Goal: Information Seeking & Learning: Understand process/instructions

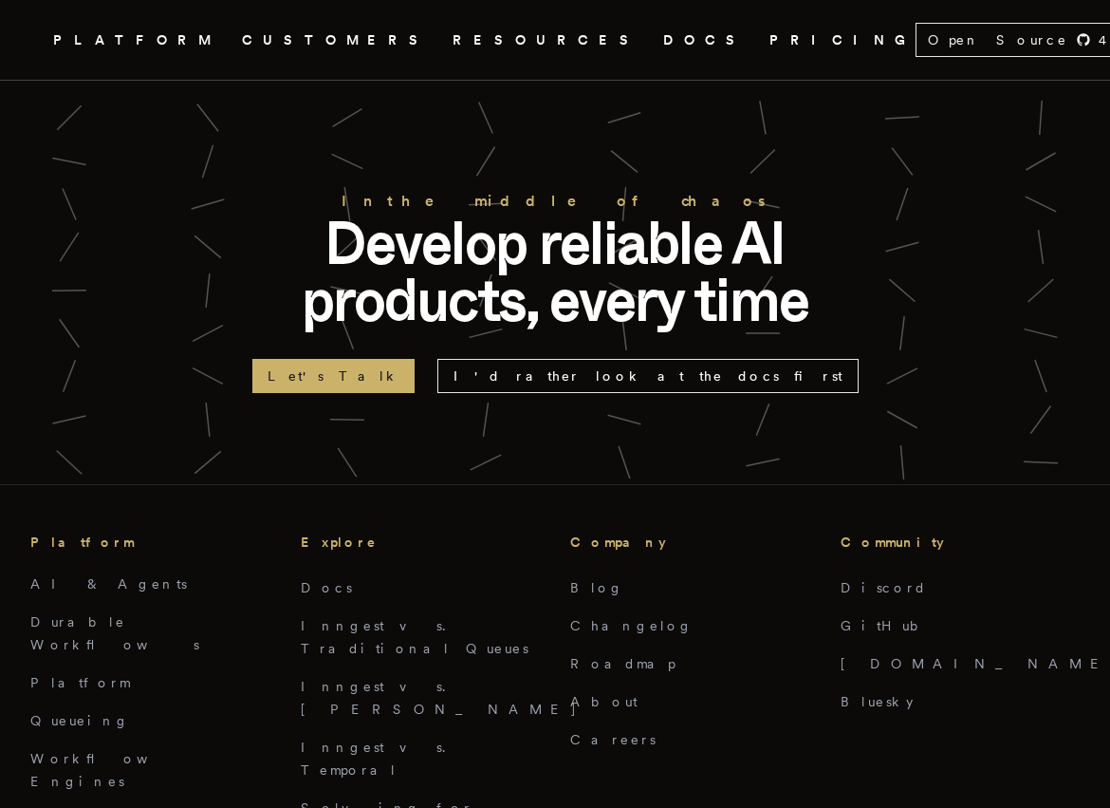
scroll to position [8938, 0]
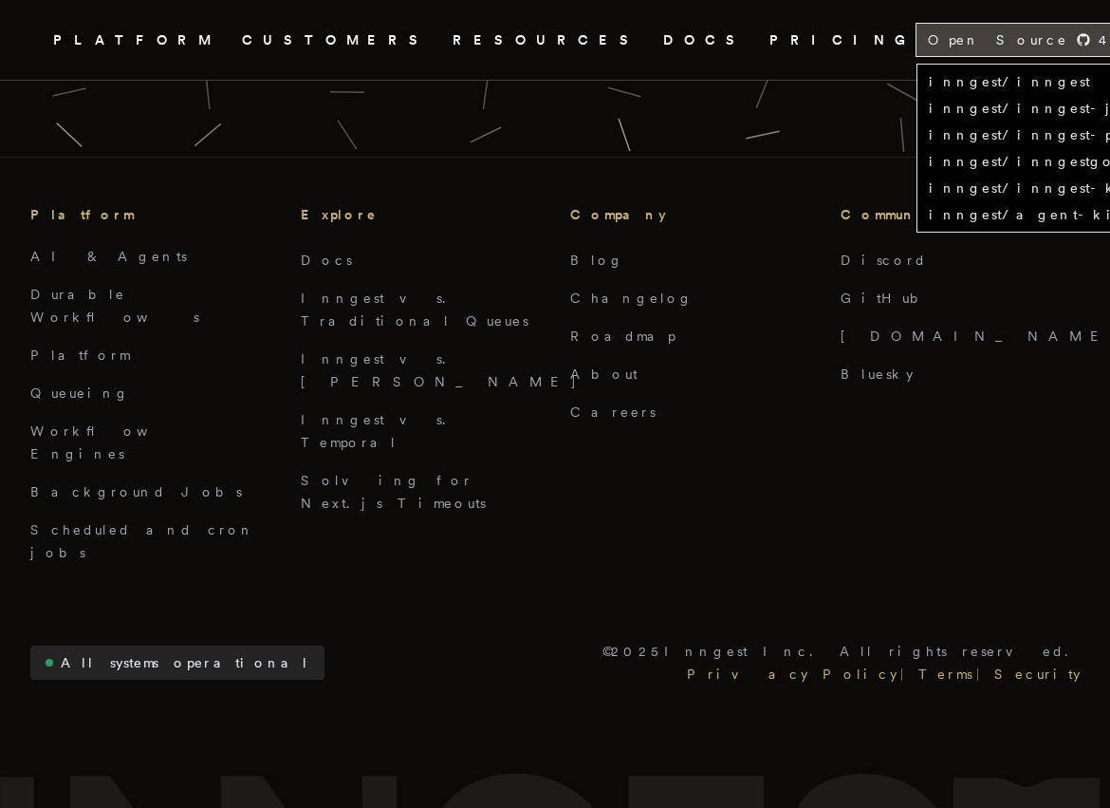
click at [928, 35] on span "Open Source" at bounding box center [998, 39] width 140 height 19
click at [929, 79] on link "inngest/inngest" at bounding box center [1009, 81] width 161 height 15
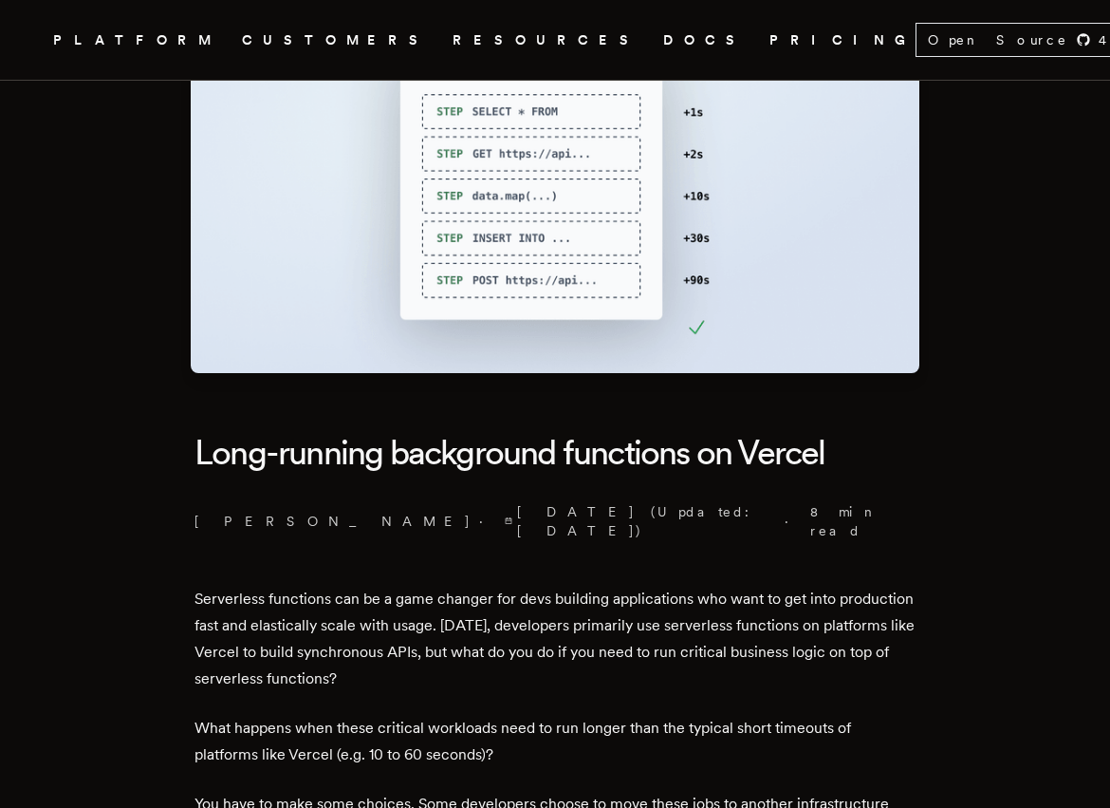
scroll to position [227, 0]
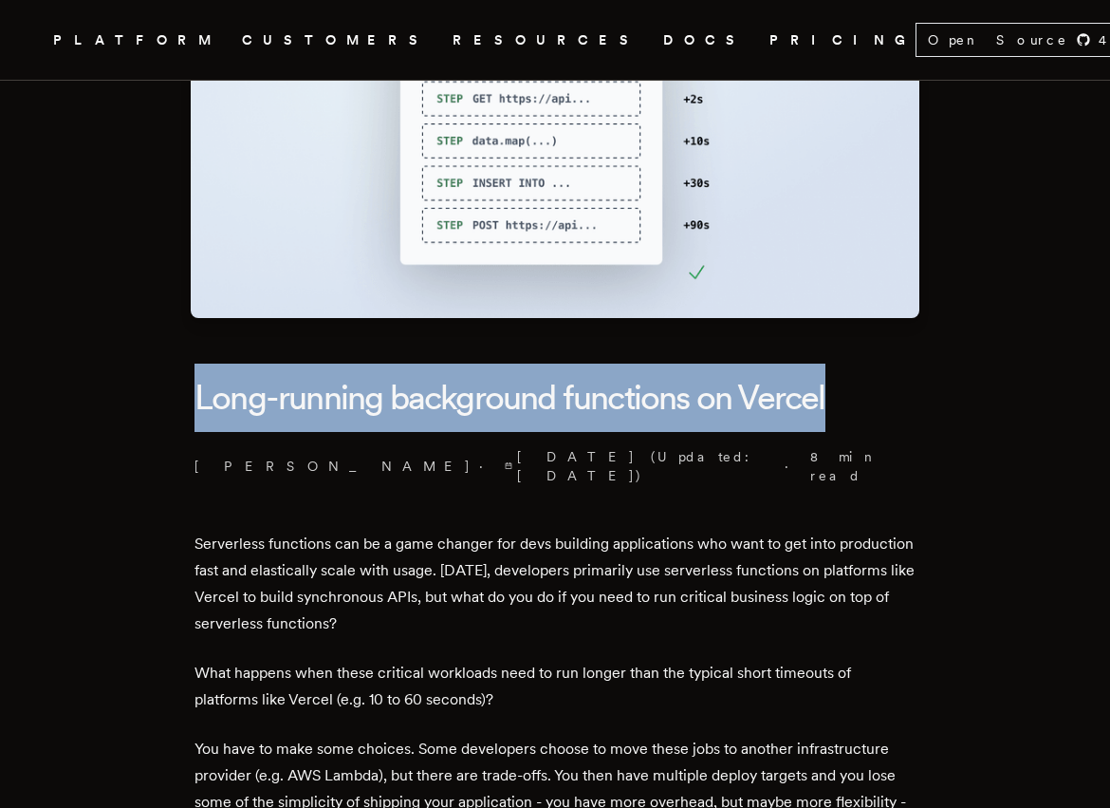
drag, startPoint x: 204, startPoint y: 397, endPoint x: 939, endPoint y: 397, distance: 735.4
click at [782, 397] on h1 "Long-running background functions on Vercel" at bounding box center [555, 397] width 721 height 68
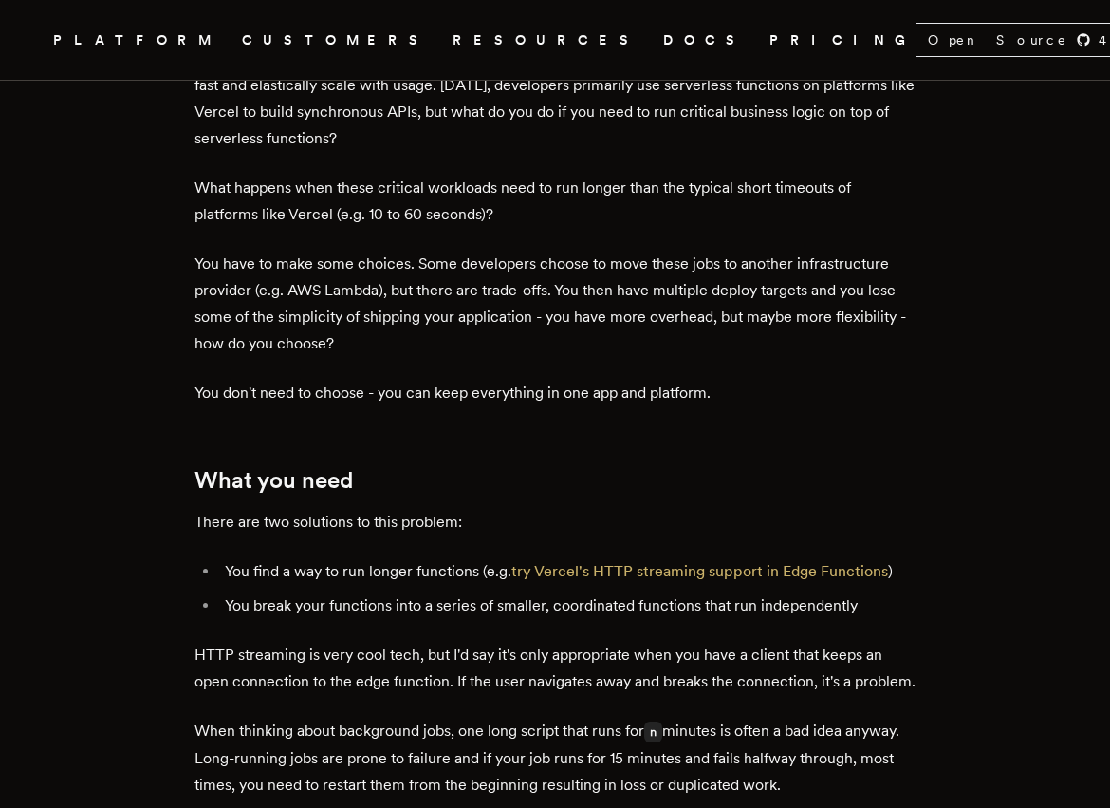
scroll to position [672, 0]
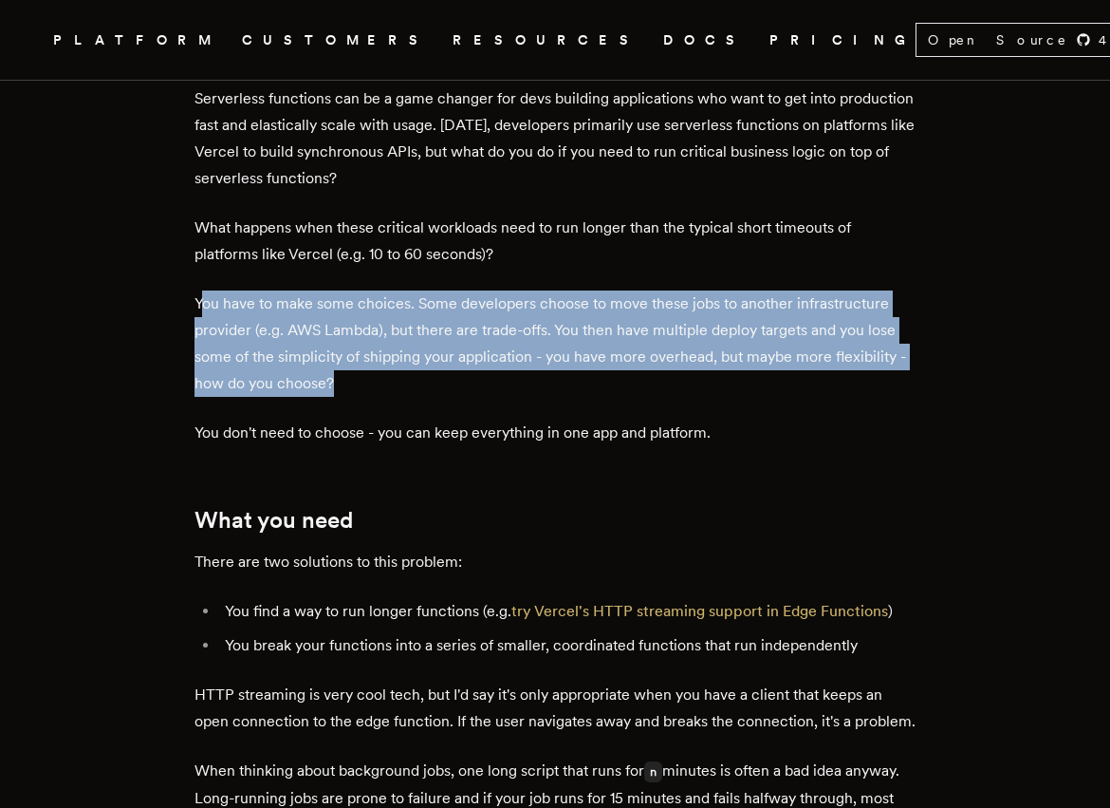
drag, startPoint x: 212, startPoint y: 285, endPoint x: 650, endPoint y: 368, distance: 446.3
click at [650, 368] on p "You have to make some choices. Some developers choose to move these jobs to ano…" at bounding box center [555, 343] width 721 height 106
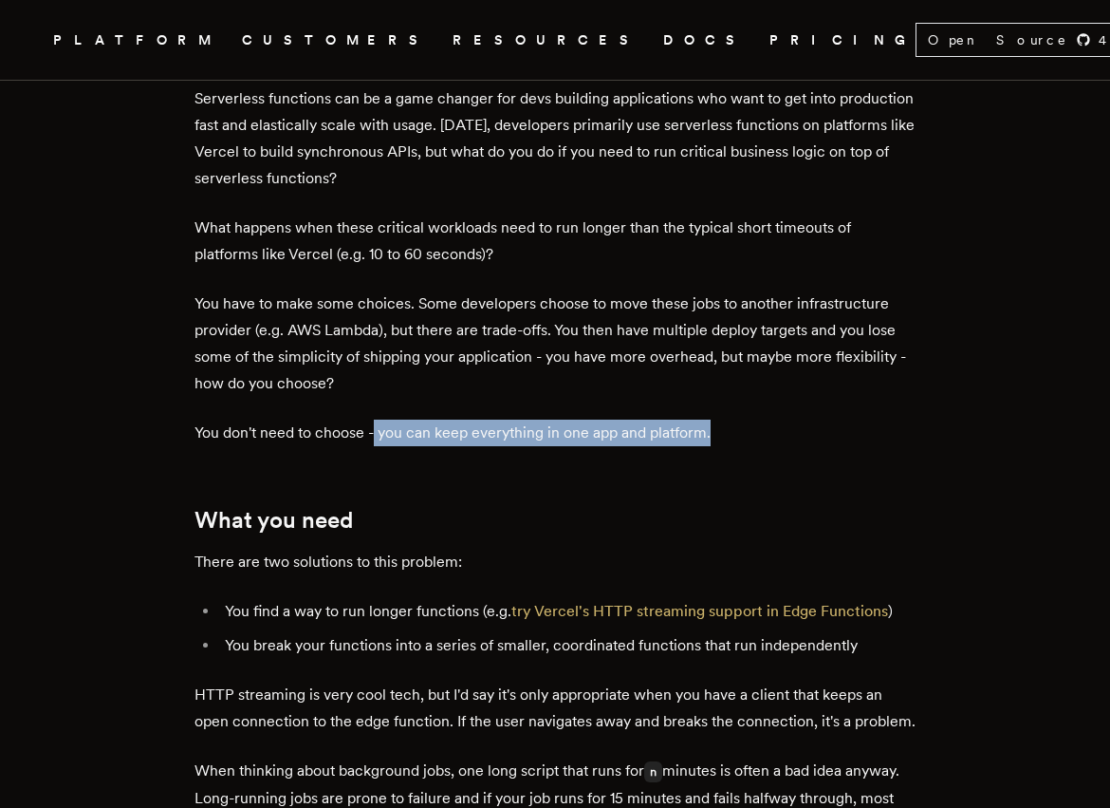
drag, startPoint x: 383, startPoint y: 418, endPoint x: 783, endPoint y: 415, distance: 399.5
click at [783, 419] on p "You don't need to choose - you can keep everything in one app and platform." at bounding box center [555, 432] width 721 height 27
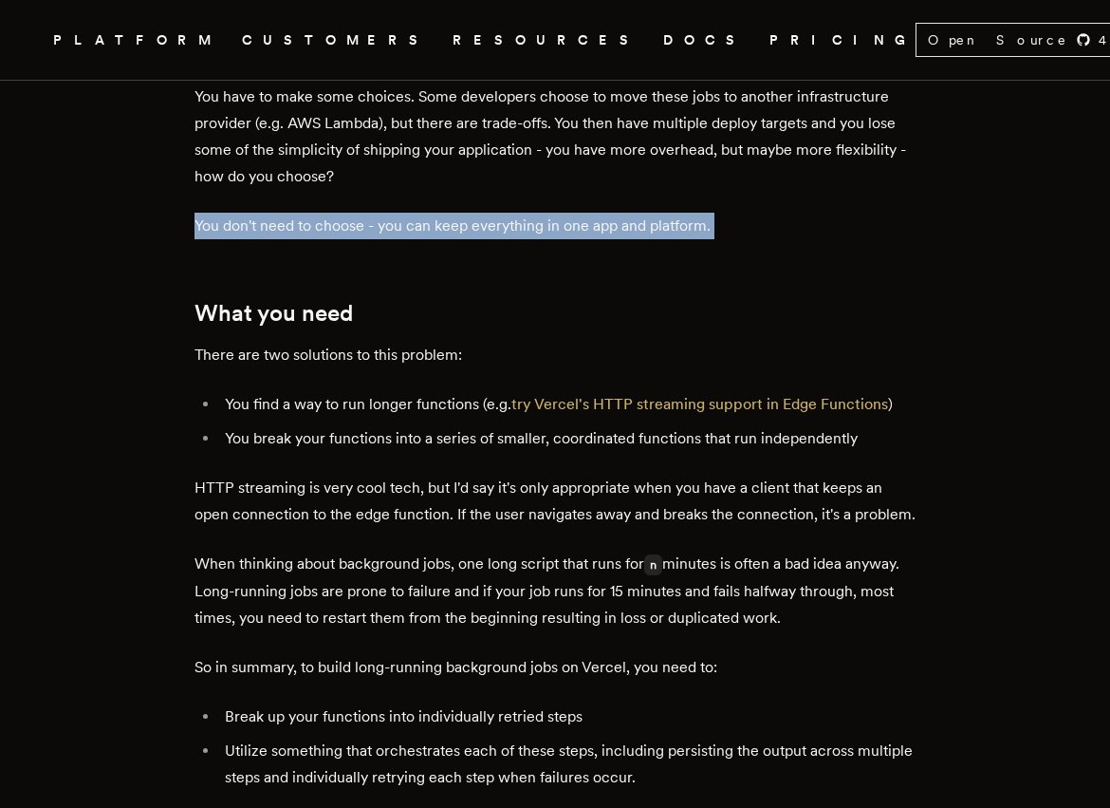
scroll to position [892, 0]
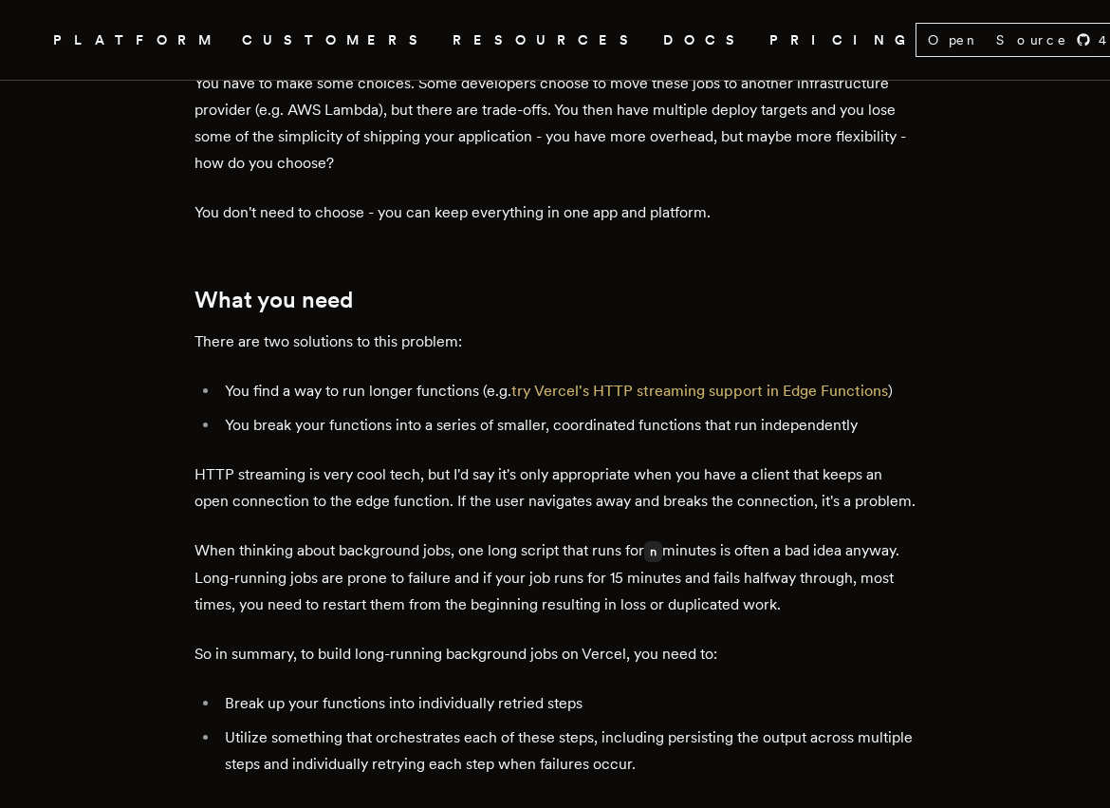
click at [316, 382] on li "You find a way to run longer functions (e.g. try Vercel's HTTP streaming suppor…" at bounding box center [567, 391] width 696 height 27
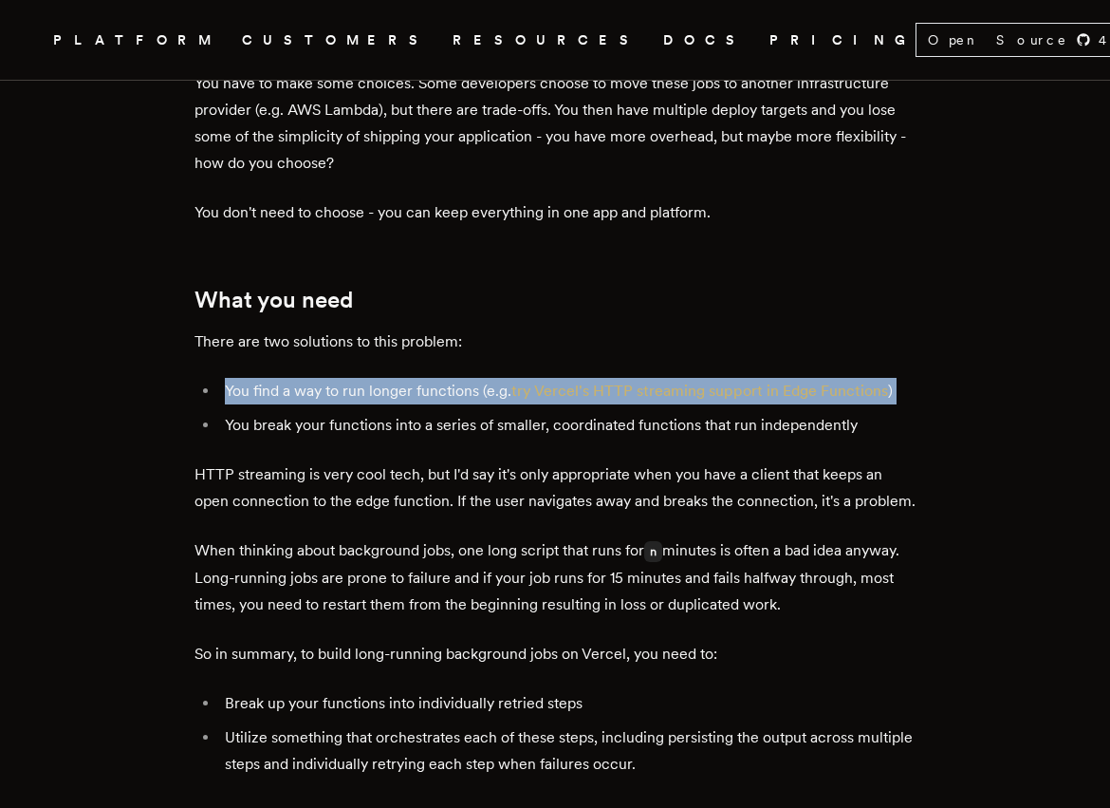
click at [316, 382] on li "You find a way to run longer functions (e.g. try Vercel's HTTP streaming suppor…" at bounding box center [567, 391] width 696 height 27
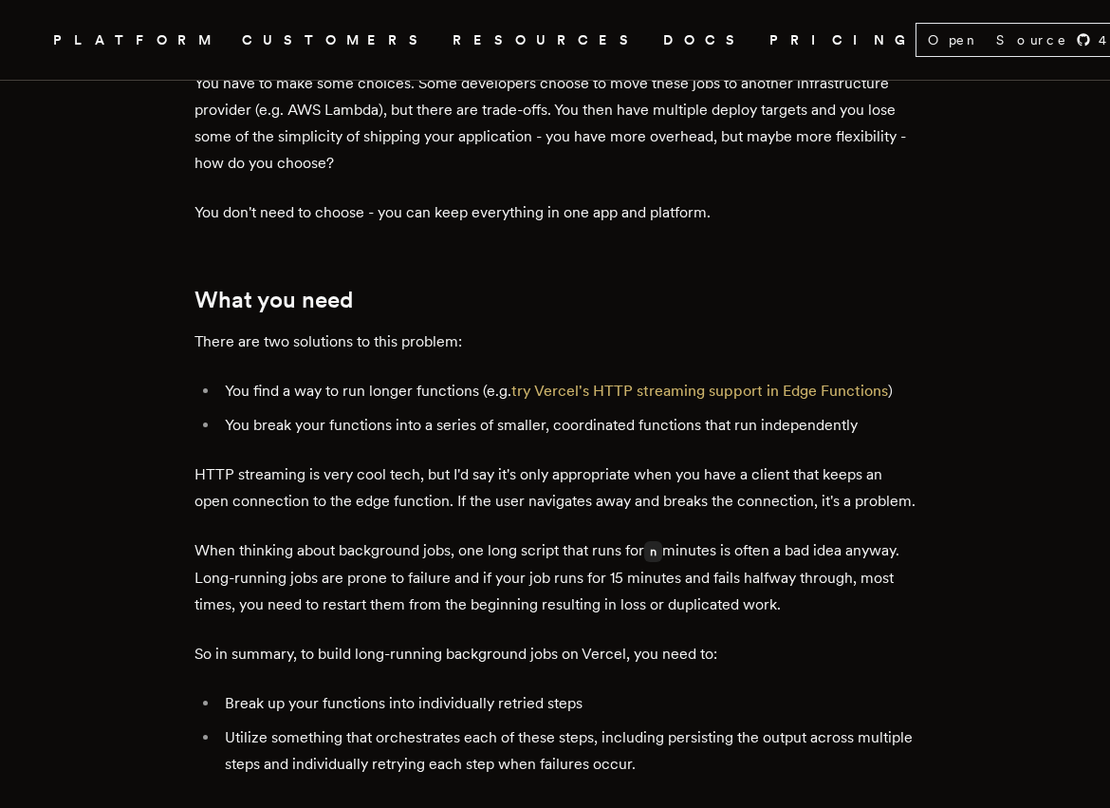
click at [340, 412] on li "You break your functions into a series of smaller, coordinated functions that r…" at bounding box center [567, 425] width 696 height 27
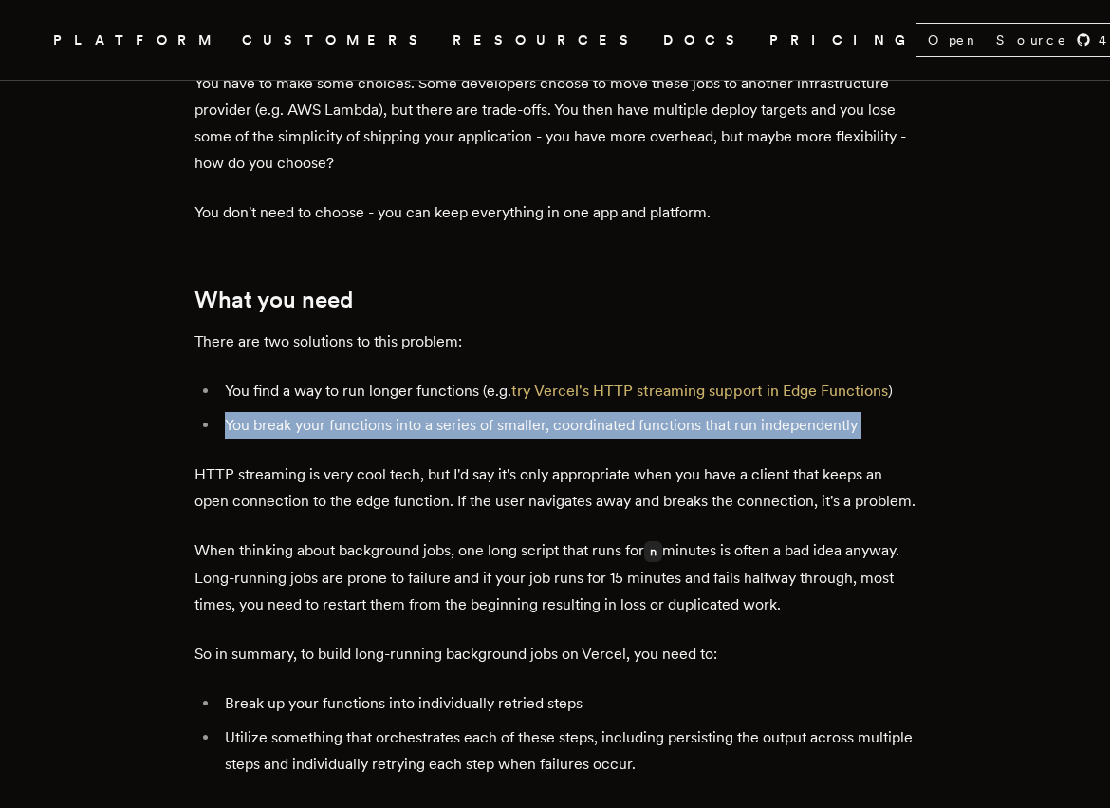
click at [340, 412] on li "You break your functions into a series of smaller, coordinated functions that r…" at bounding box center [567, 425] width 696 height 27
click at [361, 412] on li "You break your functions into a series of smaller, coordinated functions that r…" at bounding box center [567, 425] width 696 height 27
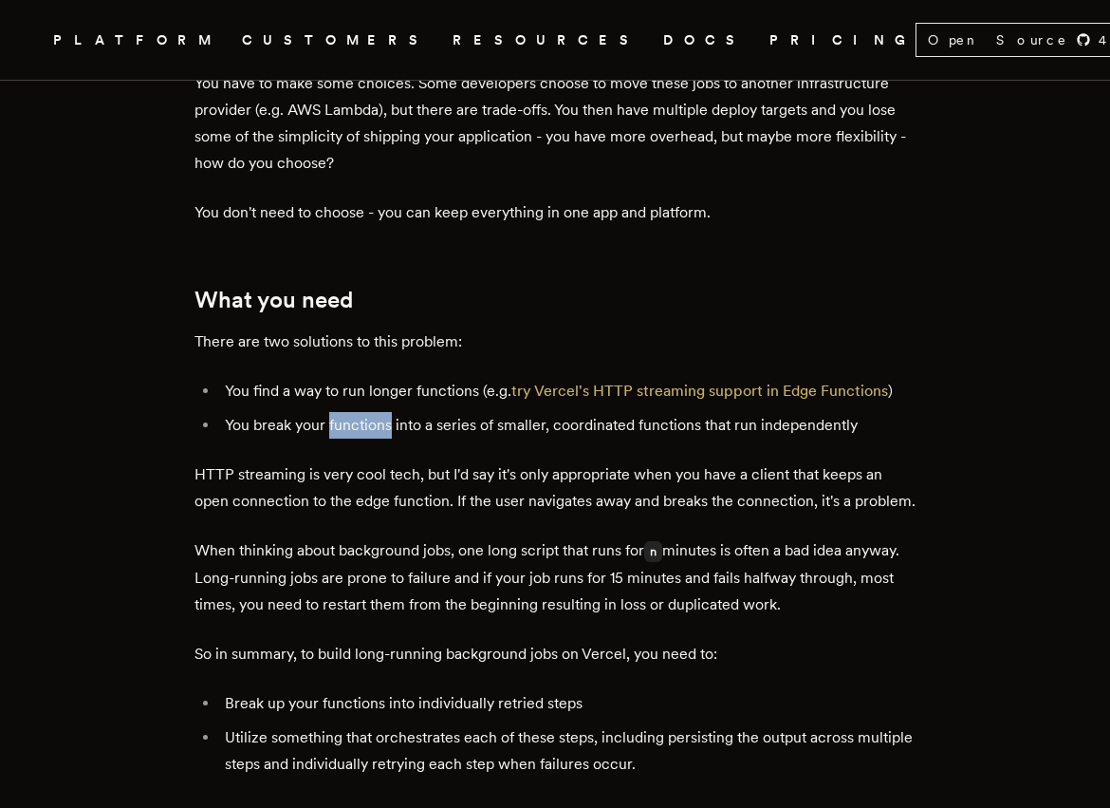
click at [361, 412] on li "You break your functions into a series of smaller, coordinated functions that r…" at bounding box center [567, 425] width 696 height 27
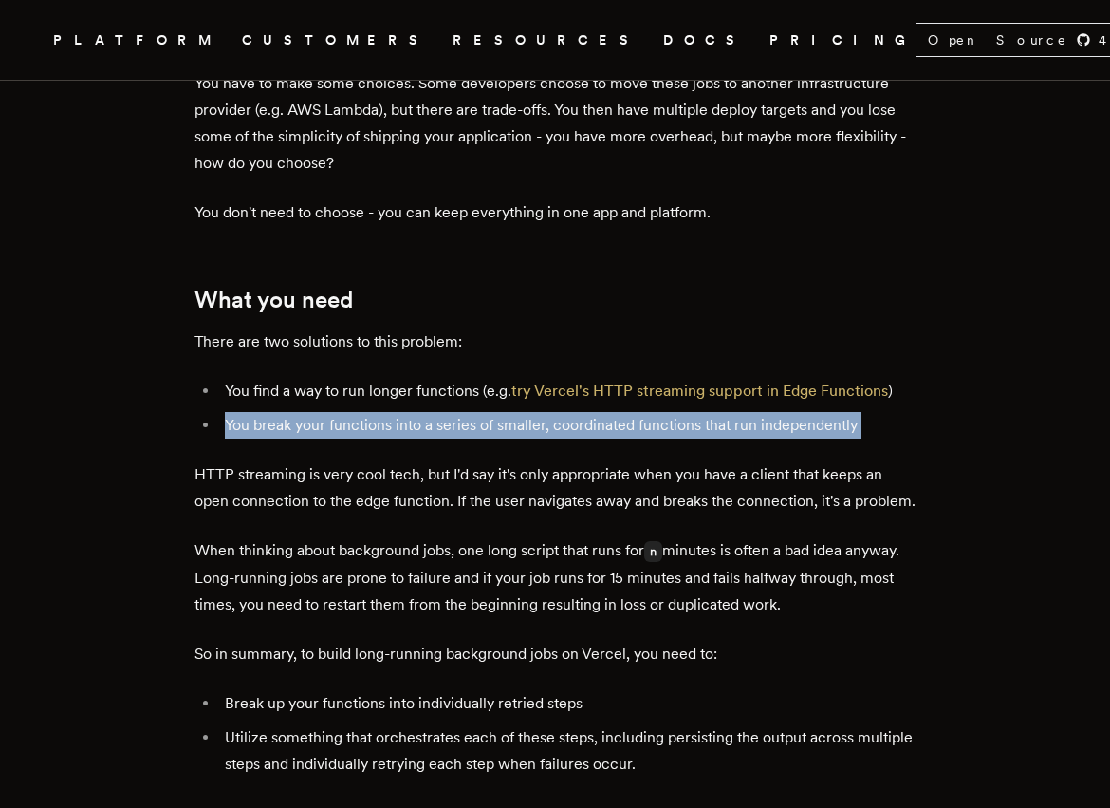
click at [361, 412] on li "You break your functions into a series of smaller, coordinated functions that r…" at bounding box center [567, 425] width 696 height 27
click at [395, 412] on li "You break your functions into a series of smaller, coordinated functions that r…" at bounding box center [567, 425] width 696 height 27
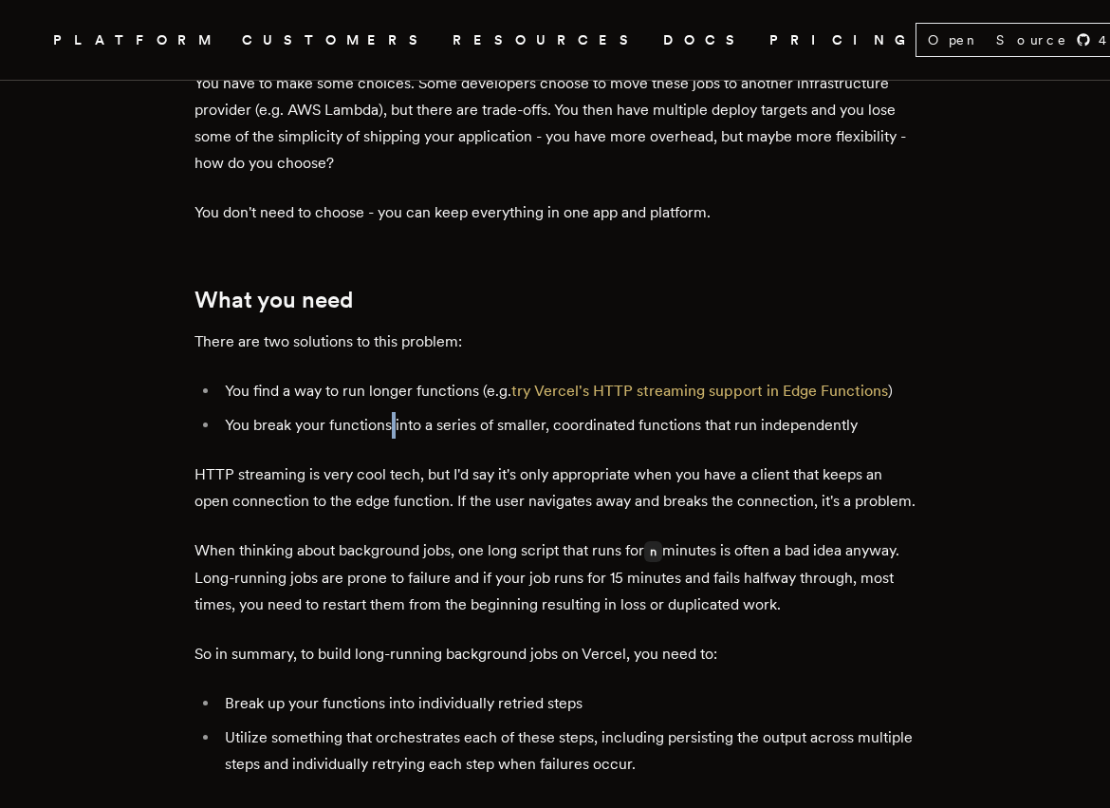
click at [395, 412] on li "You break your functions into a series of smaller, coordinated functions that r…" at bounding box center [567, 425] width 696 height 27
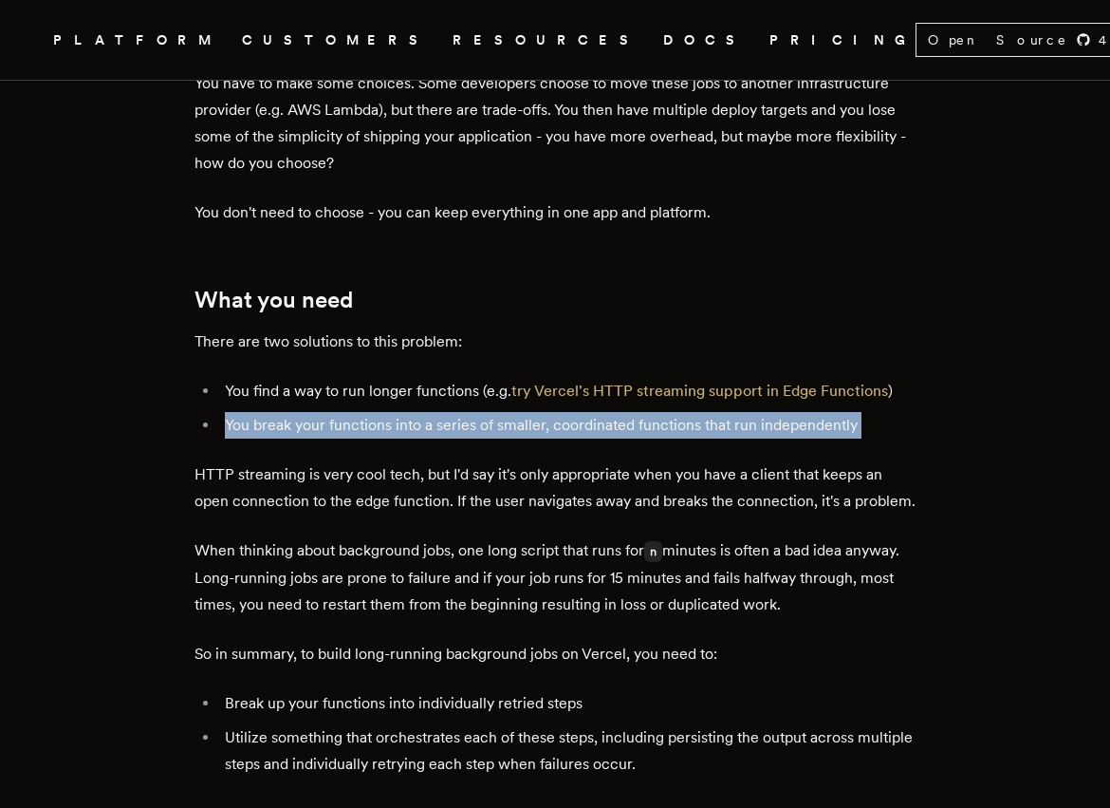
click at [395, 412] on li "You break your functions into a series of smaller, coordinated functions that r…" at bounding box center [567, 425] width 696 height 27
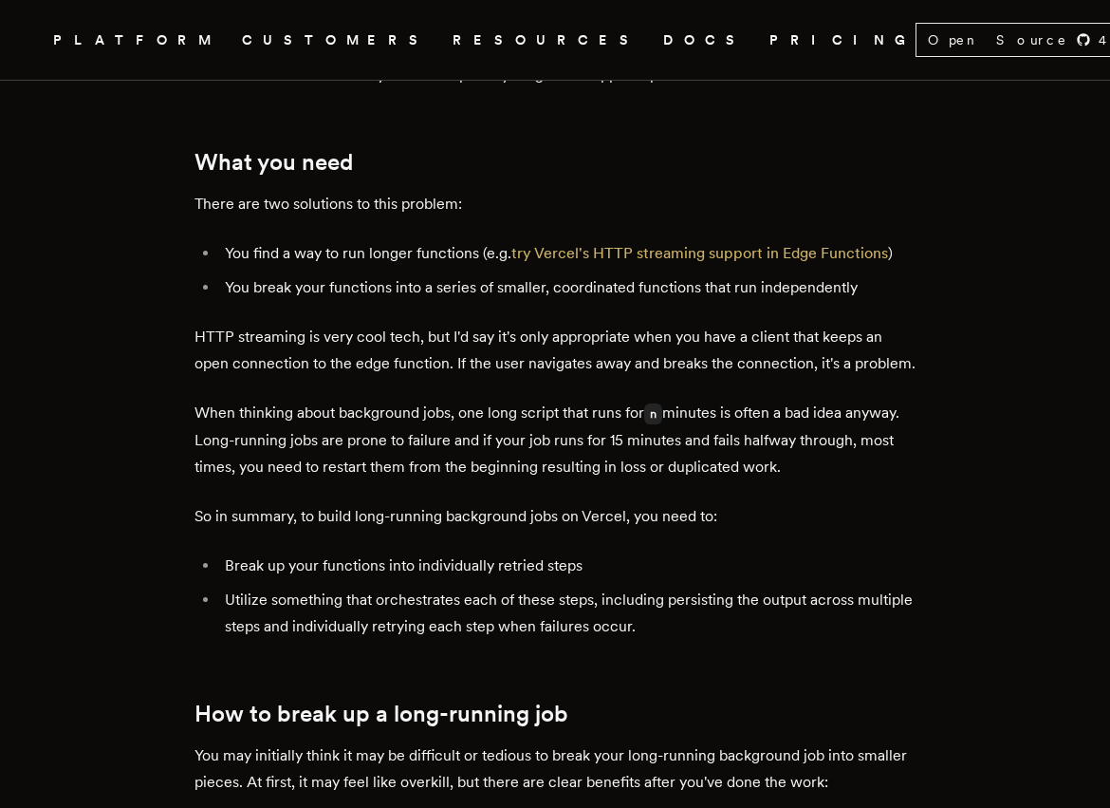
scroll to position [1066, 0]
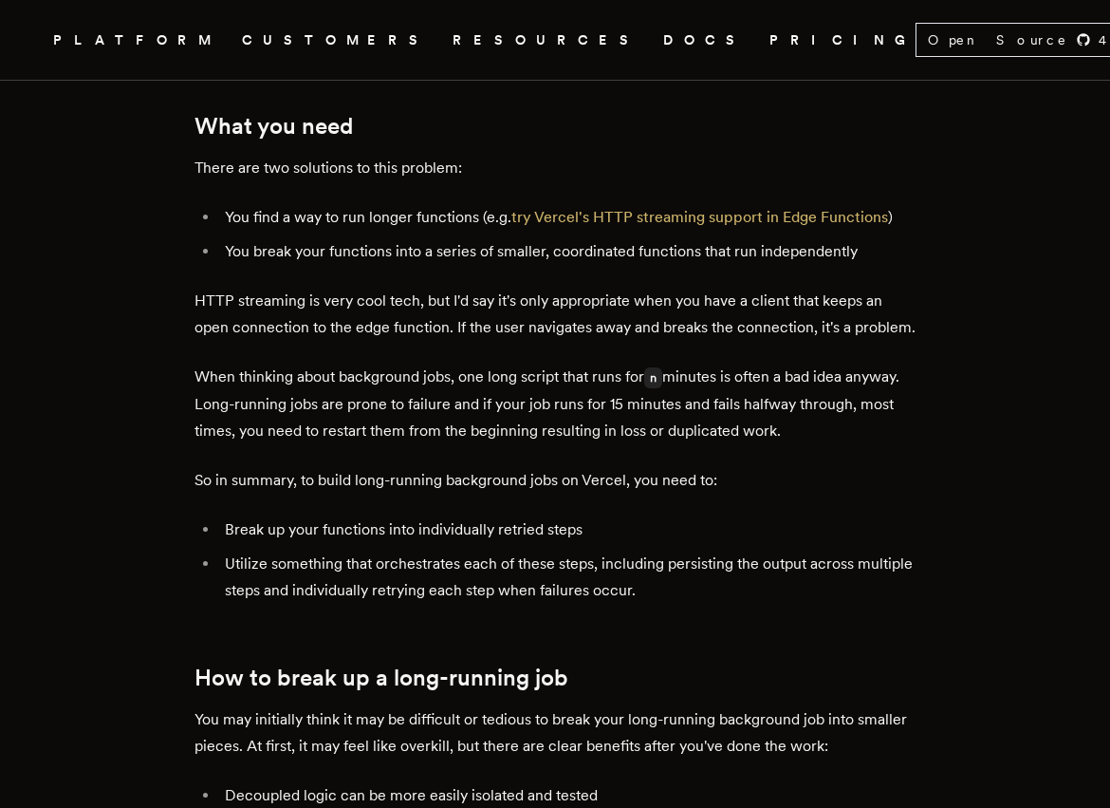
click at [421, 293] on p "HTTP streaming is very cool tech, but I'd say it's only appropriate when you ha…" at bounding box center [555, 314] width 721 height 53
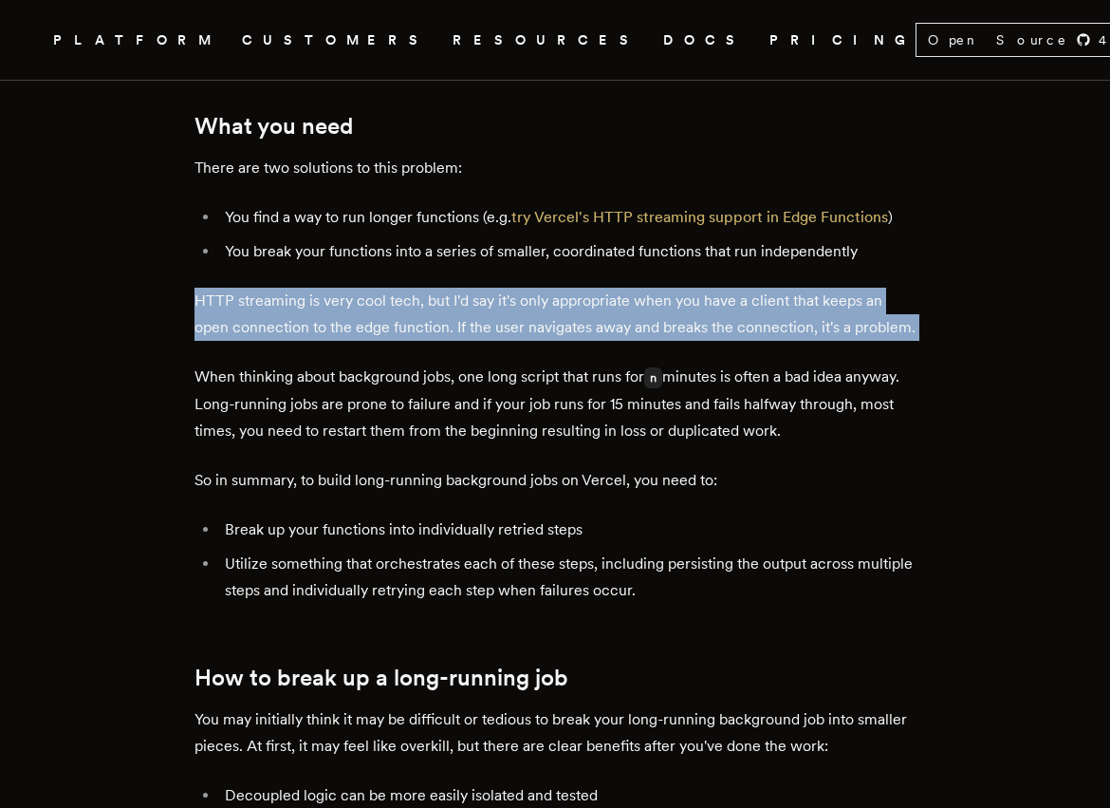
click at [421, 293] on p "HTTP streaming is very cool tech, but I'd say it's only appropriate when you ha…" at bounding box center [555, 314] width 721 height 53
click at [440, 299] on p "HTTP streaming is very cool tech, but I'd say it's only appropriate when you ha…" at bounding box center [555, 314] width 721 height 53
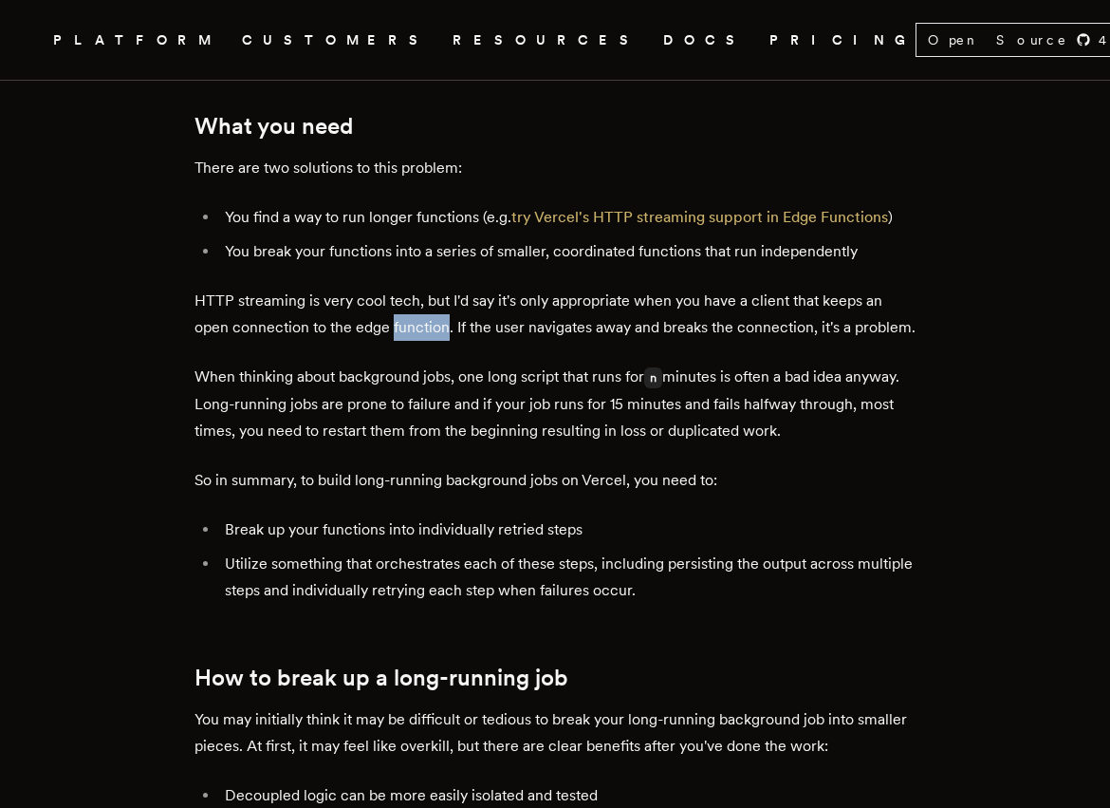
click at [440, 299] on p "HTTP streaming is very cool tech, but I'd say it's only appropriate when you ha…" at bounding box center [555, 314] width 721 height 53
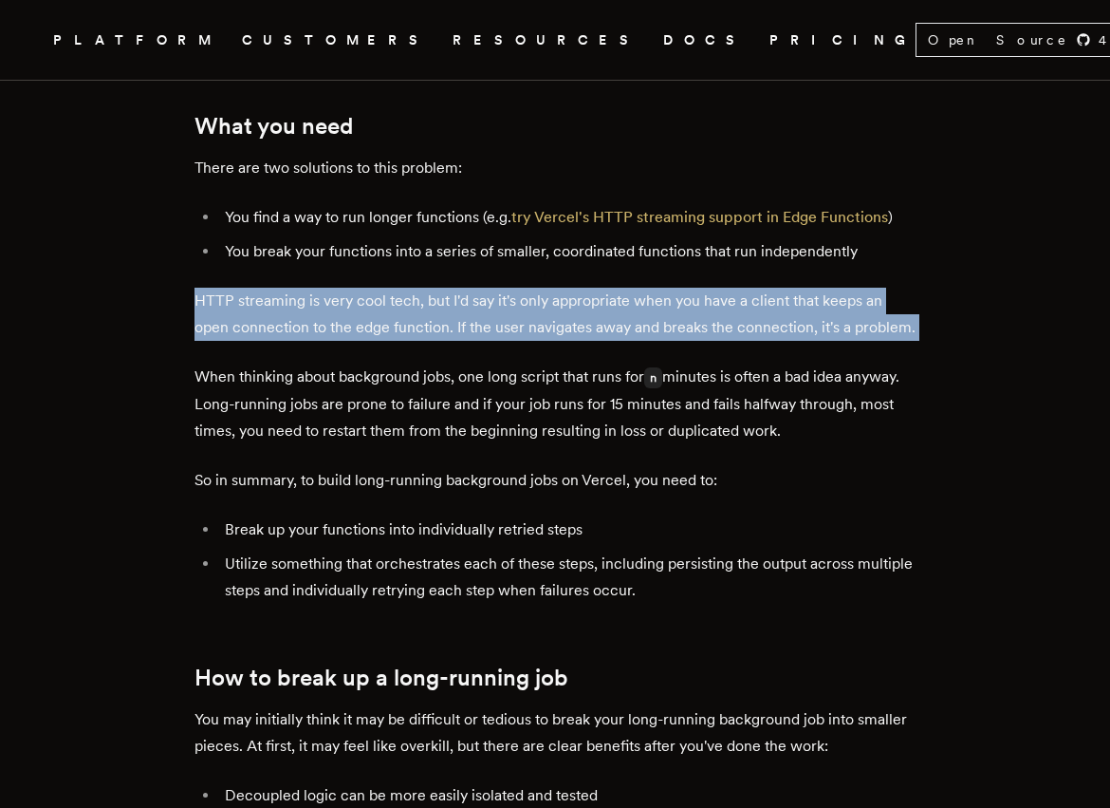
click at [440, 299] on p "HTTP streaming is very cool tech, but I'd say it's only appropriate when you ha…" at bounding box center [555, 314] width 721 height 53
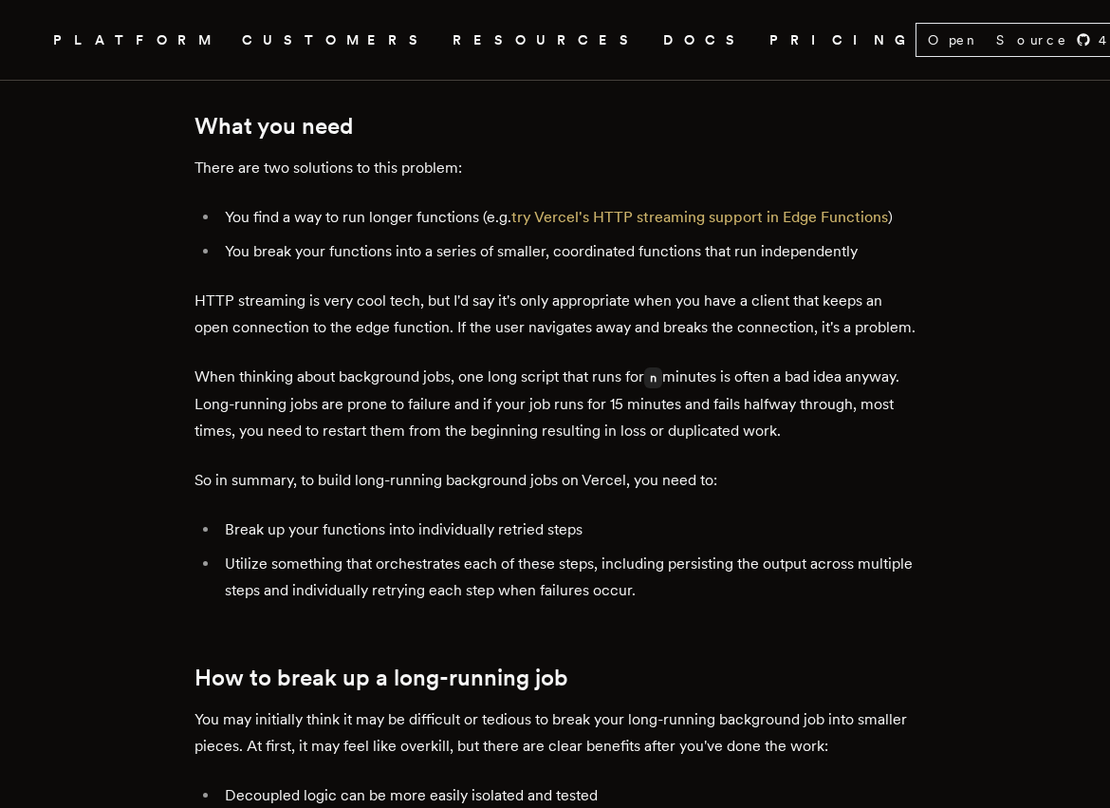
click at [455, 300] on p "HTTP streaming is very cool tech, but I'd say it's only appropriate when you ha…" at bounding box center [555, 314] width 721 height 53
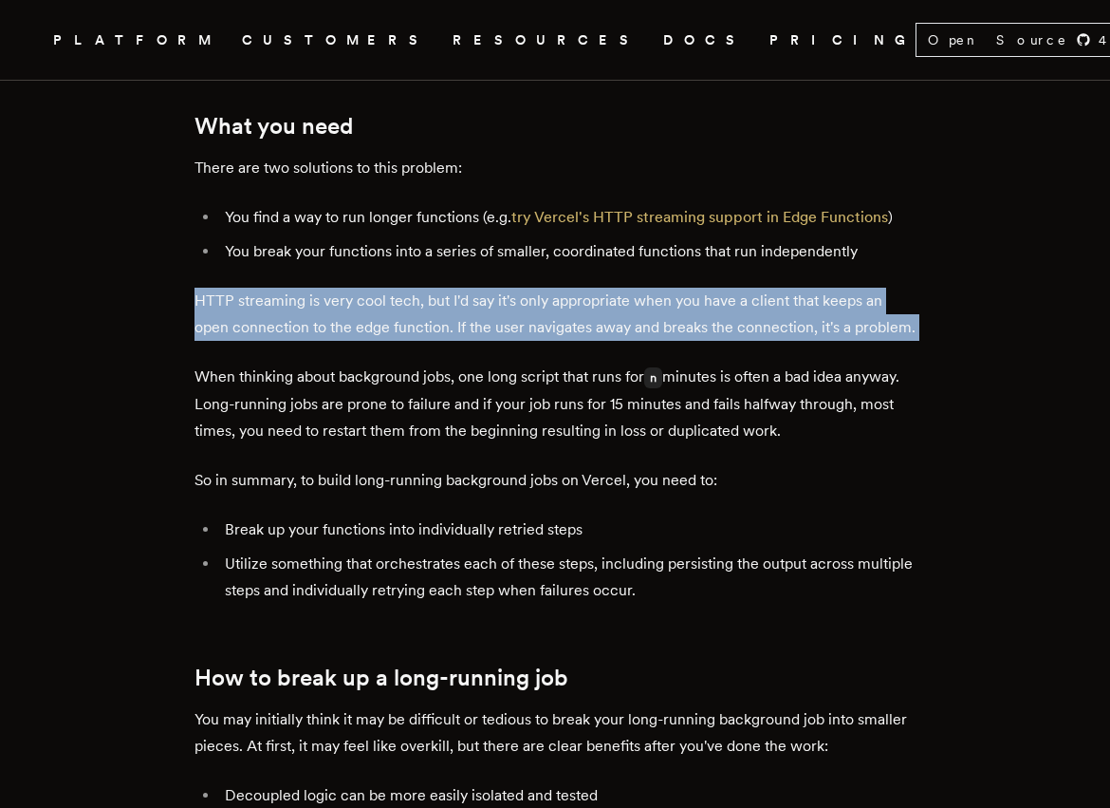
click at [455, 300] on p "HTTP streaming is very cool tech, but I'd say it's only appropriate when you ha…" at bounding box center [555, 314] width 721 height 53
click at [480, 300] on p "HTTP streaming is very cool tech, but I'd say it's only appropriate when you ha…" at bounding box center [555, 314] width 721 height 53
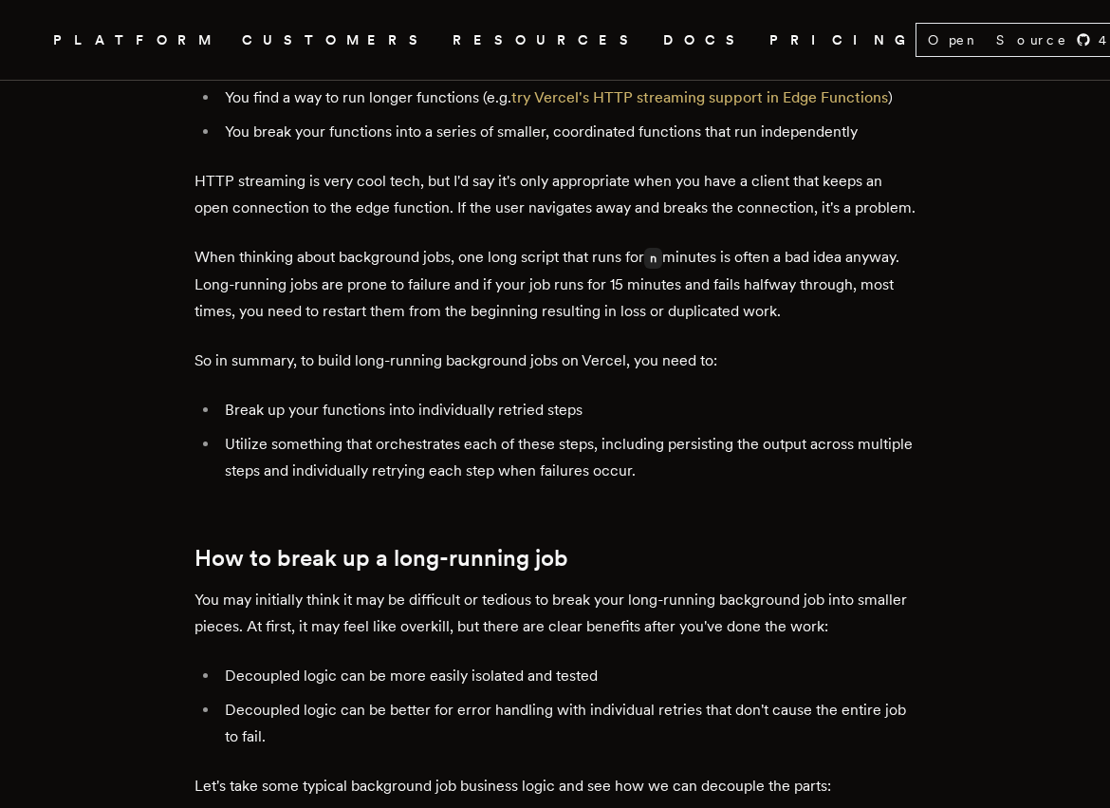
scroll to position [1187, 0]
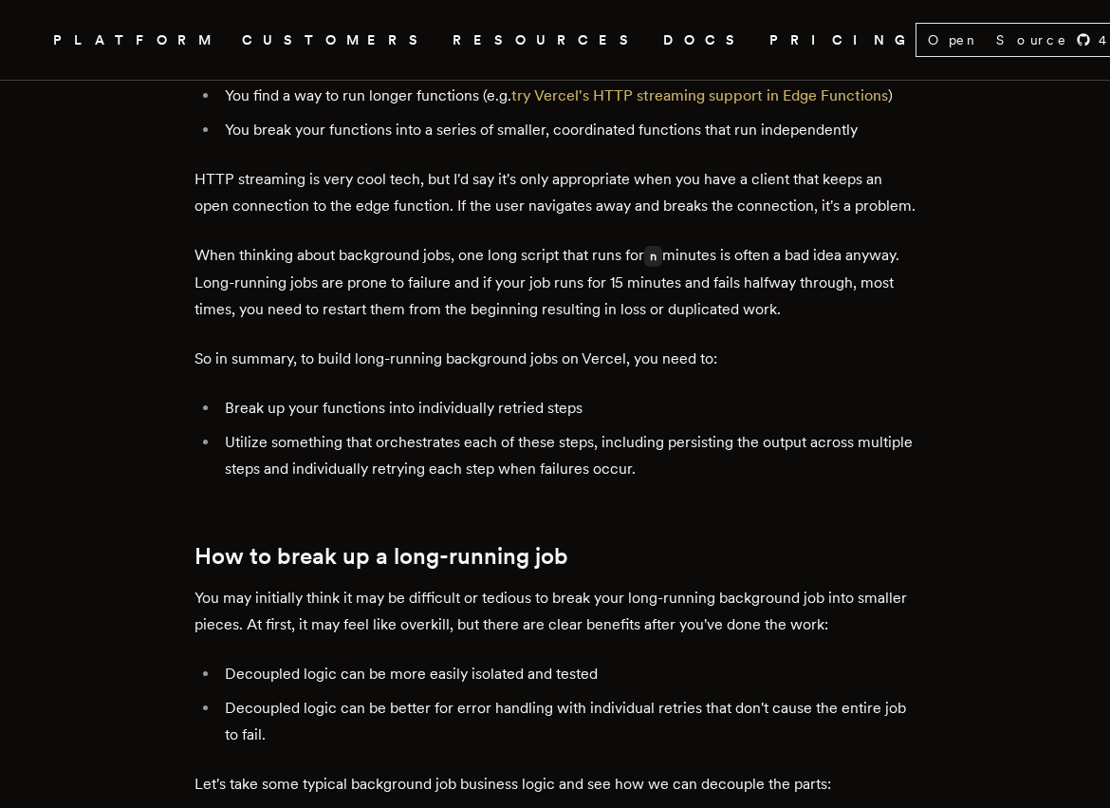
click at [480, 300] on p "When thinking about background jobs, one long script that runs for n minutes is…" at bounding box center [555, 282] width 721 height 81
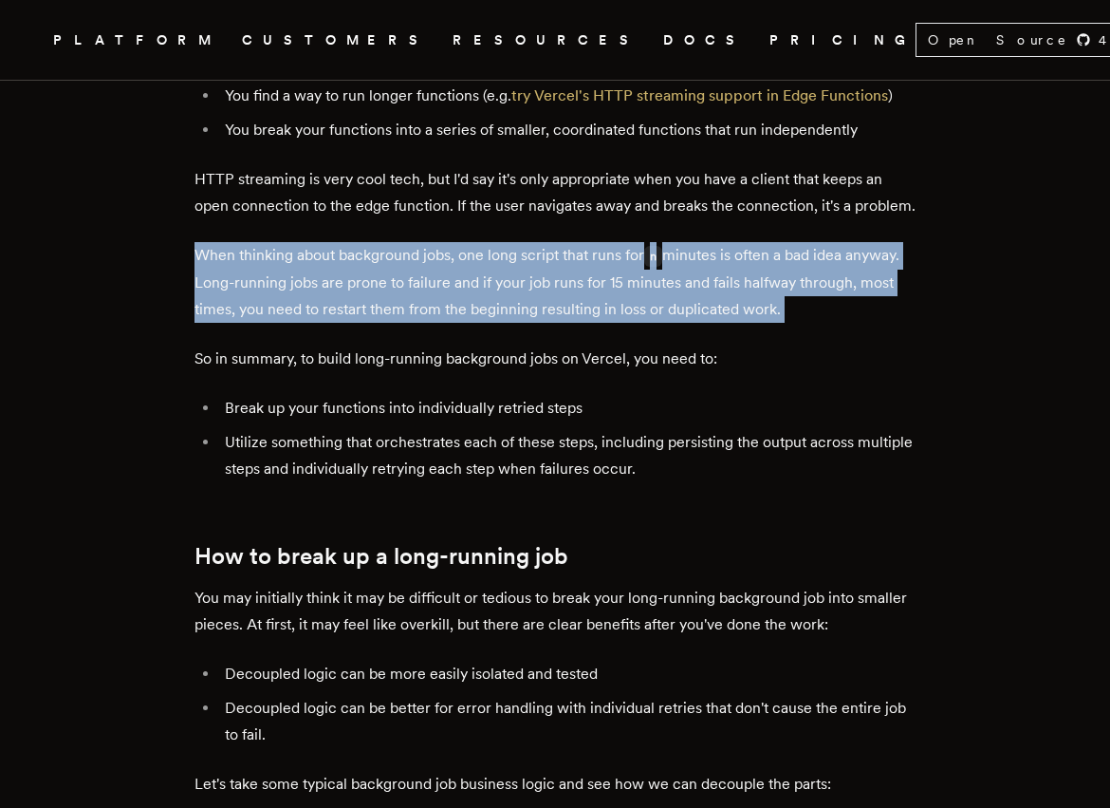
click at [480, 300] on p "When thinking about background jobs, one long script that runs for n minutes is…" at bounding box center [555, 282] width 721 height 81
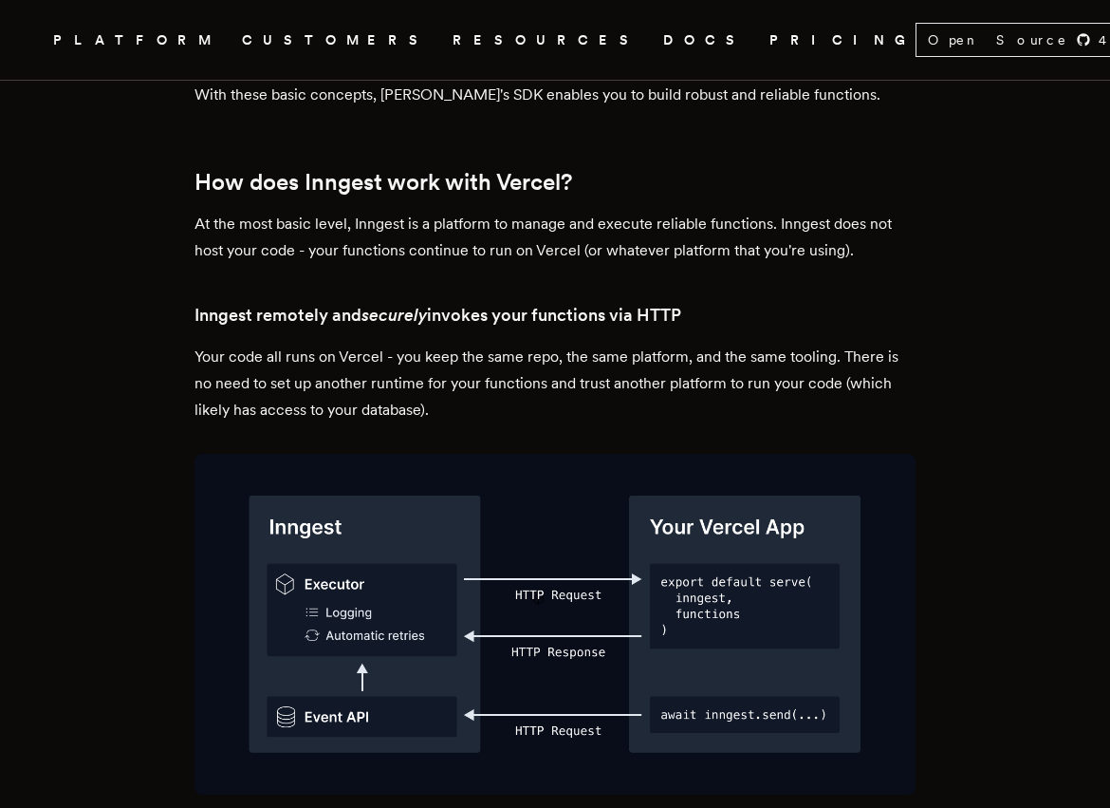
scroll to position [2975, 0]
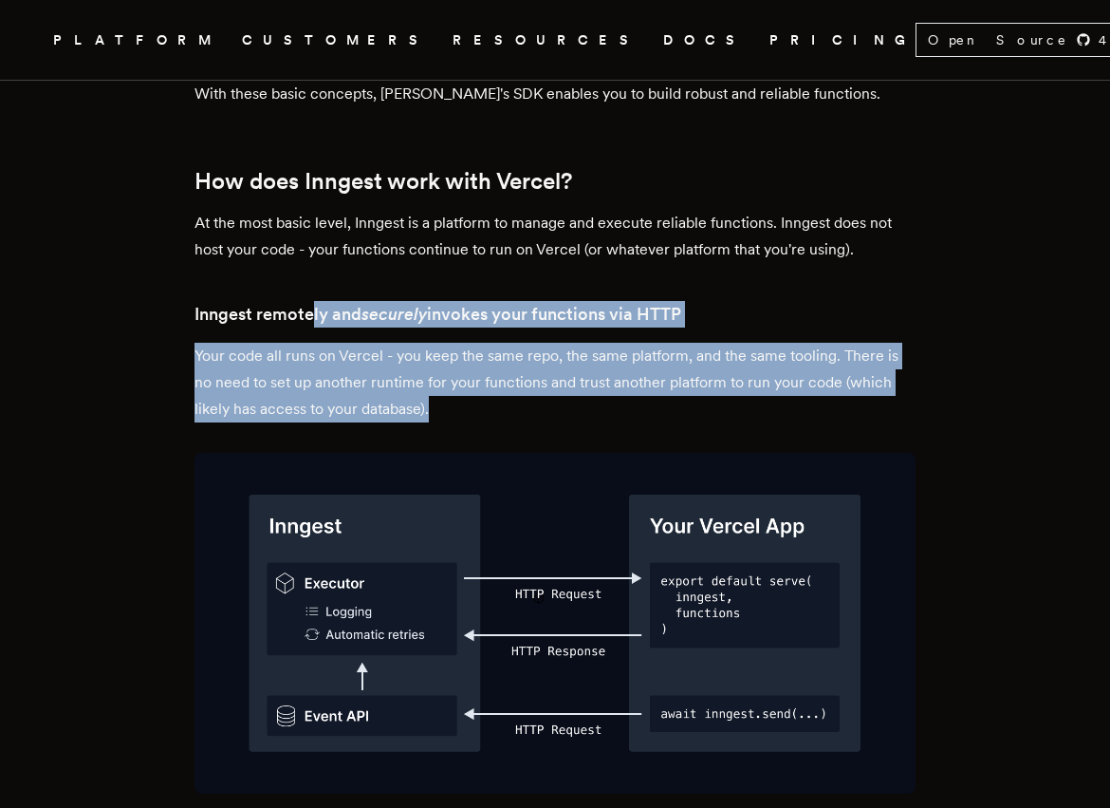
drag, startPoint x: 319, startPoint y: 256, endPoint x: 460, endPoint y: 349, distance: 169.2
click at [460, 350] on p "Your code all runs on Vercel - you keep the same repo, the same platform, and t…" at bounding box center [555, 383] width 721 height 80
drag, startPoint x: 497, startPoint y: 350, endPoint x: 221, endPoint y: 245, distance: 295.5
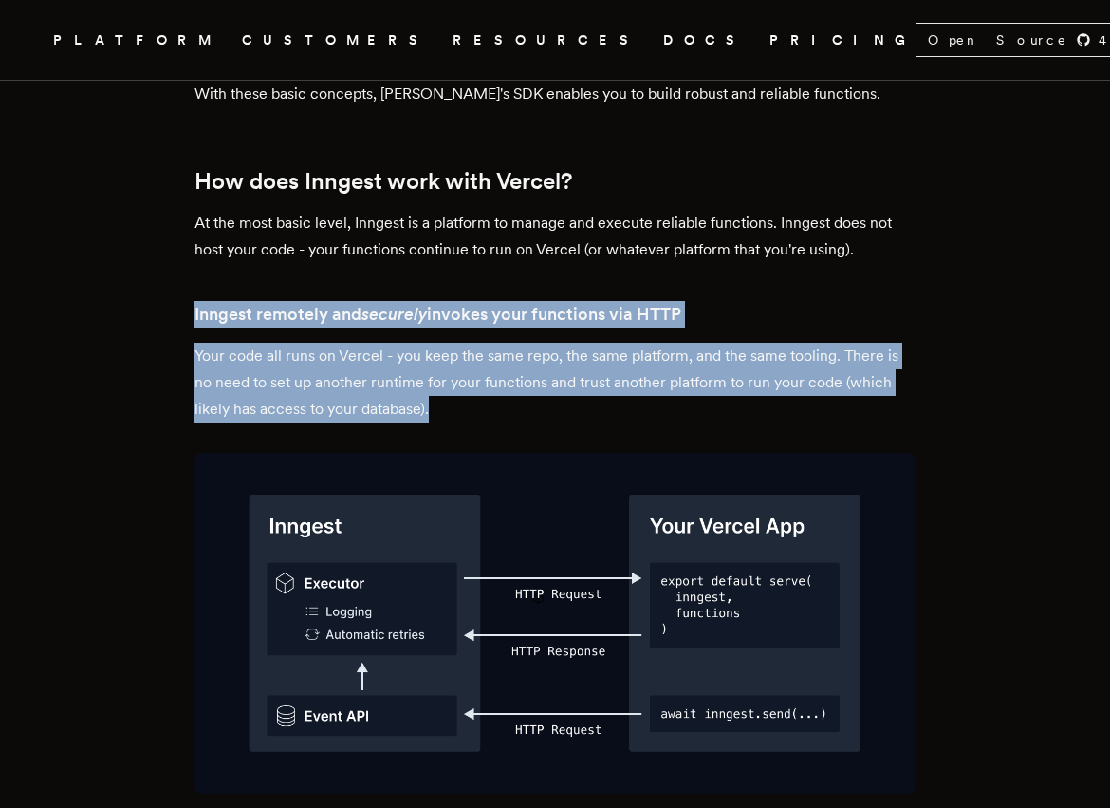
click at [248, 301] on h3 "Inngest remotely and securely invokes your functions via HTTP" at bounding box center [555, 314] width 721 height 27
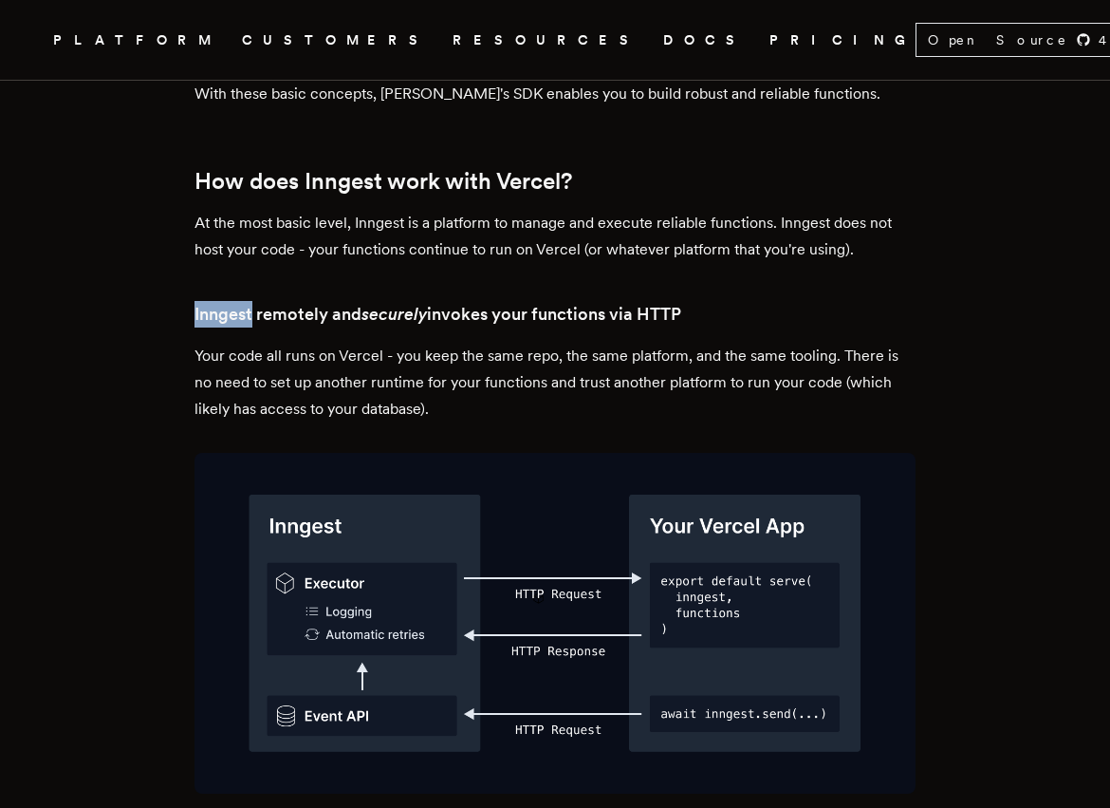
click at [248, 301] on h3 "Inngest remotely and securely invokes your functions via HTTP" at bounding box center [555, 314] width 721 height 27
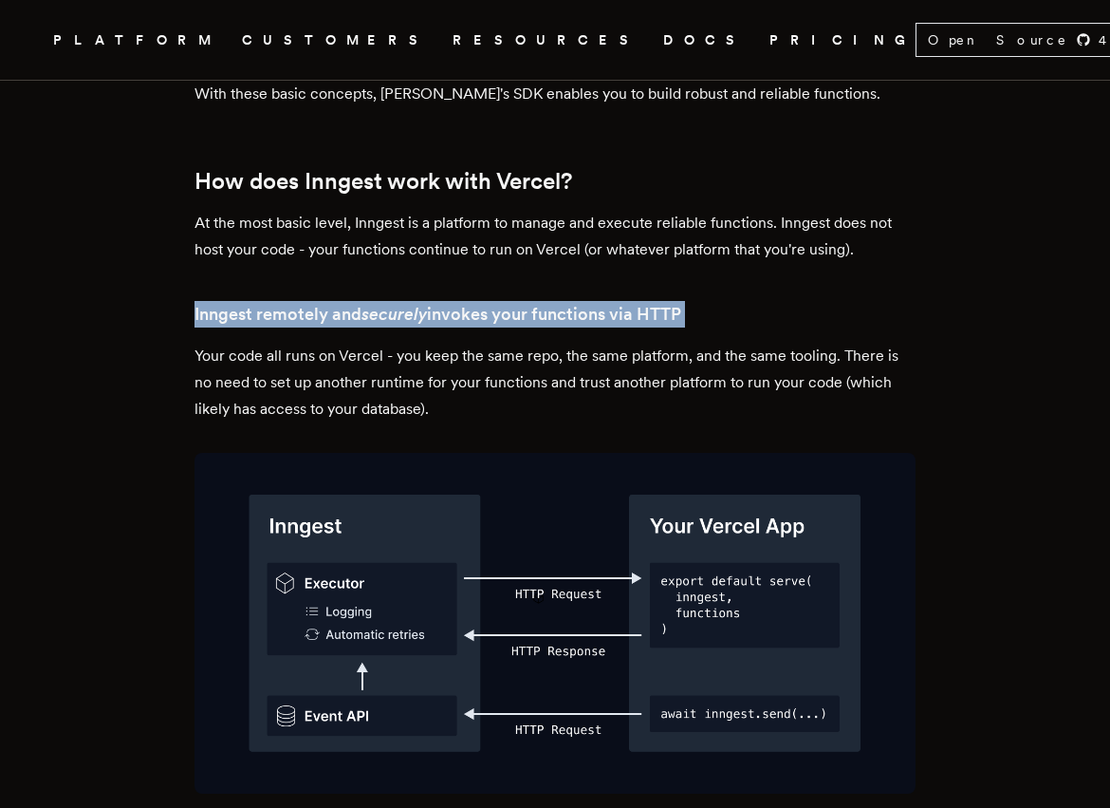
click at [248, 301] on h3 "Inngest remotely and securely invokes your functions via HTTP" at bounding box center [555, 314] width 721 height 27
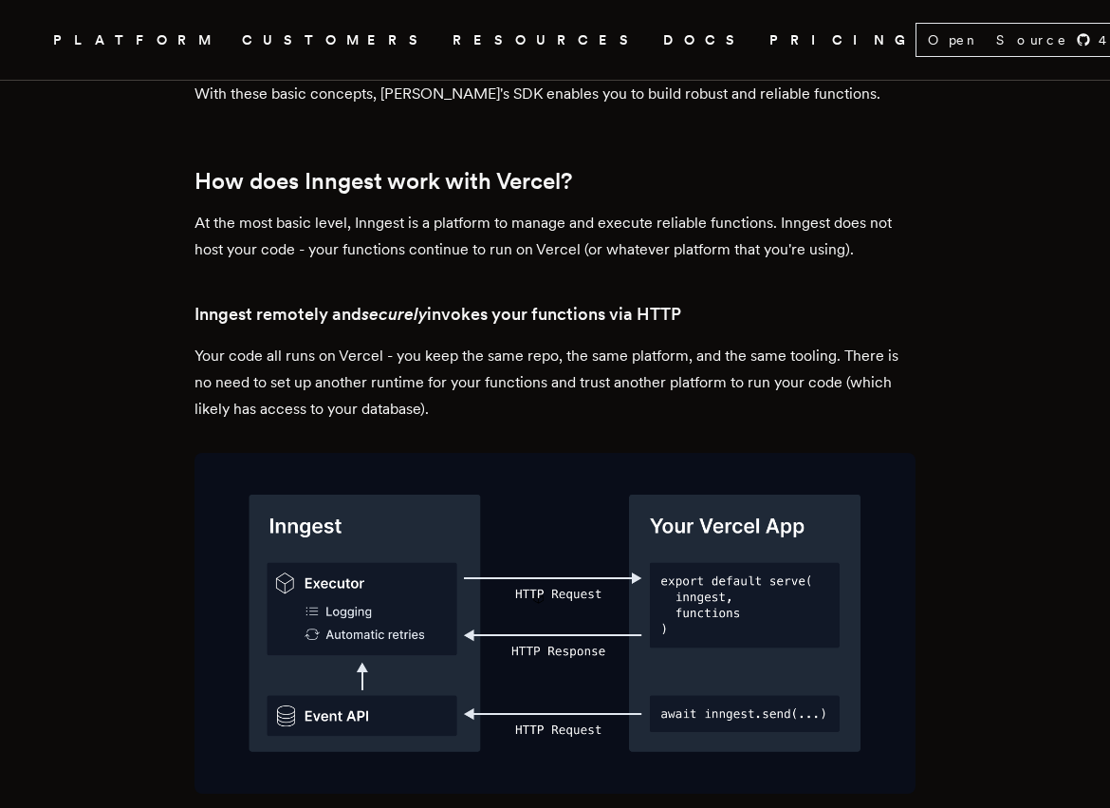
click at [283, 343] on p "Your code all runs on Vercel - you keep the same repo, the same platform, and t…" at bounding box center [555, 383] width 721 height 80
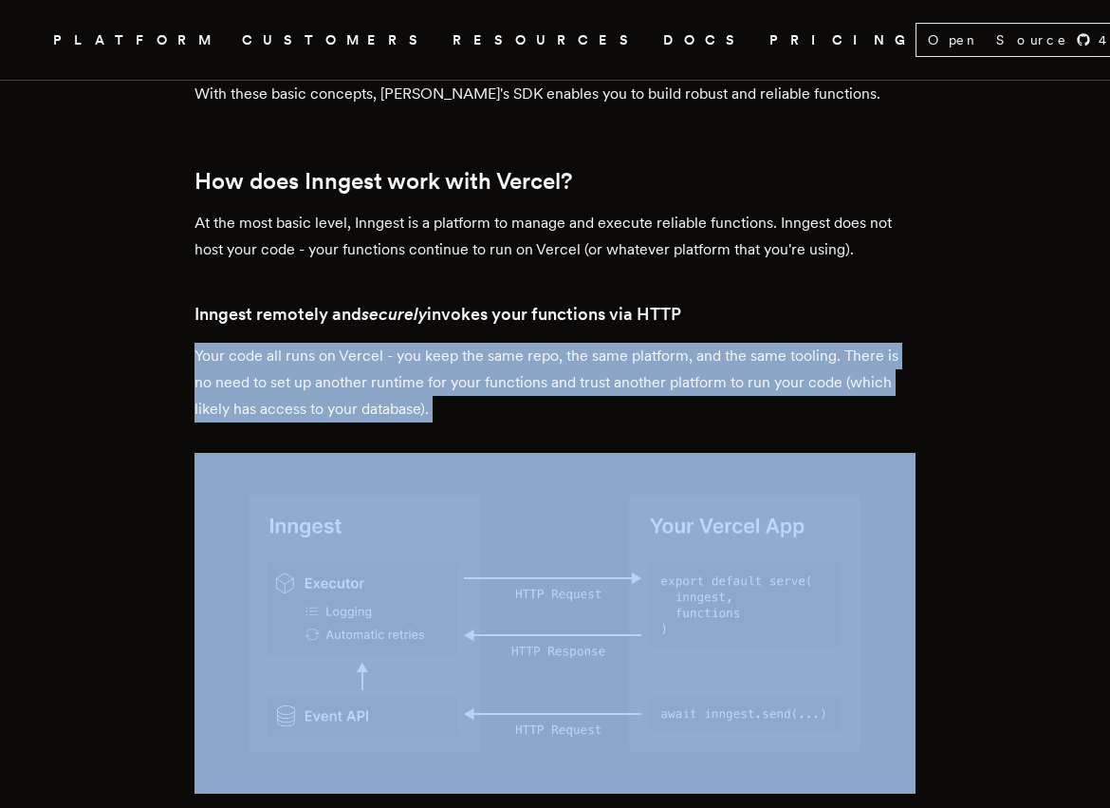
click at [283, 343] on p "Your code all runs on Vercel - you keep the same repo, the same platform, and t…" at bounding box center [555, 383] width 721 height 80
click at [323, 343] on p "Your code all runs on Vercel - you keep the same repo, the same platform, and t…" at bounding box center [555, 383] width 721 height 80
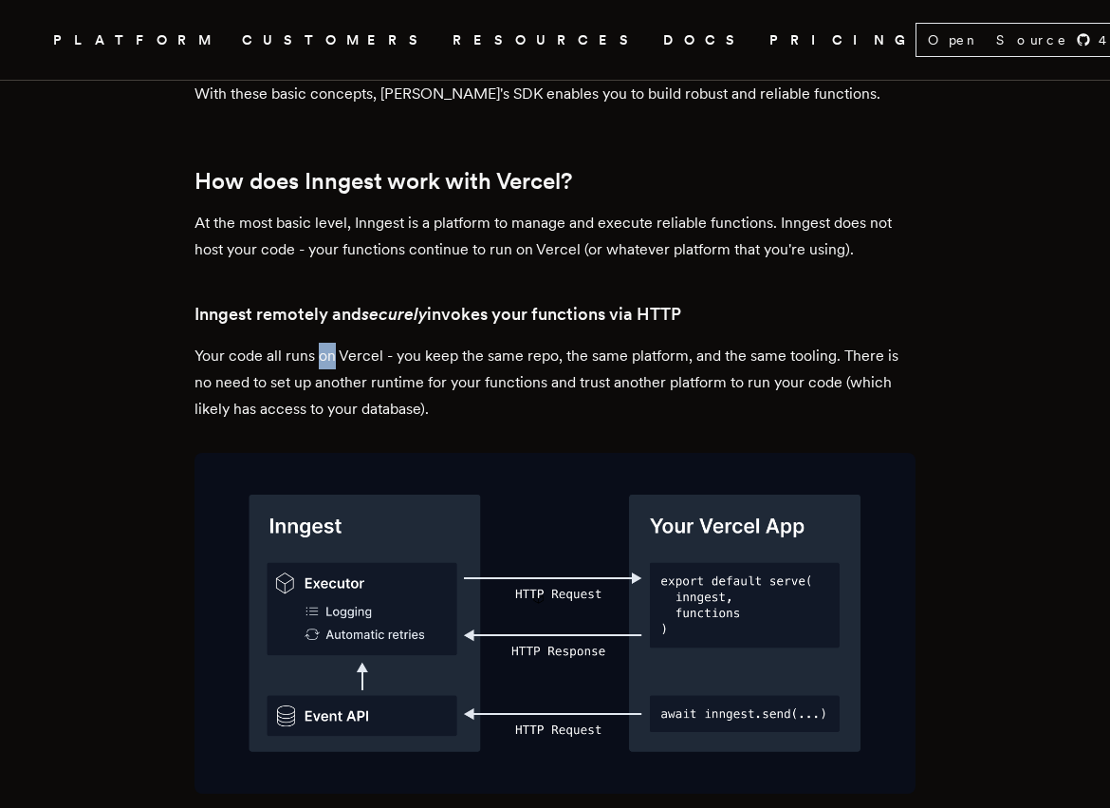
click at [323, 343] on p "Your code all runs on Vercel - you keep the same repo, the same platform, and t…" at bounding box center [555, 383] width 721 height 80
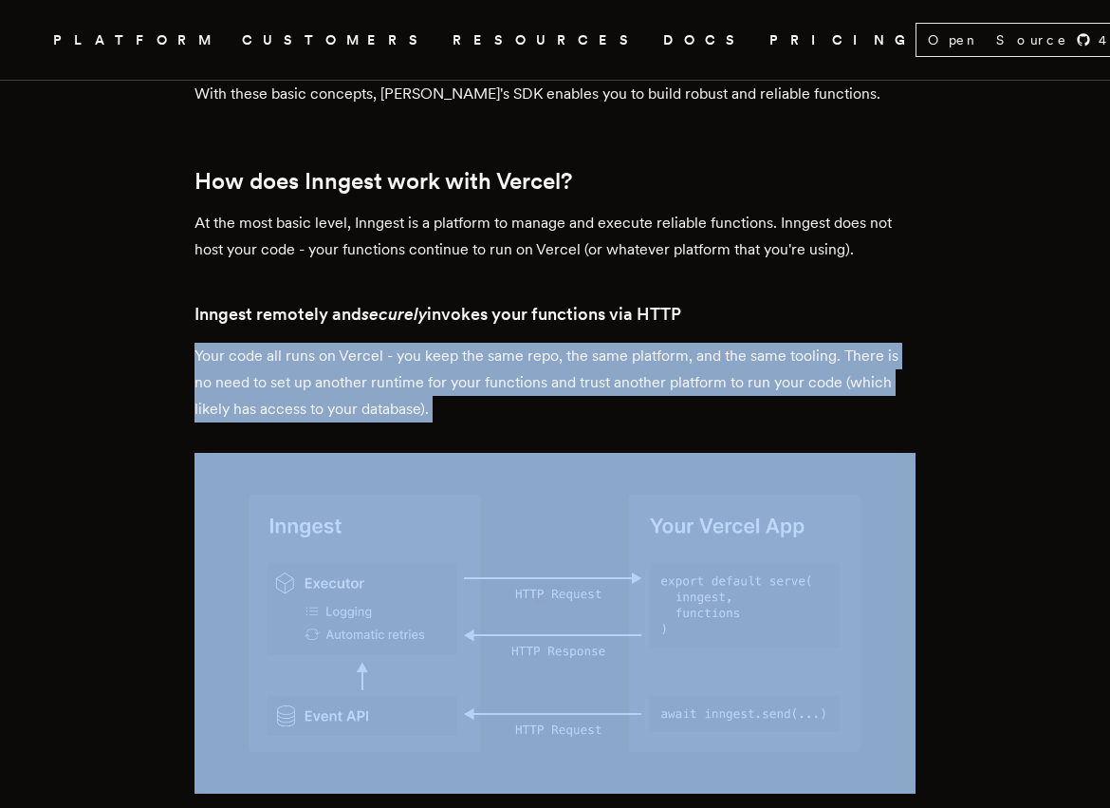
click at [323, 343] on p "Your code all runs on Vercel - you keep the same repo, the same platform, and t…" at bounding box center [555, 383] width 721 height 80
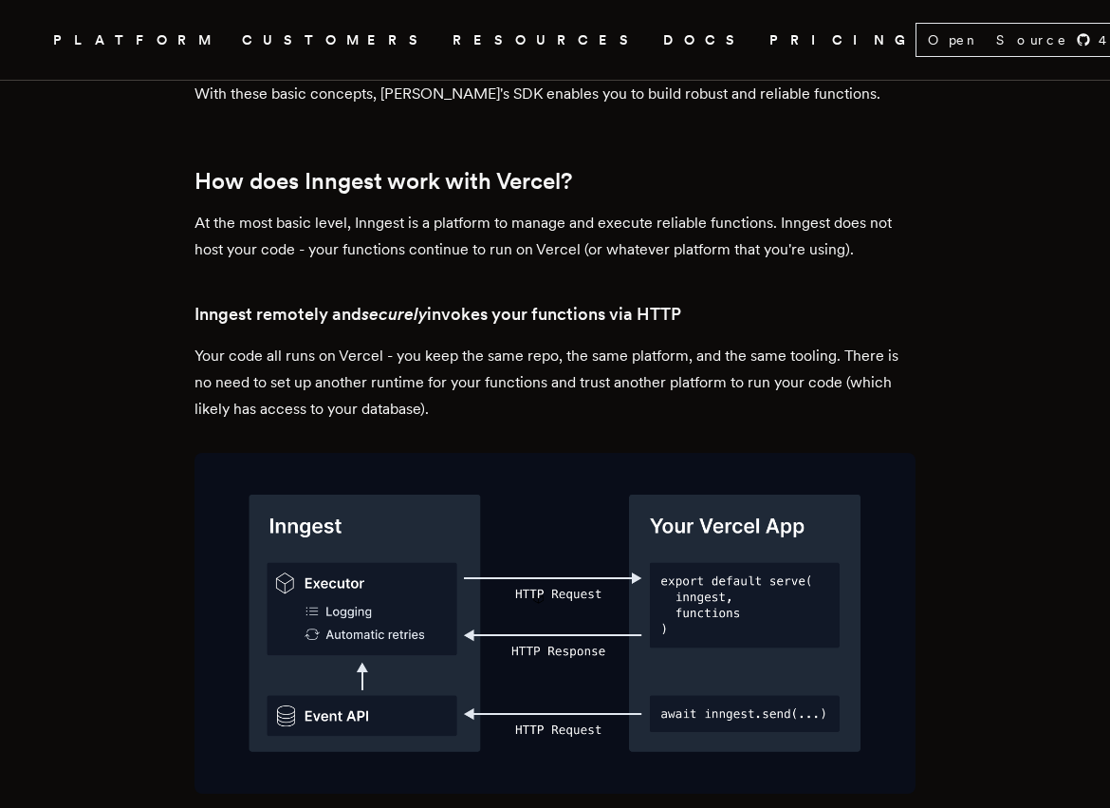
click at [323, 210] on p "At the most basic level, Inngest is a platform to manage and execute reliable f…" at bounding box center [555, 236] width 721 height 53
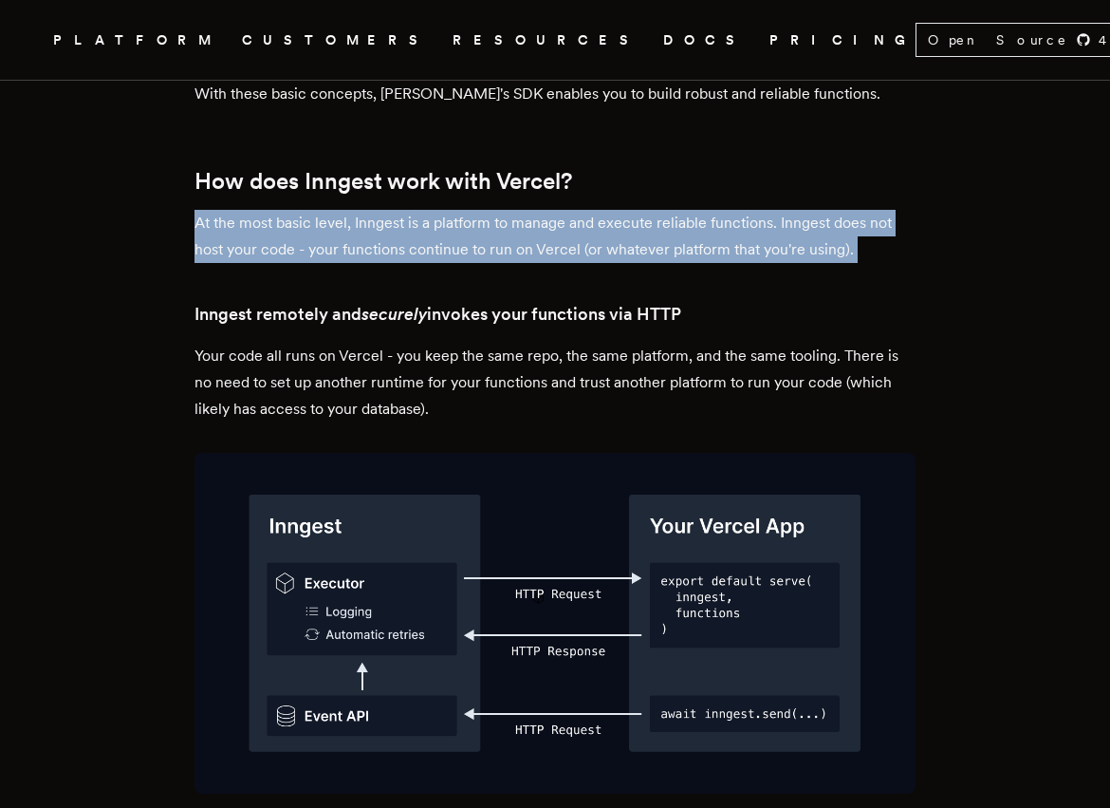
click at [323, 210] on p "At the most basic level, Inngest is a platform to manage and execute reliable f…" at bounding box center [555, 236] width 721 height 53
click at [342, 210] on p "At the most basic level, Inngest is a platform to manage and execute reliable f…" at bounding box center [555, 236] width 721 height 53
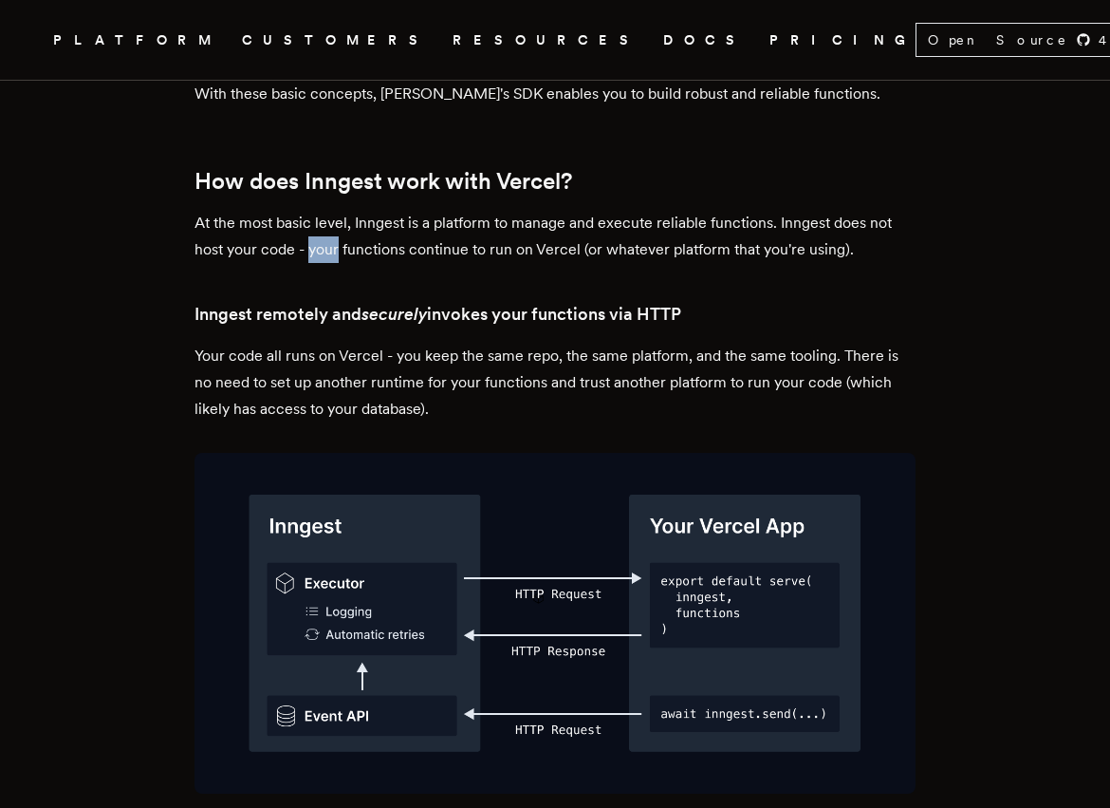
click at [342, 210] on p "At the most basic level, Inngest is a platform to manage and execute reliable f…" at bounding box center [555, 236] width 721 height 53
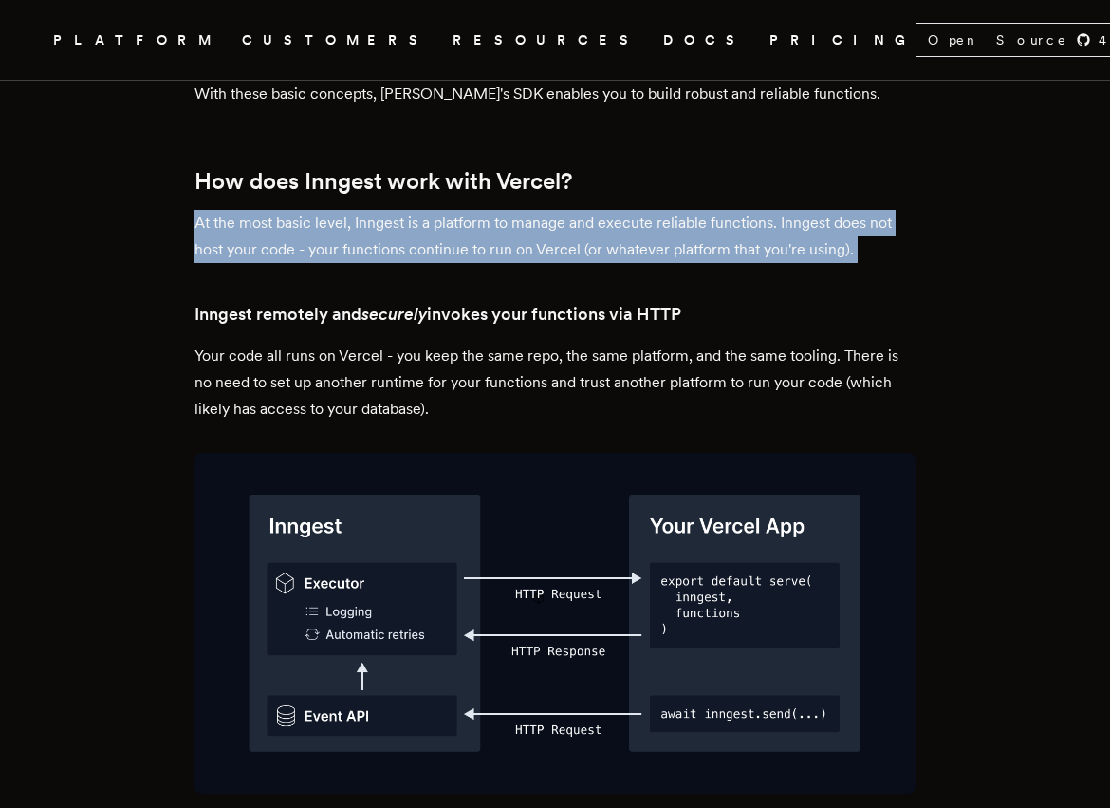
click at [342, 210] on p "At the most basic level, Inngest is a platform to manage and execute reliable f…" at bounding box center [555, 236] width 721 height 53
click at [368, 210] on p "At the most basic level, Inngest is a platform to manage and execute reliable f…" at bounding box center [555, 236] width 721 height 53
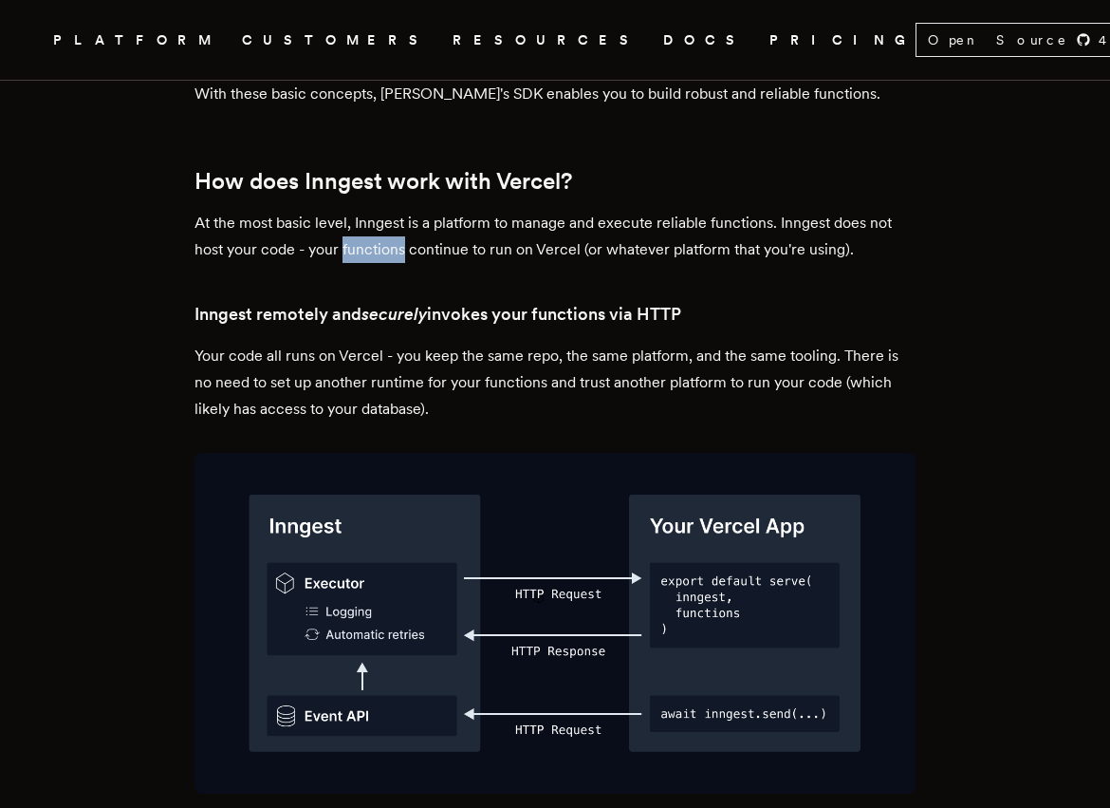
click at [368, 210] on p "At the most basic level, Inngest is a platform to manage and execute reliable f…" at bounding box center [555, 236] width 721 height 53
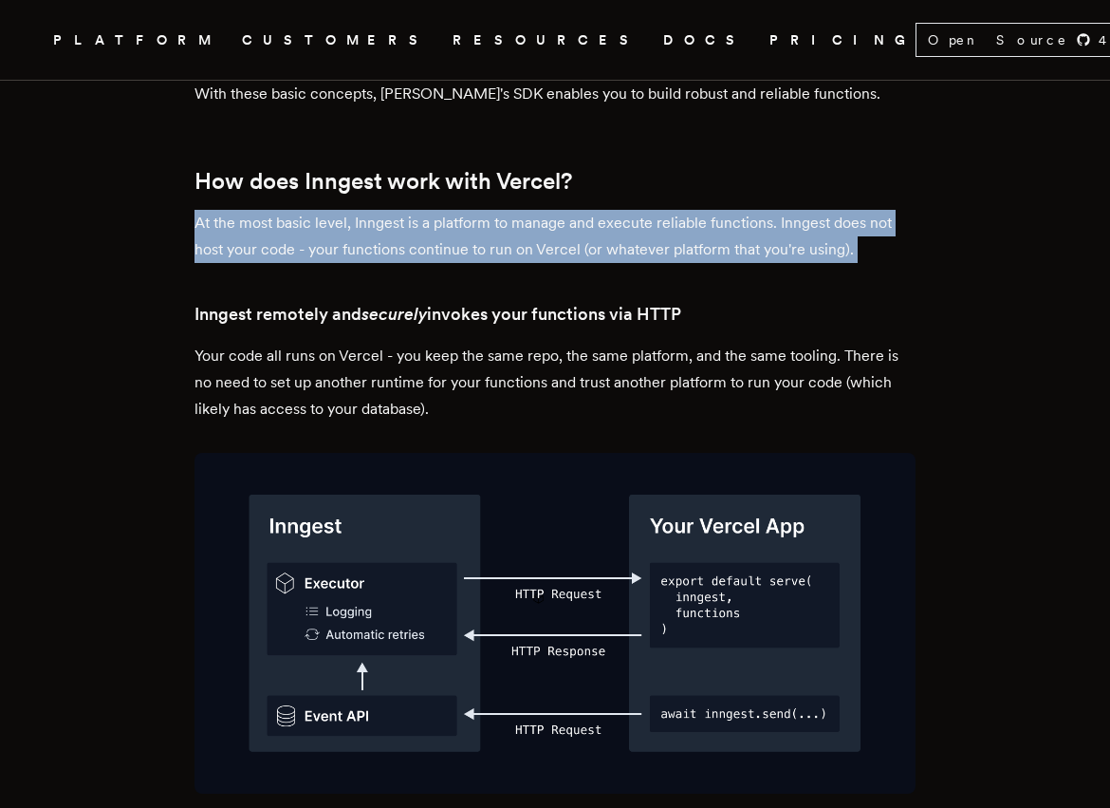
click at [368, 210] on p "At the most basic level, Inngest is a platform to manage and execute reliable f…" at bounding box center [555, 236] width 721 height 53
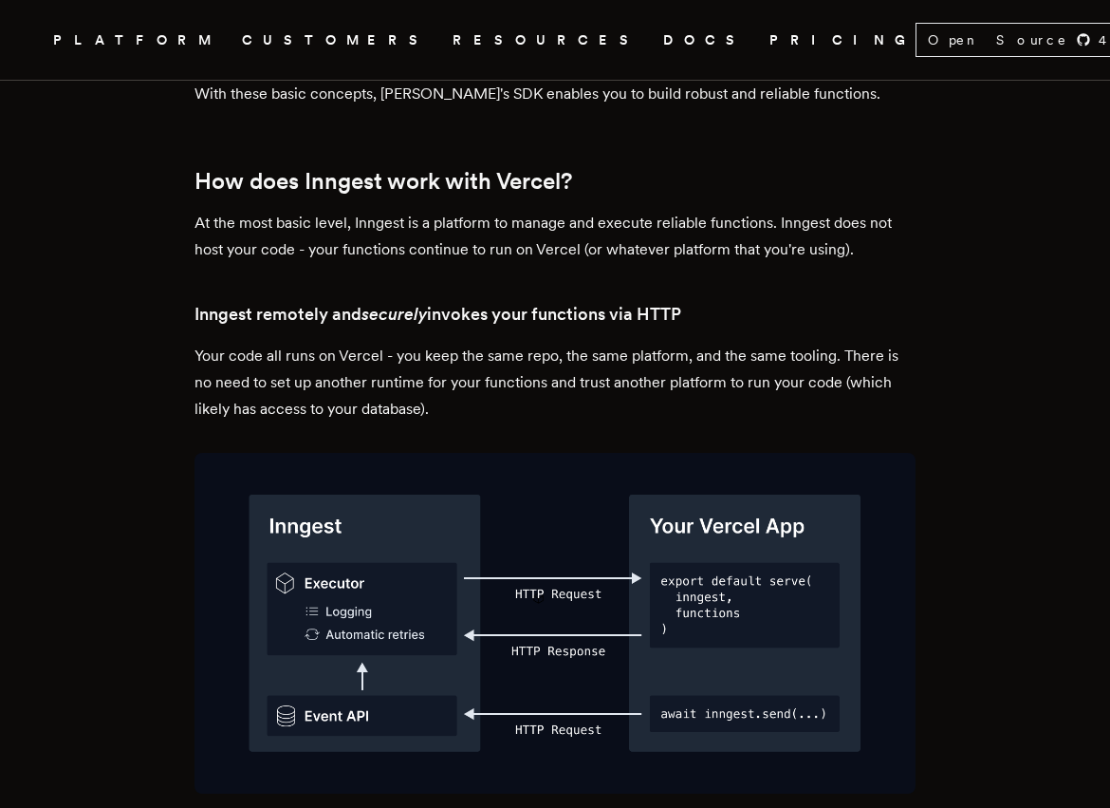
click at [397, 343] on p "Your code all runs on Vercel - you keep the same repo, the same platform, and t…" at bounding box center [555, 383] width 721 height 80
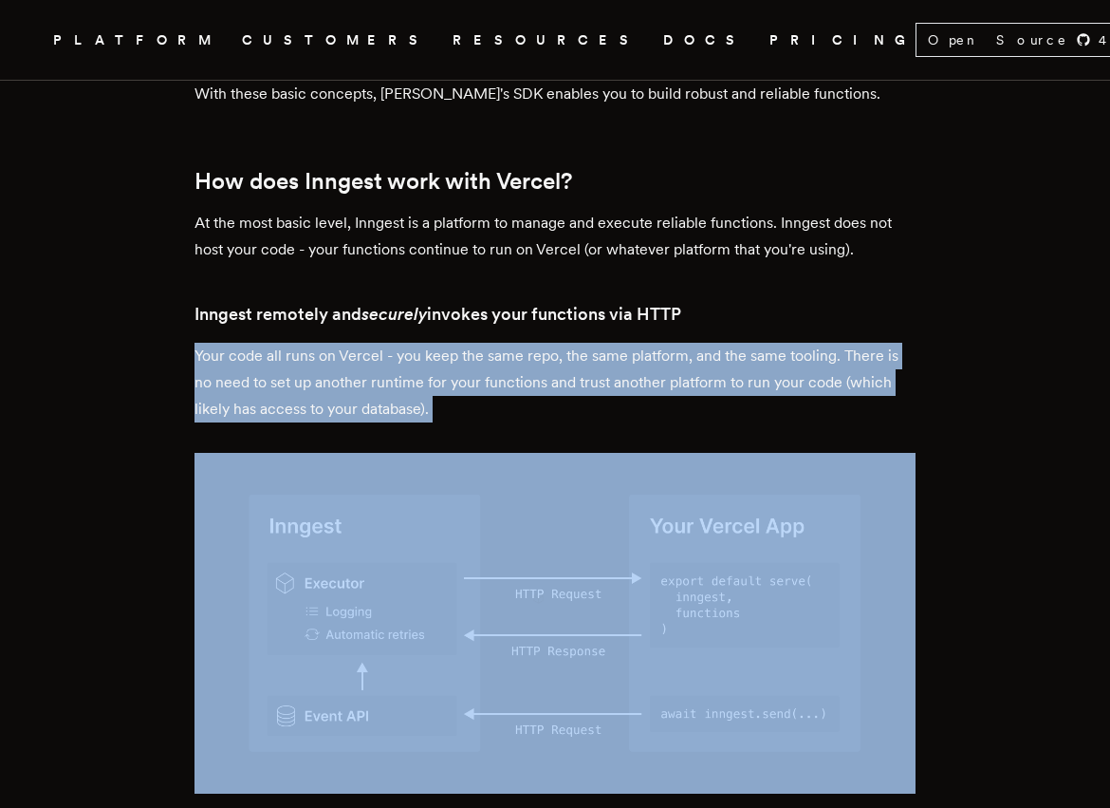
click at [397, 343] on p "Your code all runs on Vercel - you keep the same repo, the same platform, and t…" at bounding box center [555, 383] width 721 height 80
click at [457, 343] on p "Your code all runs on Vercel - you keep the same repo, the same platform, and t…" at bounding box center [555, 383] width 721 height 80
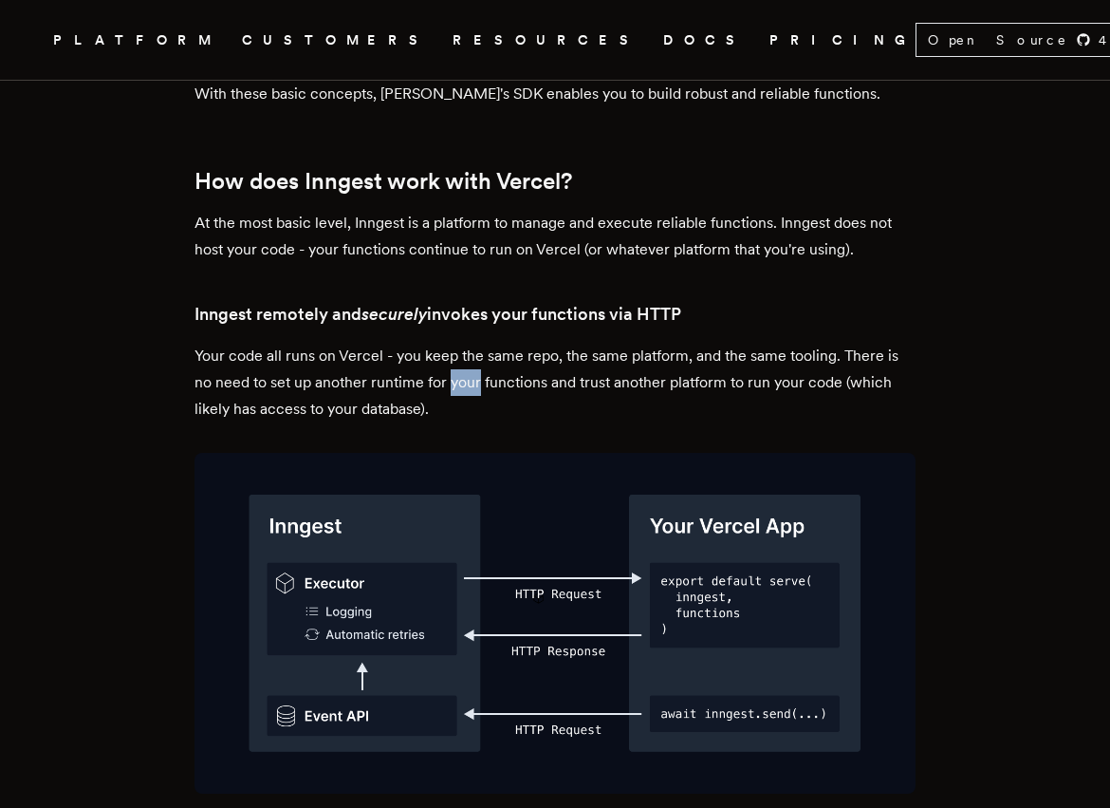
click at [457, 343] on p "Your code all runs on Vercel - you keep the same repo, the same platform, and t…" at bounding box center [555, 383] width 721 height 80
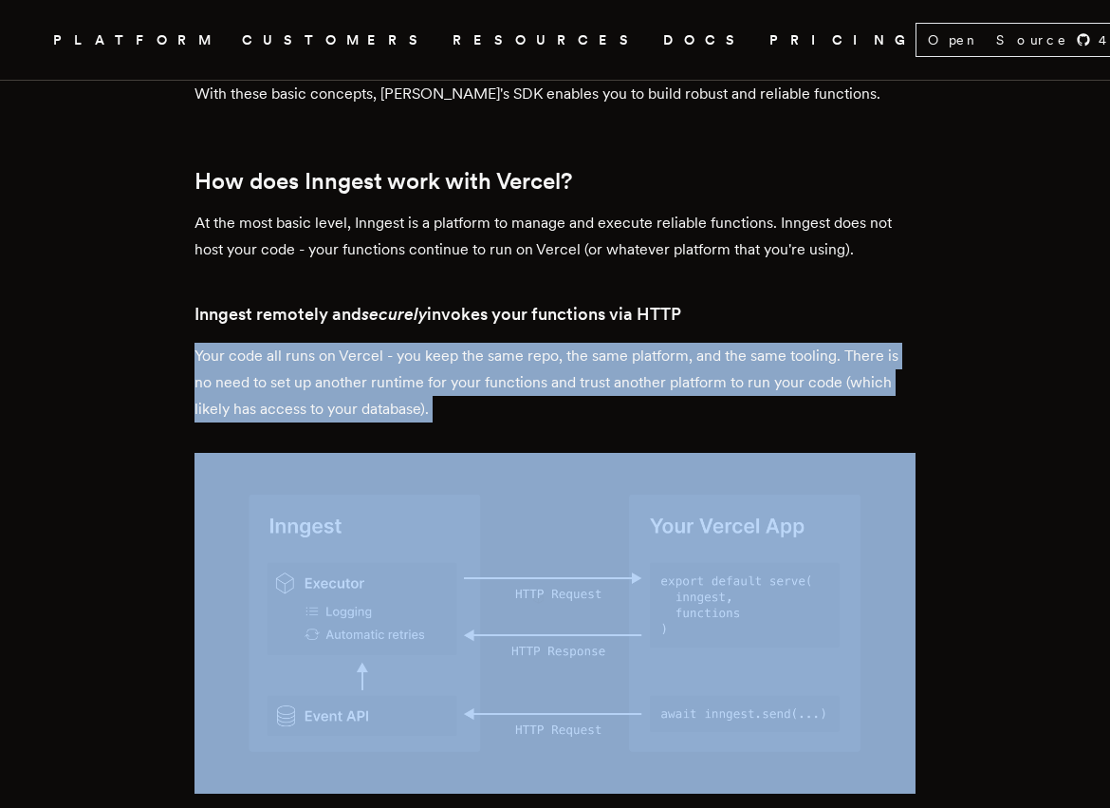
click at [457, 343] on p "Your code all runs on Vercel - you keep the same repo, the same platform, and t…" at bounding box center [555, 383] width 721 height 80
click at [511, 343] on p "Your code all runs on Vercel - you keep the same repo, the same platform, and t…" at bounding box center [555, 383] width 721 height 80
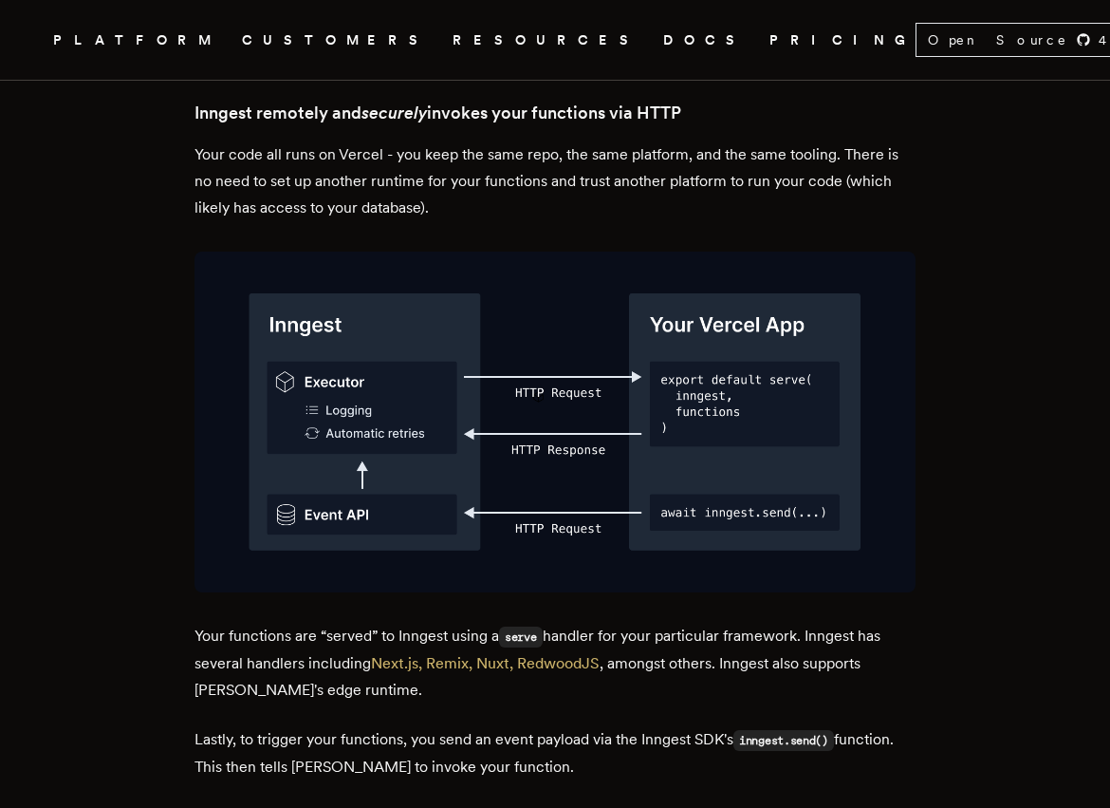
scroll to position [3400, 0]
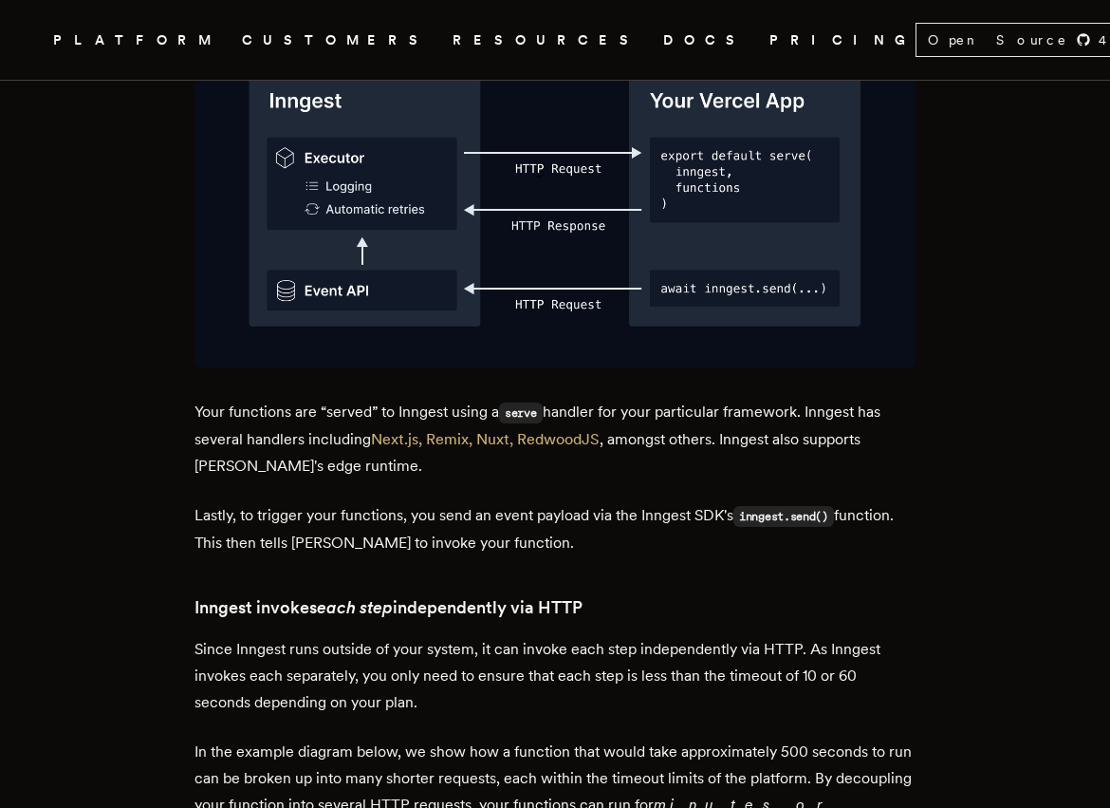
click at [451, 399] on p "Your functions are “served” to Inngest using a serve handler for your particula…" at bounding box center [555, 439] width 721 height 81
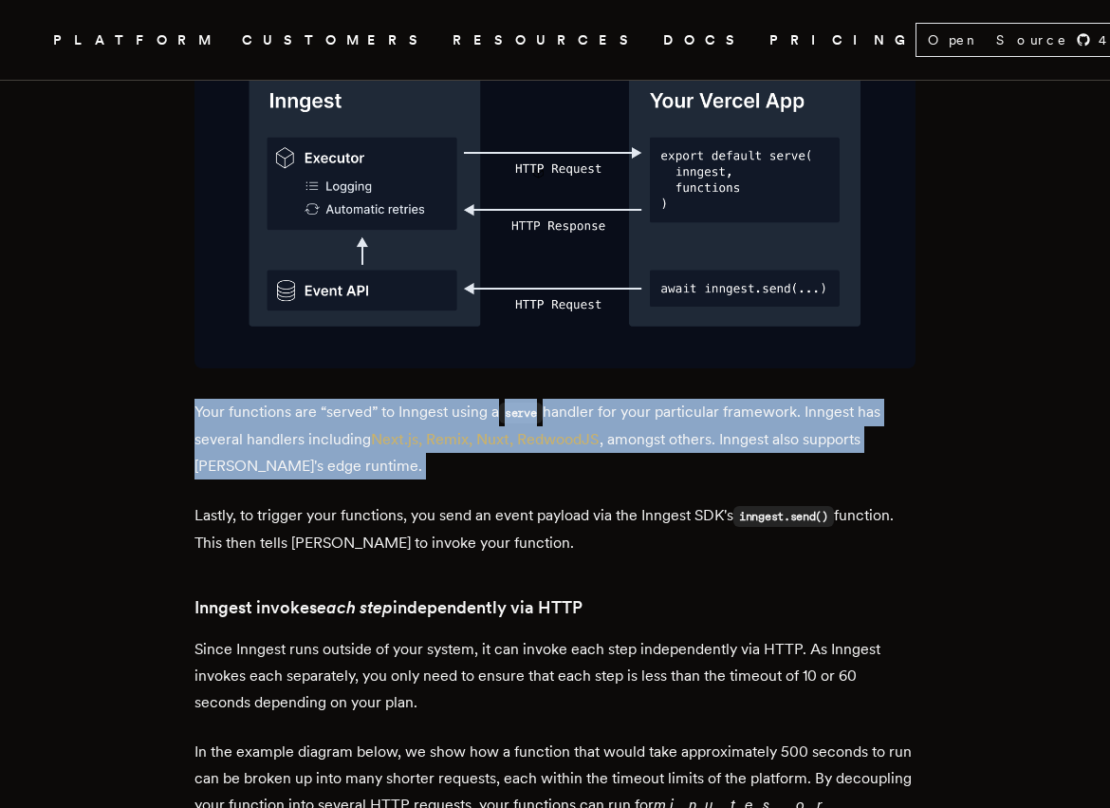
click at [451, 399] on p "Your functions are “served” to Inngest using a serve handler for your particula…" at bounding box center [555, 439] width 721 height 81
click at [410, 399] on p "Your functions are “served” to Inngest using a serve handler for your particula…" at bounding box center [555, 439] width 721 height 81
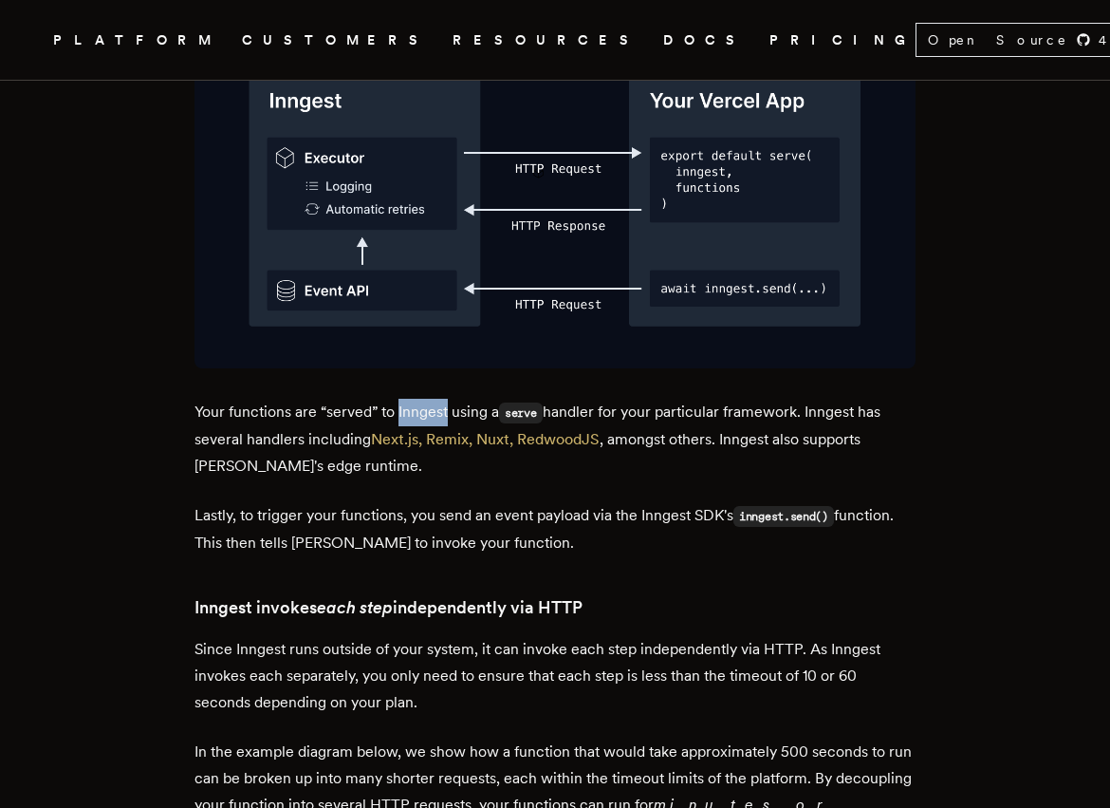
click at [410, 399] on p "Your functions are “served” to Inngest using a serve handler for your particula…" at bounding box center [555, 439] width 721 height 81
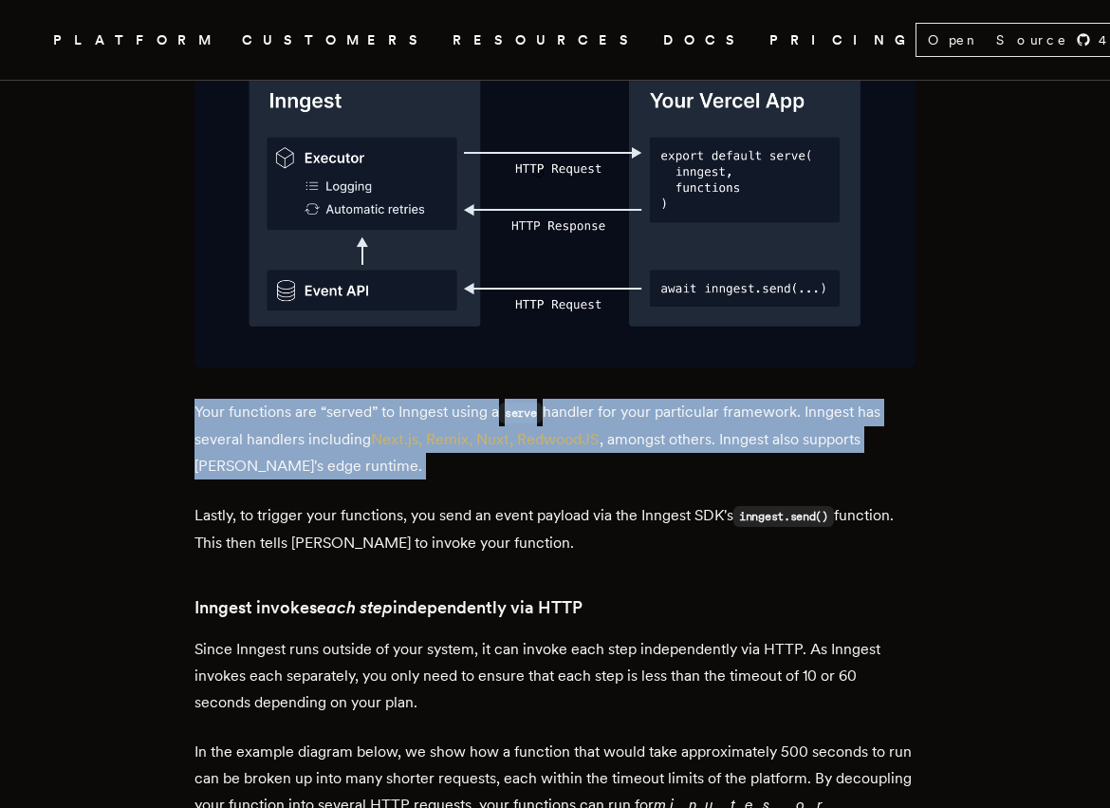
click at [410, 399] on p "Your functions are “served” to Inngest using a serve handler for your particula…" at bounding box center [555, 439] width 721 height 81
click at [376, 399] on p "Your functions are “served” to Inngest using a serve handler for your particula…" at bounding box center [555, 439] width 721 height 81
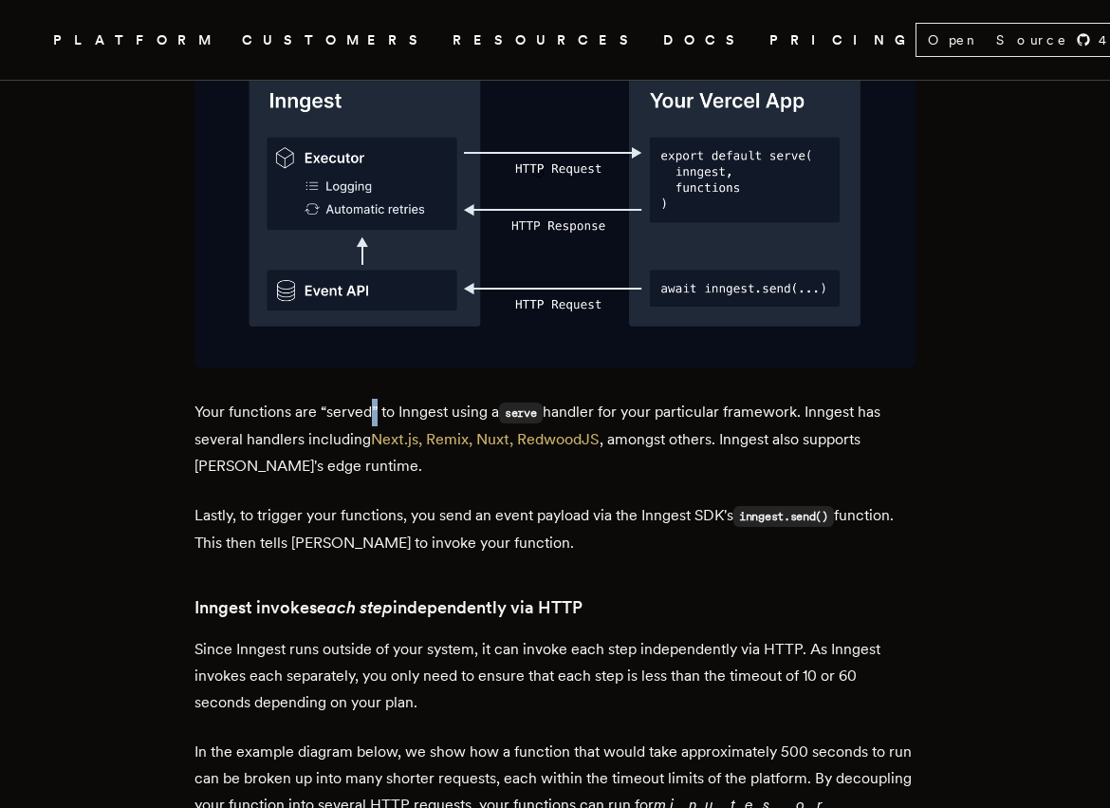
click at [376, 399] on p "Your functions are “served” to Inngest using a serve handler for your particula…" at bounding box center [555, 439] width 721 height 81
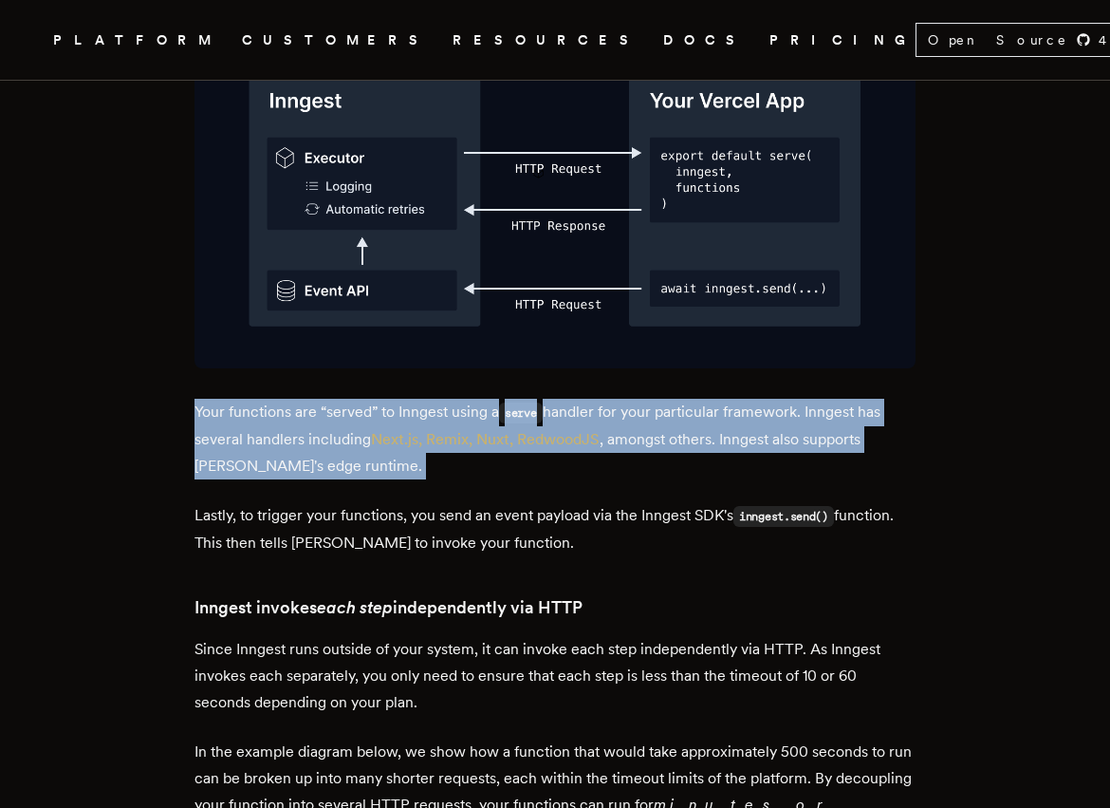
click at [376, 399] on p "Your functions are “served” to Inngest using a serve handler for your particula…" at bounding box center [555, 439] width 721 height 81
click at [316, 399] on p "Your functions are “served” to Inngest using a serve handler for your particula…" at bounding box center [555, 439] width 721 height 81
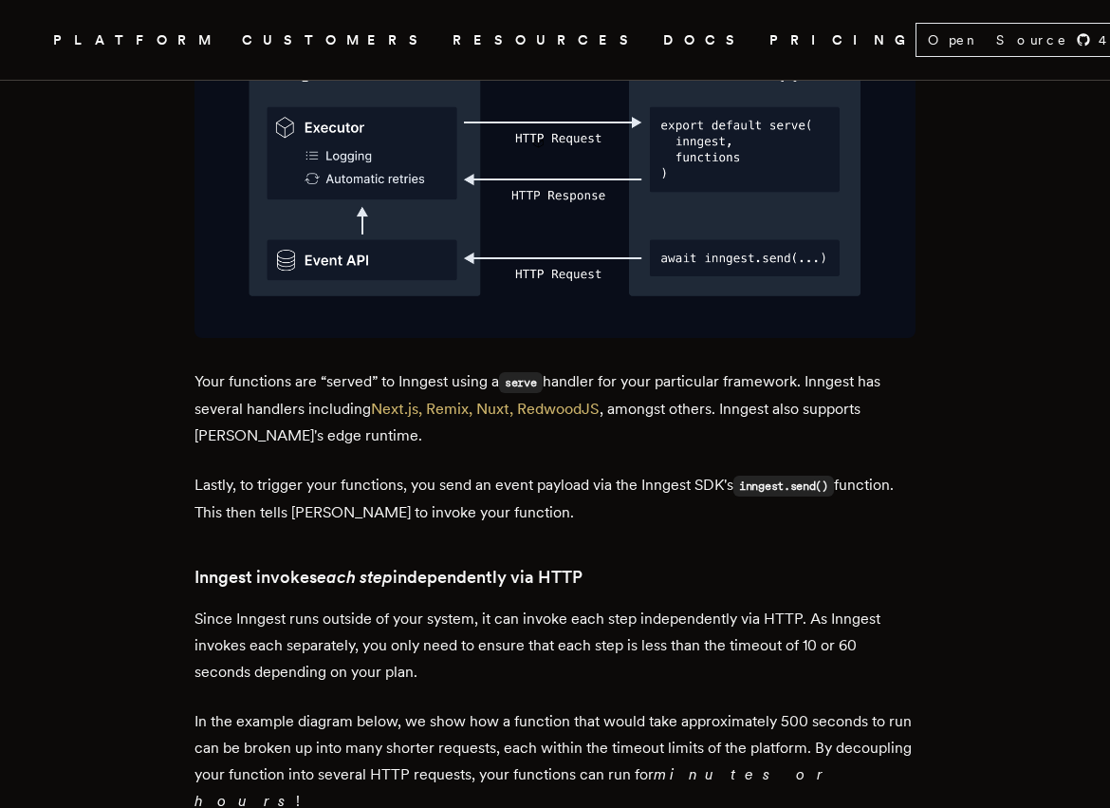
scroll to position [3461, 0]
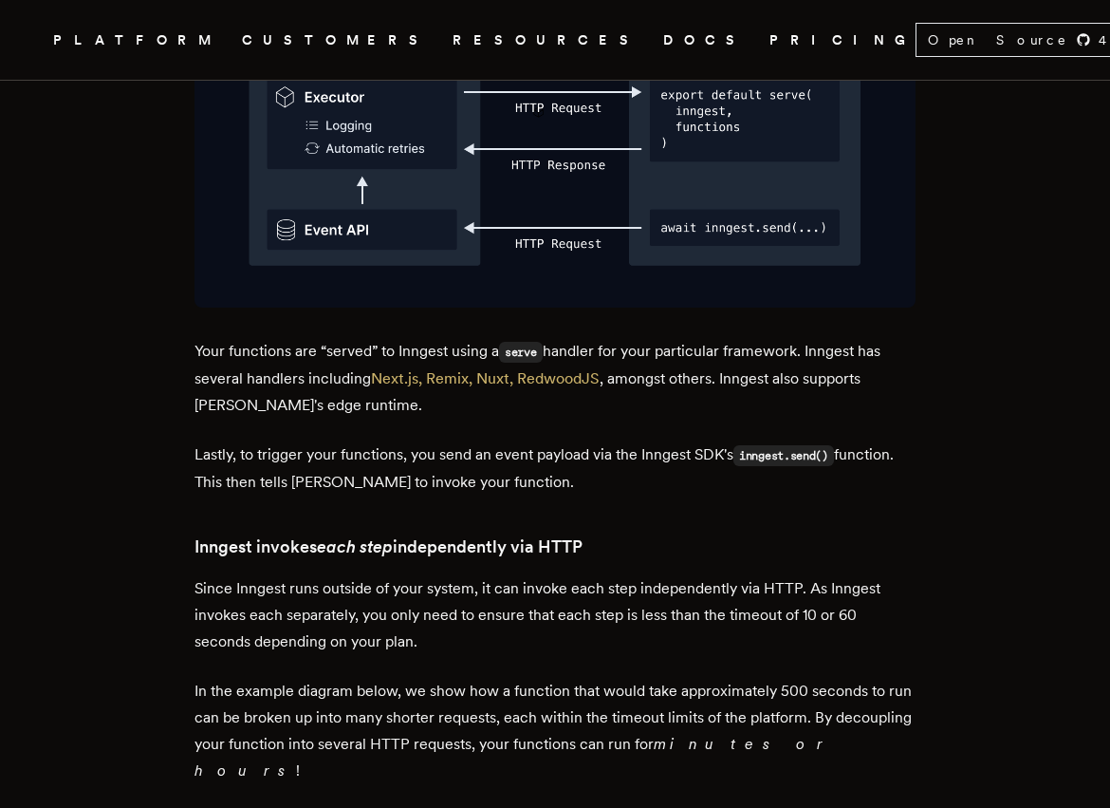
click at [319, 441] on p "Lastly, to trigger your functions, you send an event payload via the Inngest SD…" at bounding box center [555, 468] width 721 height 54
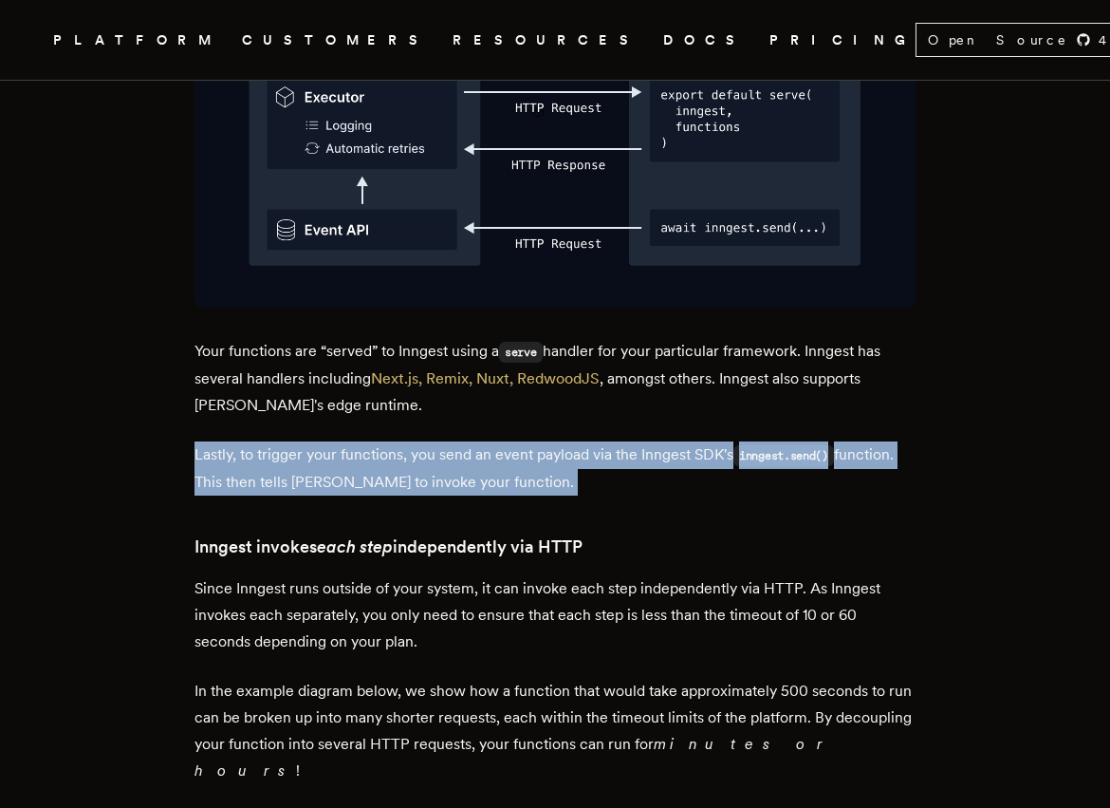
click at [319, 441] on p "Lastly, to trigger your functions, you send an event payload via the Inngest SD…" at bounding box center [555, 468] width 721 height 54
click at [400, 441] on p "Lastly, to trigger your functions, you send an event payload via the Inngest SD…" at bounding box center [555, 468] width 721 height 54
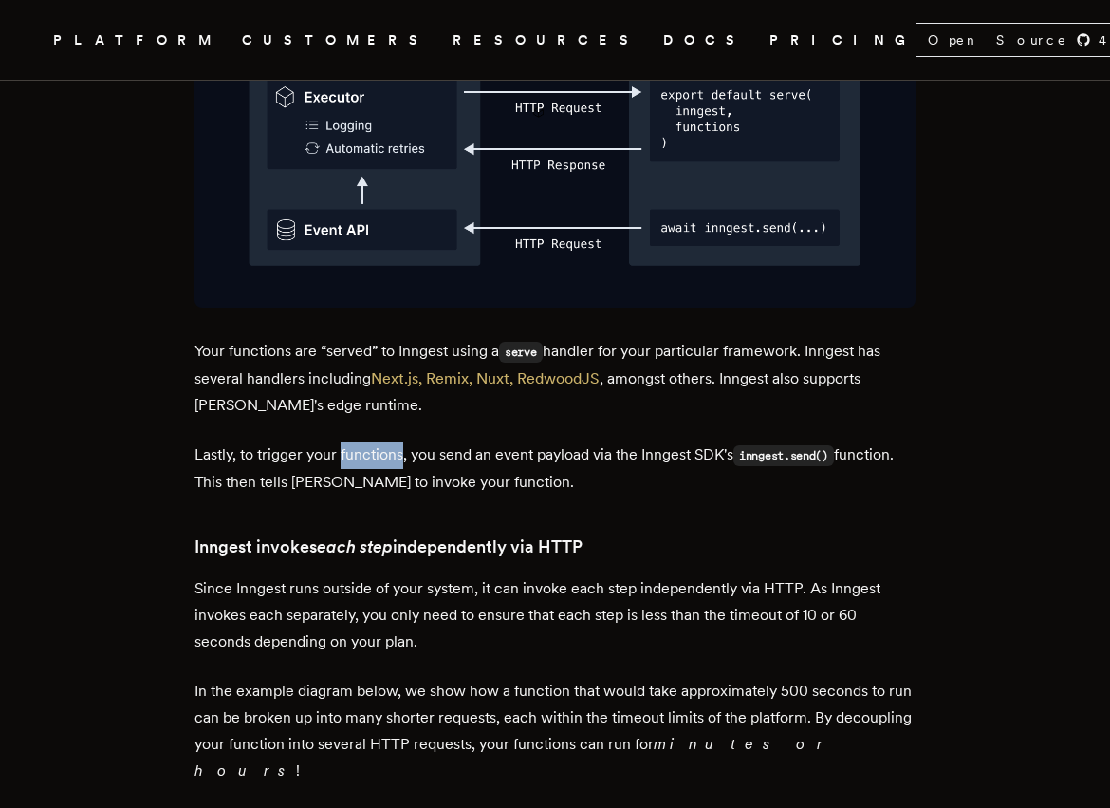
click at [400, 441] on p "Lastly, to trigger your functions, you send an event payload via the Inngest SD…" at bounding box center [555, 468] width 721 height 54
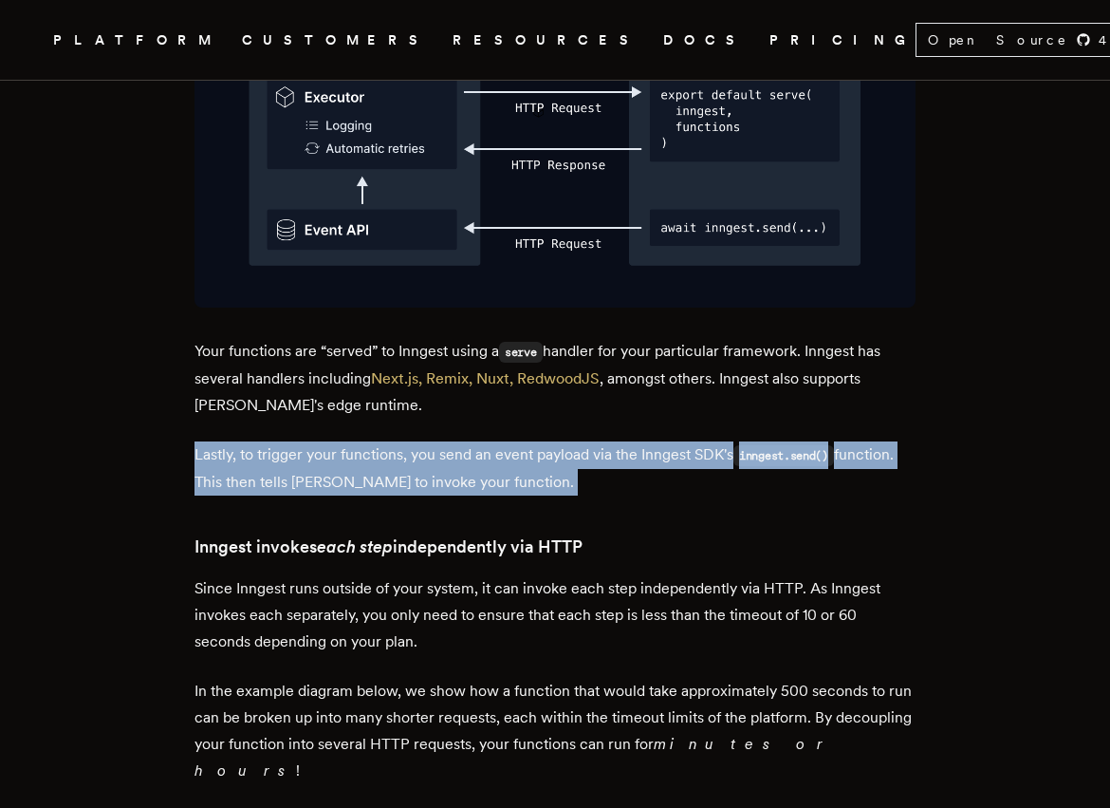
click at [400, 441] on p "Lastly, to trigger your functions, you send an event payload via the Inngest SD…" at bounding box center [555, 468] width 721 height 54
click at [451, 441] on p "Lastly, to trigger your functions, you send an event payload via the Inngest SD…" at bounding box center [555, 468] width 721 height 54
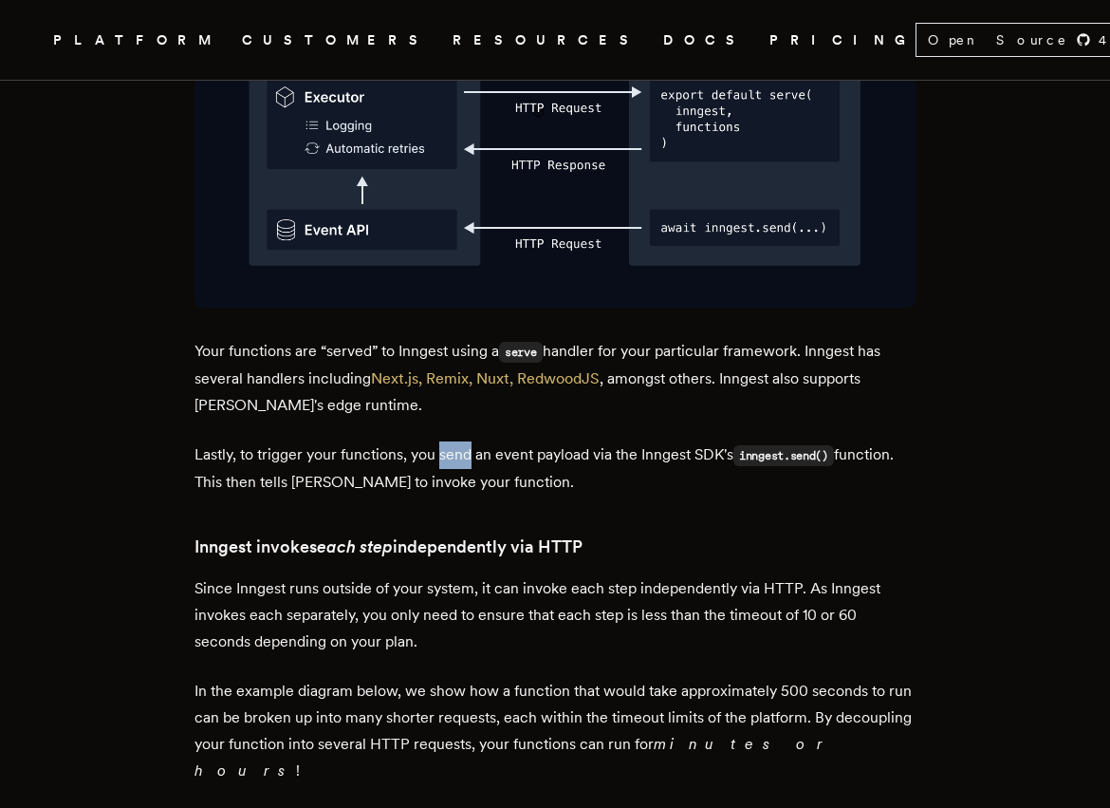
click at [451, 441] on p "Lastly, to trigger your functions, you send an event payload via the Inngest SD…" at bounding box center [555, 468] width 721 height 54
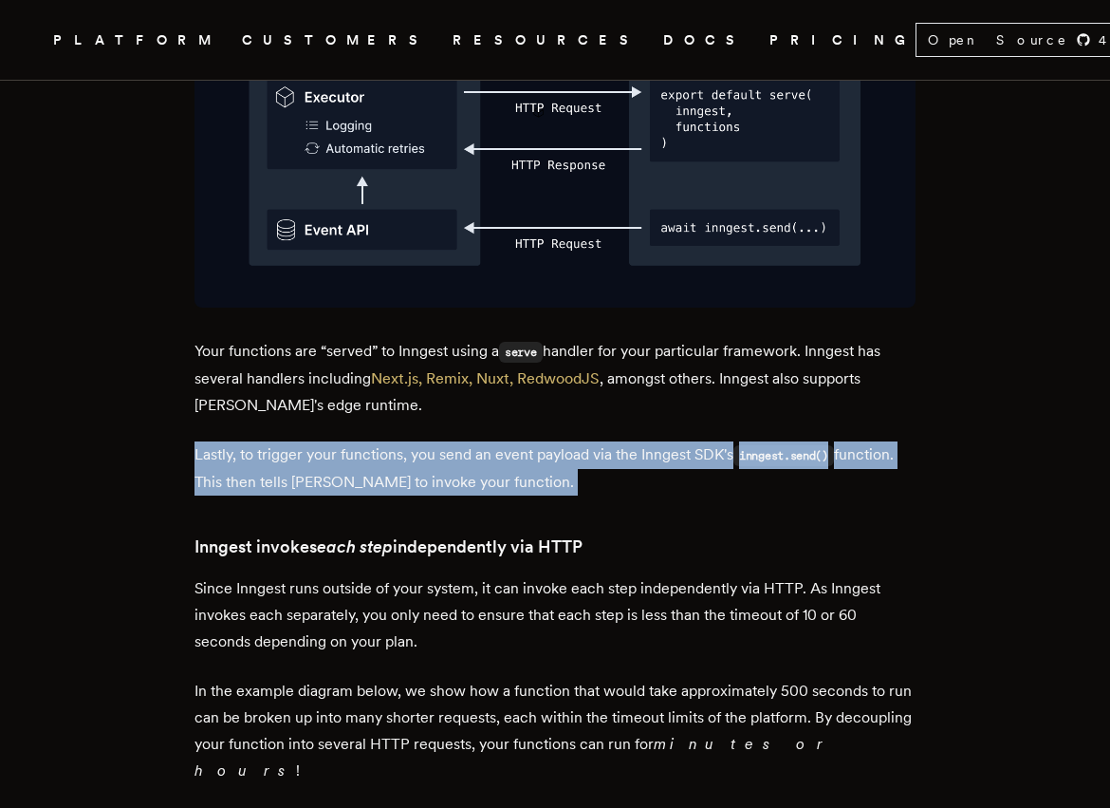
click at [451, 441] on p "Lastly, to trigger your functions, you send an event payload via the Inngest SD…" at bounding box center [555, 468] width 721 height 54
click at [413, 441] on p "Lastly, to trigger your functions, you send an event payload via the Inngest SD…" at bounding box center [555, 468] width 721 height 54
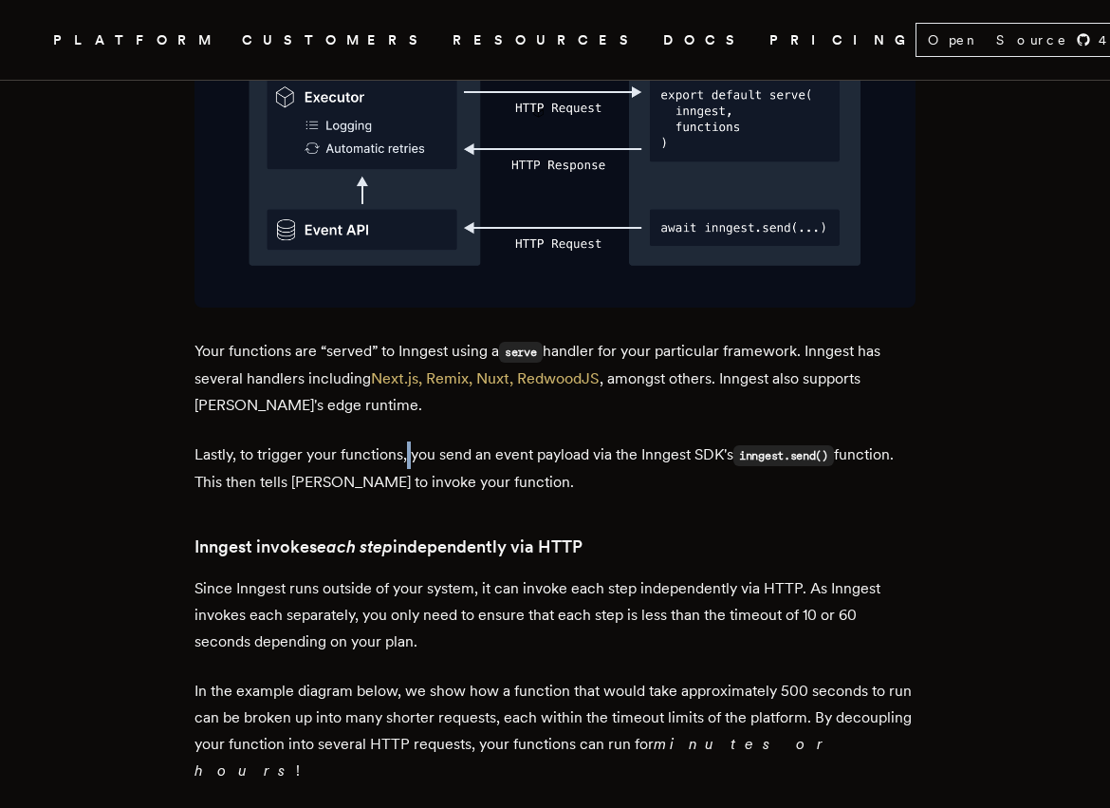
click at [413, 441] on p "Lastly, to trigger your functions, you send an event payload via the Inngest SD…" at bounding box center [555, 468] width 721 height 54
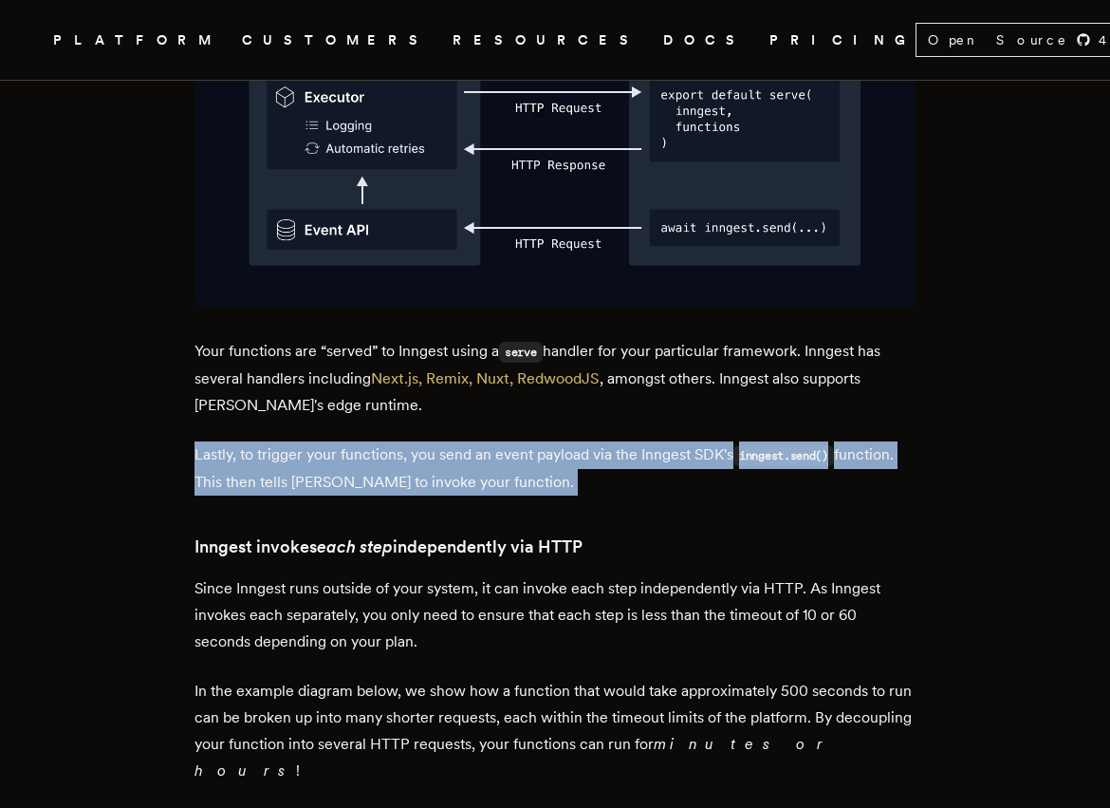
click at [413, 441] on p "Lastly, to trigger your functions, you send an event payload via the Inngest SD…" at bounding box center [555, 468] width 721 height 54
click at [397, 441] on p "Lastly, to trigger your functions, you send an event payload via the Inngest SD…" at bounding box center [555, 468] width 721 height 54
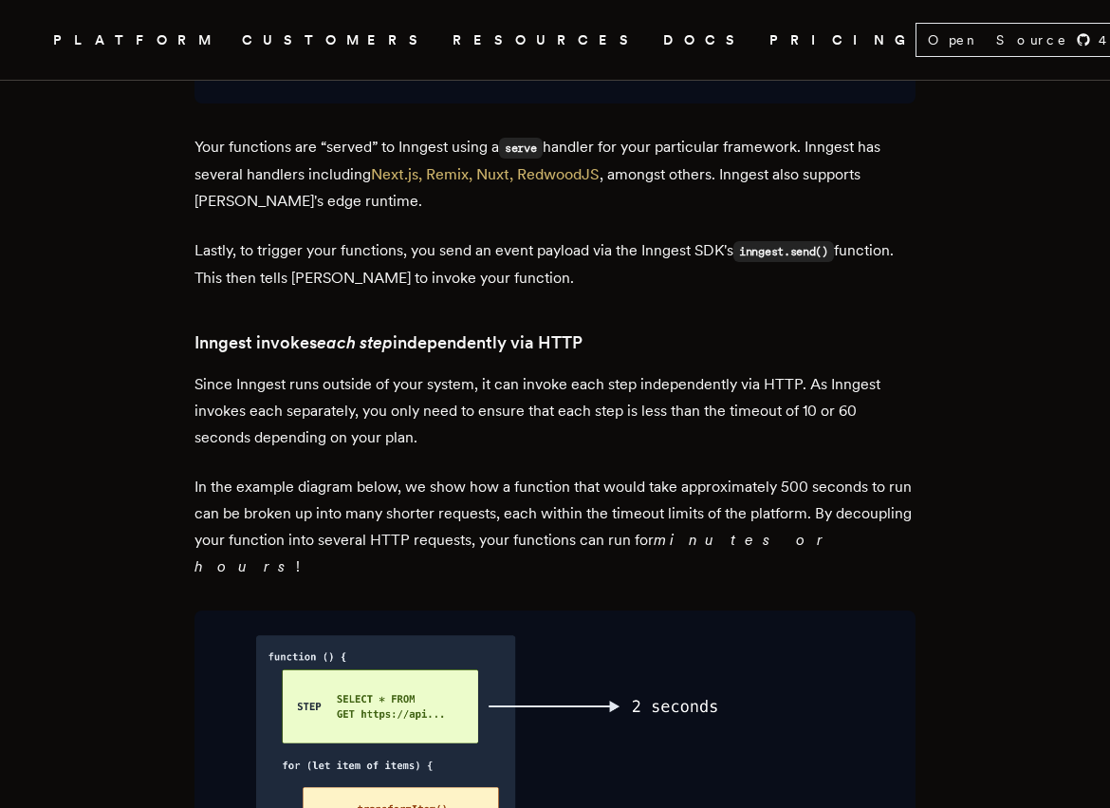
scroll to position [3793, 0]
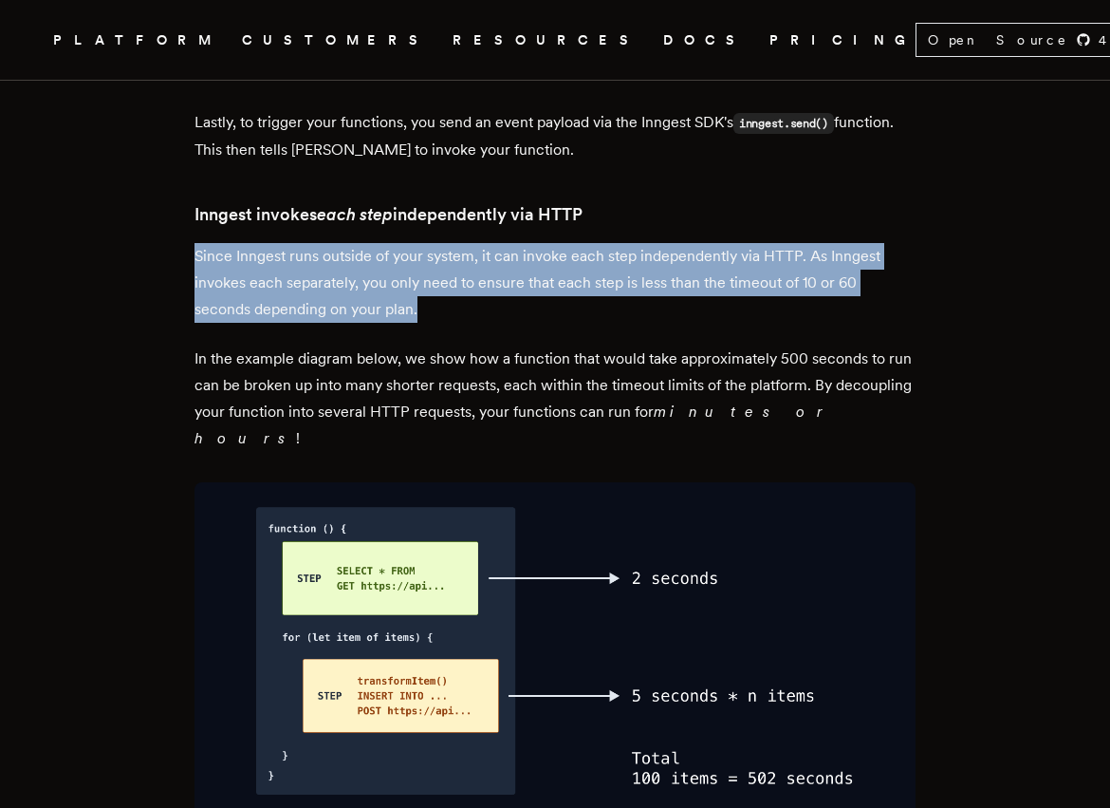
drag, startPoint x: 196, startPoint y: 196, endPoint x: 448, endPoint y: 242, distance: 255.5
click at [448, 242] on main "Long-running background functions on Vercel [PERSON_NAME] · [DATE] (Updated: [D…" at bounding box center [555, 620] width 759 height 8587
click at [448, 243] on p "Since Inngest runs outside of your system, it can invoke each step independentl…" at bounding box center [555, 283] width 721 height 80
drag, startPoint x: 500, startPoint y: 251, endPoint x: 153, endPoint y: 183, distance: 353.9
click at [153, 183] on article "Long-running background functions on Vercel [PERSON_NAME] · [DATE] (Updated: [D…" at bounding box center [555, 620] width 958 height 8587
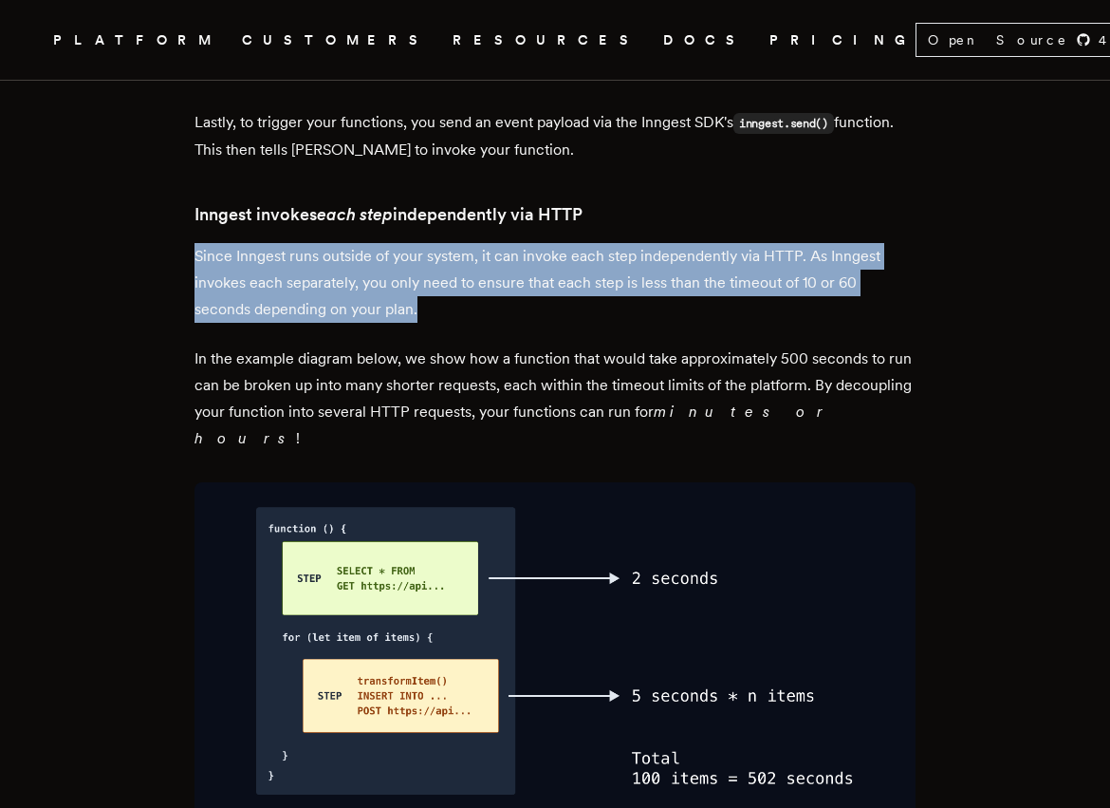
click at [217, 243] on p "Since Inngest runs outside of your system, it can invoke each step independentl…" at bounding box center [555, 283] width 721 height 80
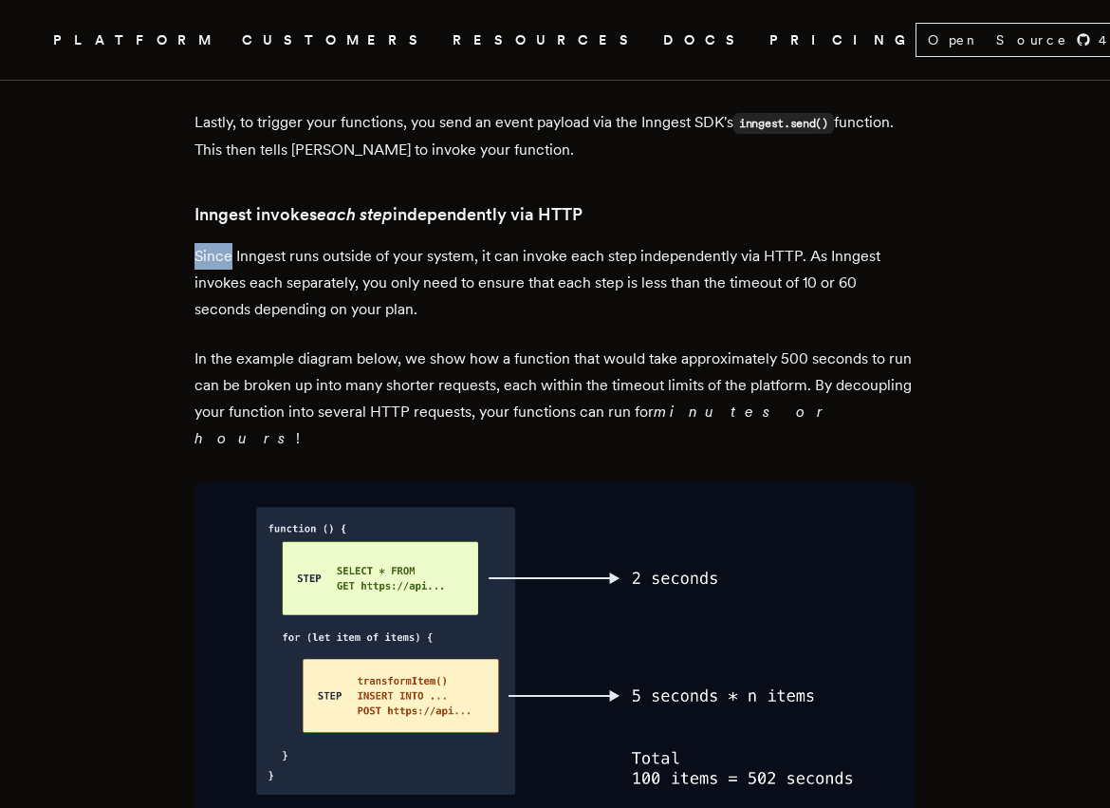
click at [217, 243] on p "Since Inngest runs outside of your system, it can invoke each step independentl…" at bounding box center [555, 283] width 721 height 80
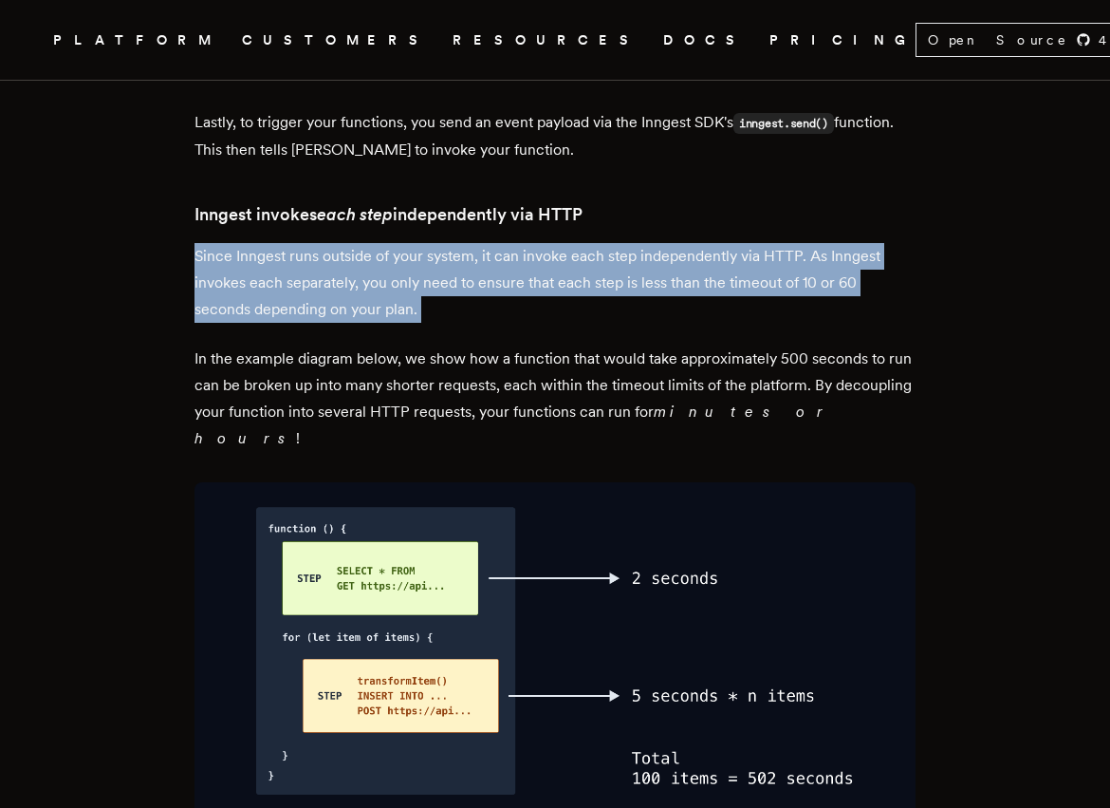
click at [217, 243] on p "Since Inngest runs outside of your system, it can invoke each step independentl…" at bounding box center [555, 283] width 721 height 80
click at [300, 243] on p "Since Inngest runs outside of your system, it can invoke each step independentl…" at bounding box center [555, 283] width 721 height 80
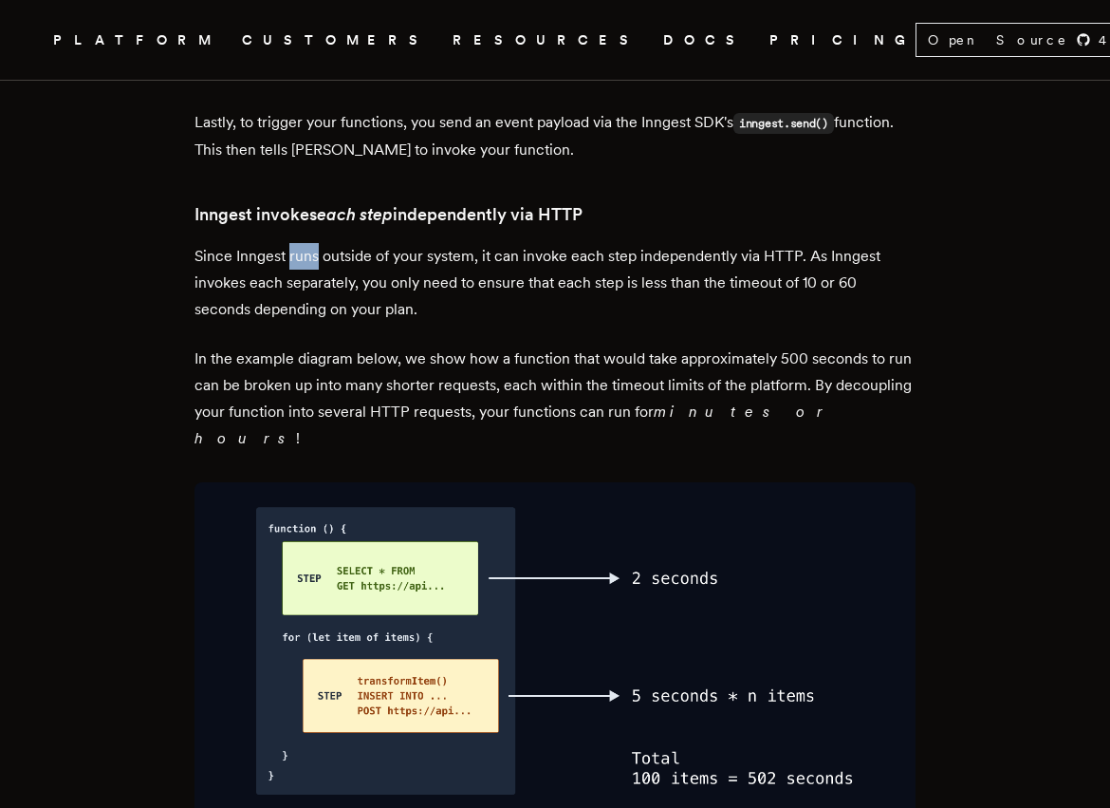
click at [300, 243] on p "Since Inngest runs outside of your system, it can invoke each step independentl…" at bounding box center [555, 283] width 721 height 80
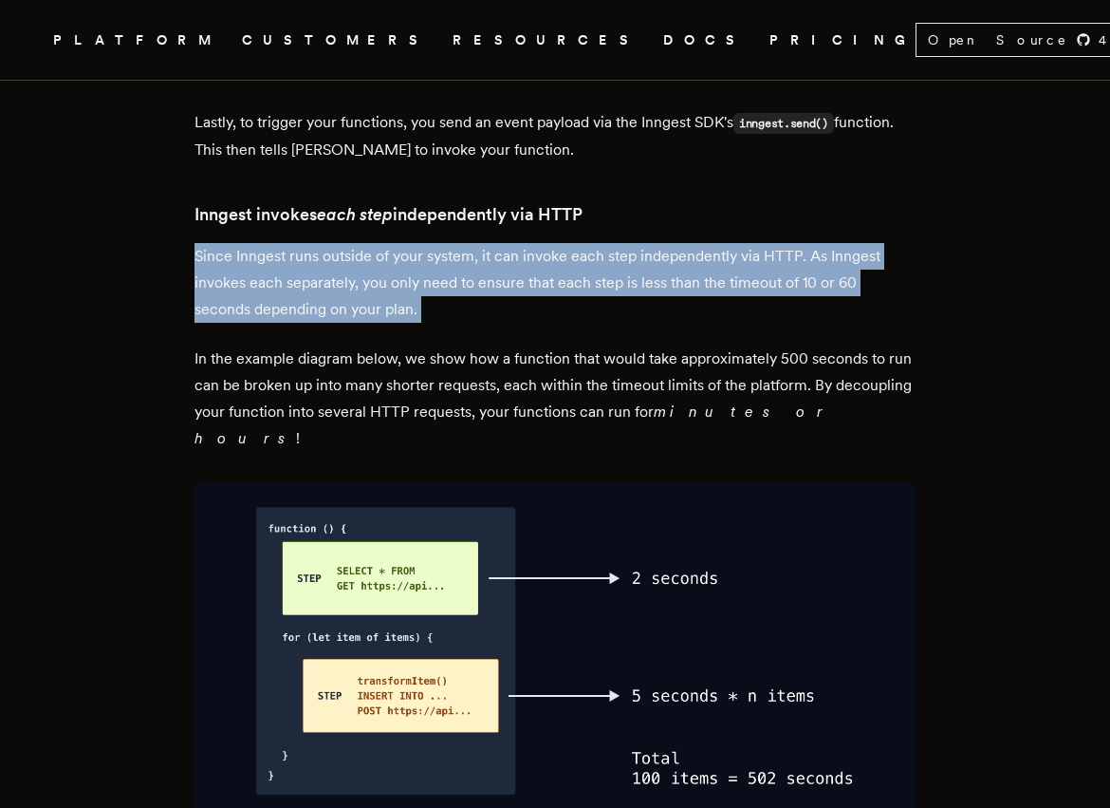
click at [300, 243] on p "Since Inngest runs outside of your system, it can invoke each step independentl…" at bounding box center [555, 283] width 721 height 80
click at [343, 243] on p "Since Inngest runs outside of your system, it can invoke each step independentl…" at bounding box center [555, 283] width 721 height 80
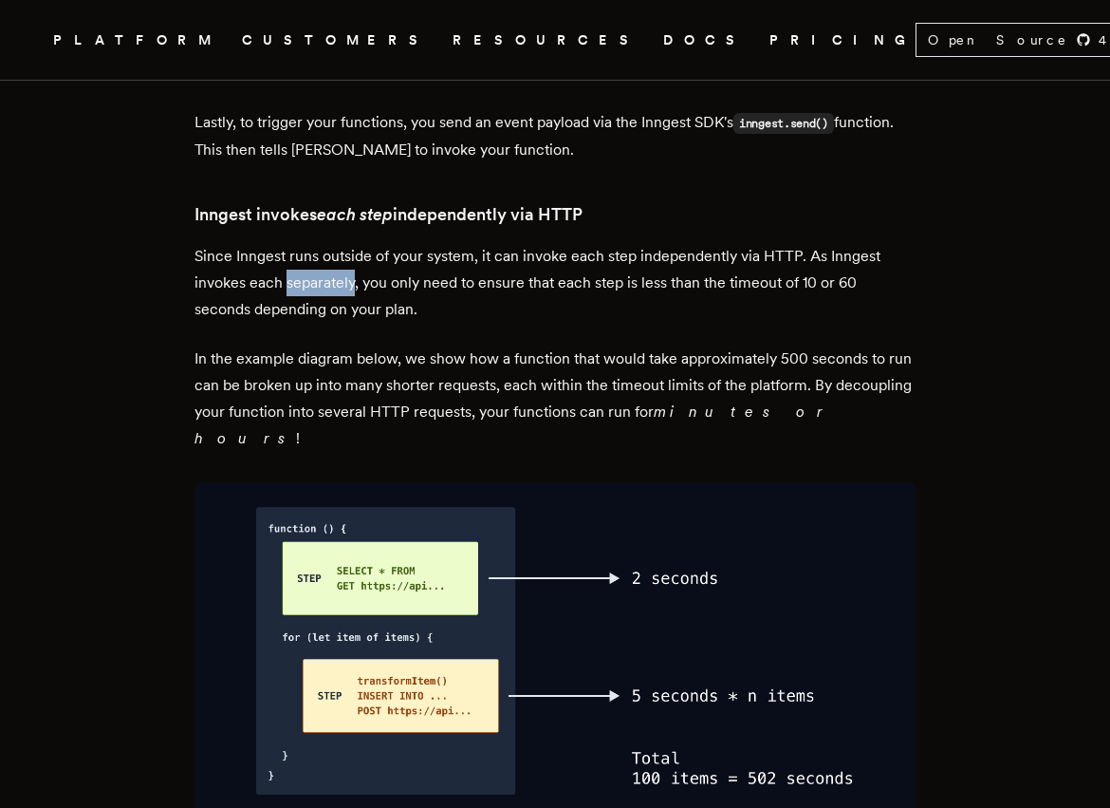
click at [343, 243] on p "Since Inngest runs outside of your system, it can invoke each step independentl…" at bounding box center [555, 283] width 721 height 80
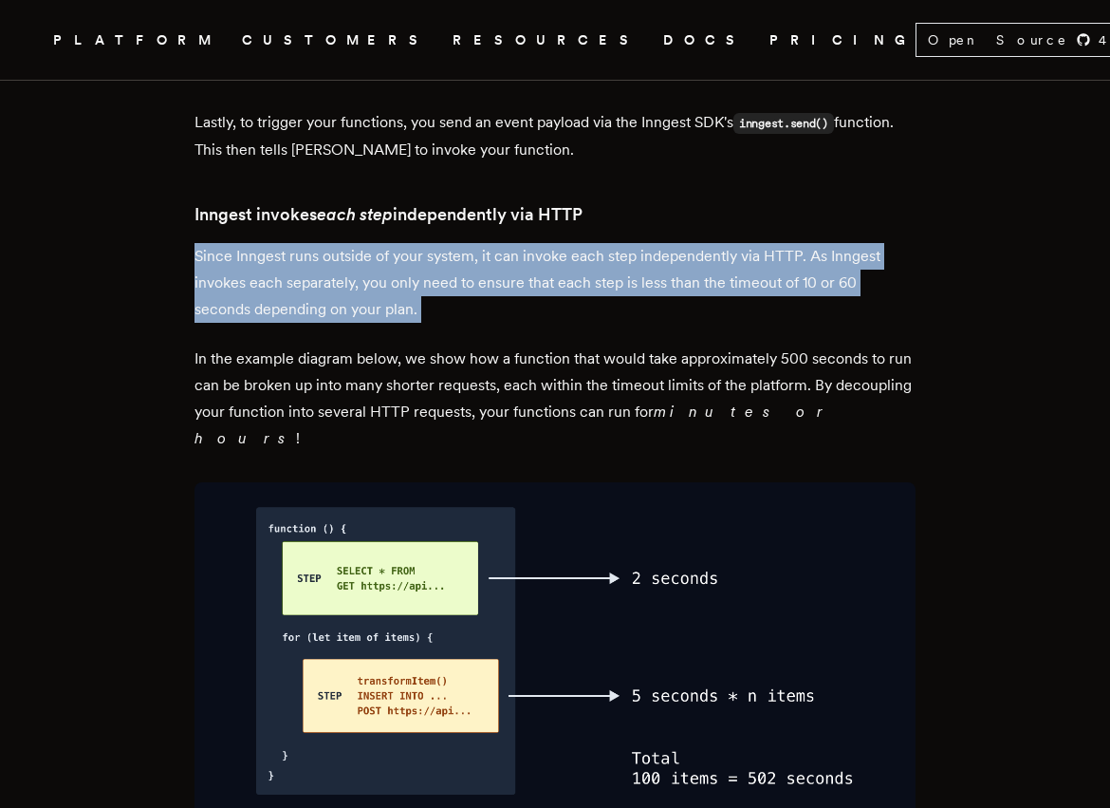
click at [343, 243] on p "Since Inngest runs outside of your system, it can invoke each step independentl…" at bounding box center [555, 283] width 721 height 80
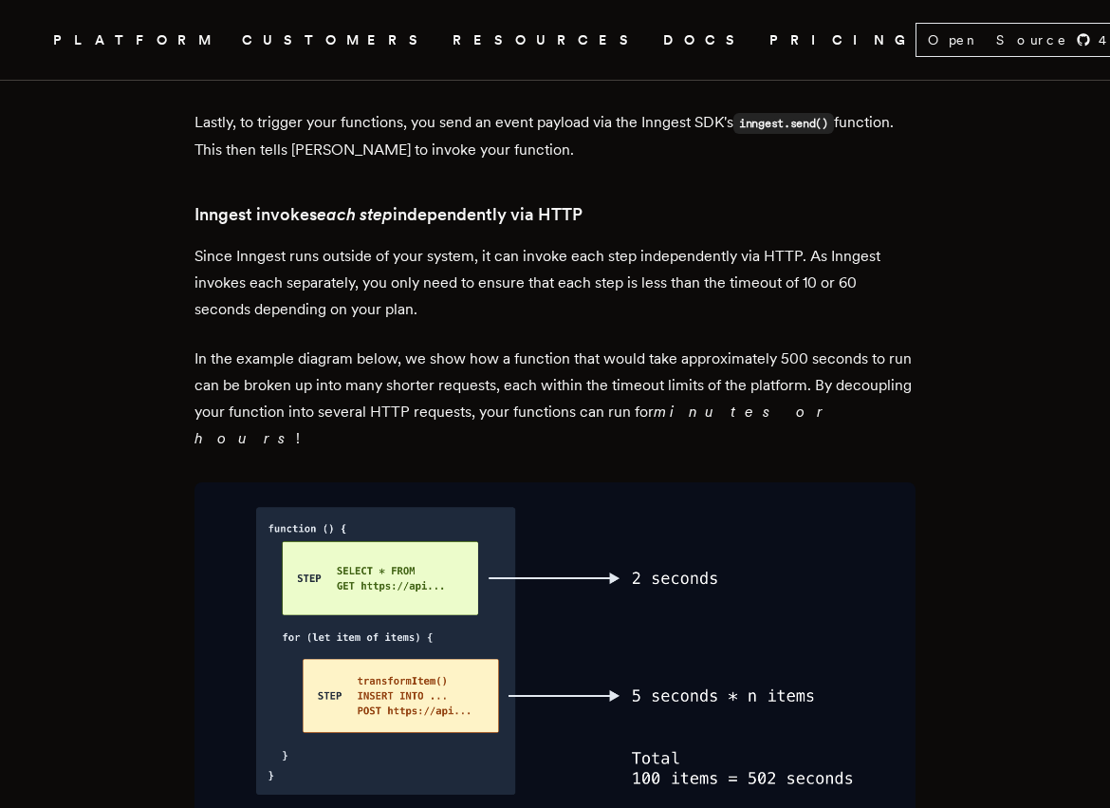
click at [367, 345] on p "In the example diagram below, we show how a function that would take approximat…" at bounding box center [555, 398] width 721 height 106
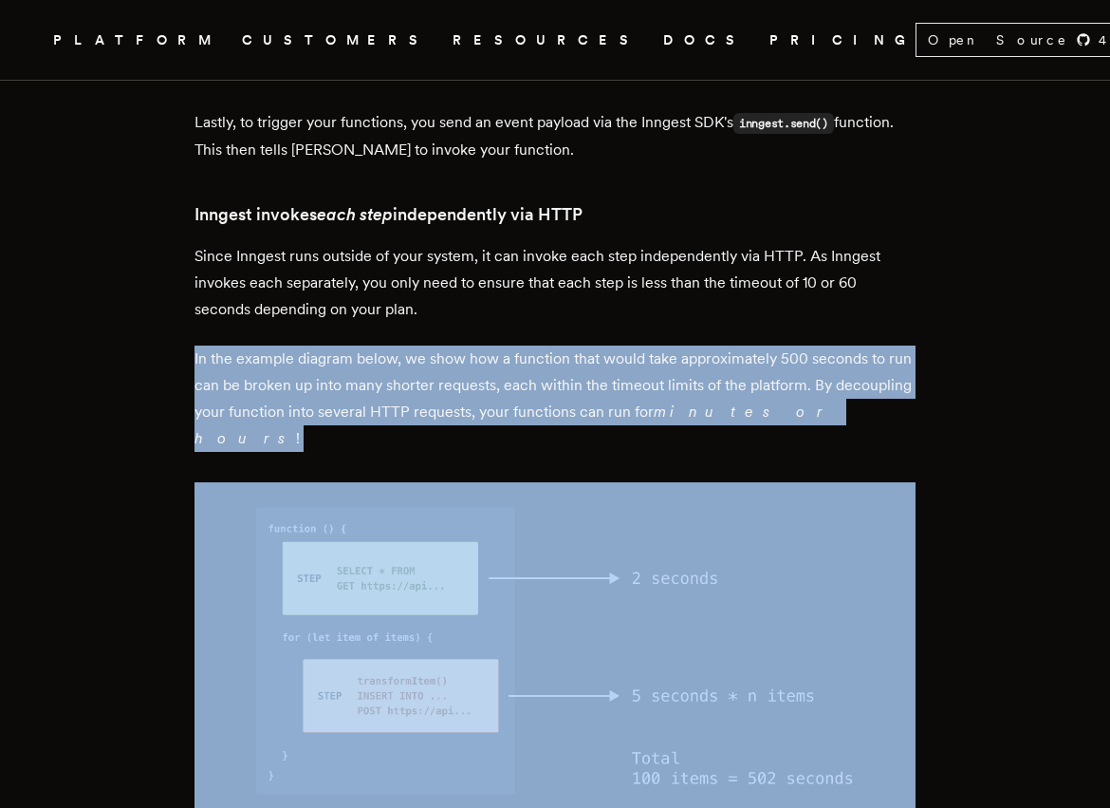
click at [367, 345] on p "In the example diagram below, we show how a function that would take approximat…" at bounding box center [555, 398] width 721 height 106
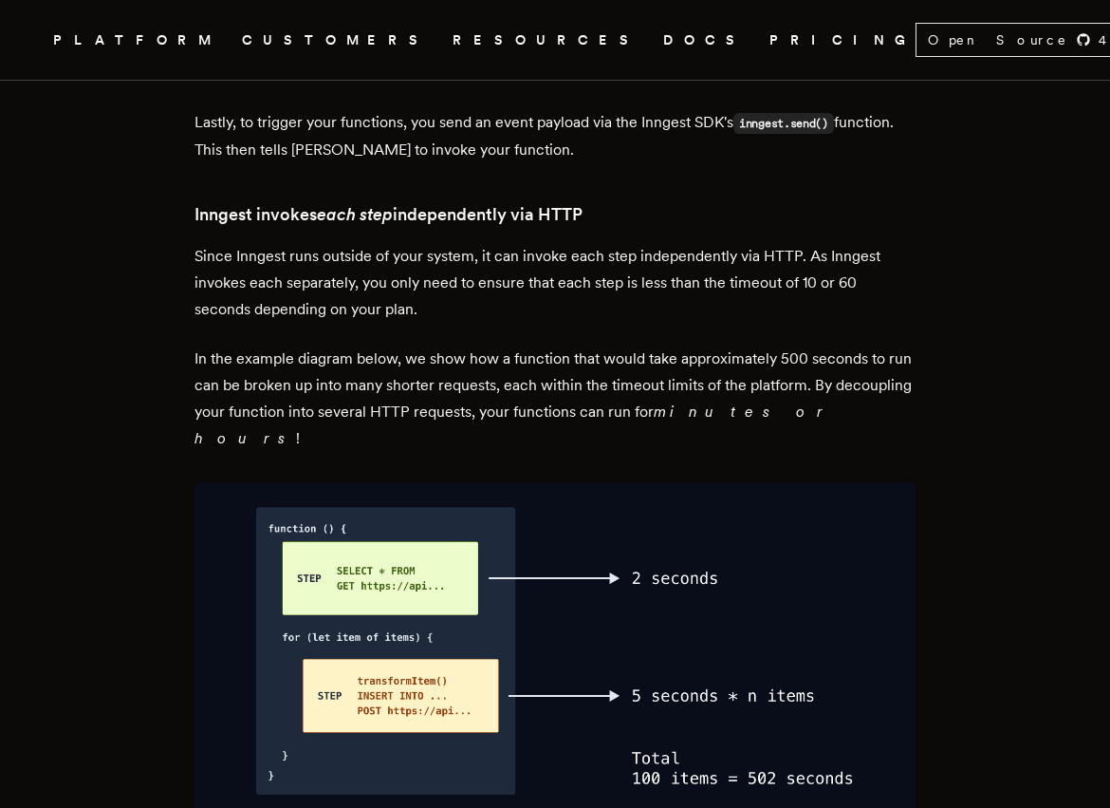
click at [353, 258] on p "Since Inngest runs outside of your system, it can invoke each step independentl…" at bounding box center [555, 283] width 721 height 80
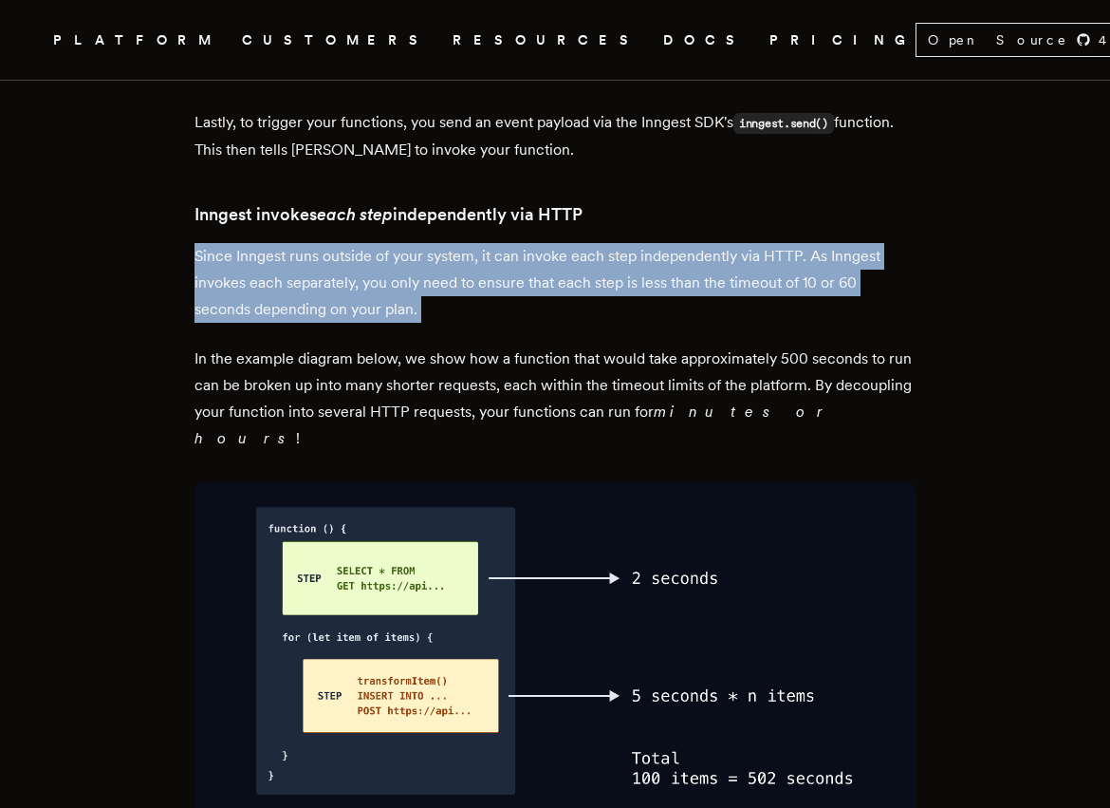
click at [353, 258] on p "Since Inngest runs outside of your system, it can invoke each step independentl…" at bounding box center [555, 283] width 721 height 80
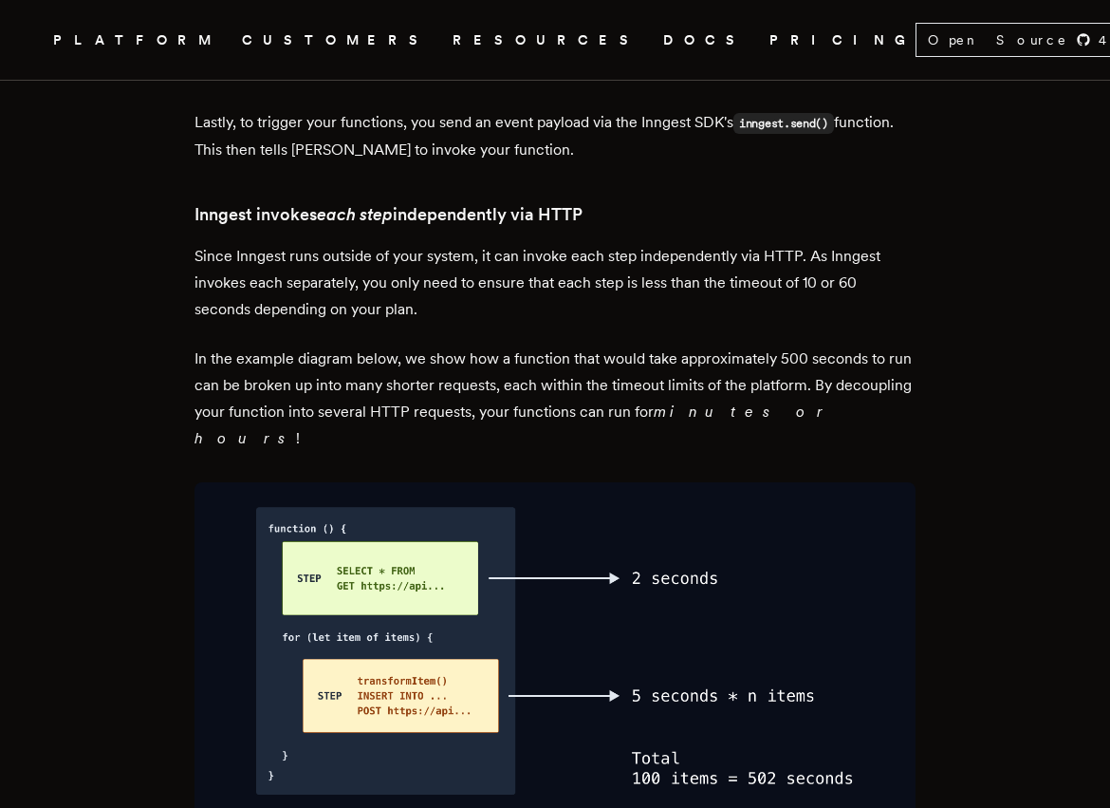
click at [337, 345] on p "In the example diagram below, we show how a function that would take approximat…" at bounding box center [555, 398] width 721 height 106
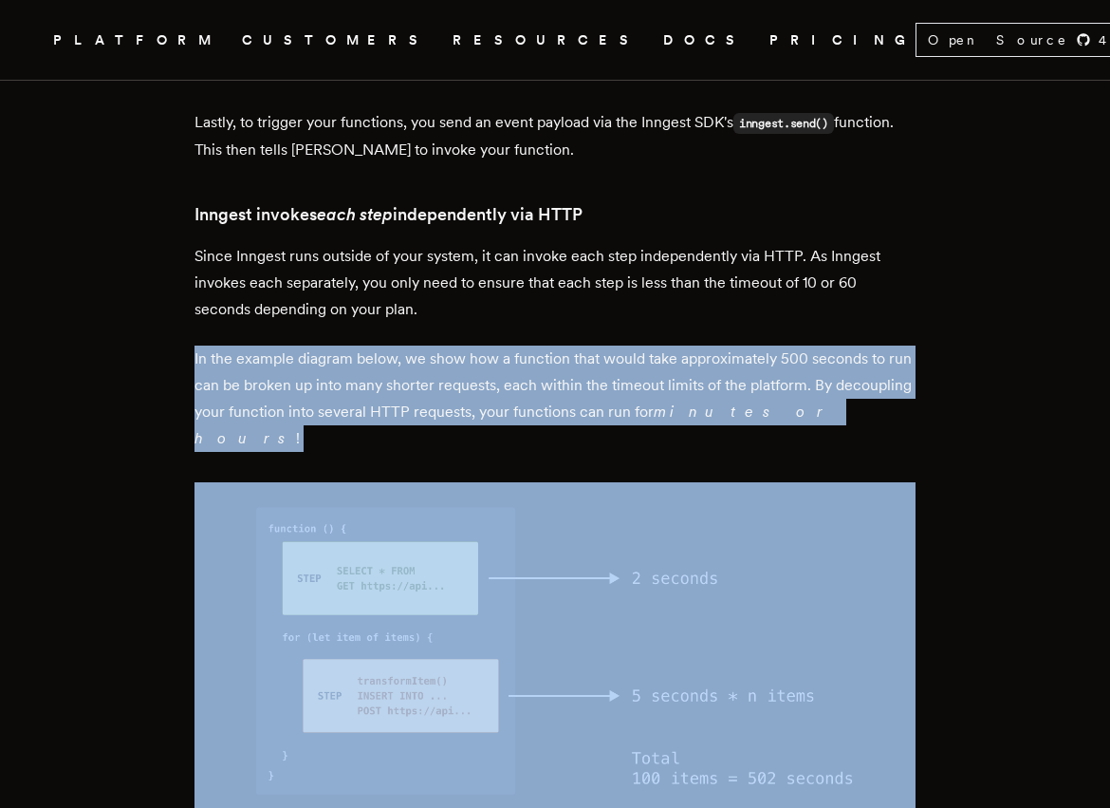
click at [337, 345] on p "In the example diagram below, we show how a function that would take approximat…" at bounding box center [555, 398] width 721 height 106
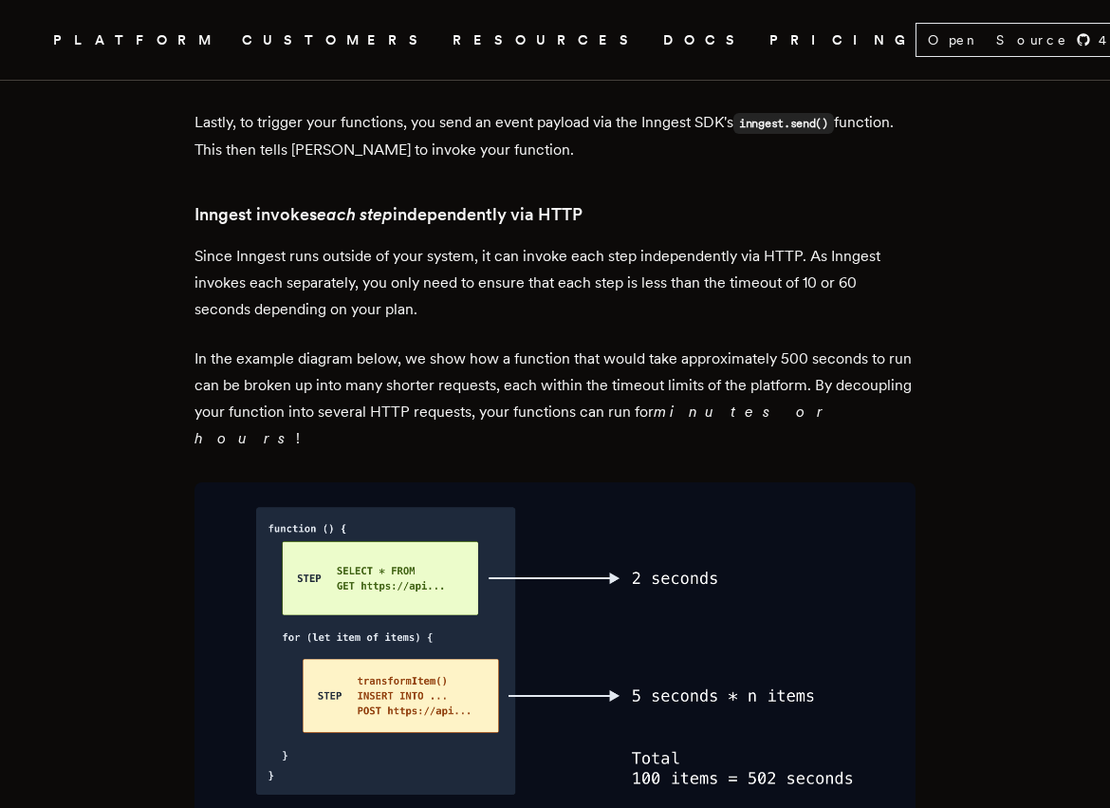
click at [339, 243] on p "Since Inngest runs outside of your system, it can invoke each step independentl…" at bounding box center [555, 283] width 721 height 80
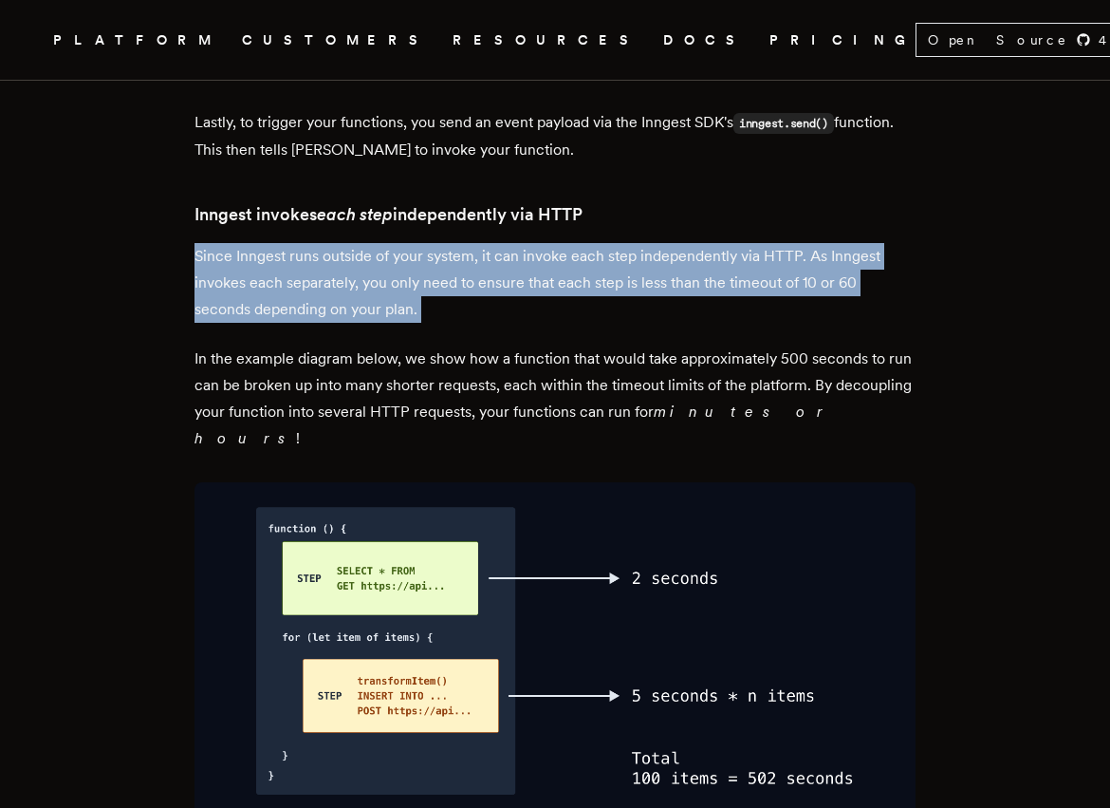
click at [339, 243] on p "Since Inngest runs outside of your system, it can invoke each step independentl…" at bounding box center [555, 283] width 721 height 80
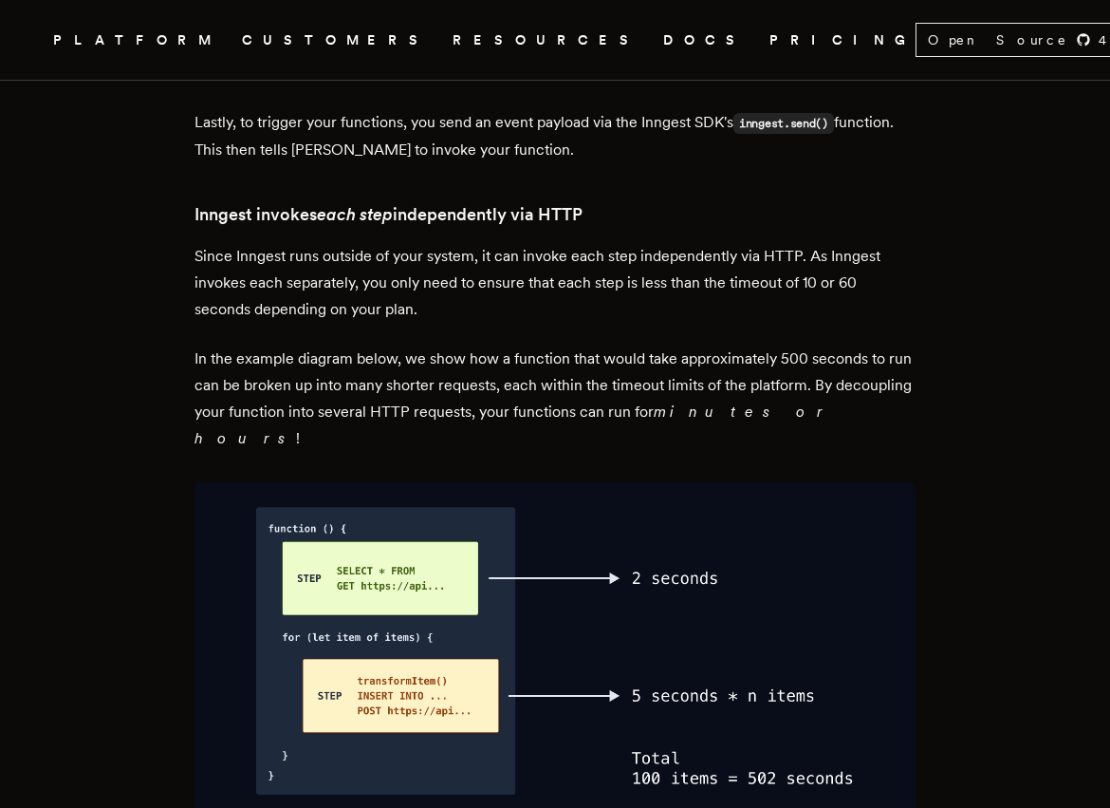
click at [339, 345] on p "In the example diagram below, we show how a function that would take approximat…" at bounding box center [555, 398] width 721 height 106
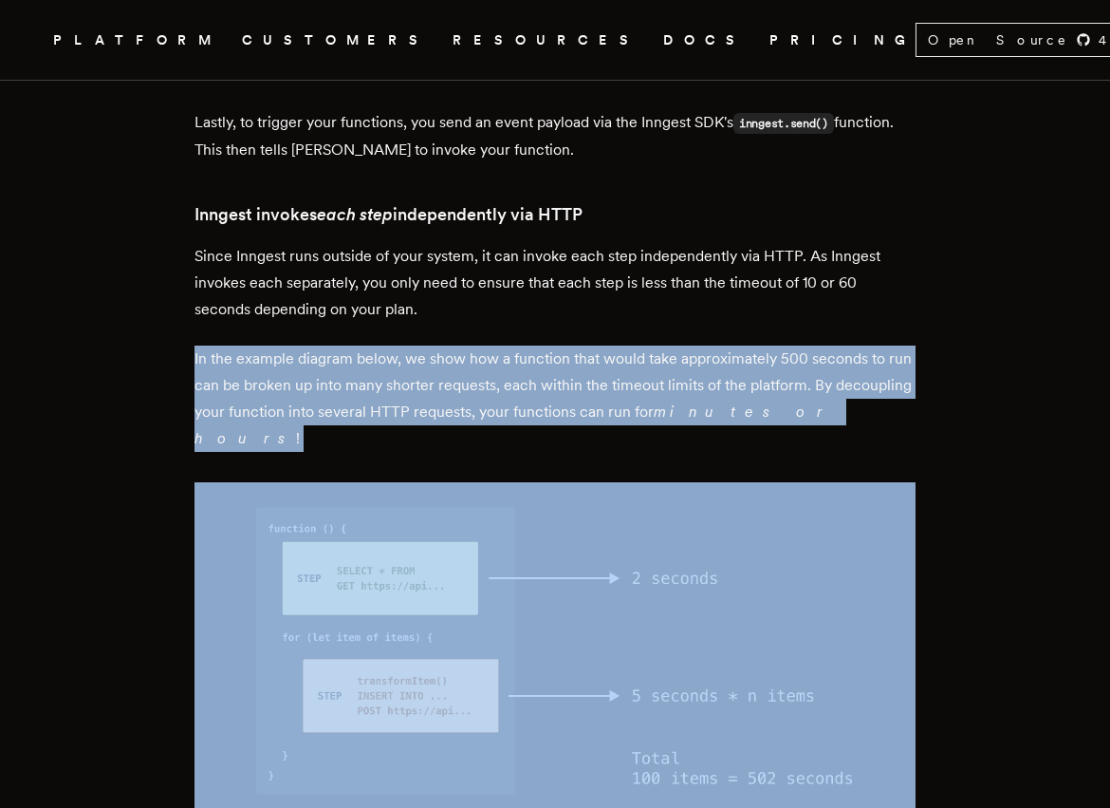
click at [339, 345] on p "In the example diagram below, we show how a function that would take approximat…" at bounding box center [555, 398] width 721 height 106
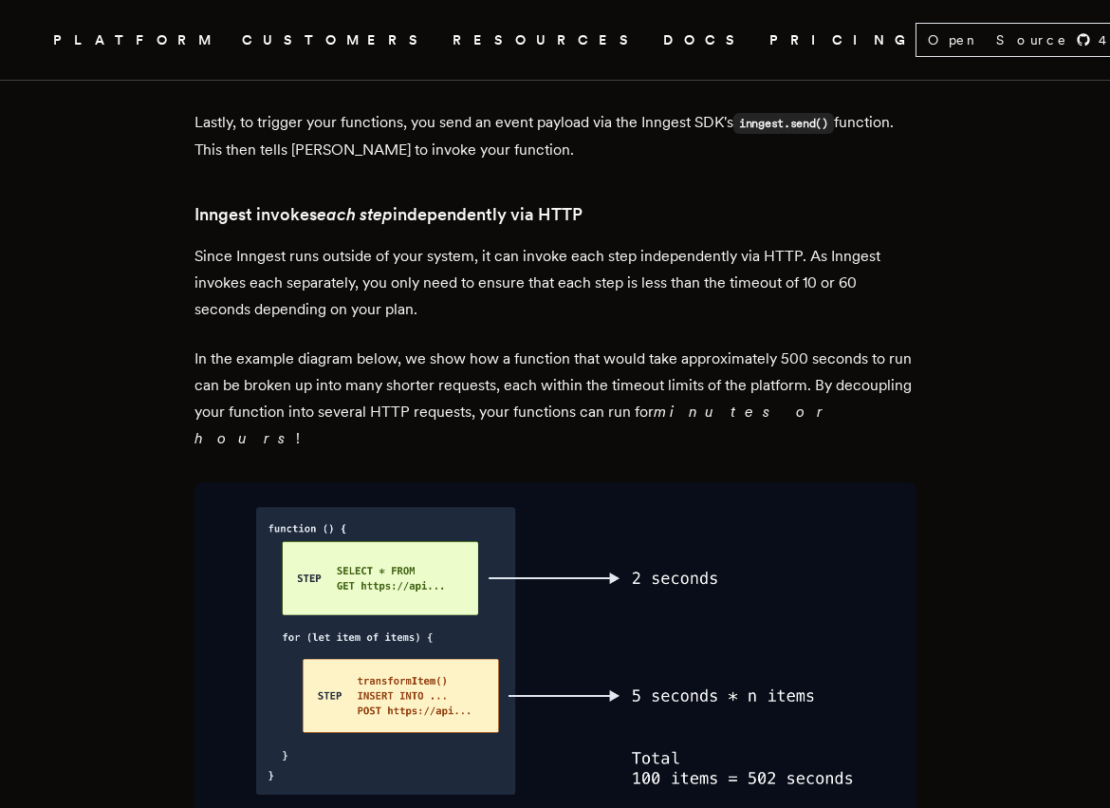
click at [341, 243] on p "Since Inngest runs outside of your system, it can invoke each step independentl…" at bounding box center [555, 283] width 721 height 80
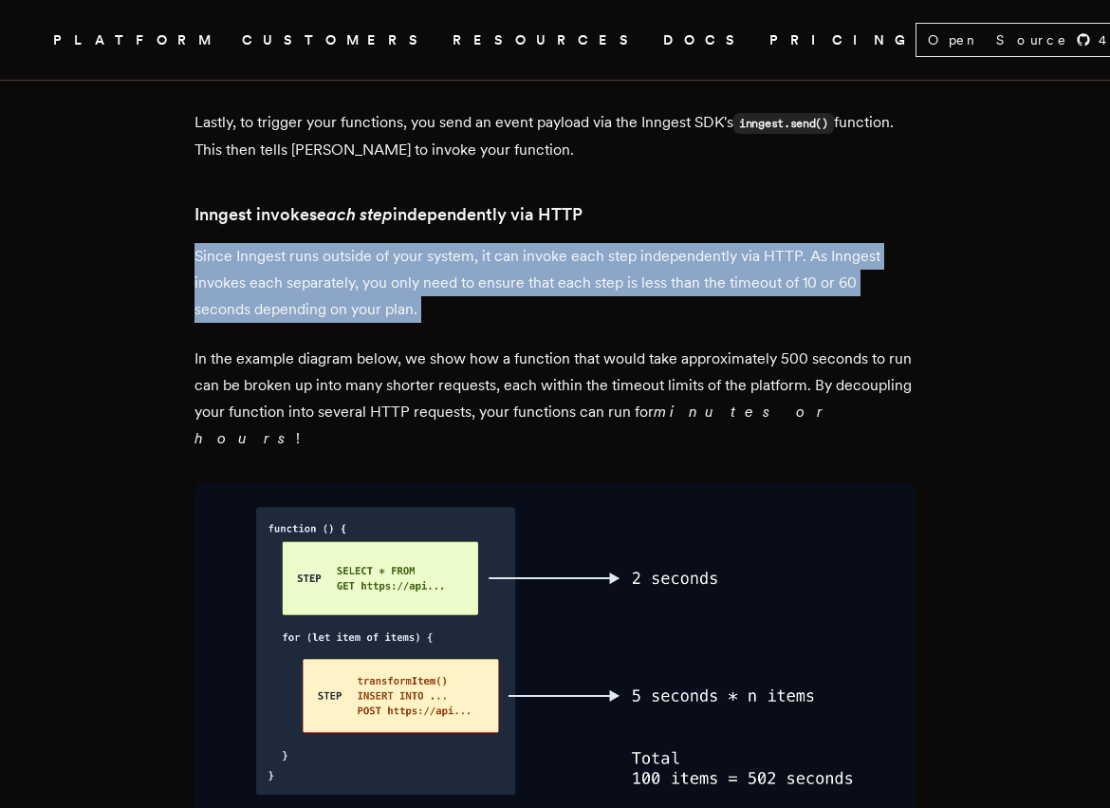
click at [341, 243] on p "Since Inngest runs outside of your system, it can invoke each step independentl…" at bounding box center [555, 283] width 721 height 80
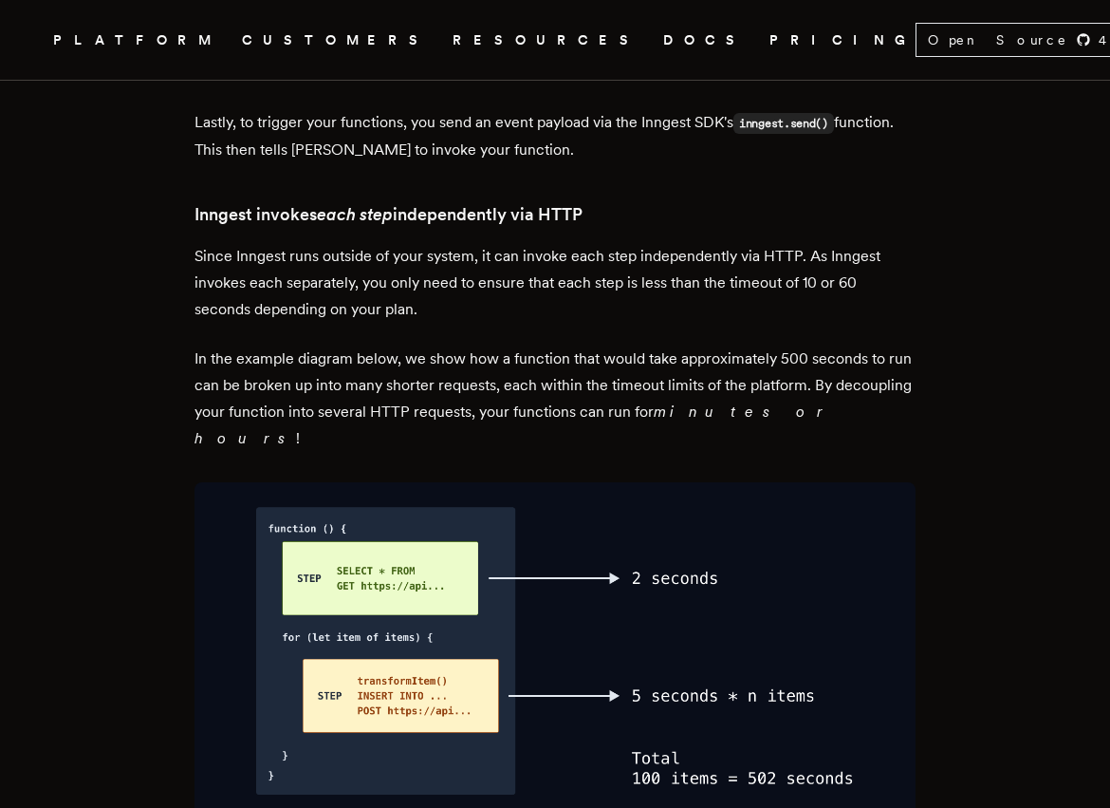
click at [344, 345] on p "In the example diagram below, we show how a function that would take approximat…" at bounding box center [555, 398] width 721 height 106
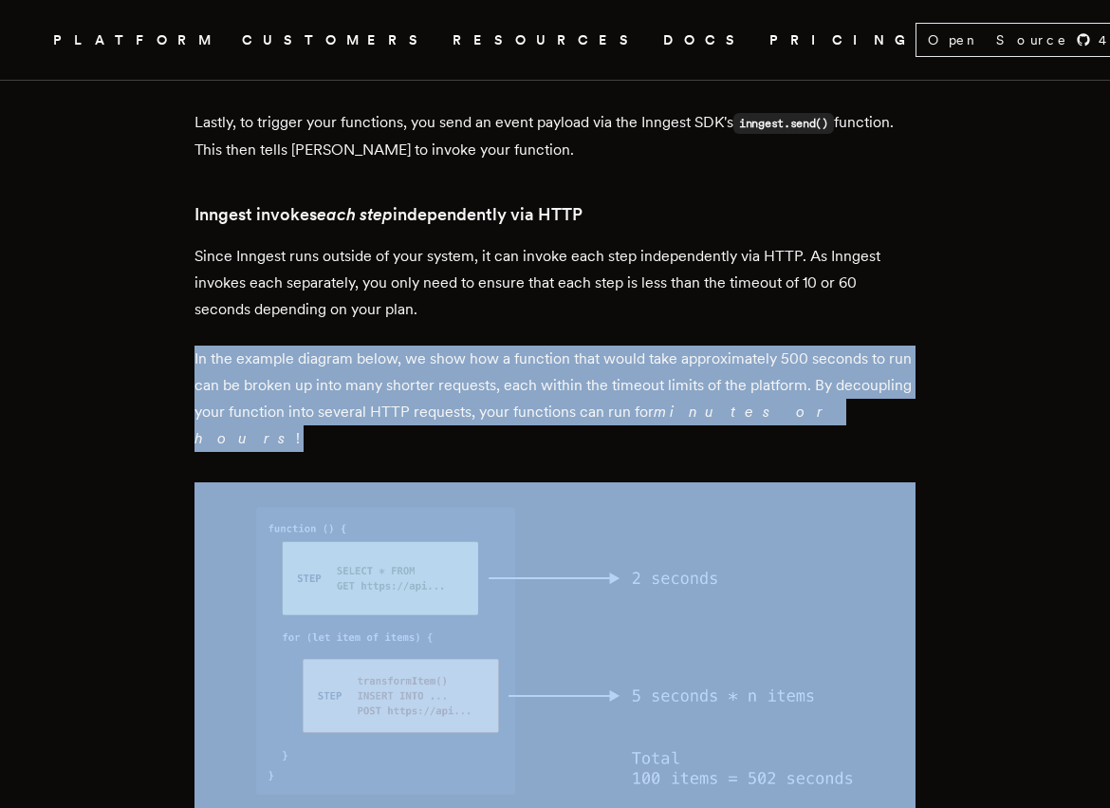
click at [344, 345] on p "In the example diagram below, we show how a function that would take approximat…" at bounding box center [555, 398] width 721 height 106
click at [395, 345] on p "In the example diagram below, we show how a function that would take approximat…" at bounding box center [555, 398] width 721 height 106
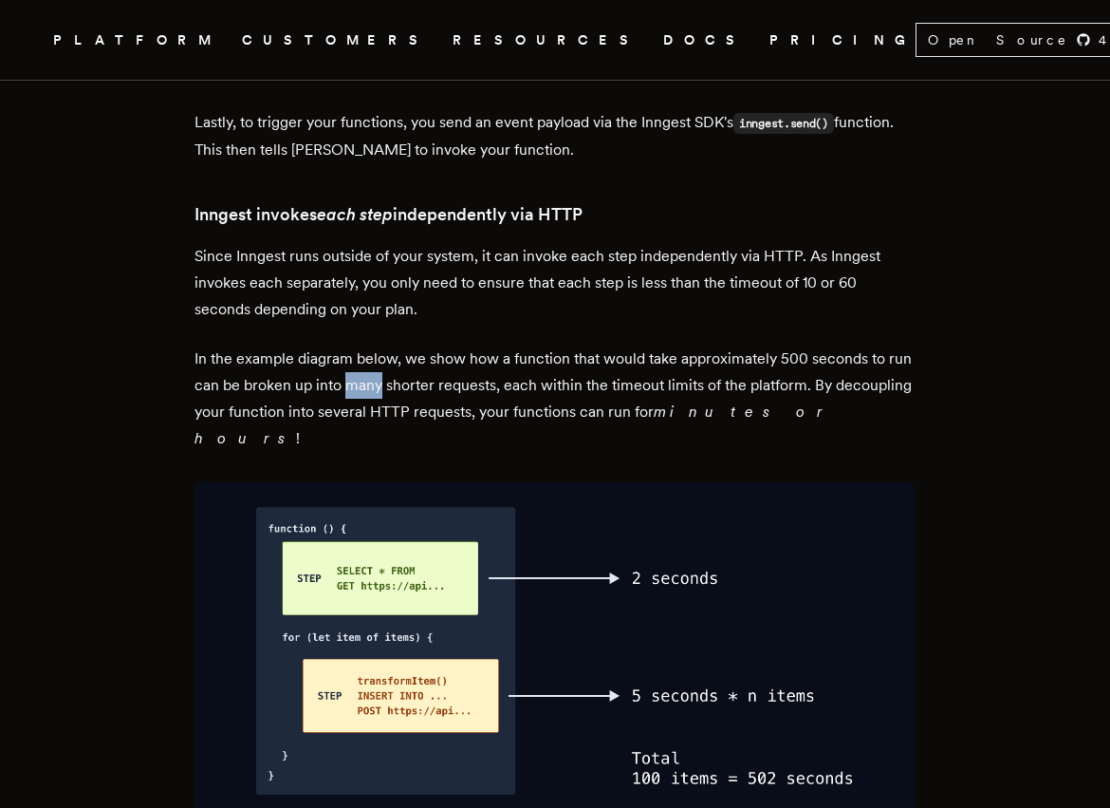
click at [395, 345] on p "In the example diagram below, we show how a function that would take approximat…" at bounding box center [555, 398] width 721 height 106
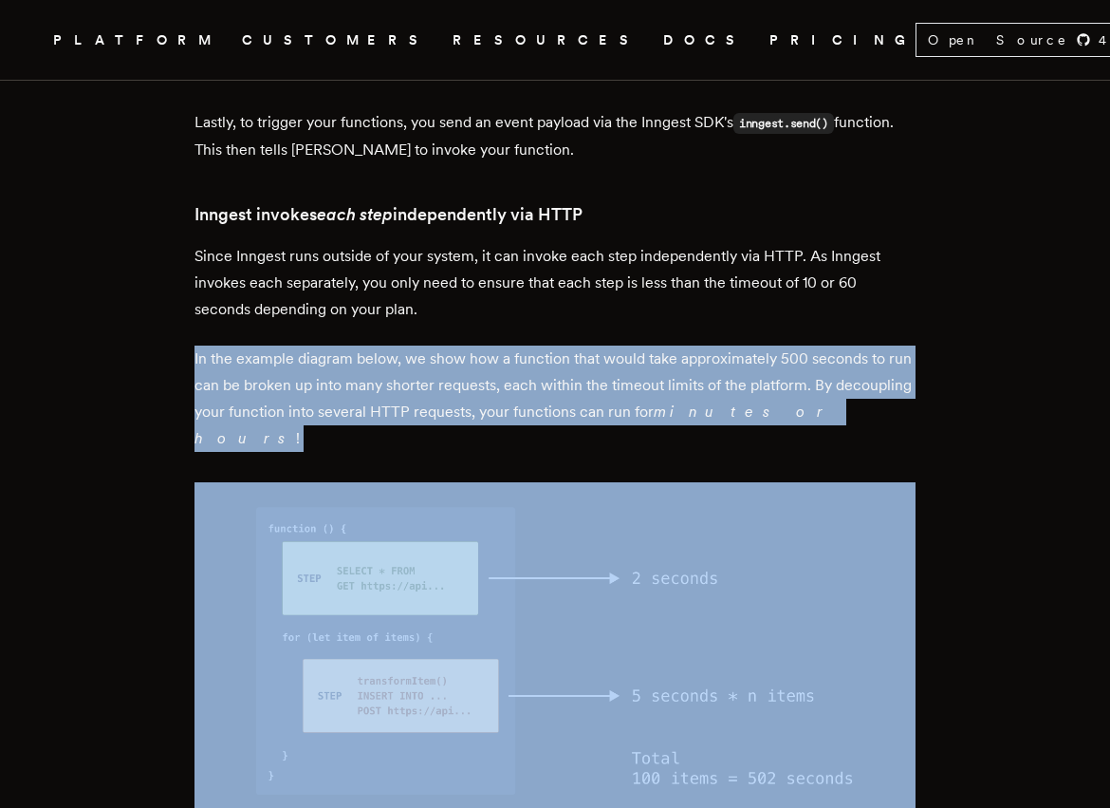
click at [395, 345] on p "In the example diagram below, we show how a function that would take approximat…" at bounding box center [555, 398] width 721 height 106
click at [441, 345] on p "In the example diagram below, we show how a function that would take approximat…" at bounding box center [555, 398] width 721 height 106
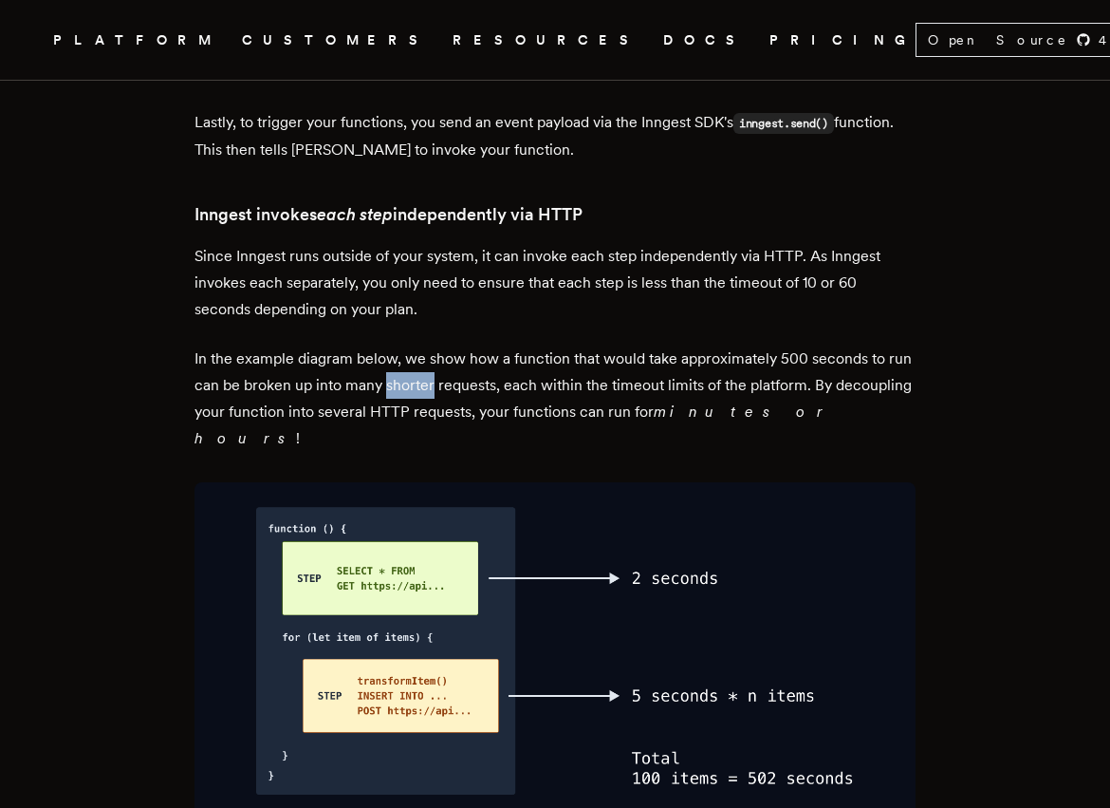
click at [441, 345] on p "In the example diagram below, we show how a function that would take approximat…" at bounding box center [555, 398] width 721 height 106
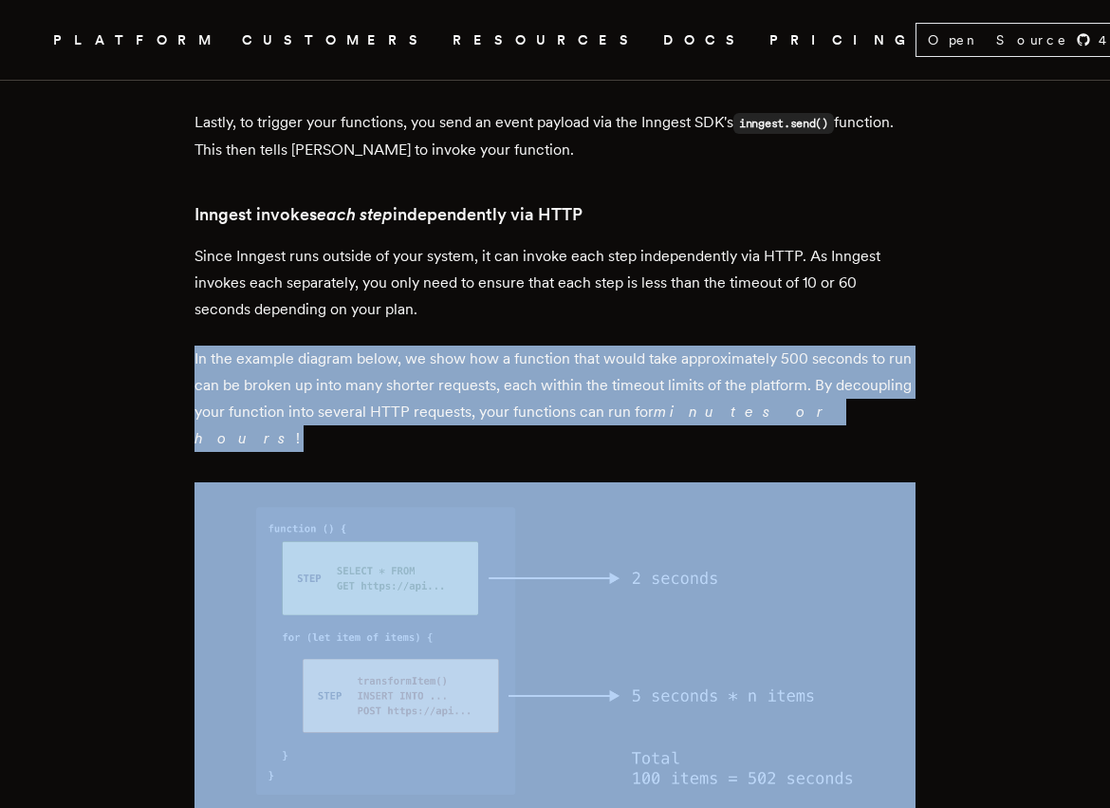
click at [441, 345] on p "In the example diagram below, we show how a function that would take approximat…" at bounding box center [555, 398] width 721 height 106
click at [403, 345] on p "In the example diagram below, we show how a function that would take approximat…" at bounding box center [555, 398] width 721 height 106
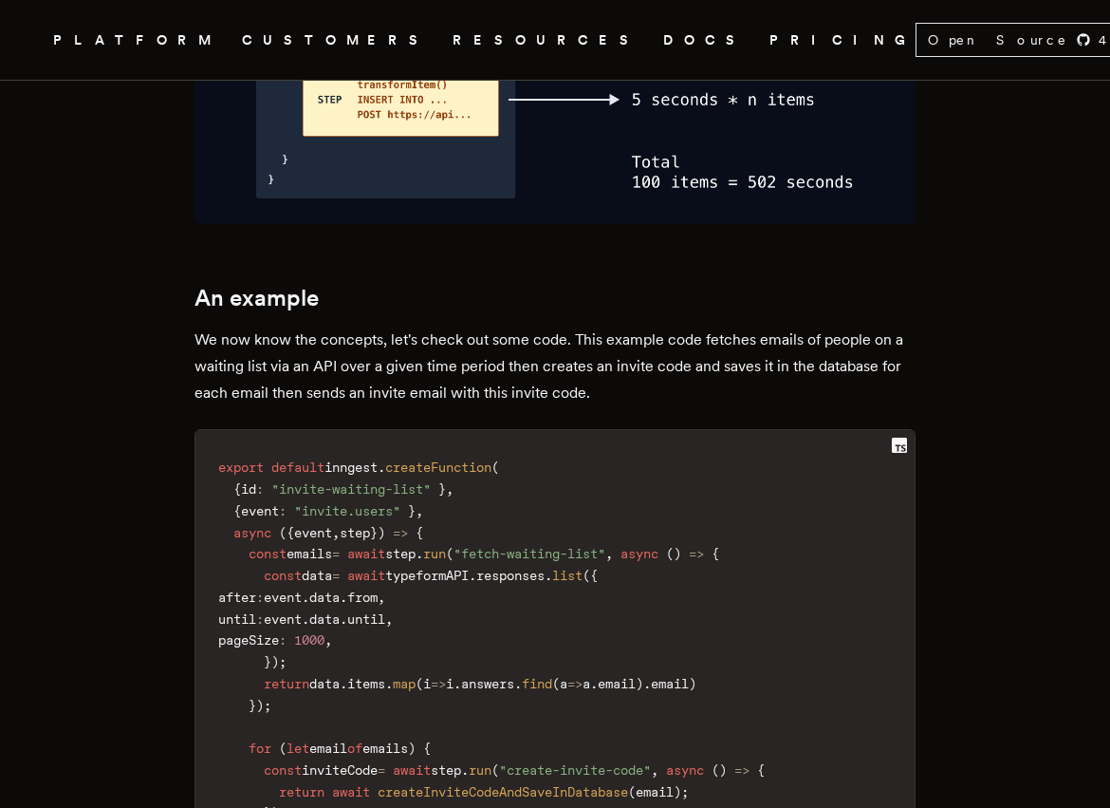
scroll to position [4410, 0]
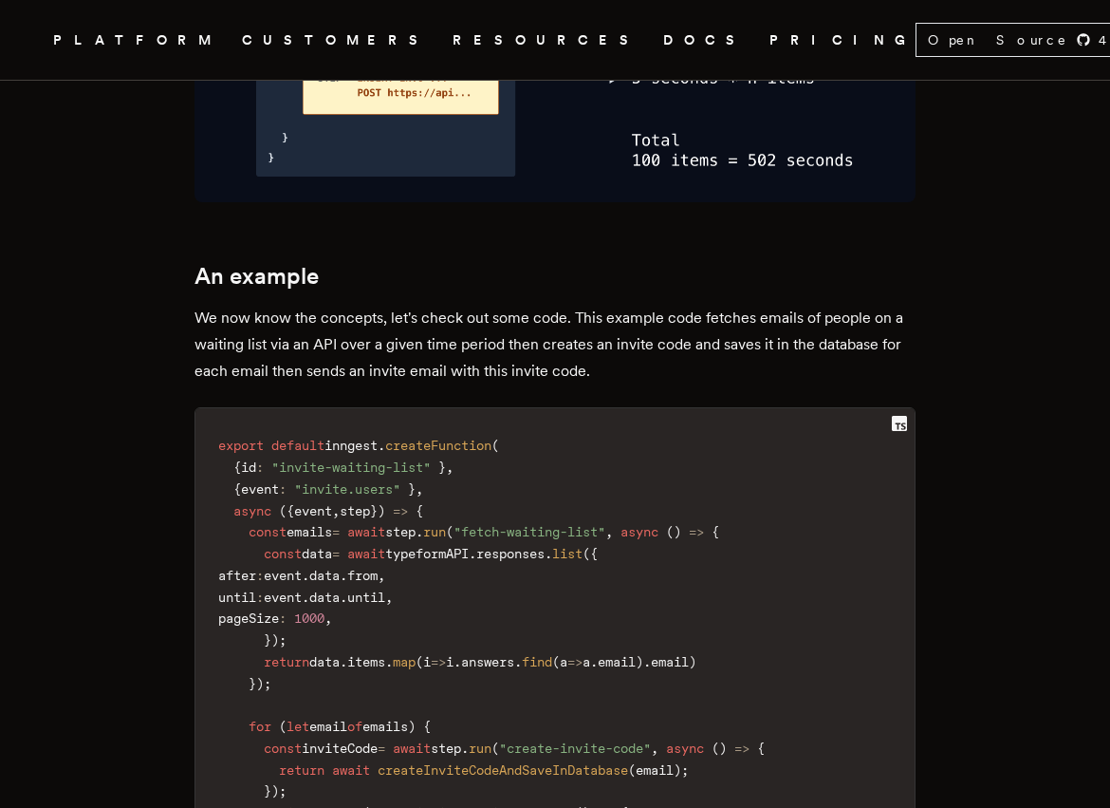
click at [432, 305] on p "We now know the concepts, let's check out some code. This example code fetches …" at bounding box center [555, 345] width 721 height 80
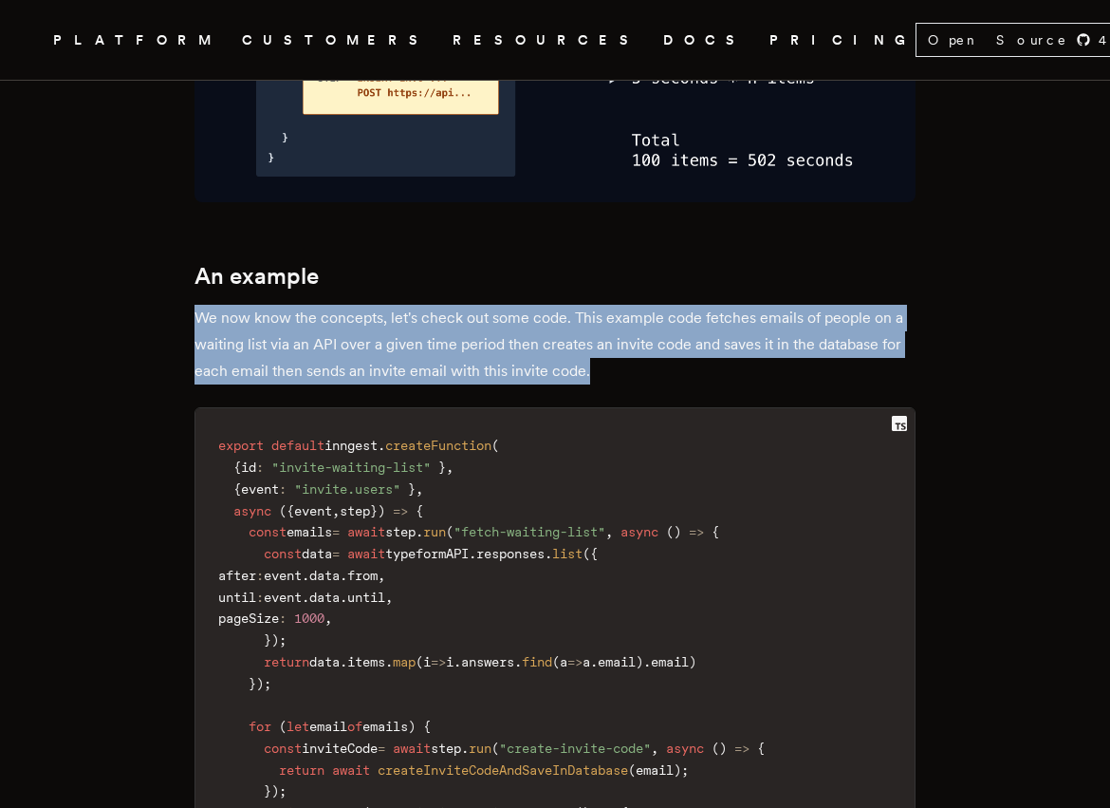
click at [432, 305] on p "We now know the concepts, let's check out some code. This example code fetches …" at bounding box center [555, 345] width 721 height 80
click at [463, 305] on p "We now know the concepts, let's check out some code. This example code fetches …" at bounding box center [555, 345] width 721 height 80
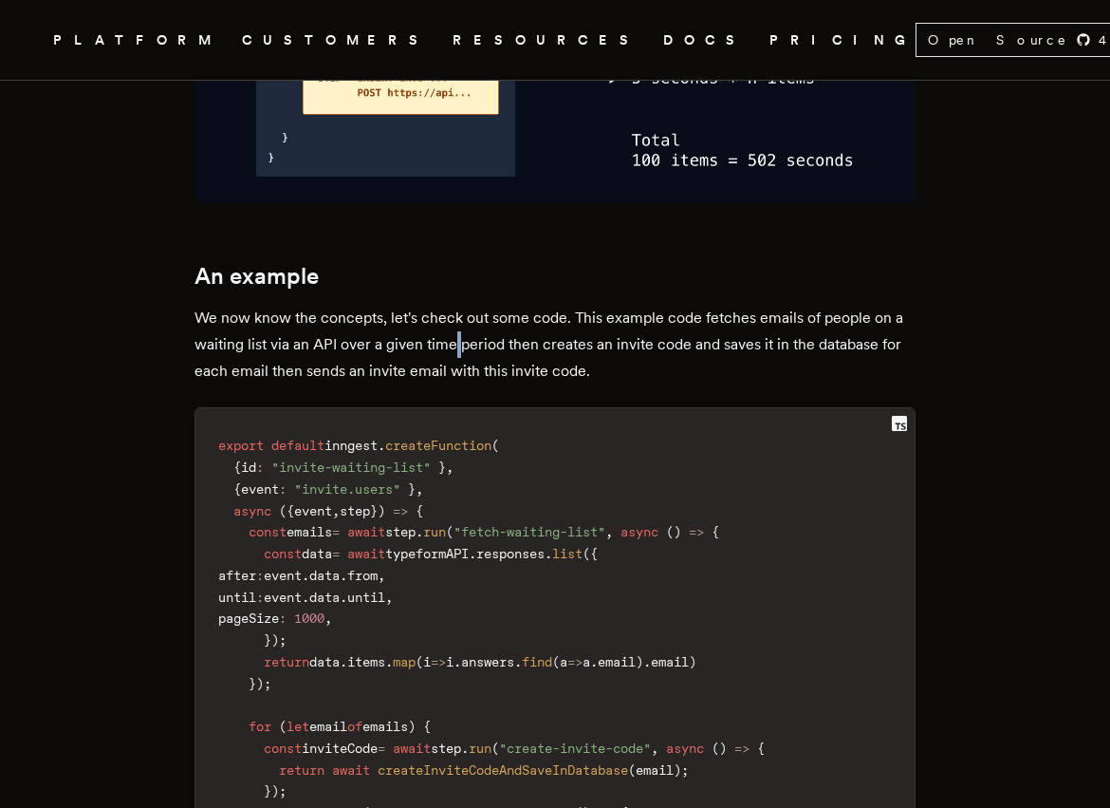
click at [463, 305] on p "We now know the concepts, let's check out some code. This example code fetches …" at bounding box center [555, 345] width 721 height 80
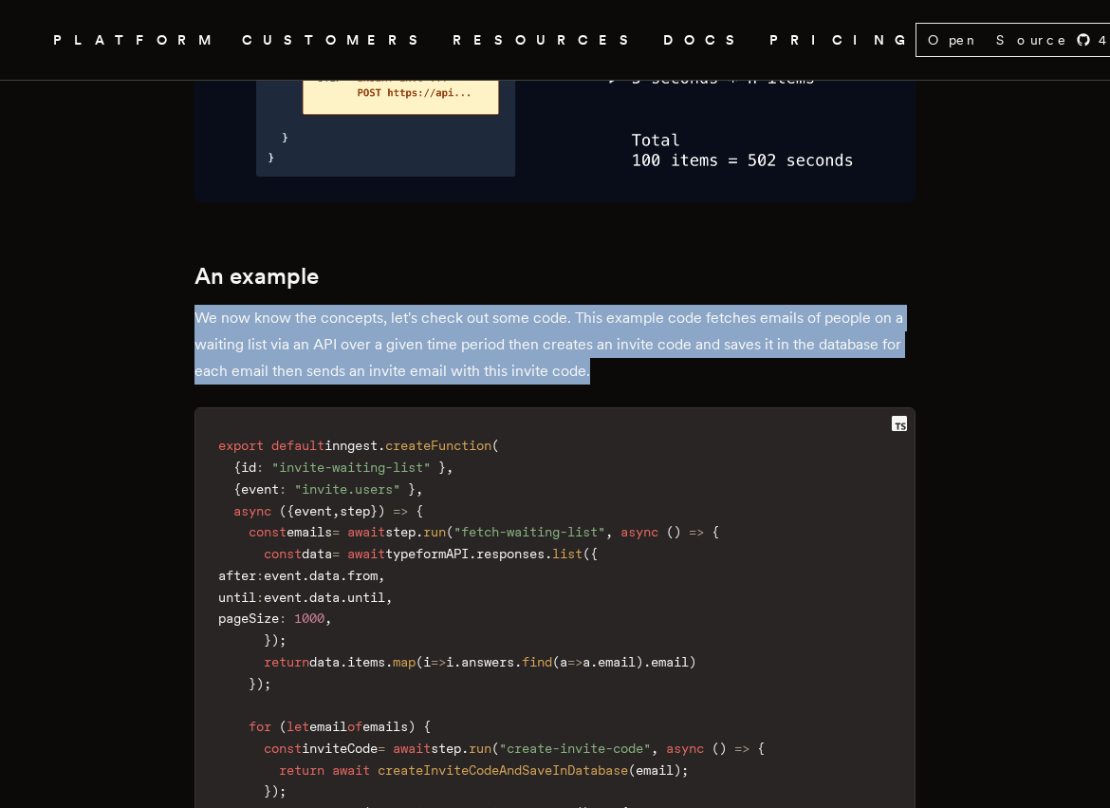
click at [463, 305] on p "We now know the concepts, let's check out some code. This example code fetches …" at bounding box center [555, 345] width 721 height 80
click at [450, 305] on p "We now know the concepts, let's check out some code. This example code fetches …" at bounding box center [555, 345] width 721 height 80
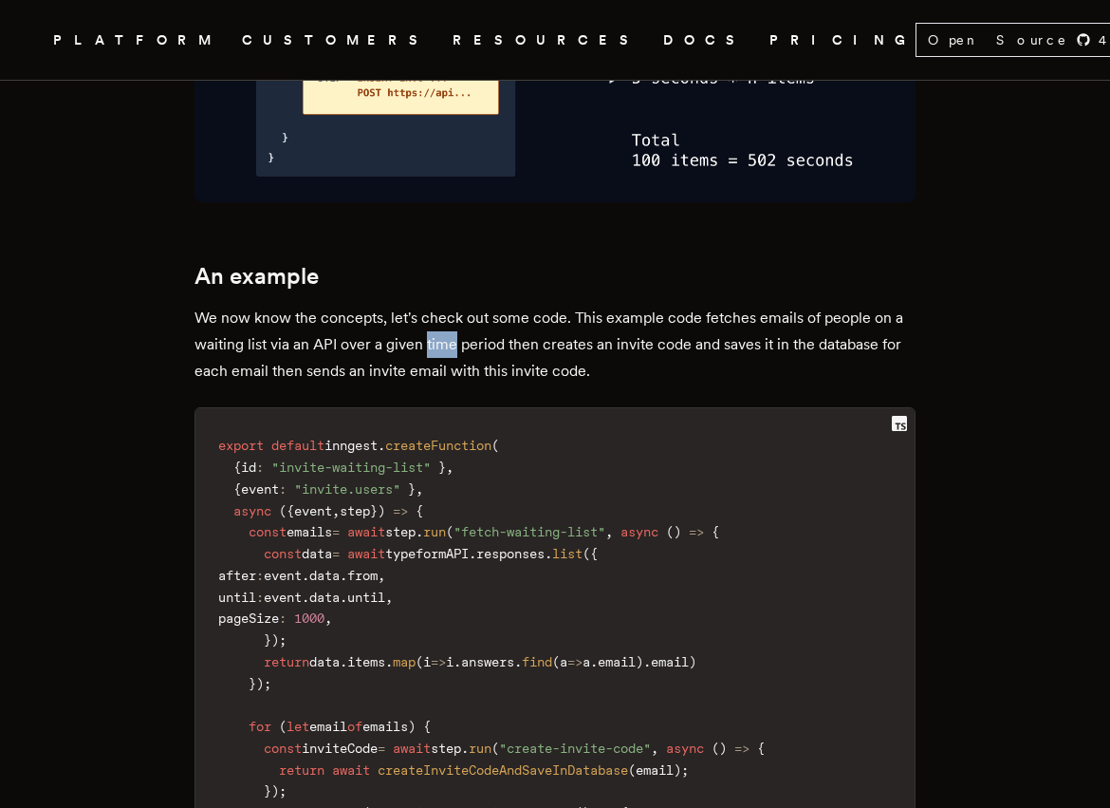
click at [450, 305] on p "We now know the concepts, let's check out some code. This example code fetches …" at bounding box center [555, 345] width 721 height 80
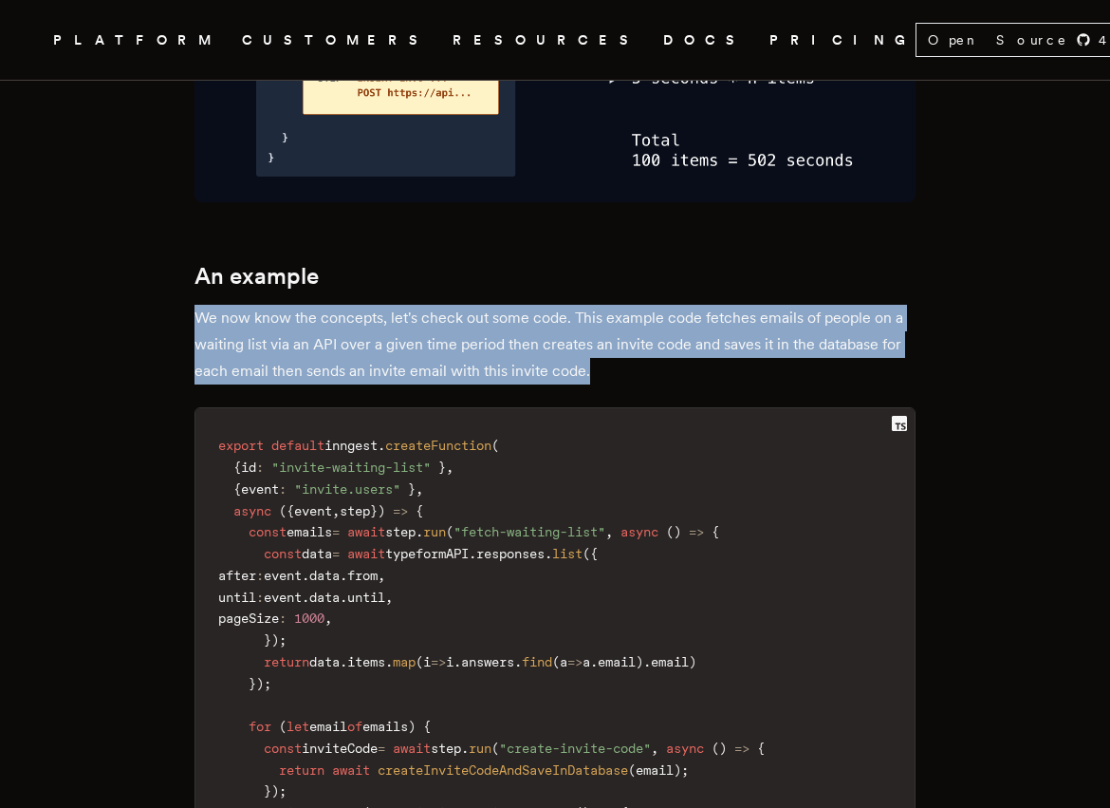
click at [450, 305] on p "We now know the concepts, let's check out some code. This example code fetches …" at bounding box center [555, 345] width 721 height 80
click at [528, 305] on p "We now know the concepts, let's check out some code. This example code fetches …" at bounding box center [555, 345] width 721 height 80
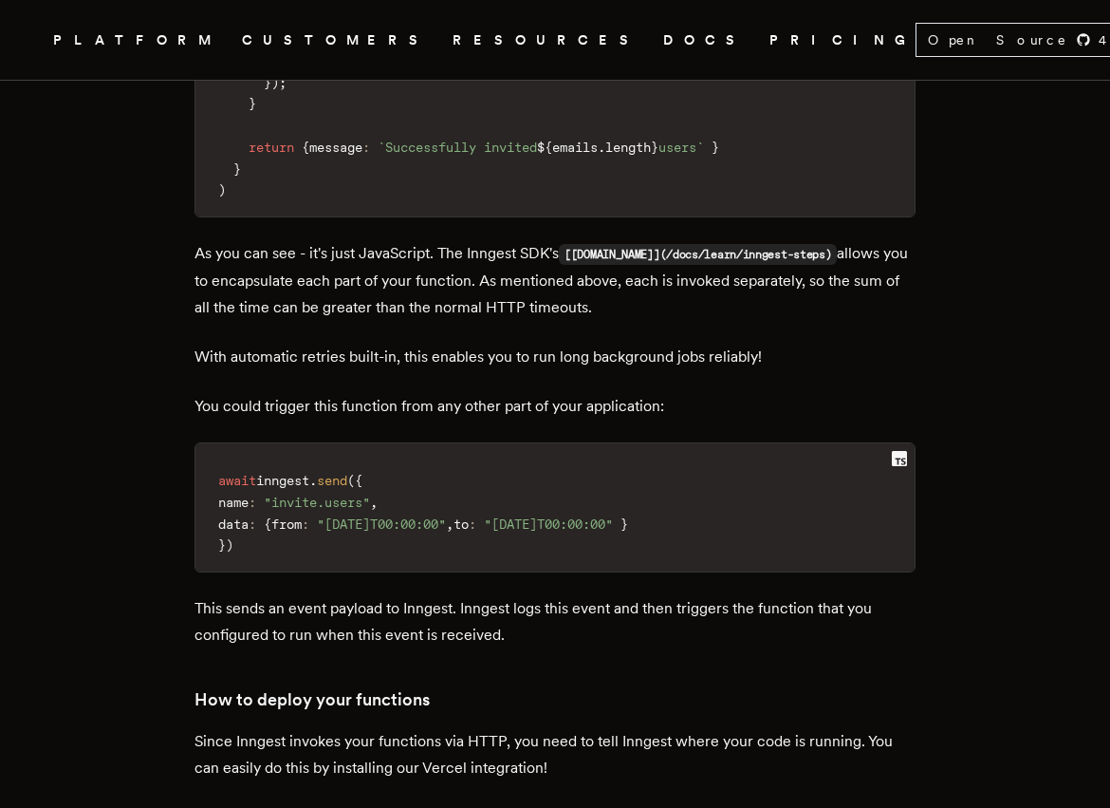
scroll to position [5212, 0]
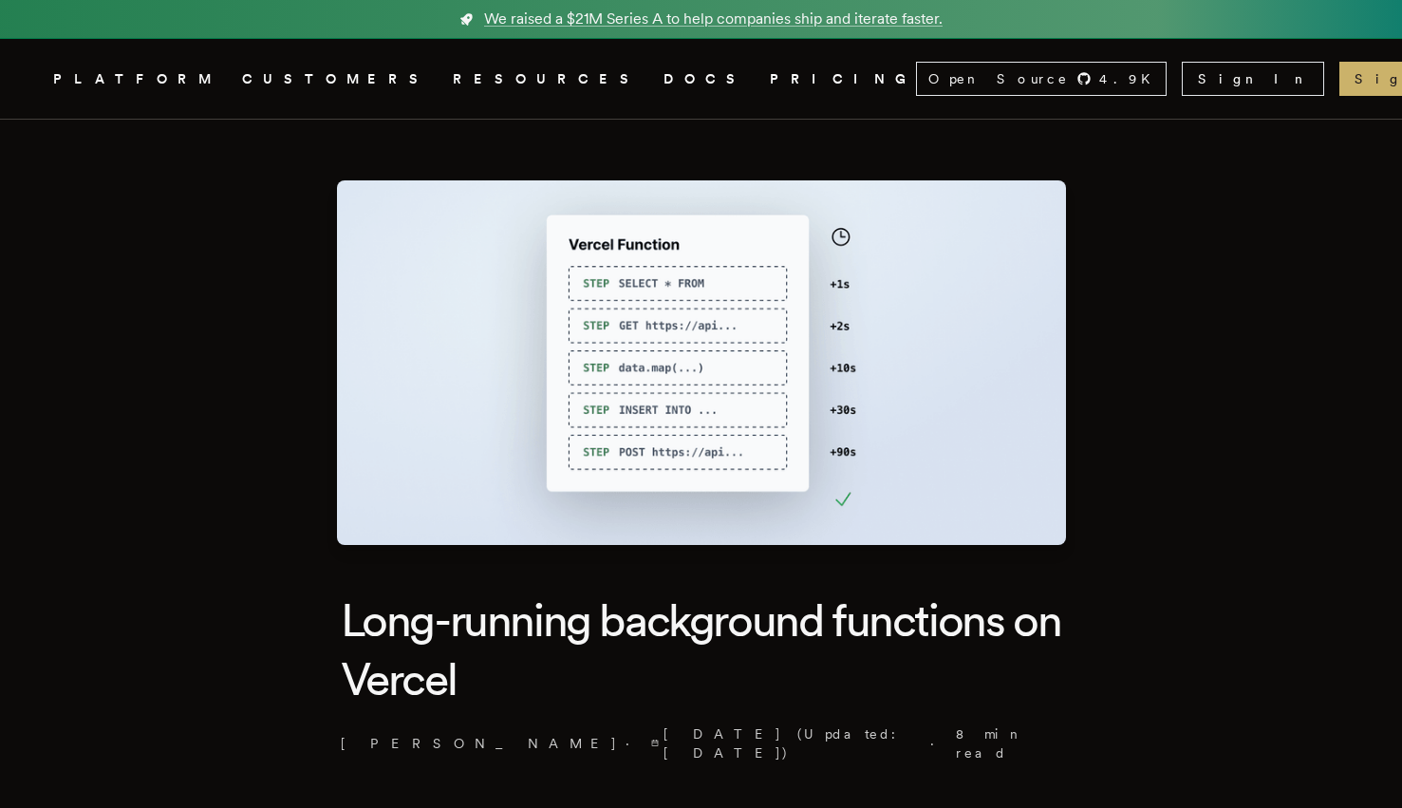
scroll to position [274, 0]
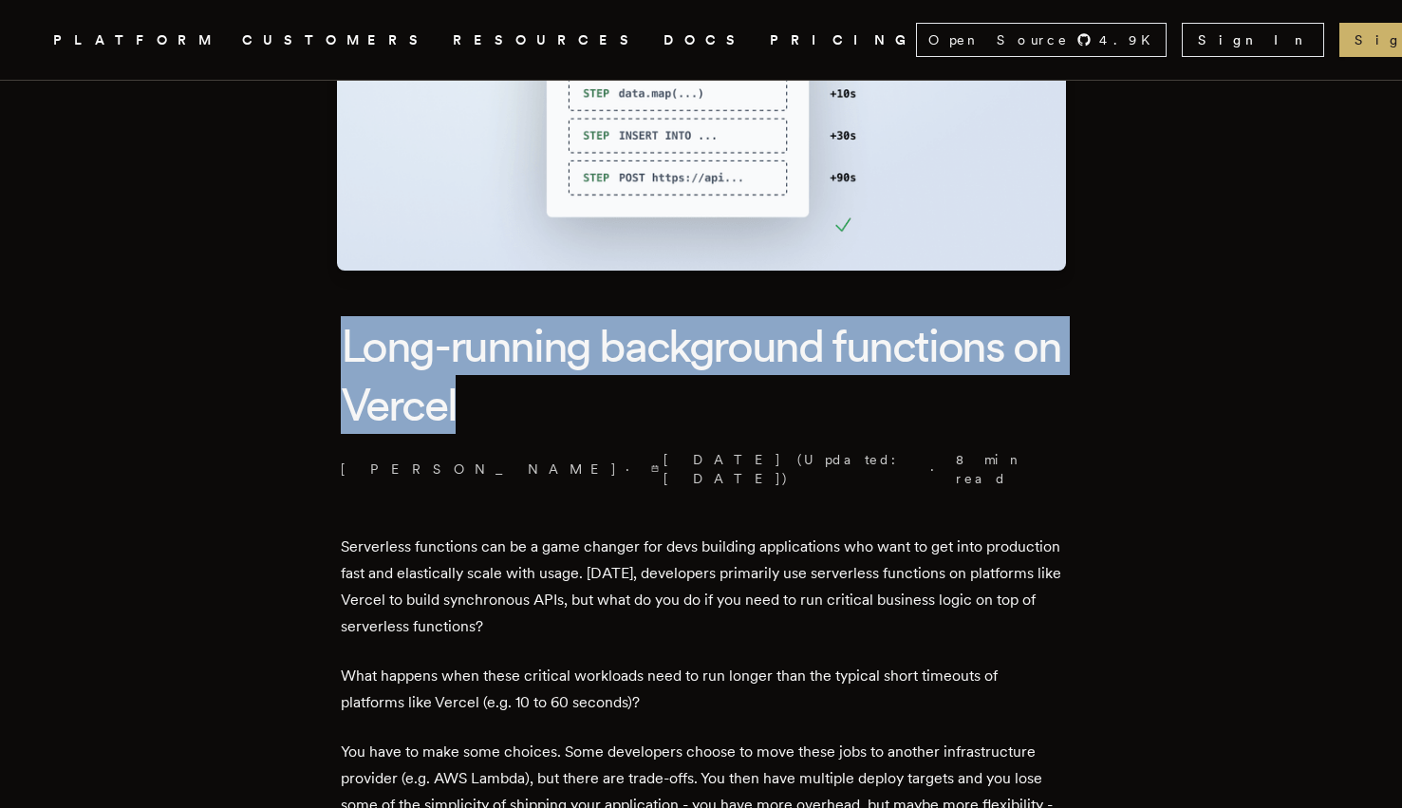
drag, startPoint x: 336, startPoint y: 343, endPoint x: 618, endPoint y: 405, distance: 288.7
click at [606, 405] on h1 "Long-running background functions on Vercel" at bounding box center [701, 375] width 721 height 119
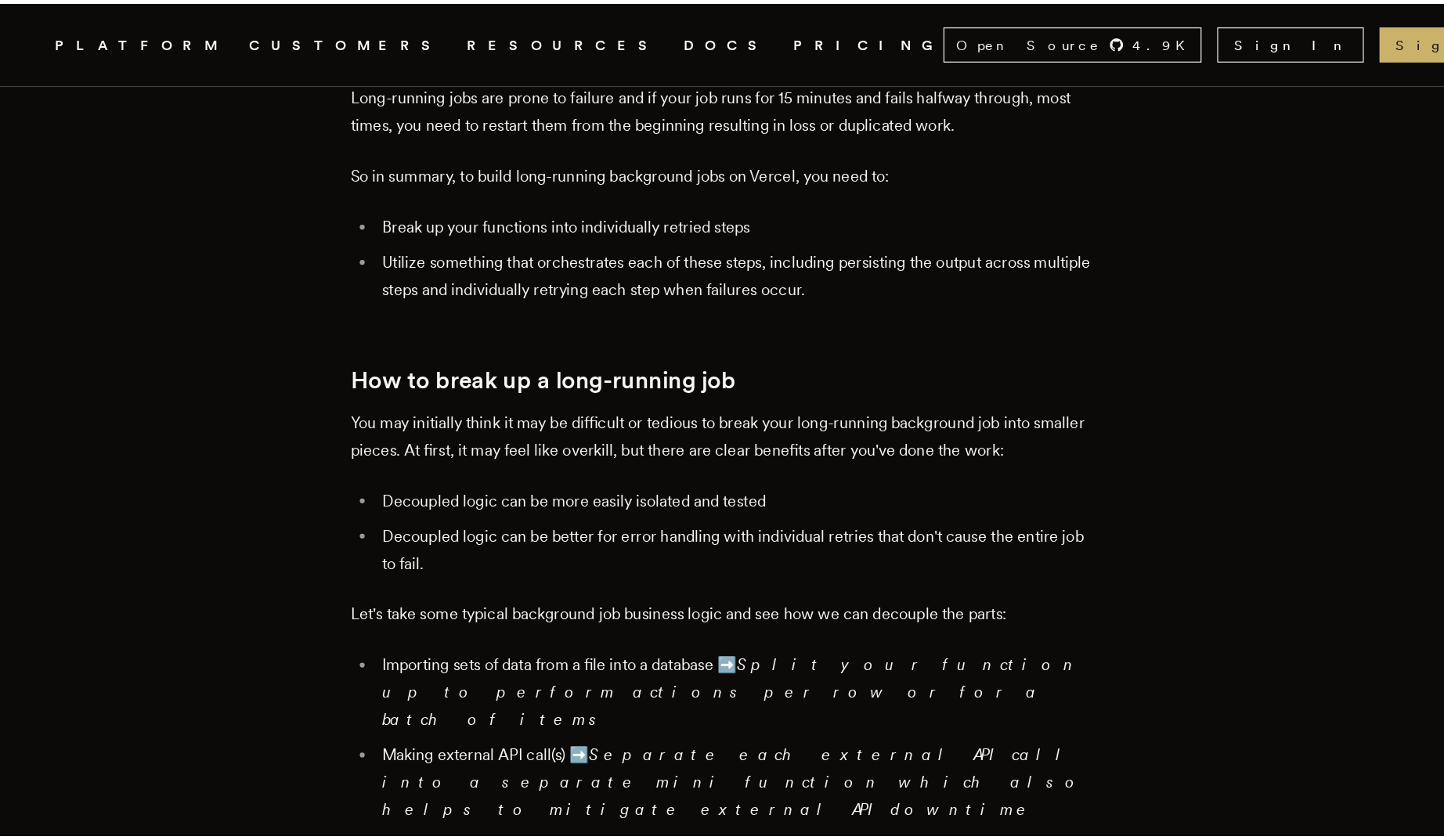
scroll to position [1285, 0]
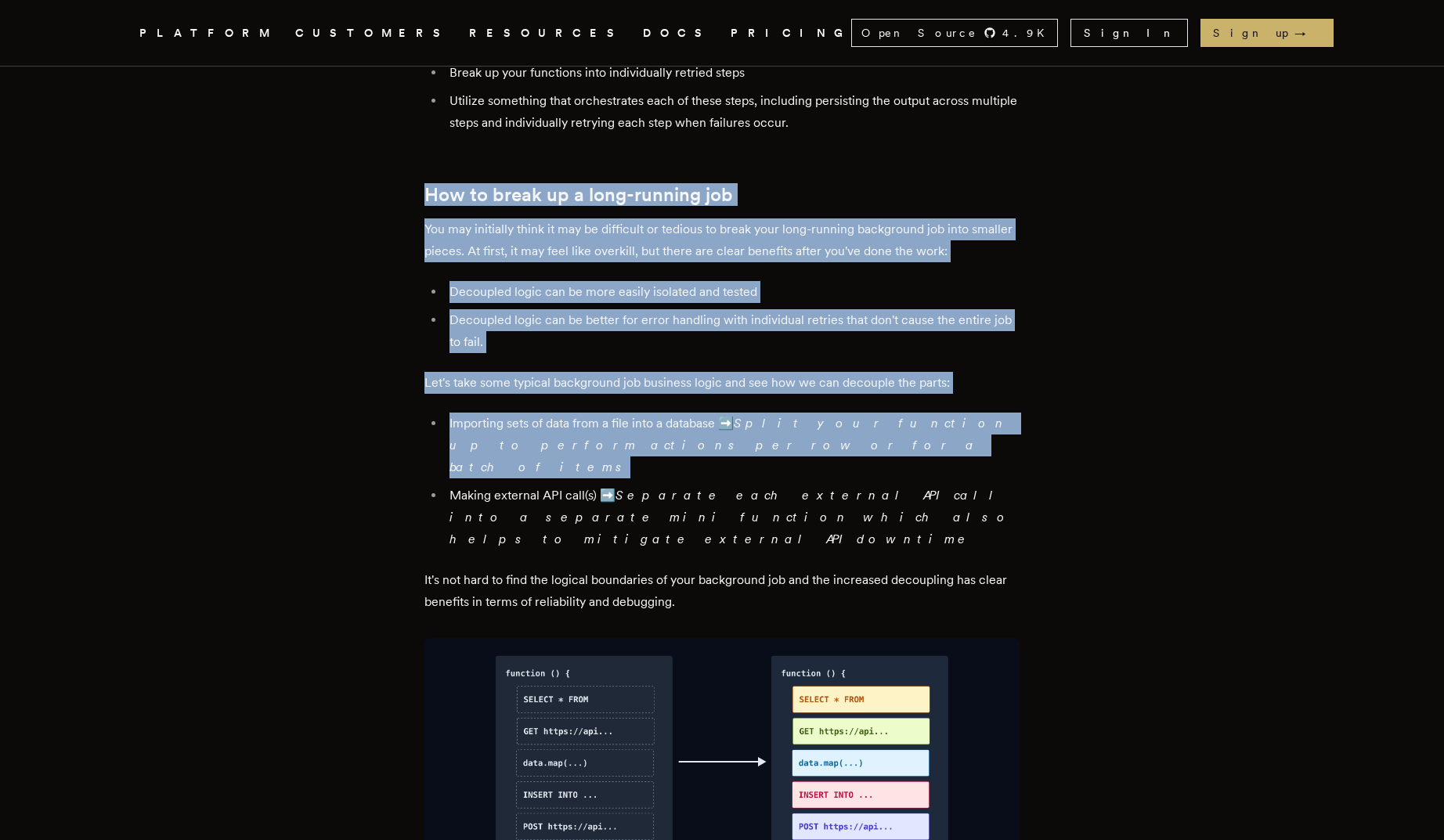
drag, startPoint x: 408, startPoint y: 199, endPoint x: 844, endPoint y: 461, distance: 508.7
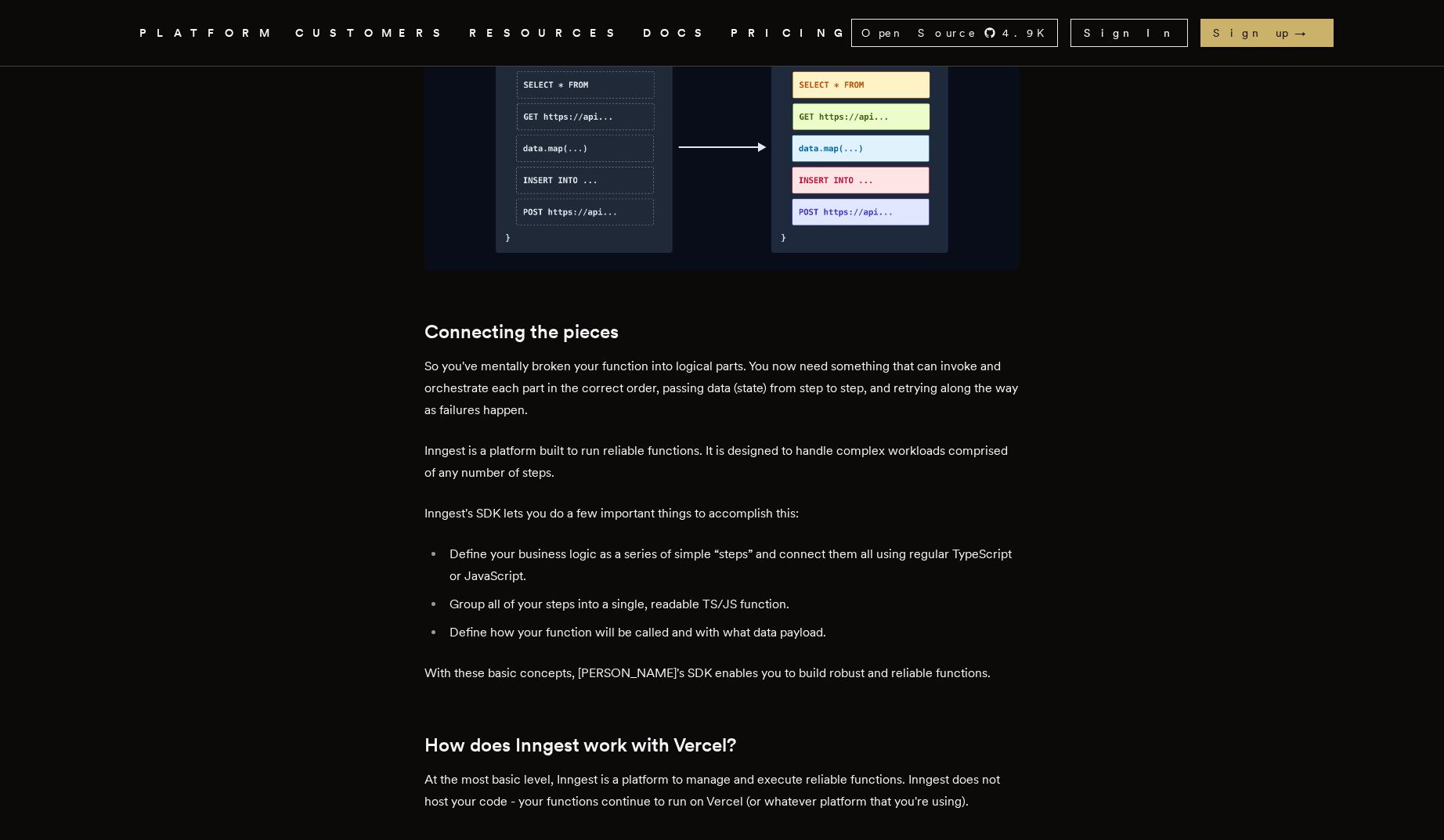
scroll to position [1984, 0]
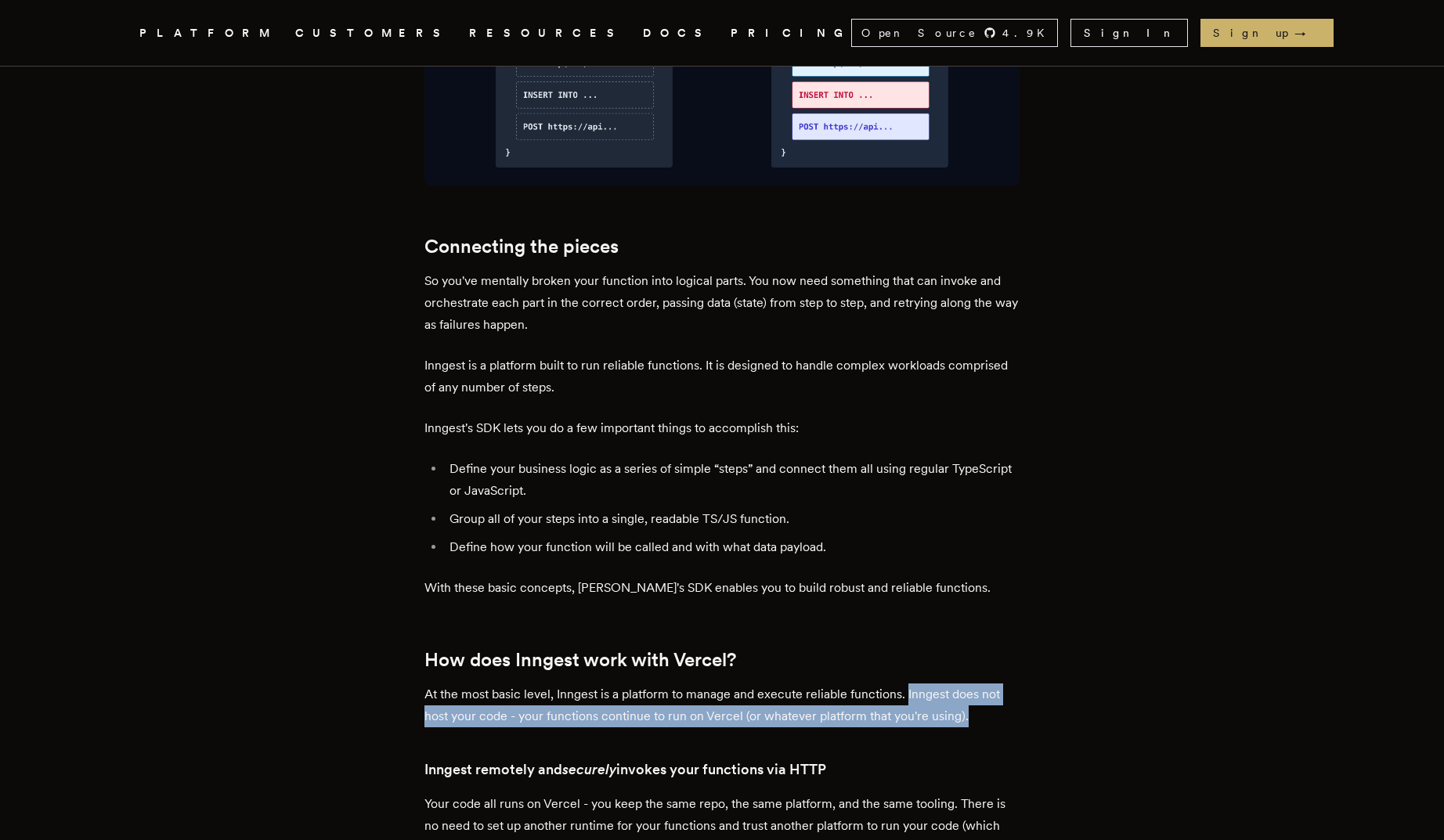
drag, startPoint x: 912, startPoint y: 652, endPoint x: 992, endPoint y: 672, distance: 82.5
click at [915, 666] on p "At the most basic level, Inngest is a platform to manage and execute reliable f…" at bounding box center [721, 705] width 595 height 44
drag, startPoint x: 988, startPoint y: 672, endPoint x: 912, endPoint y: 649, distance: 79.4
click at [912, 666] on p "At the most basic level, Inngest is a platform to manage and execute reliable f…" at bounding box center [721, 705] width 595 height 44
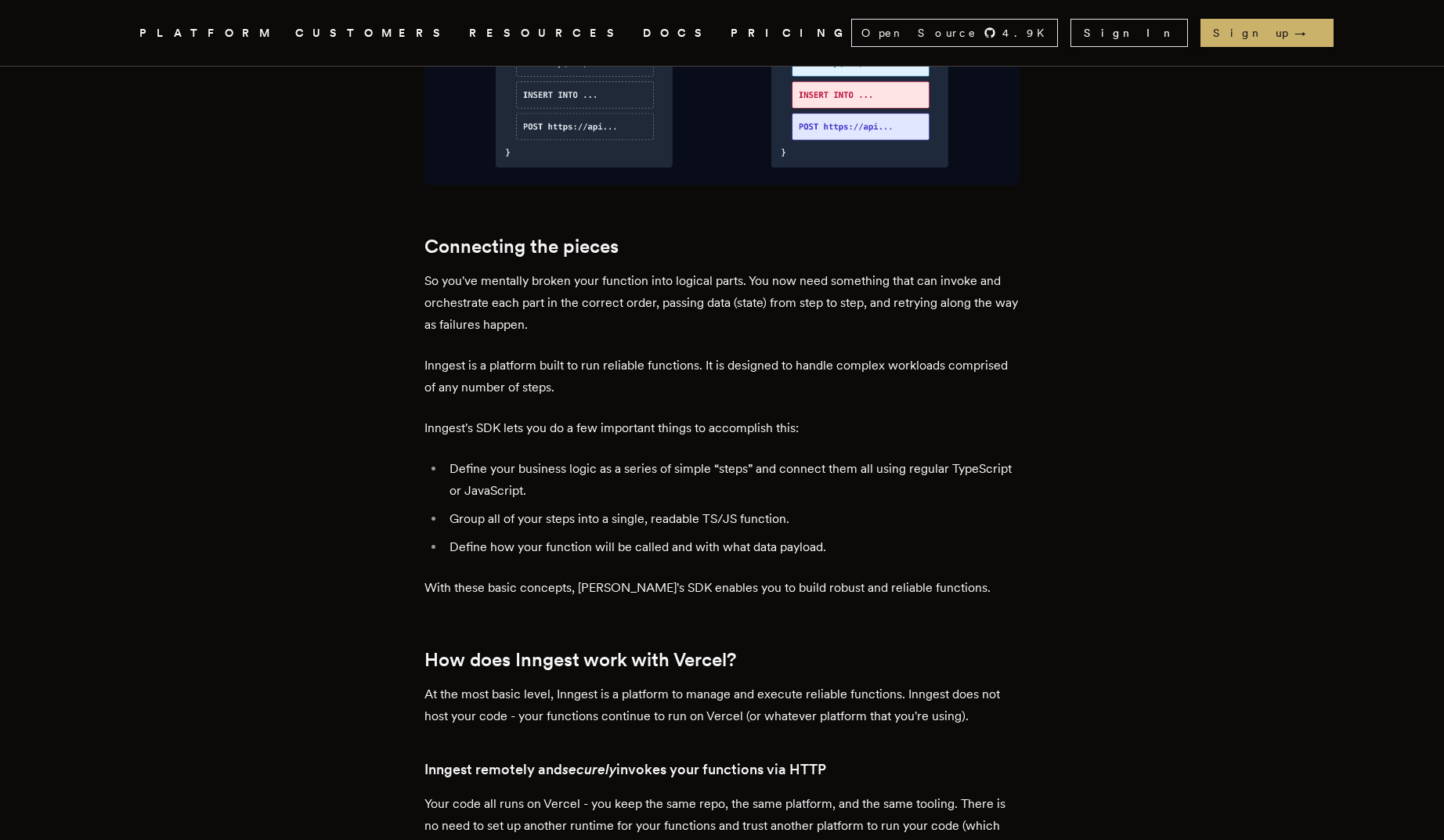
click at [581, 508] on li "Group all of your steps into a single, readable TS/JS function." at bounding box center [732, 519] width 574 height 22
click at [580, 458] on li "Define your business logic as a series of simple “steps” and connect them all u…" at bounding box center [732, 479] width 574 height 44
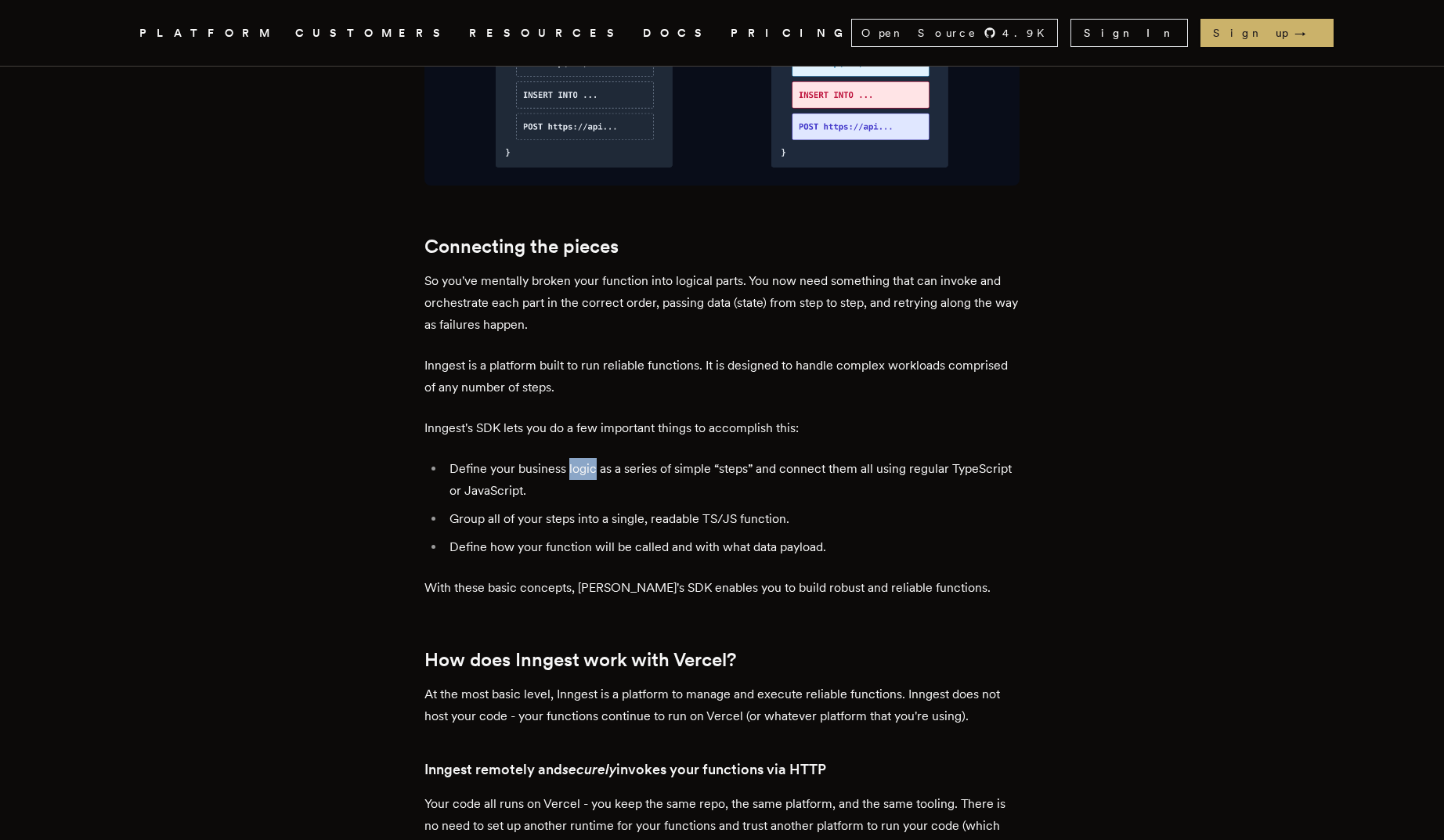
click at [580, 458] on li "Define your business logic as a series of simple “steps” and connect them all u…" at bounding box center [732, 479] width 574 height 44
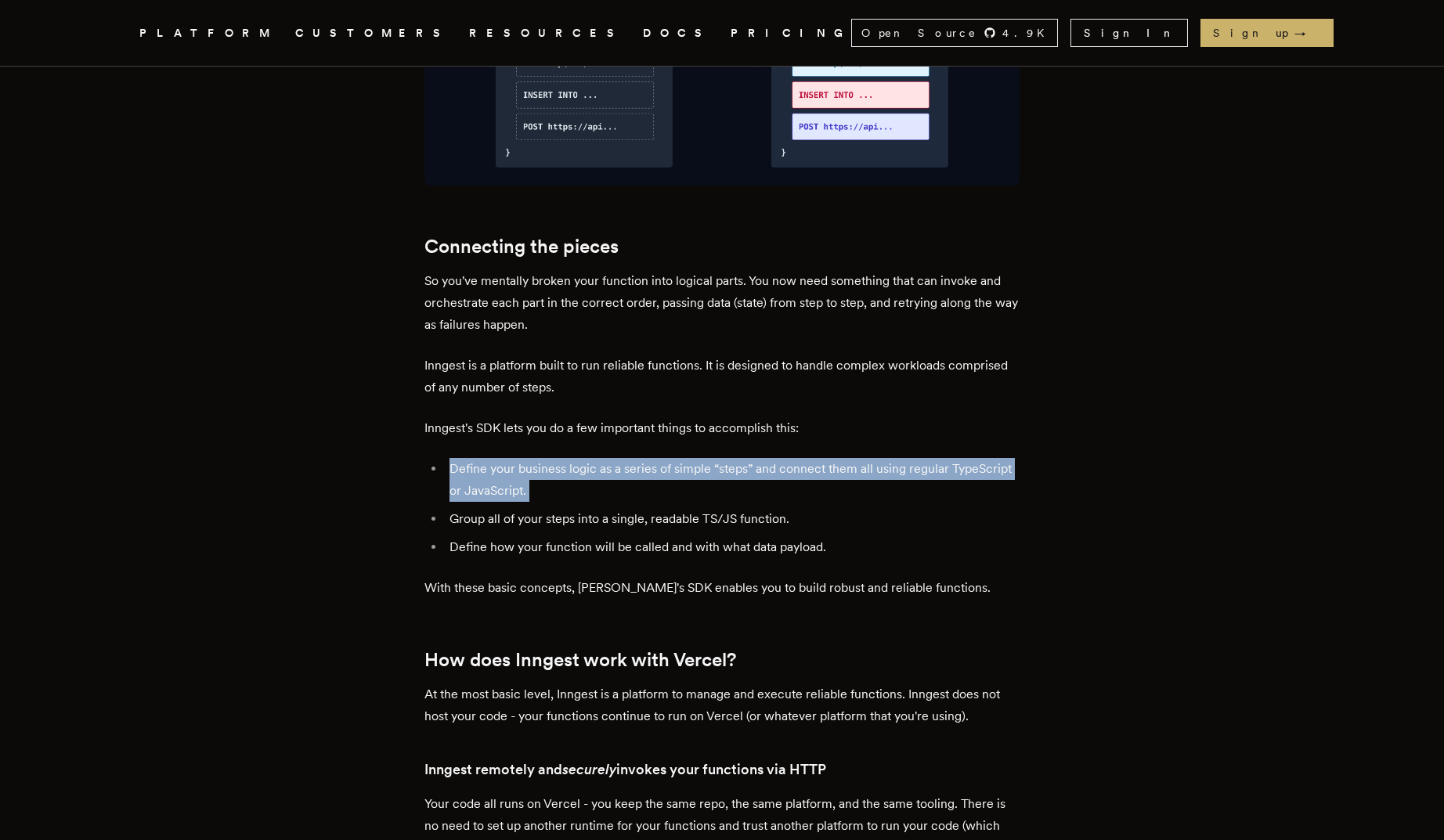
click at [580, 458] on li "Define your business logic as a series of simple “steps” and connect them all u…" at bounding box center [732, 479] width 574 height 44
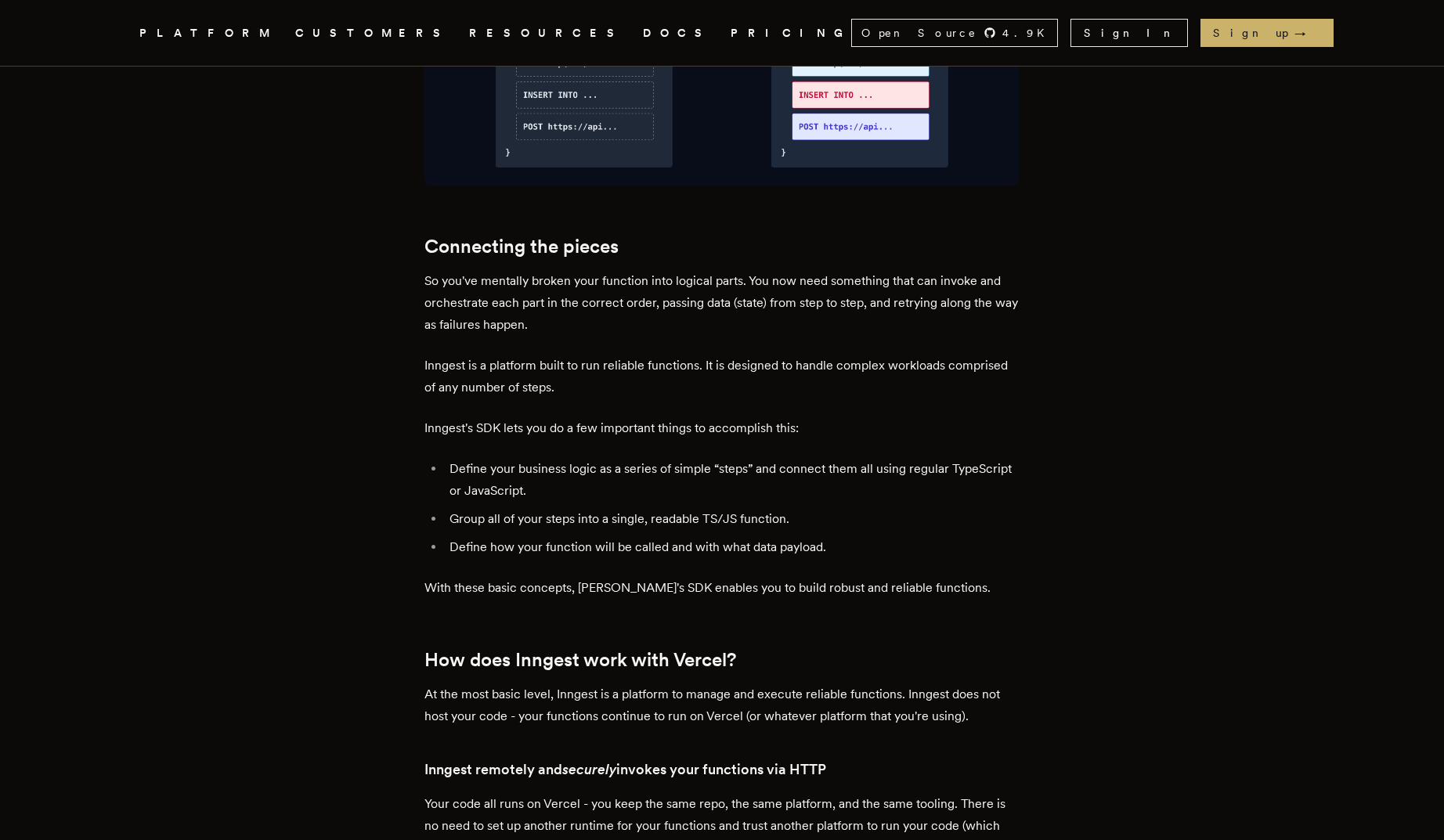
click at [583, 458] on li "Define your business logic as a series of simple “steps” and connect them all u…" at bounding box center [732, 479] width 574 height 44
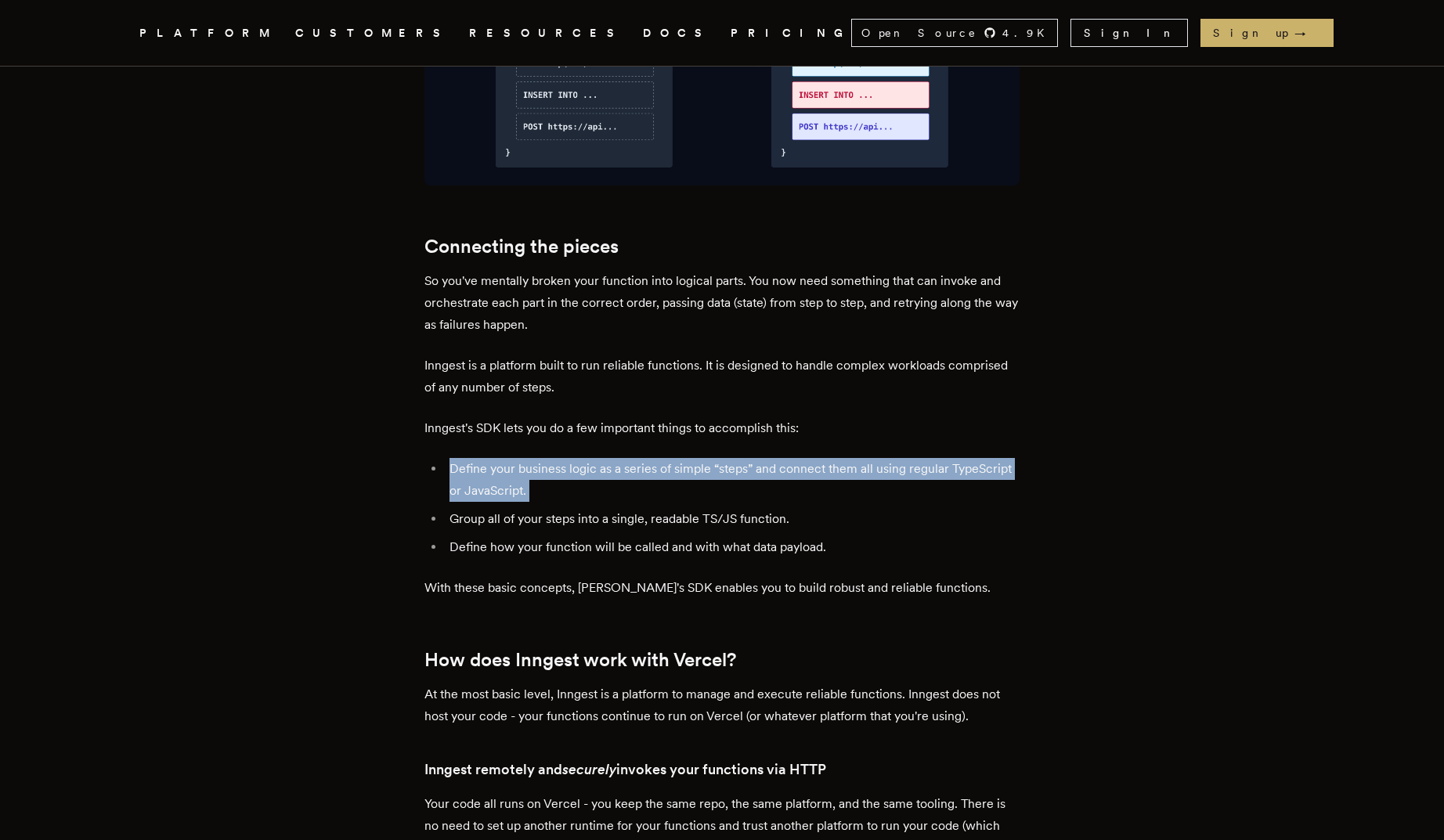
click at [583, 458] on li "Define your business logic as a series of simple “steps” and connect them all u…" at bounding box center [732, 479] width 574 height 44
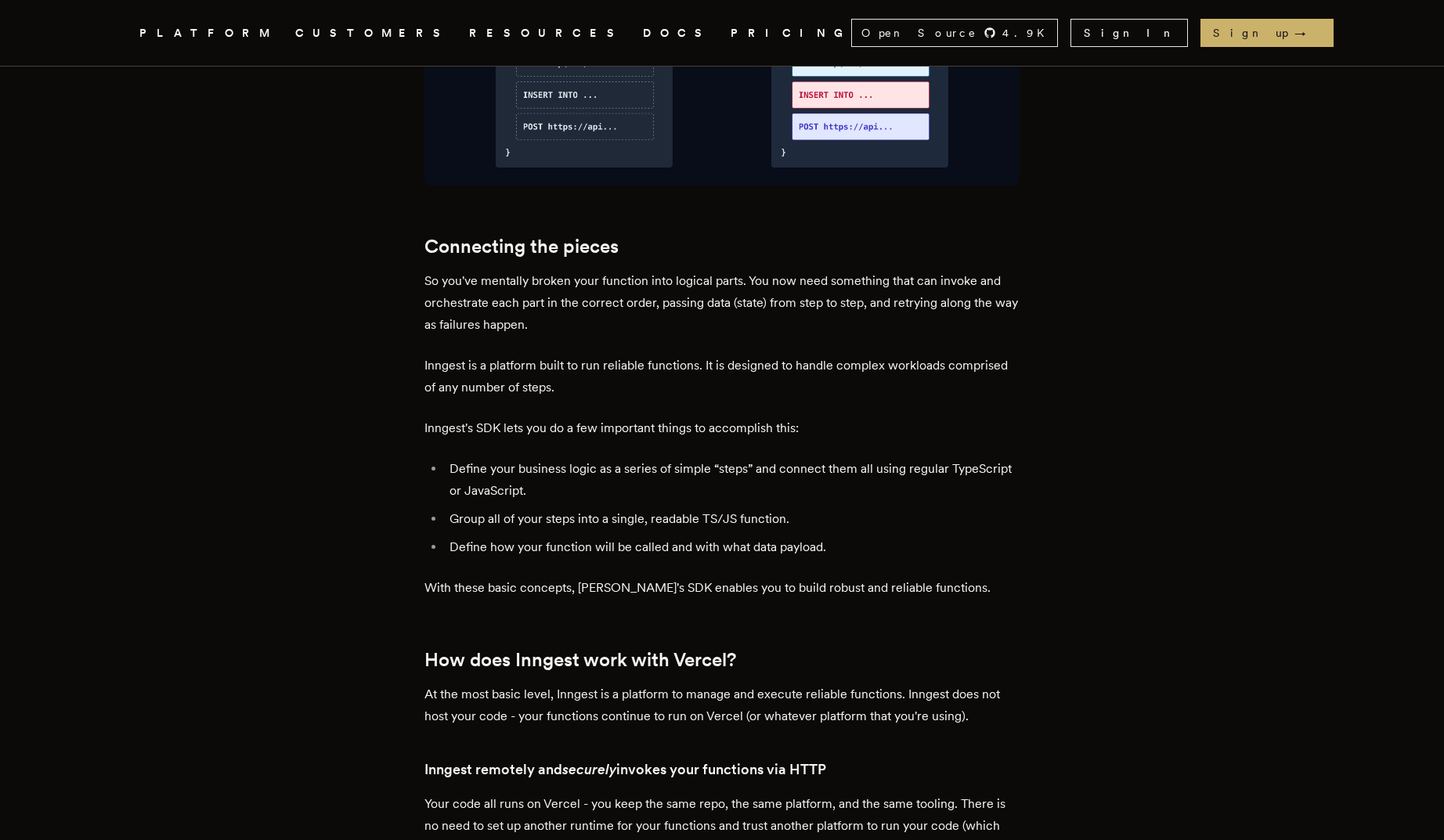
click at [600, 489] on ul "Define your business logic as a series of simple “steps” and connect them all u…" at bounding box center [721, 507] width 595 height 100
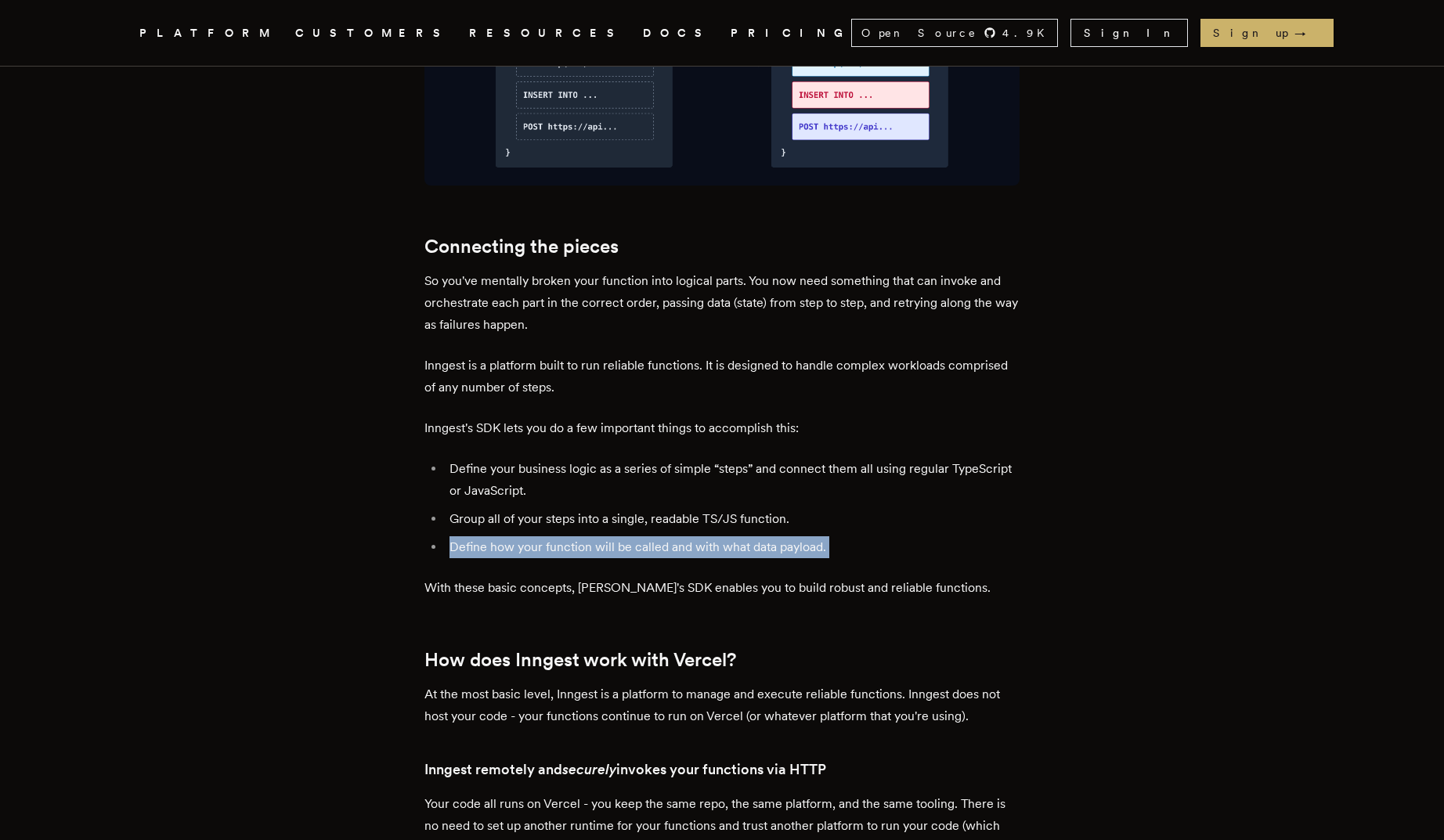
click at [600, 489] on ul "Define your business logic as a series of simple “steps” and connect them all u…" at bounding box center [721, 507] width 595 height 100
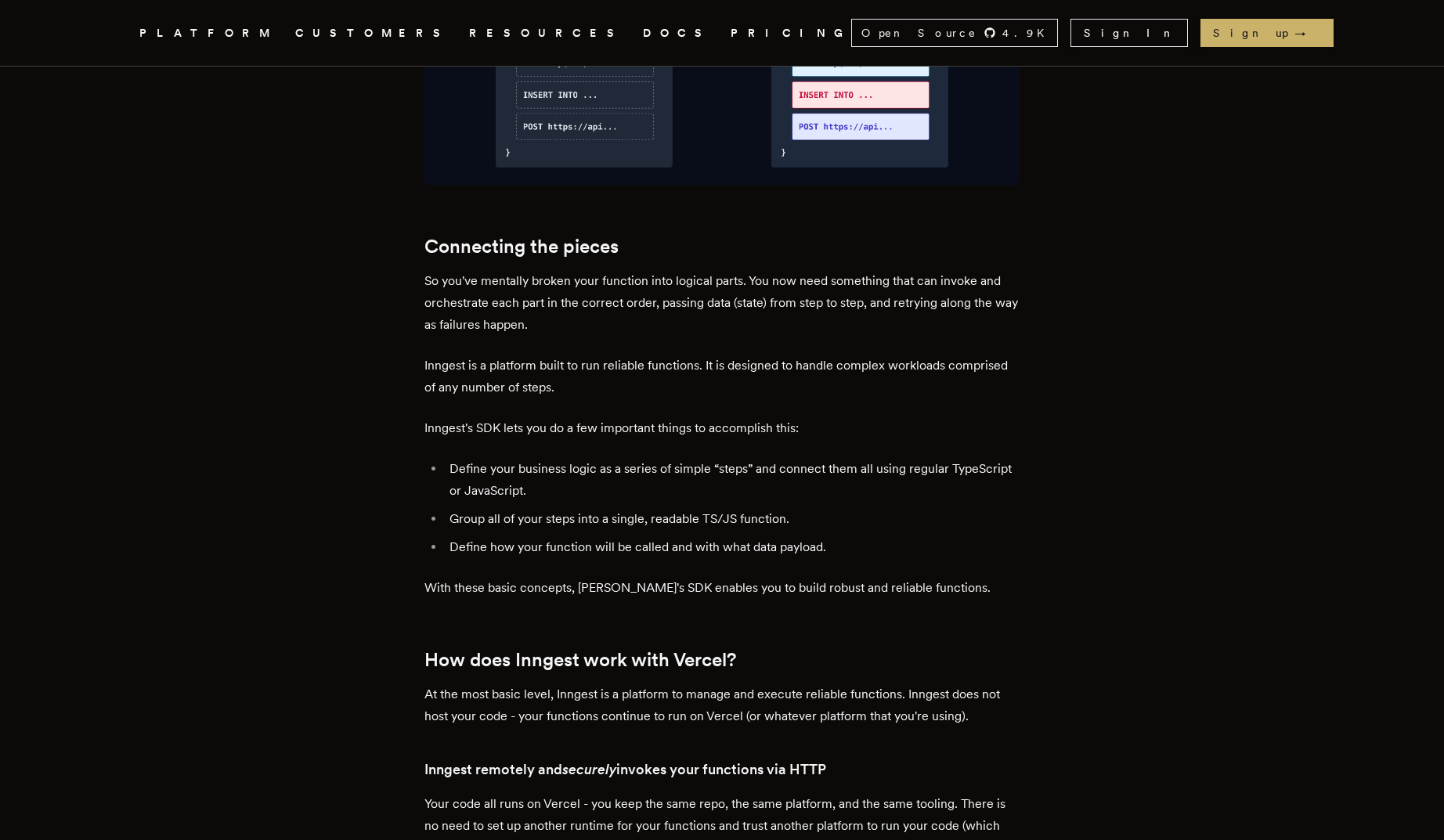
click at [608, 577] on p "With these basic concepts, [PERSON_NAME]'s SDK enables you to build robust and …" at bounding box center [721, 588] width 595 height 22
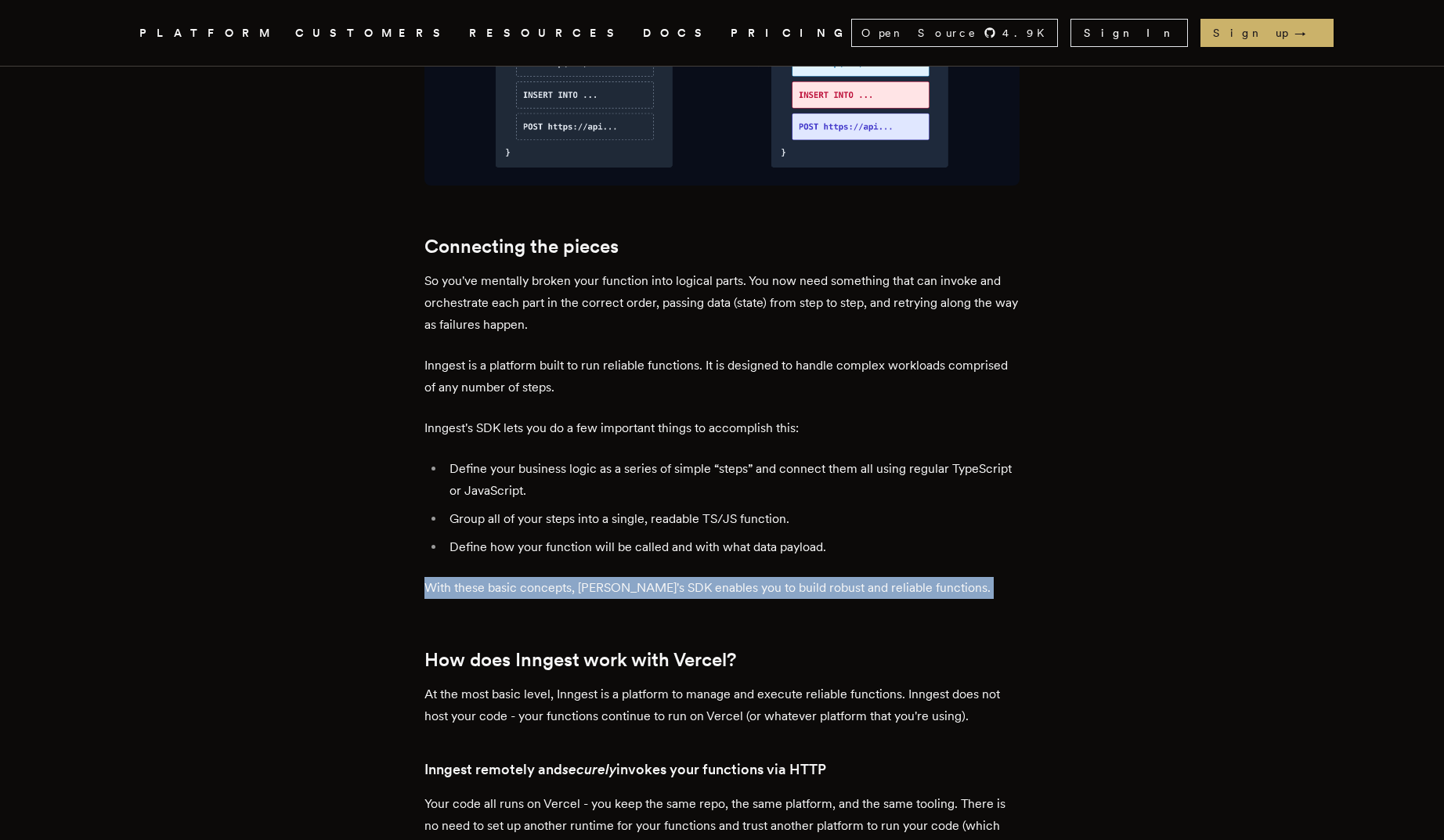
click at [608, 577] on p "With these basic concepts, [PERSON_NAME]'s SDK enables you to build robust and …" at bounding box center [721, 588] width 595 height 22
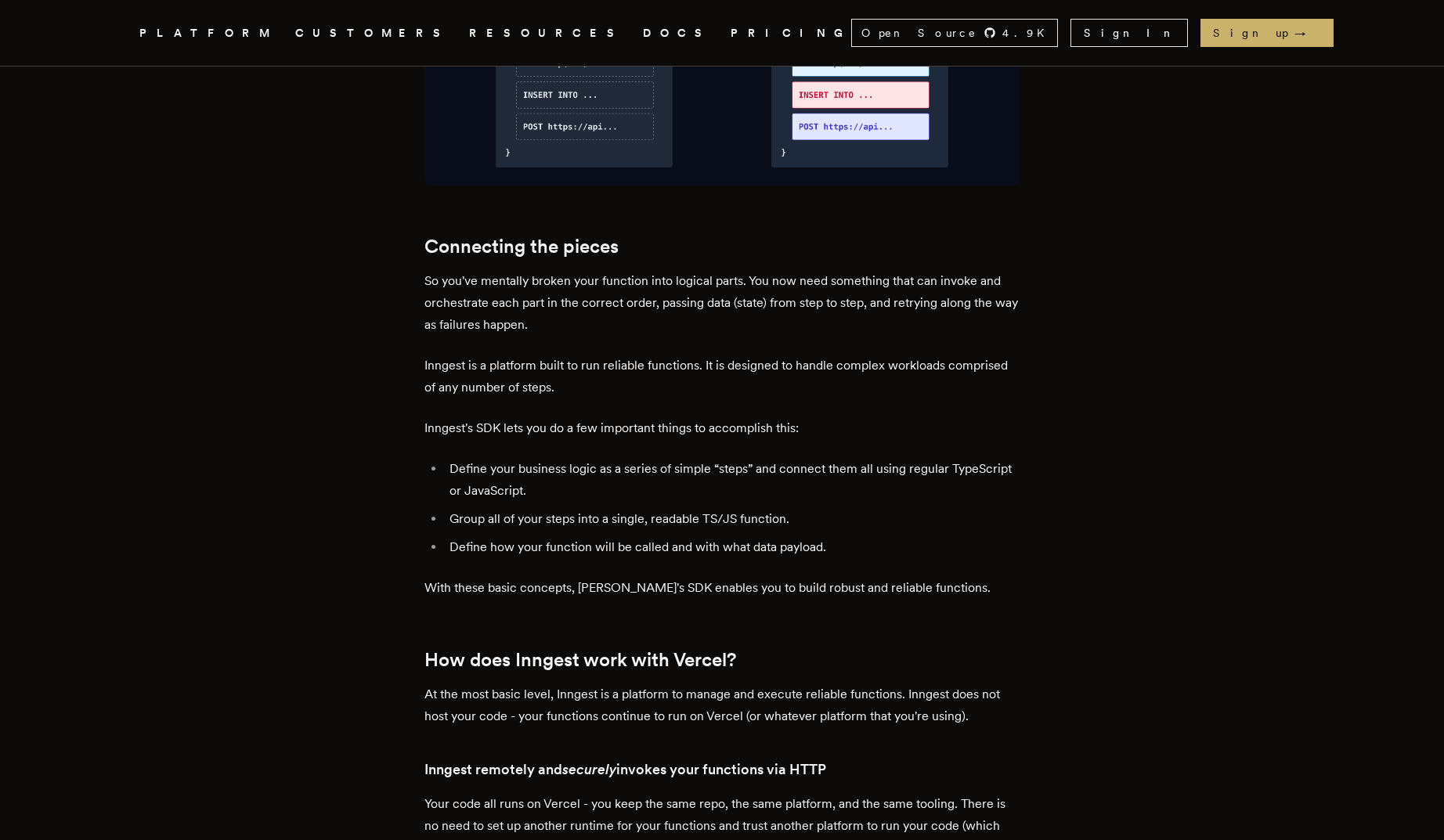
click at [606, 418] on p "Inngest's SDK lets you do a few important things to accomplish this:" at bounding box center [721, 428] width 595 height 22
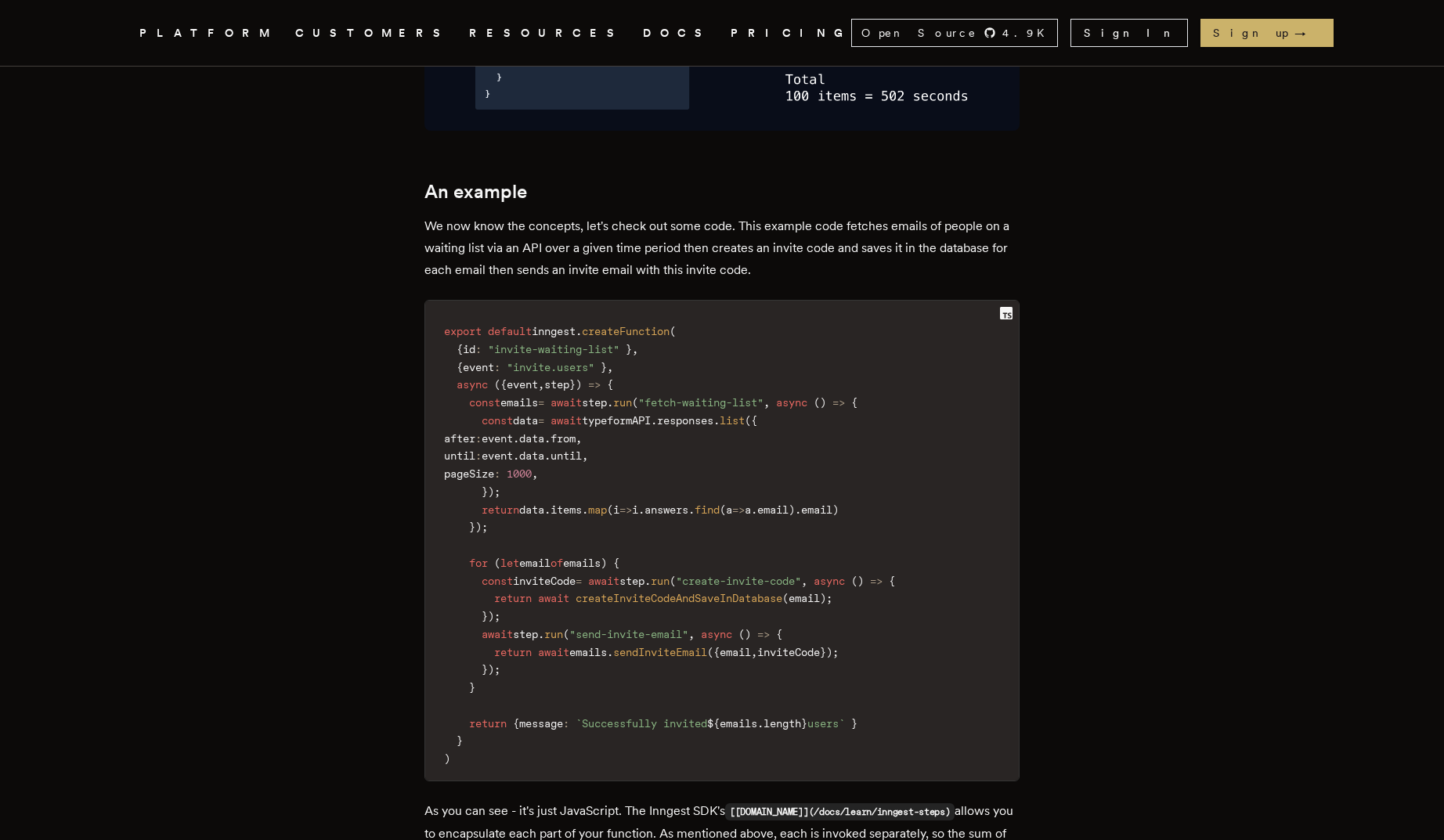
scroll to position [3718, 0]
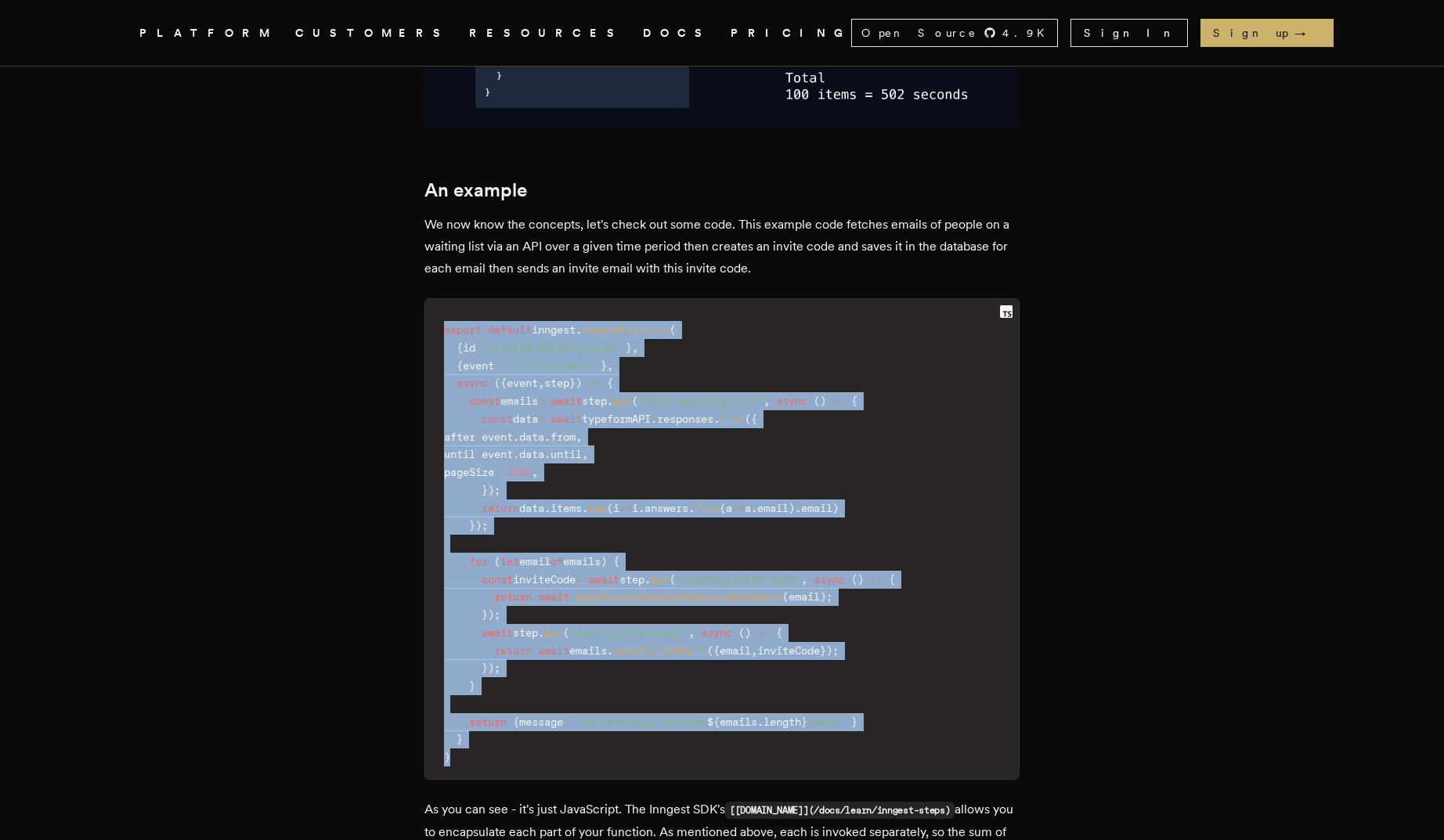
drag, startPoint x: 521, startPoint y: 238, endPoint x: 633, endPoint y: 680, distance: 456.0
click at [635, 666] on code "export default inngest . createFunction ( { id : "invite-waiting-list" } , { ev…" at bounding box center [721, 544] width 593 height 470
click at [613, 644] on span "." at bounding box center [610, 650] width 7 height 12
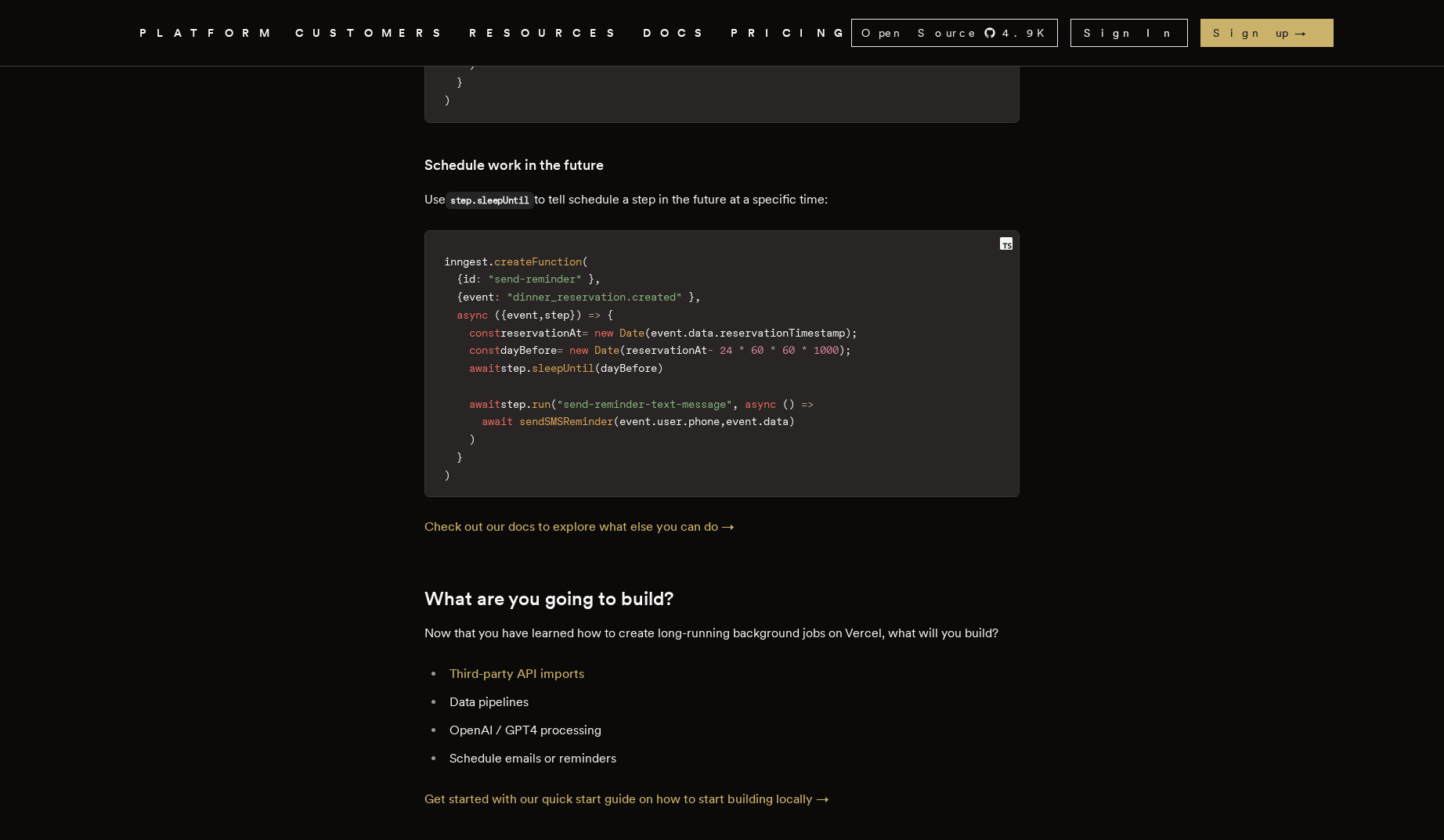
scroll to position [6440, 0]
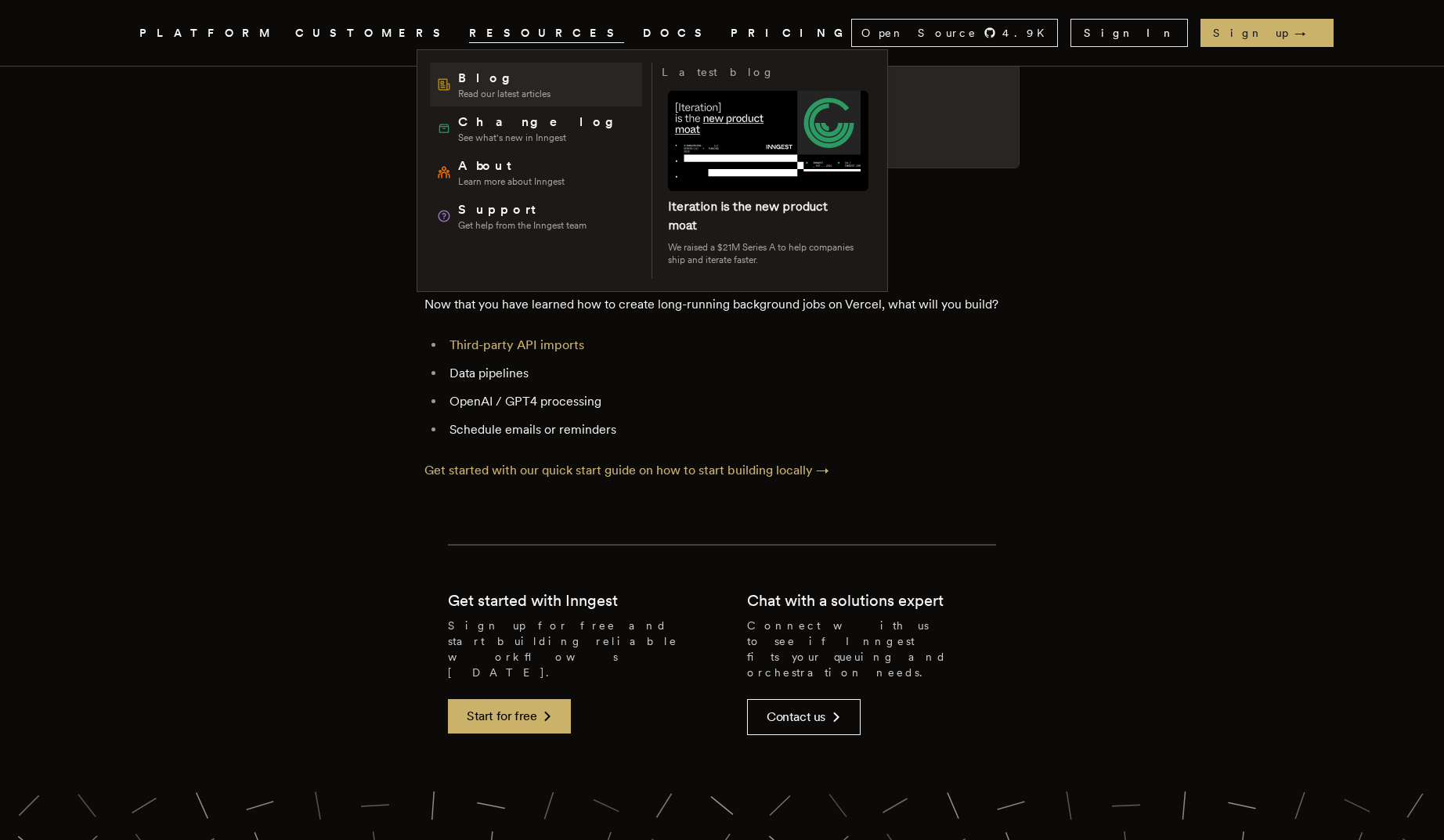
click at [479, 84] on span "Blog" at bounding box center [504, 78] width 92 height 19
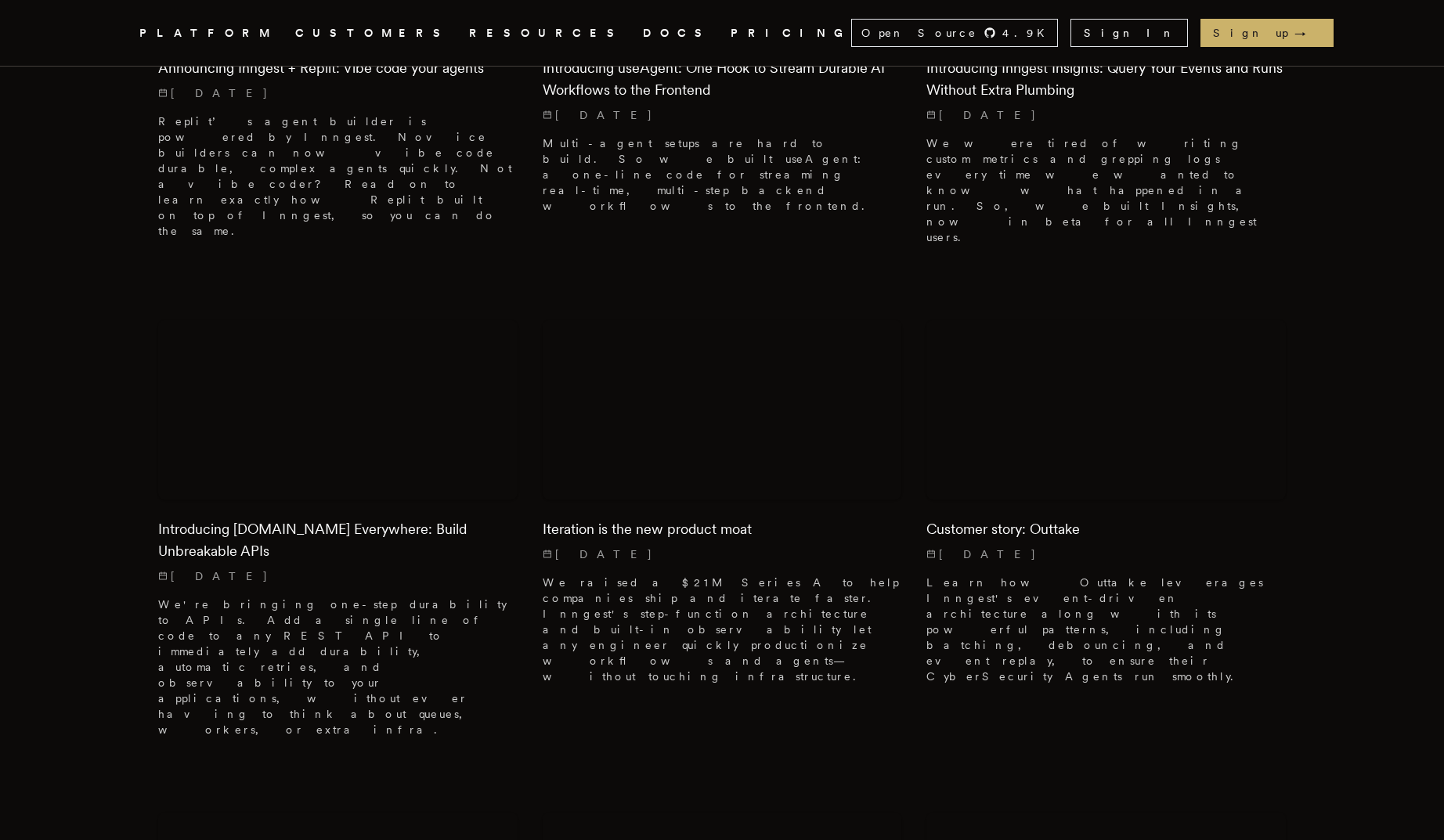
scroll to position [400, 0]
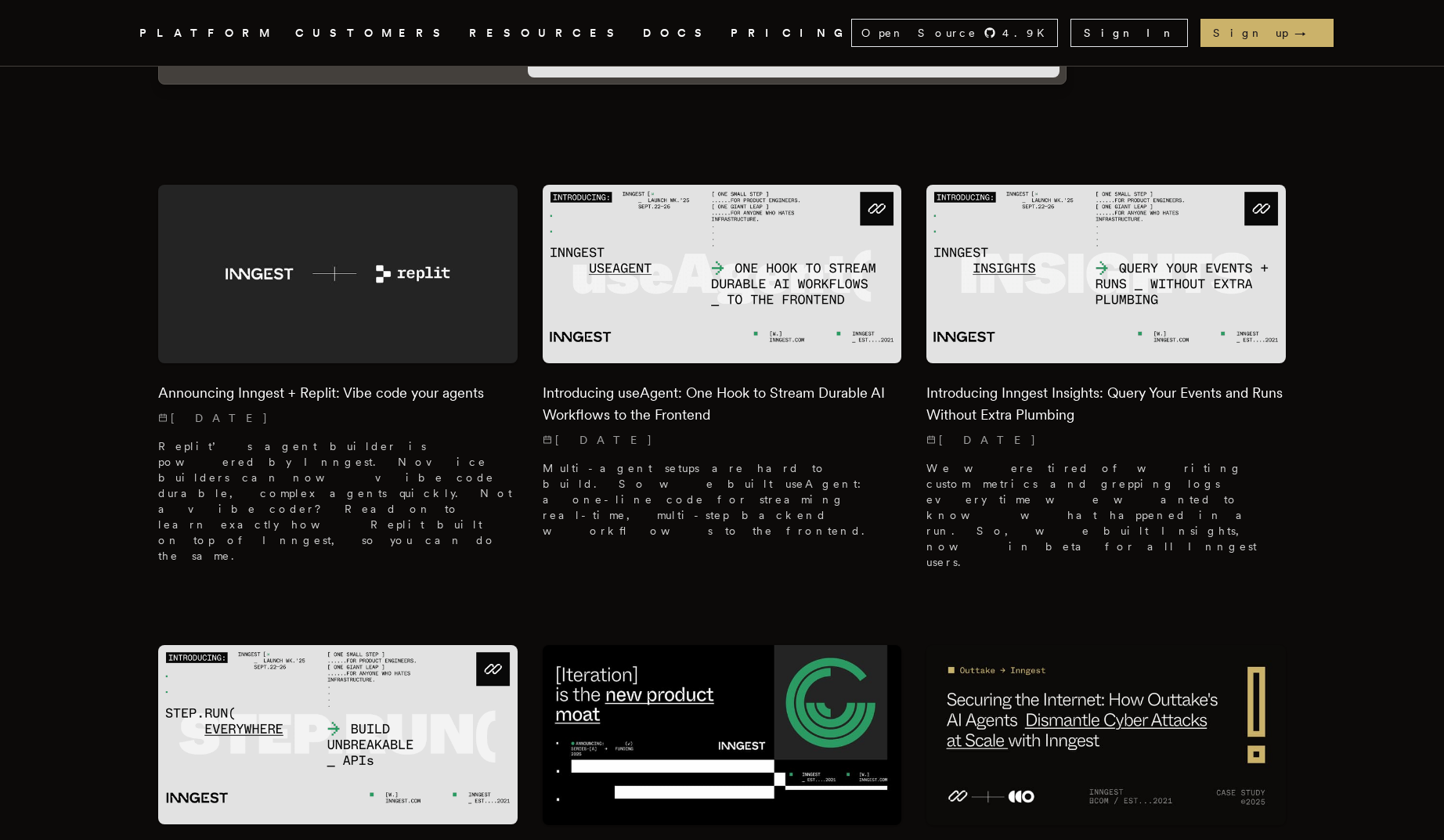
click at [643, 34] on link "DOCS" at bounding box center [677, 33] width 69 height 20
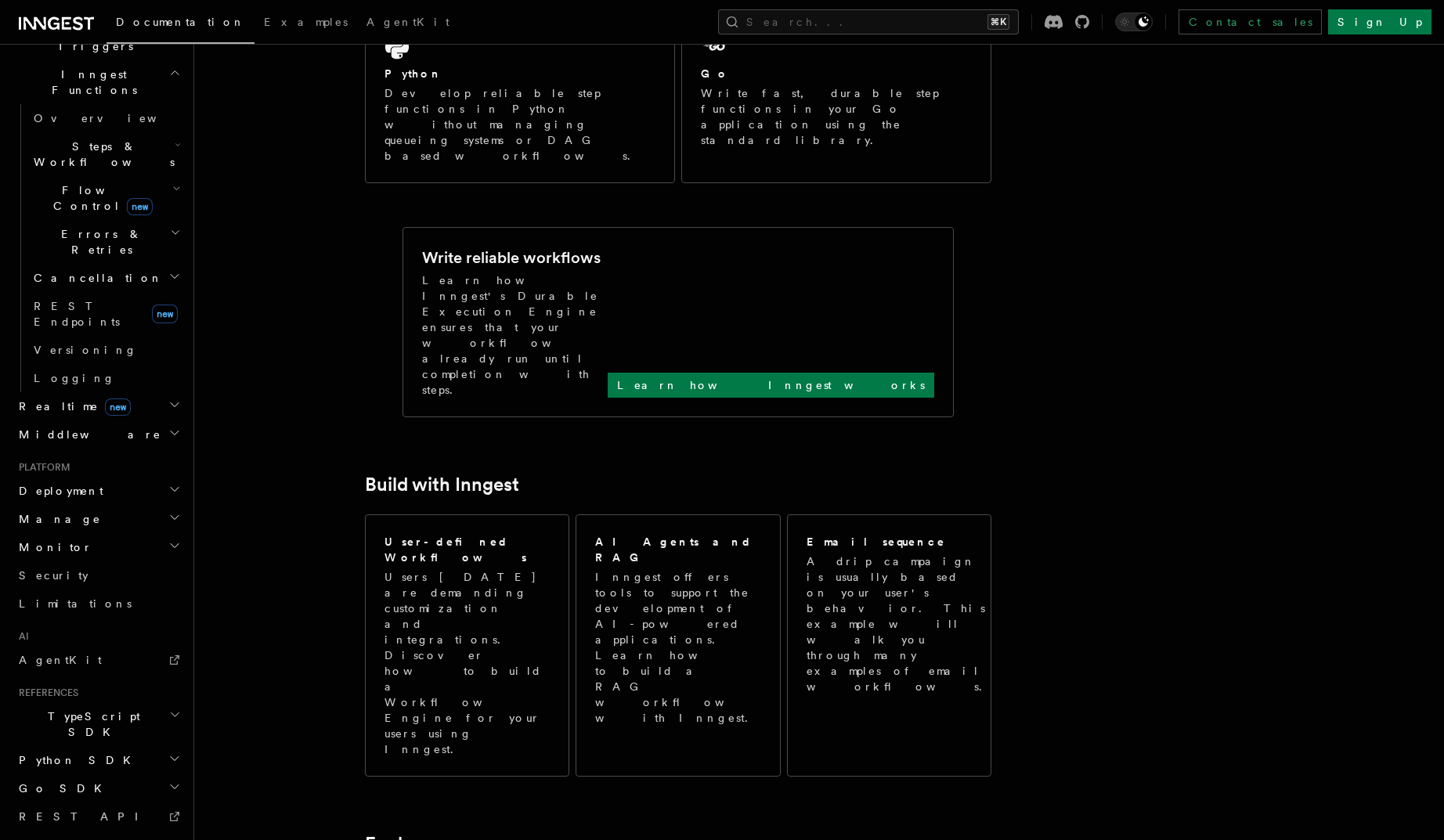
scroll to position [444, 0]
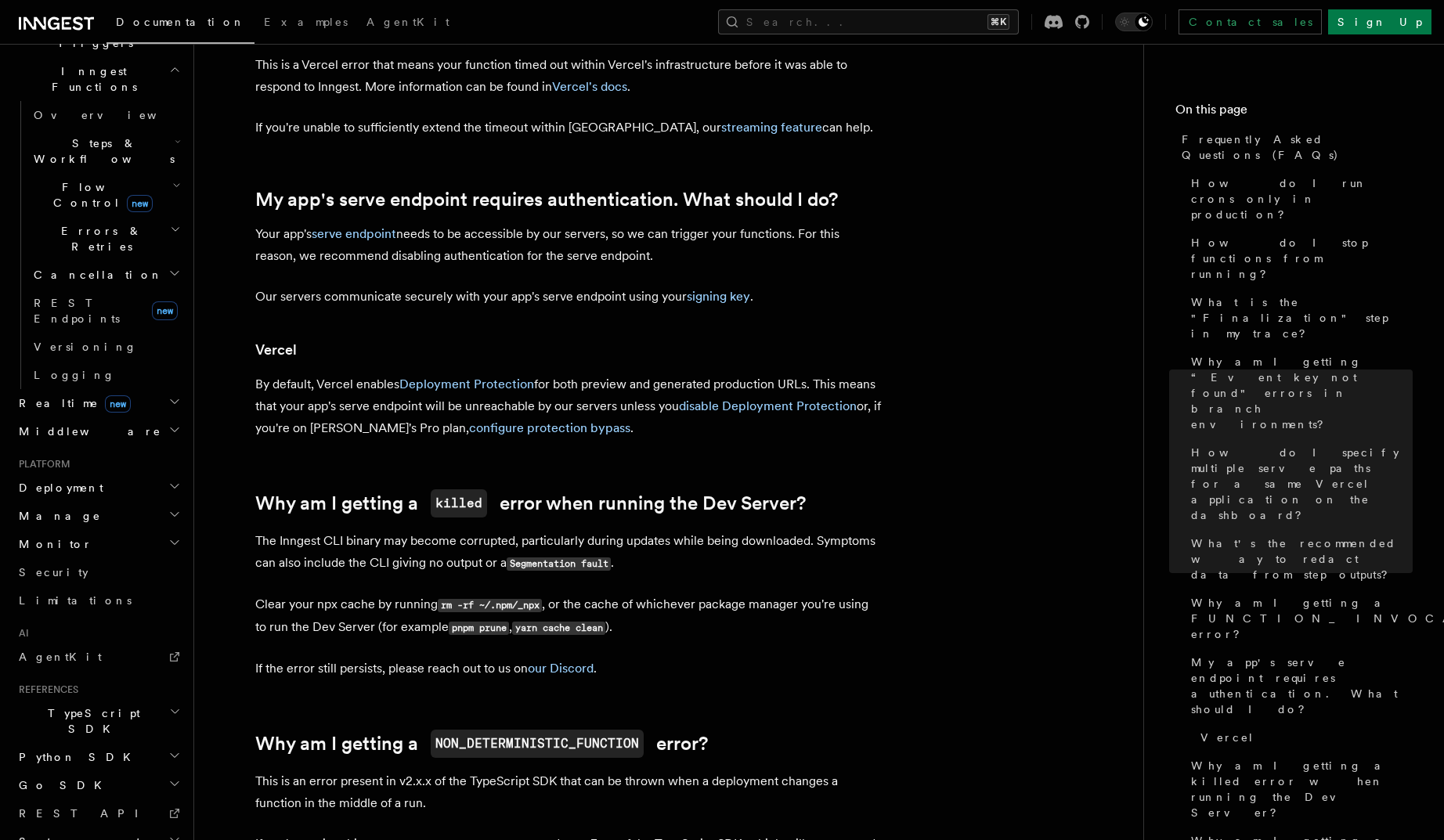
scroll to position [411, 0]
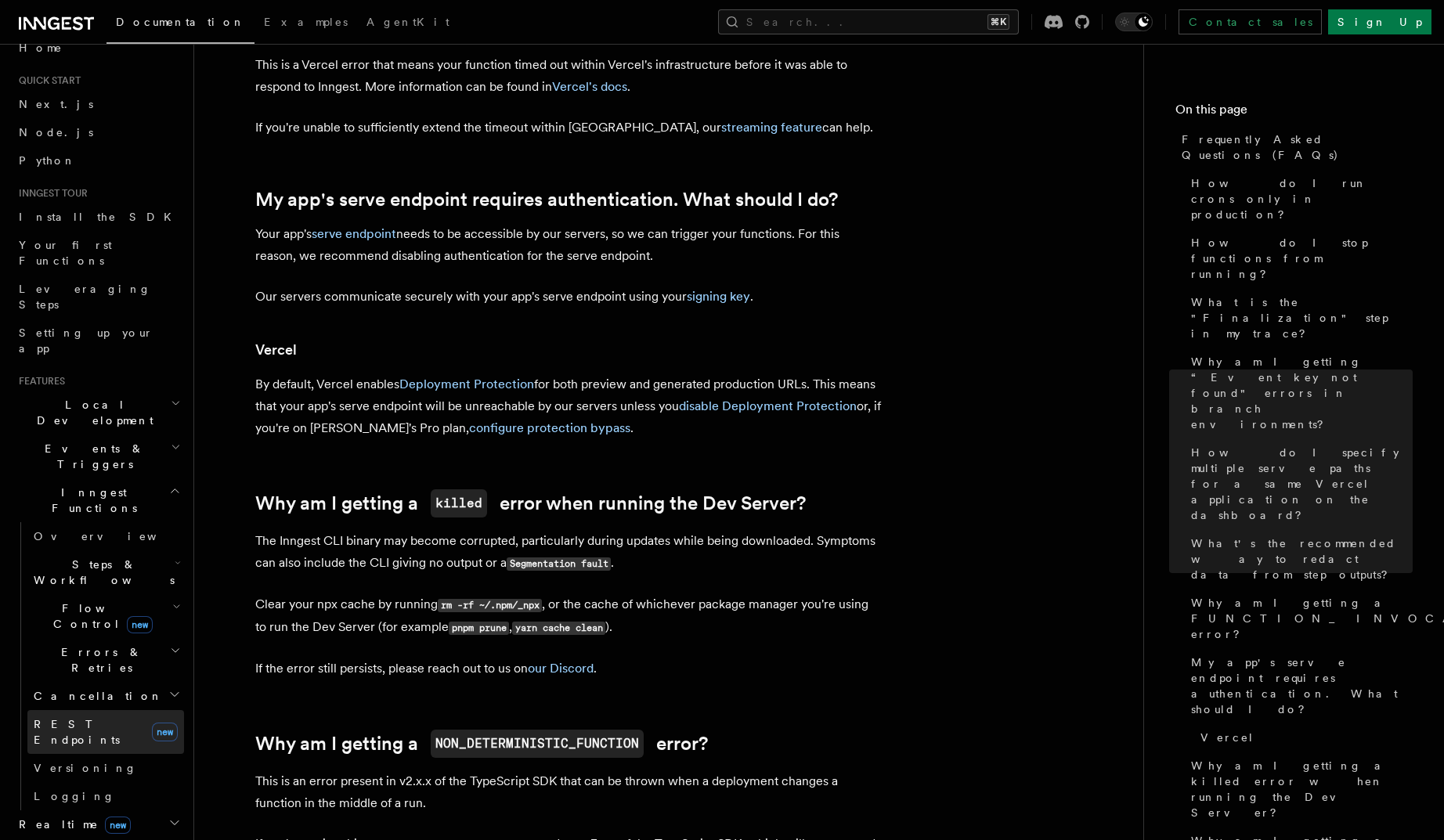
scroll to position [13, 0]
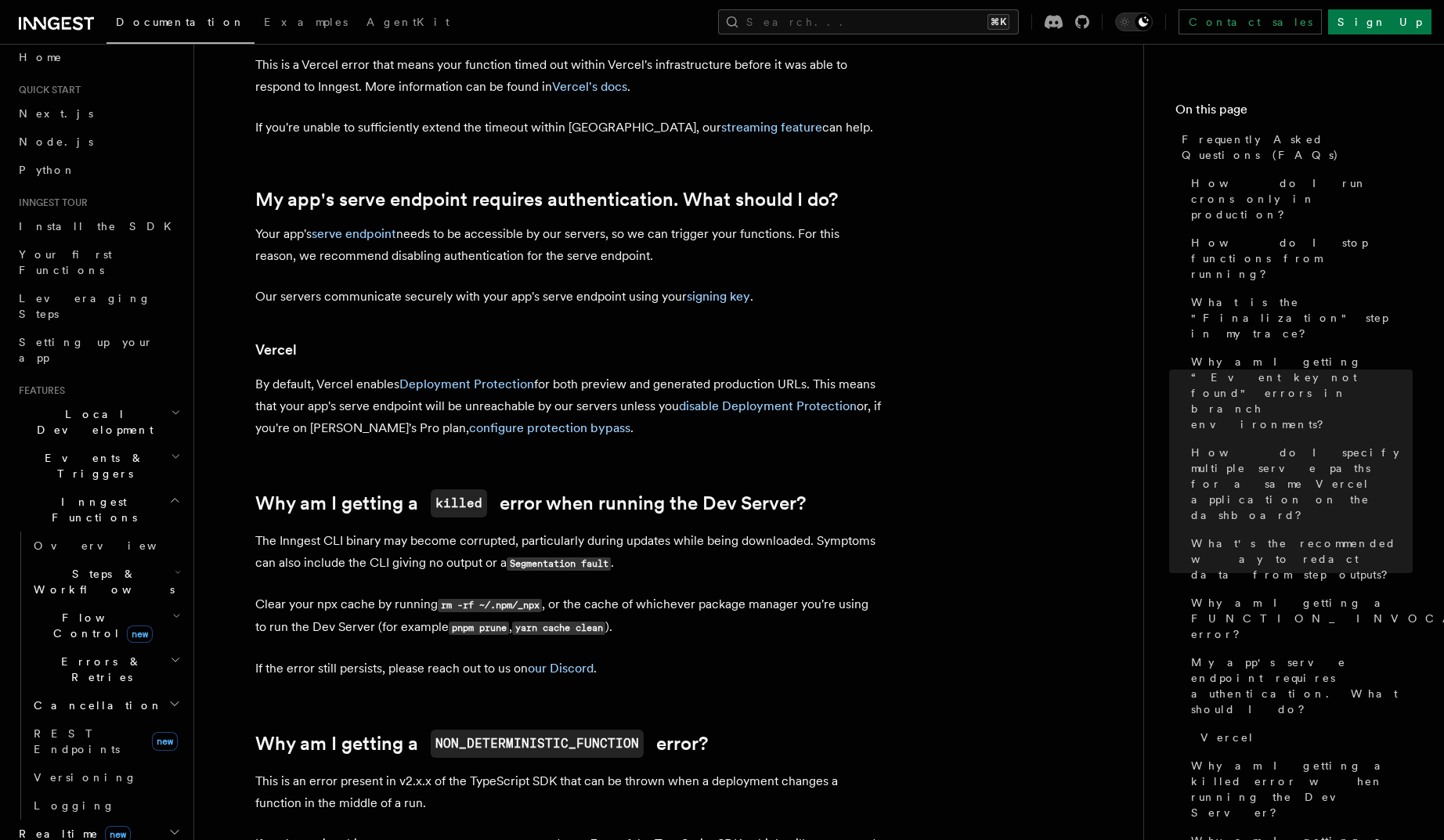
click at [175, 566] on icon "button" at bounding box center [178, 572] width 7 height 12
click at [172, 610] on icon "button" at bounding box center [177, 616] width 8 height 12
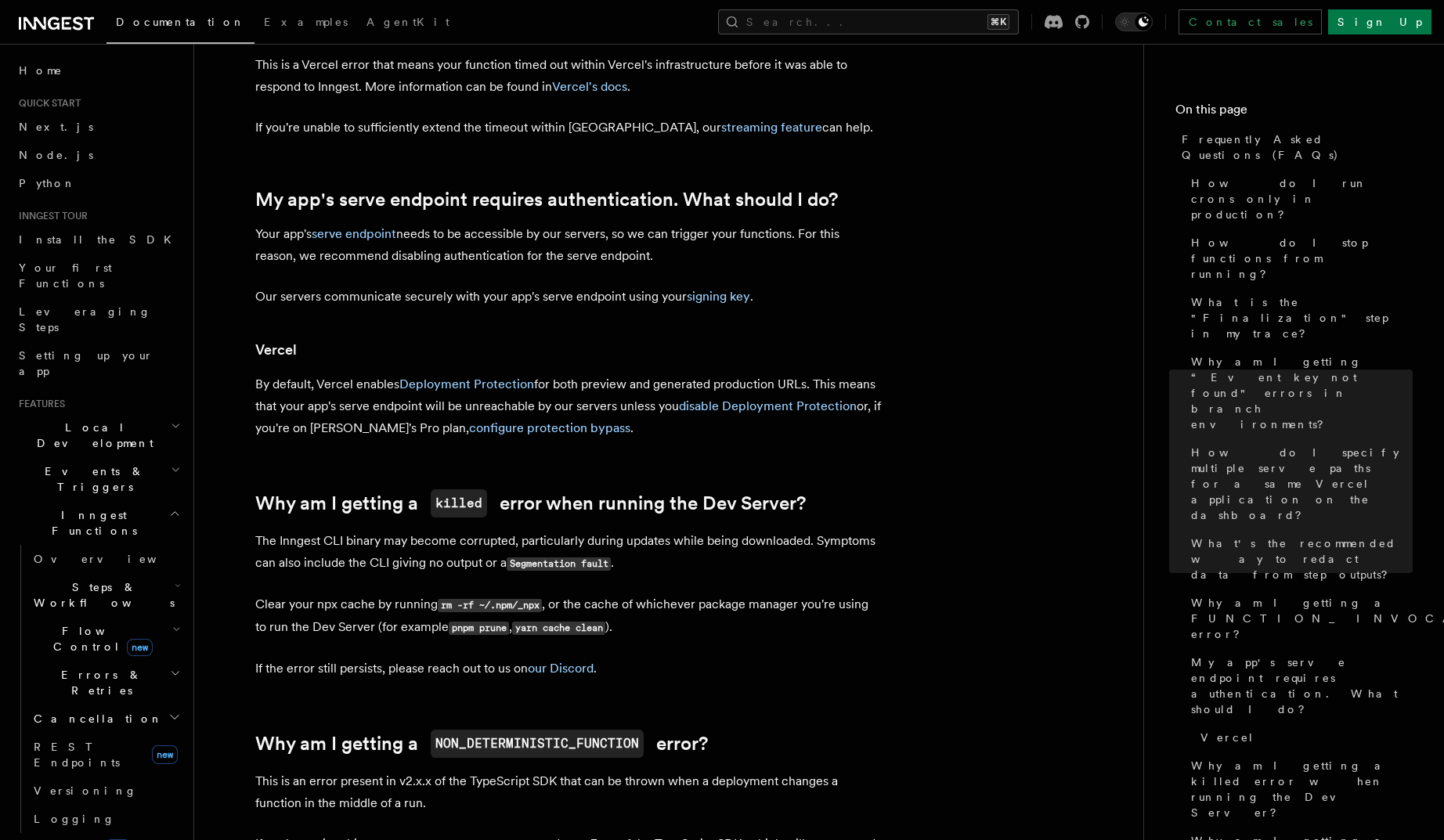
click at [171, 464] on icon "button" at bounding box center [176, 470] width 10 height 12
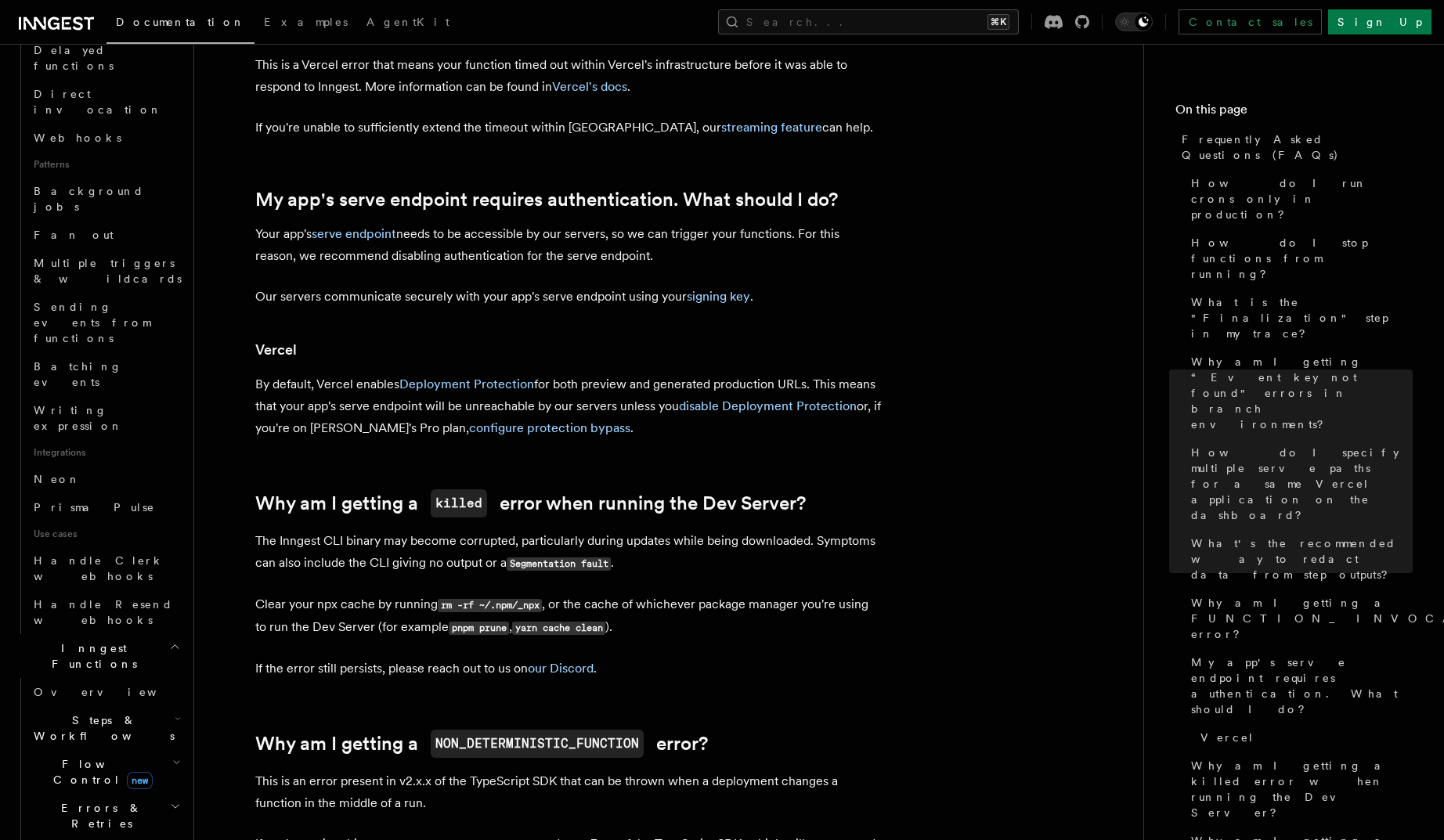
scroll to position [639, 0]
click at [175, 666] on icon "button" at bounding box center [178, 714] width 7 height 12
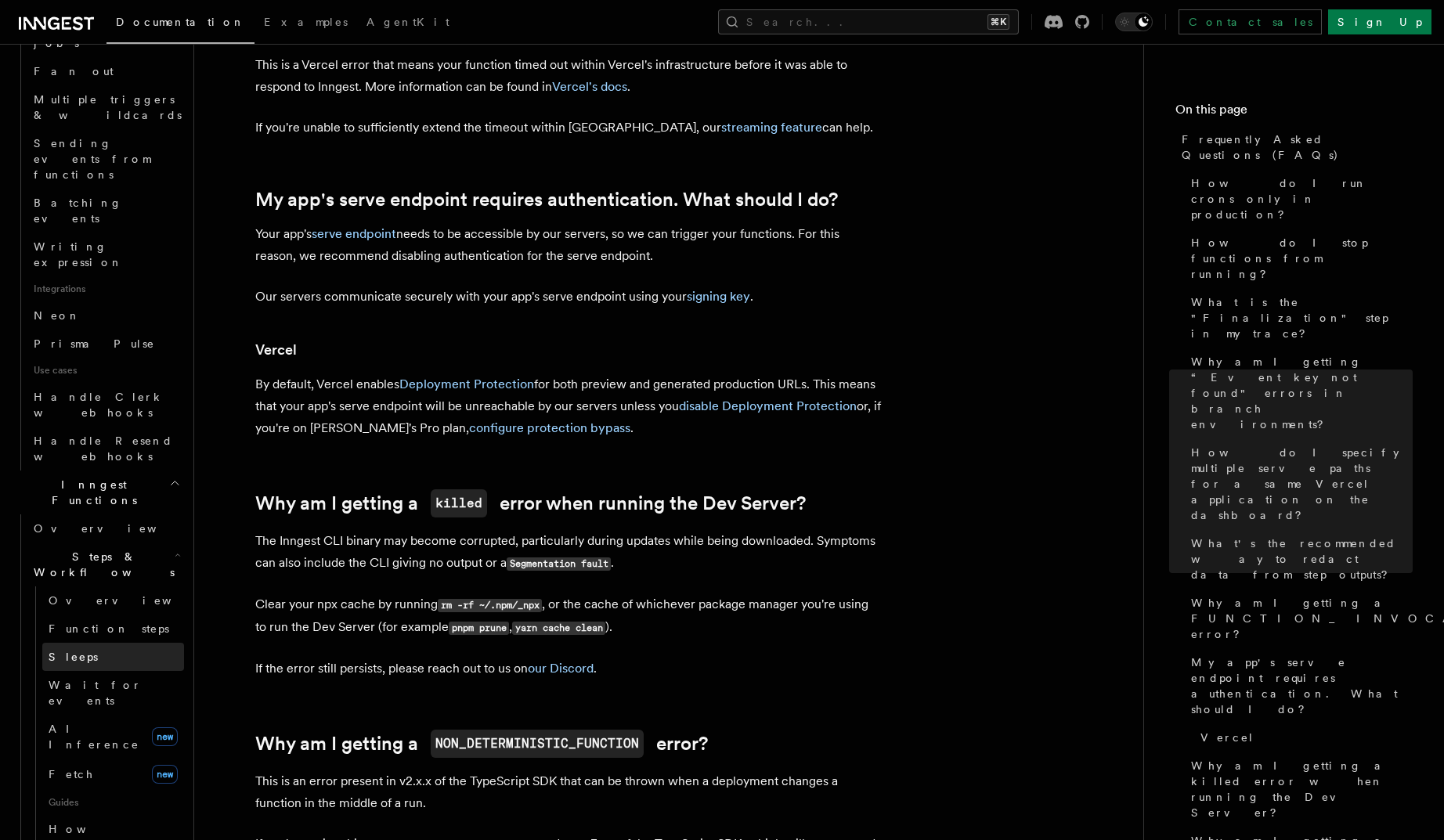
scroll to position [924, 0]
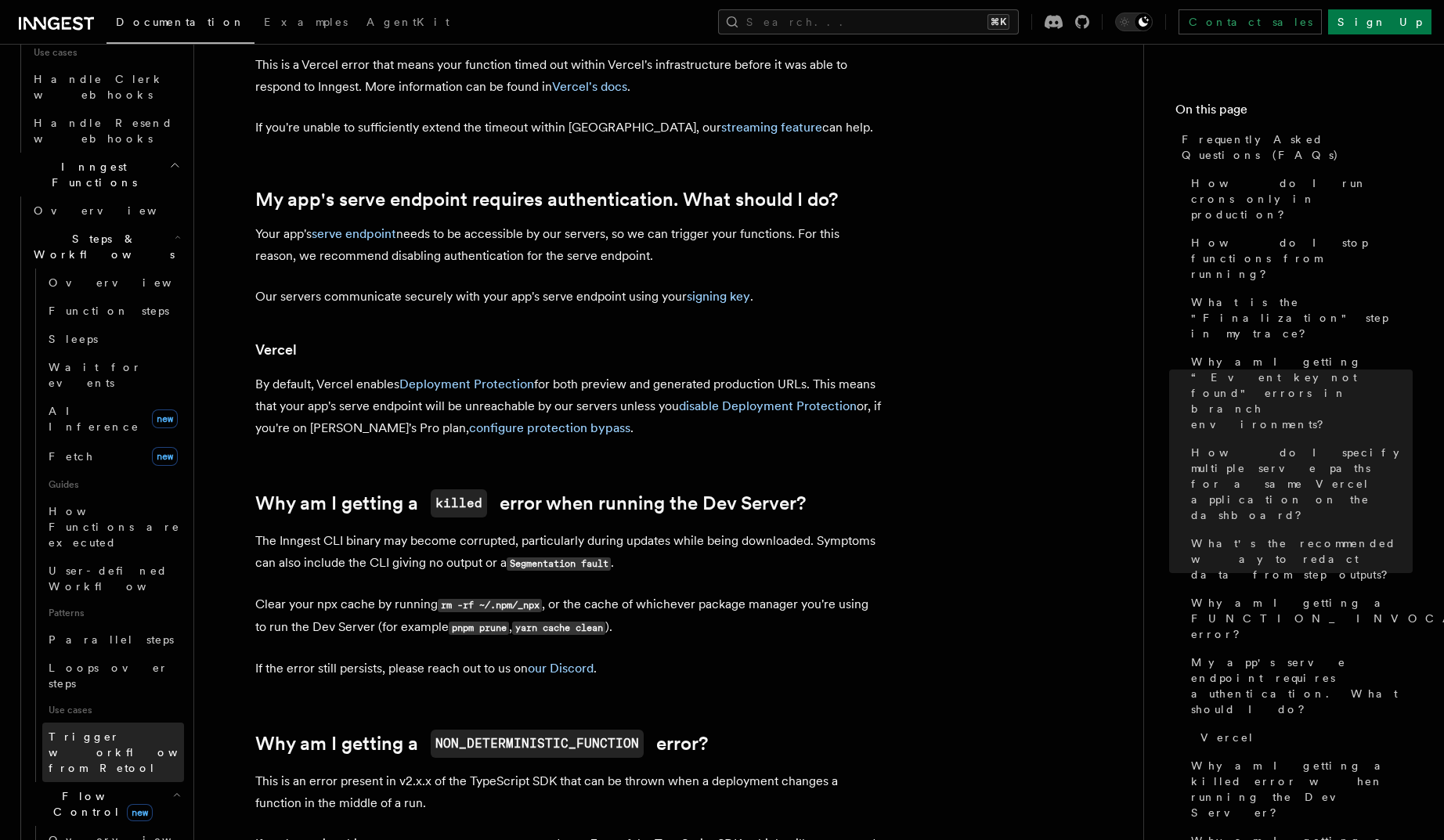
scroll to position [1242, 0]
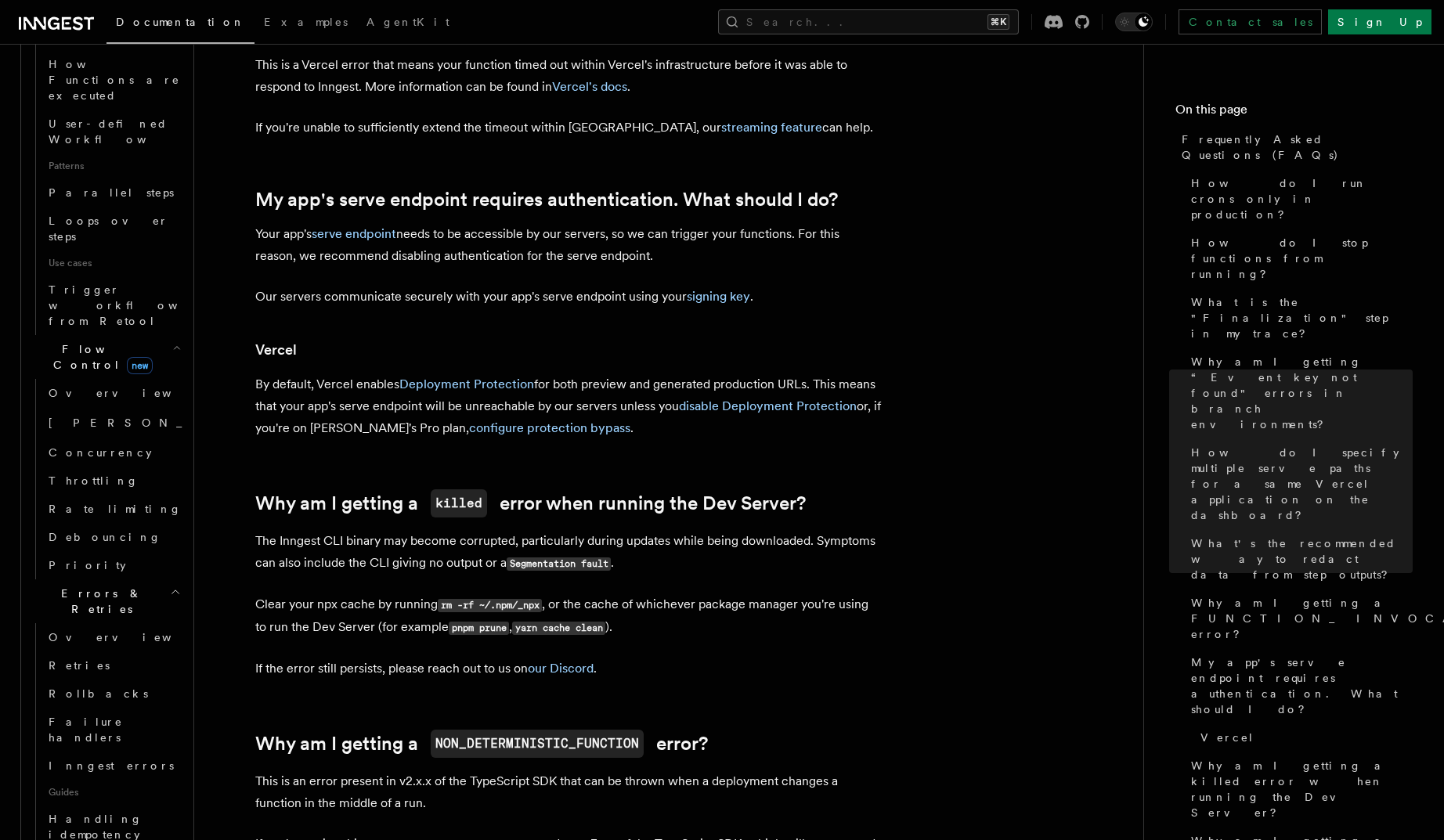
scroll to position [1574, 0]
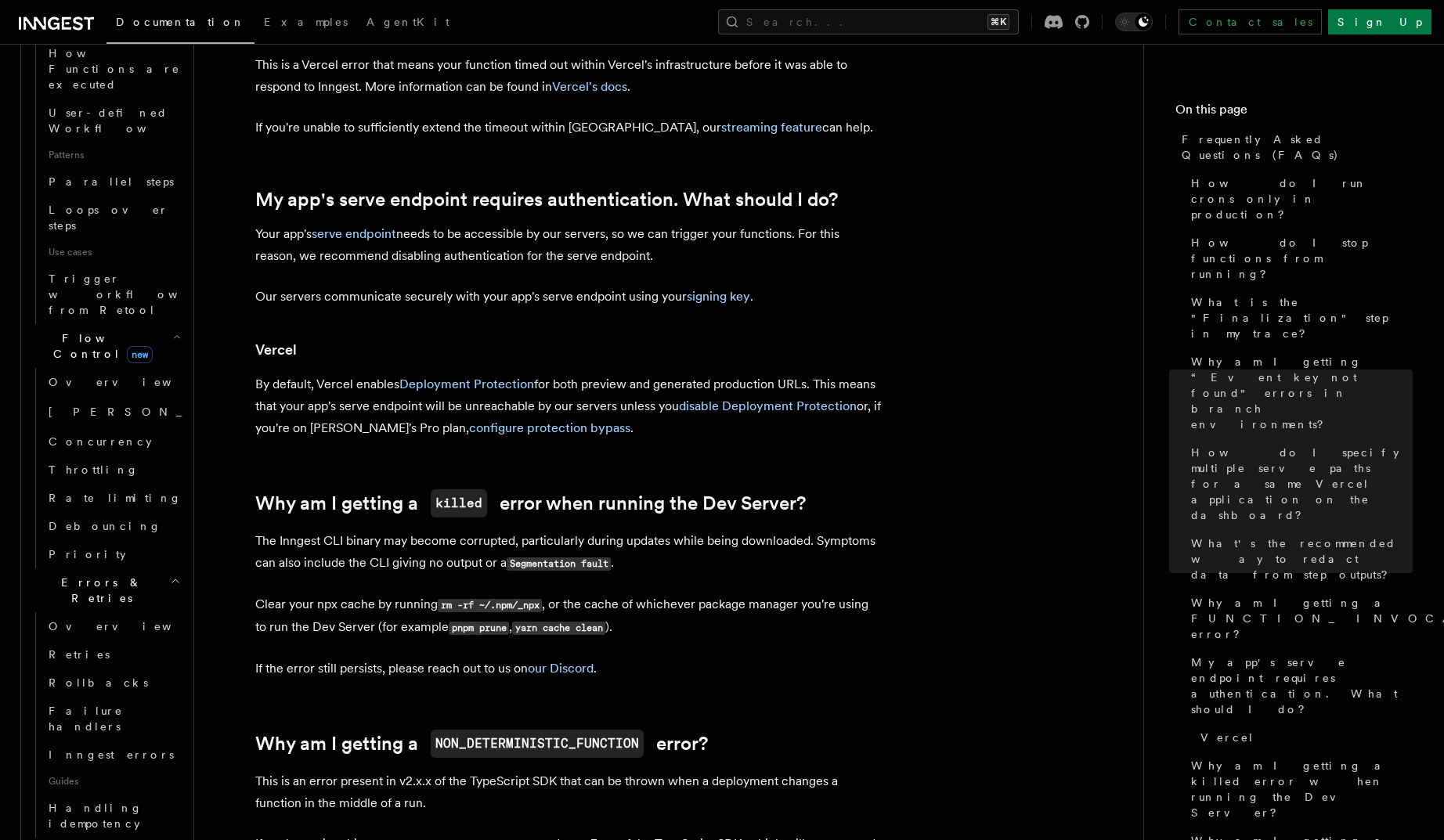
click at [168, 666] on icon "button" at bounding box center [174, 850] width 12 height 12
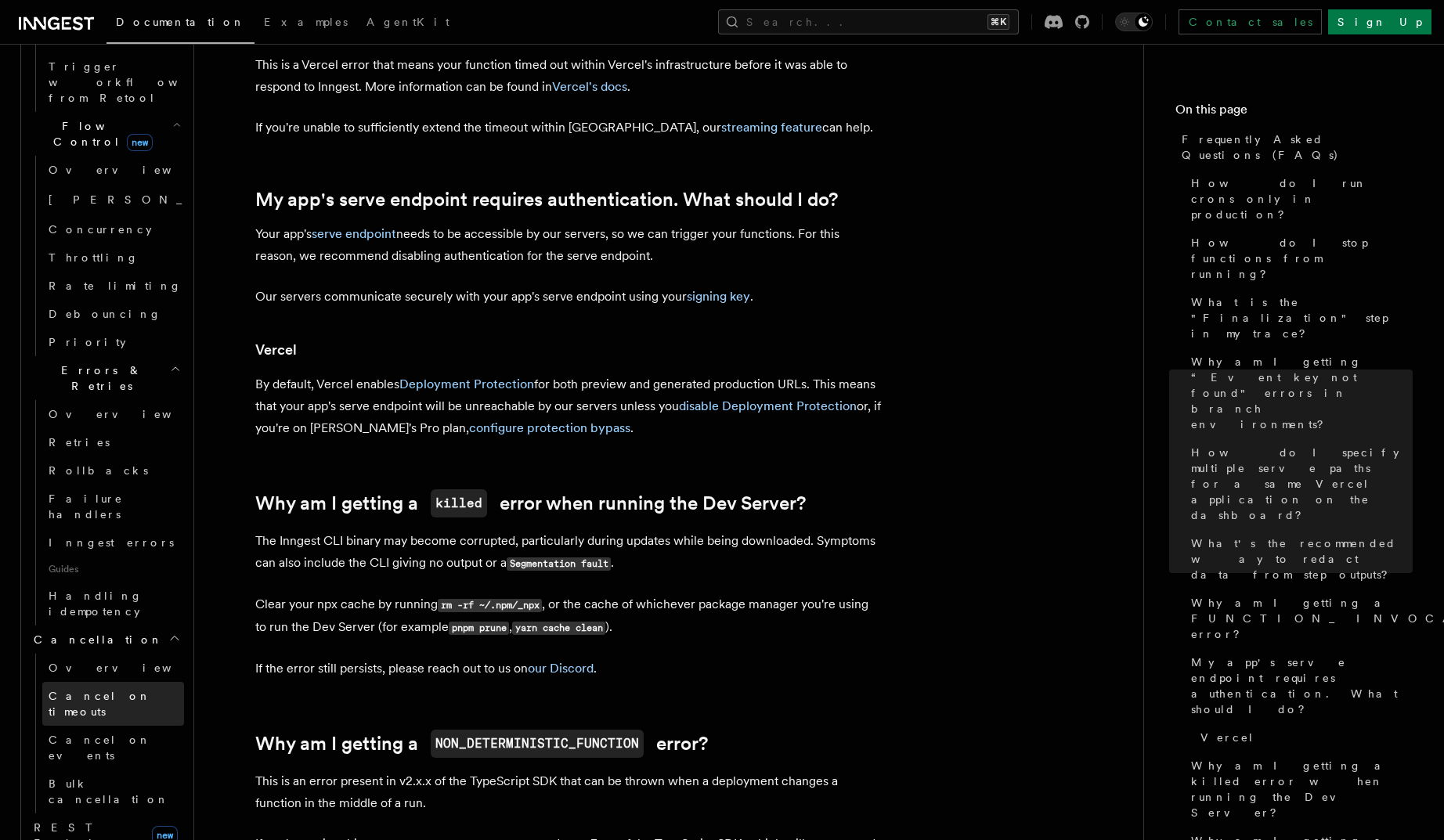
scroll to position [1838, 0]
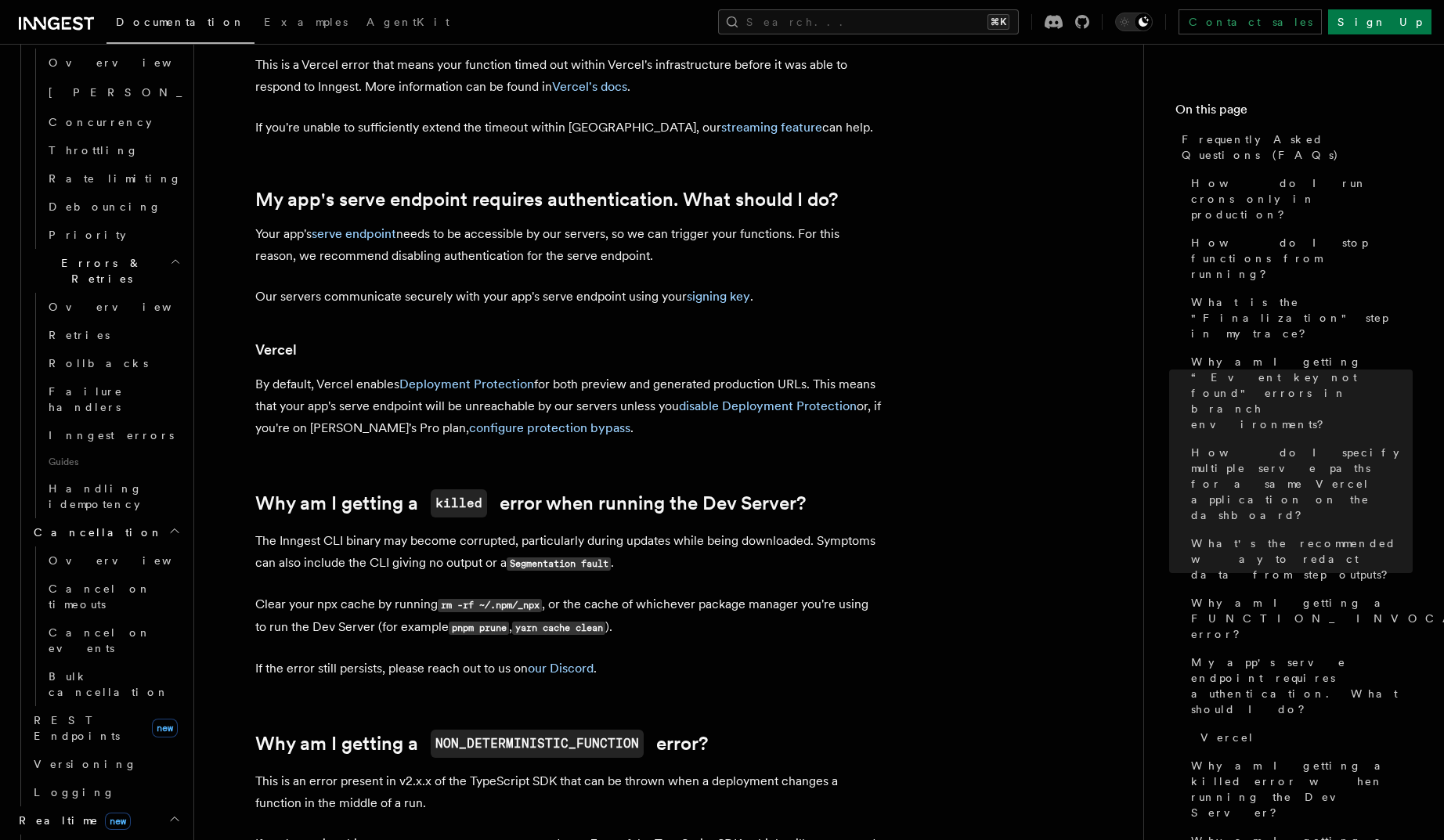
scroll to position [1895, 0]
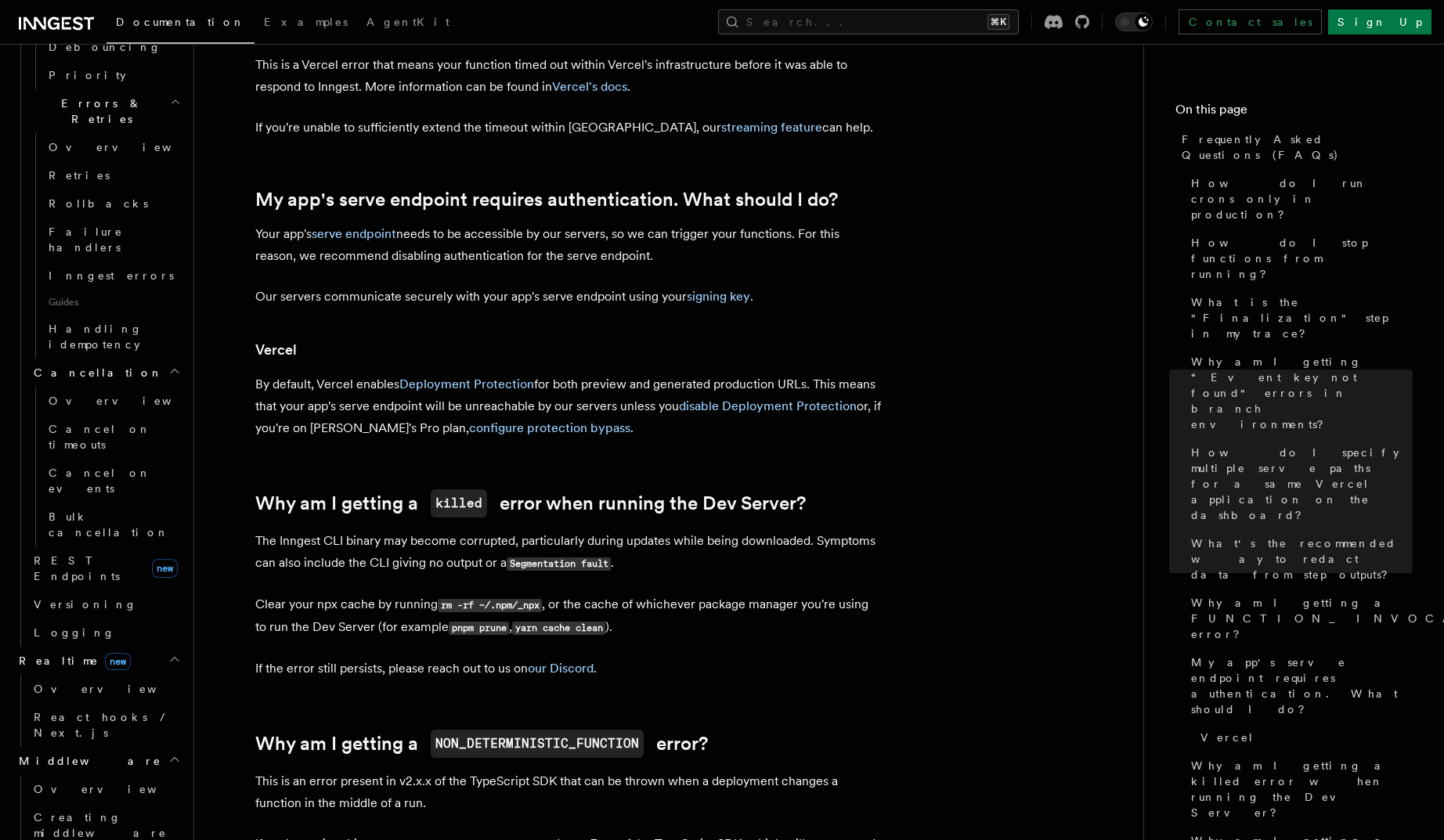
scroll to position [2181, 0]
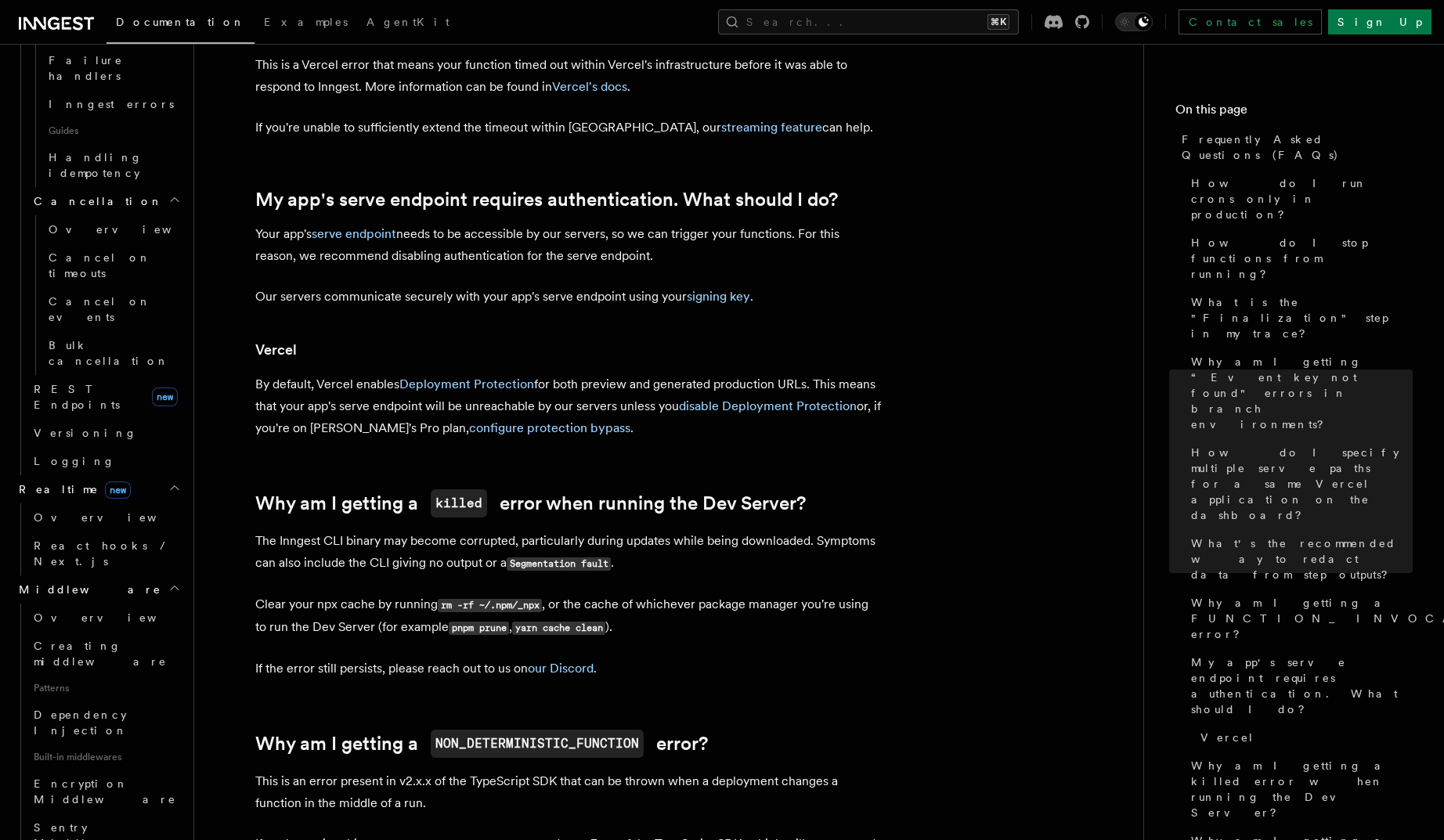
scroll to position [2227, 0]
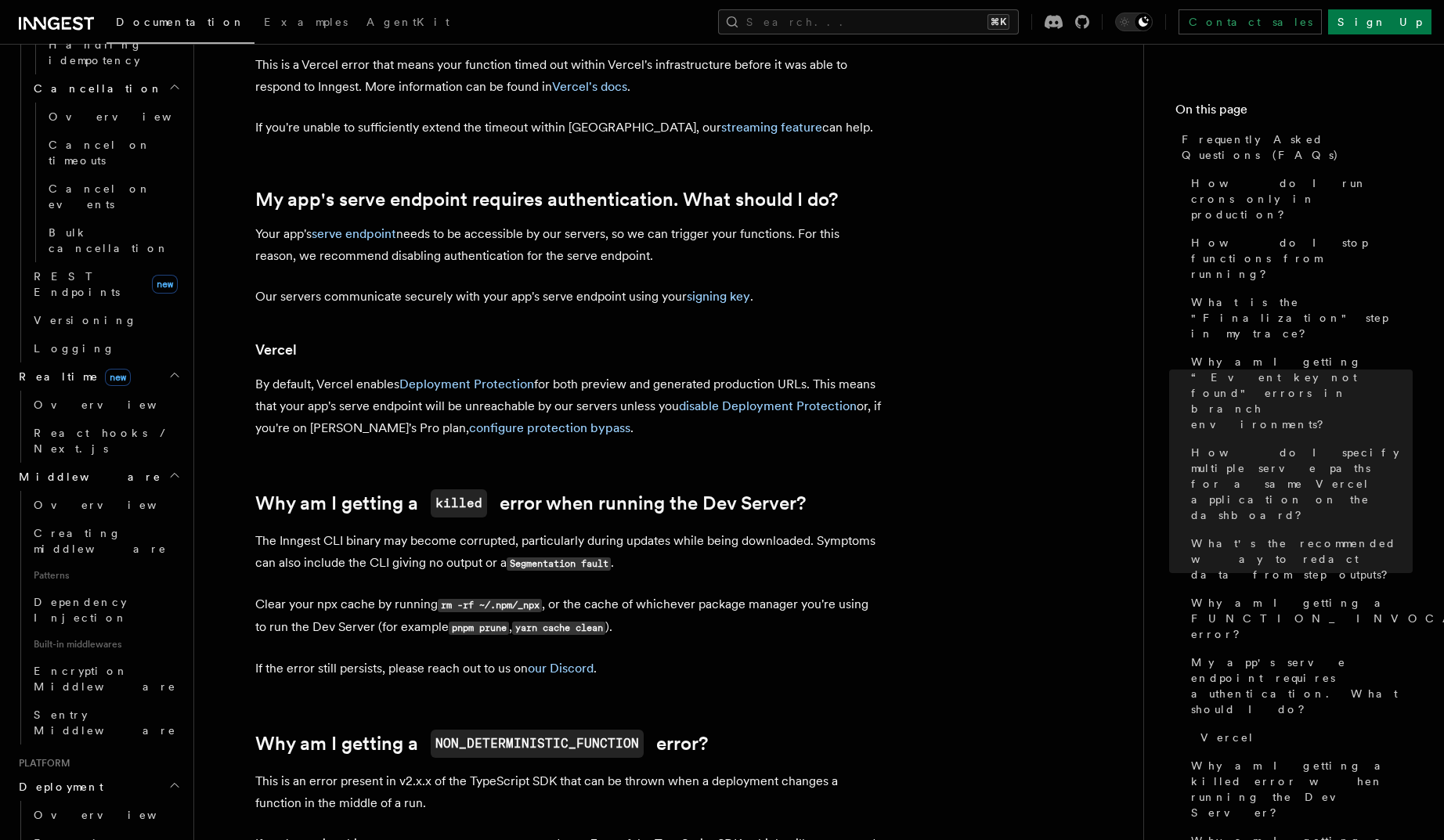
scroll to position [2414, 0]
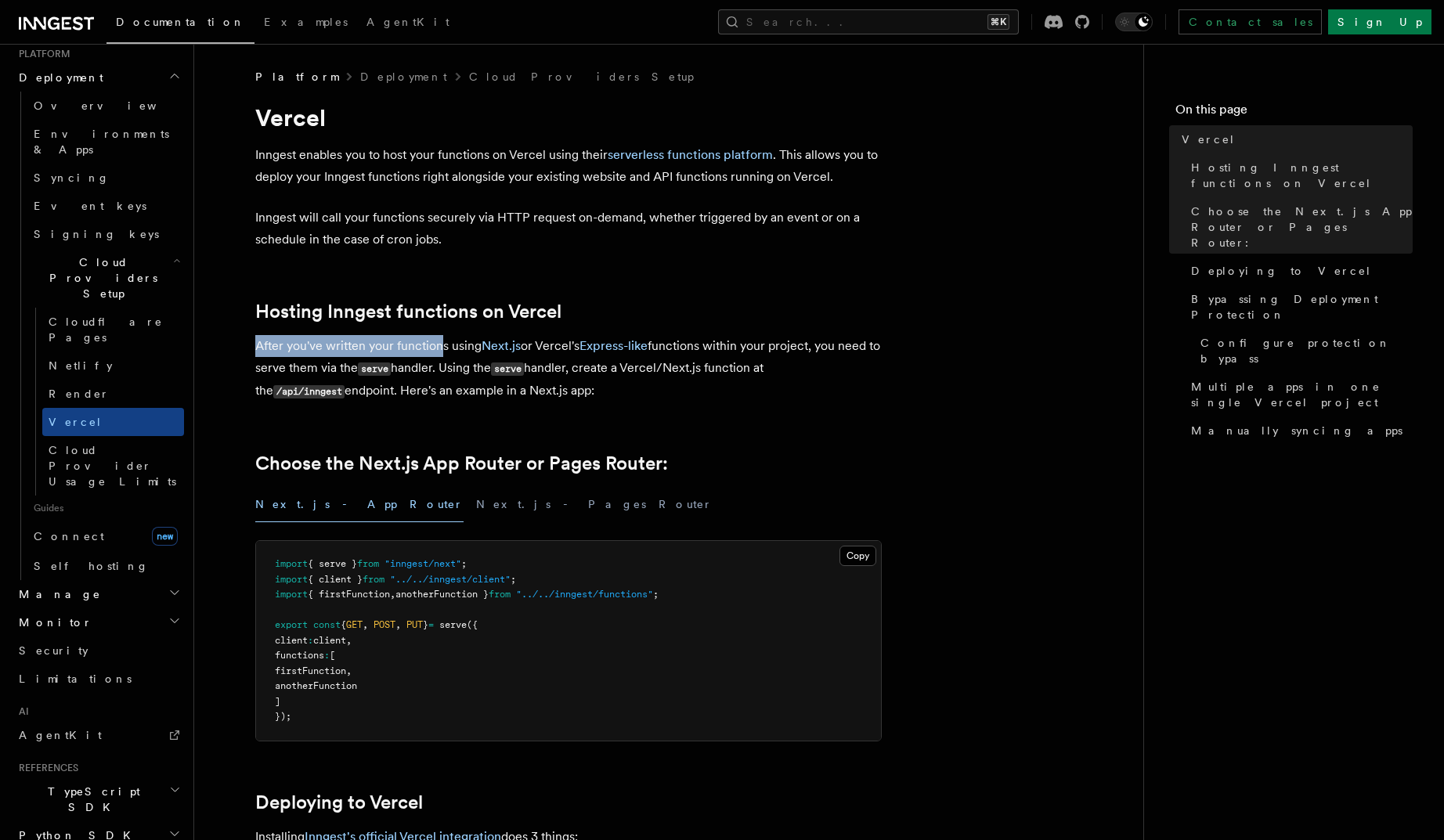
drag, startPoint x: 246, startPoint y: 342, endPoint x: 441, endPoint y: 349, distance: 195.1
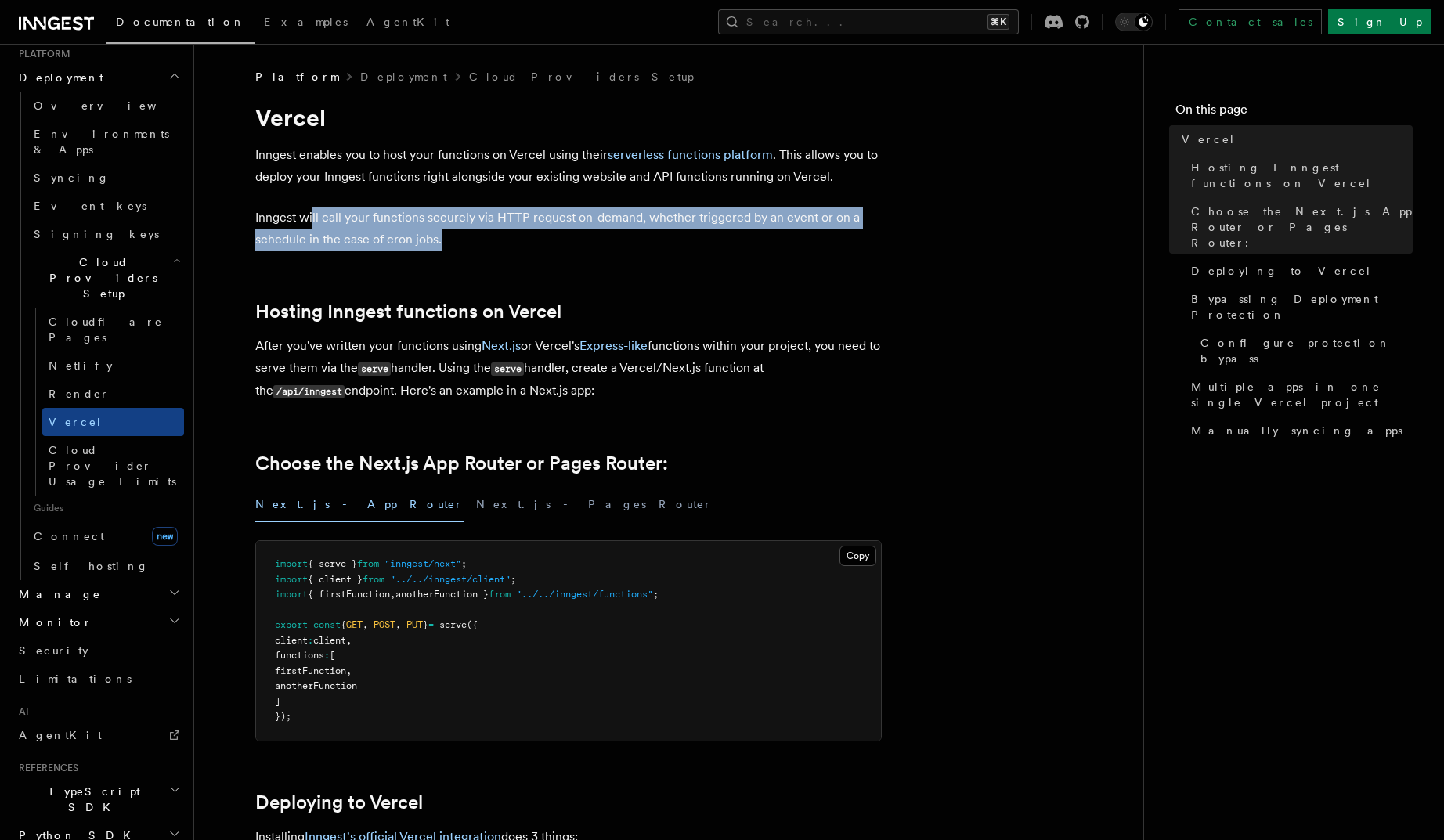
drag, startPoint x: 313, startPoint y: 220, endPoint x: 455, endPoint y: 239, distance: 143.3
click at [455, 239] on p "Inngest will call your functions securely via HTTP request on-demand, whether t…" at bounding box center [568, 229] width 626 height 44
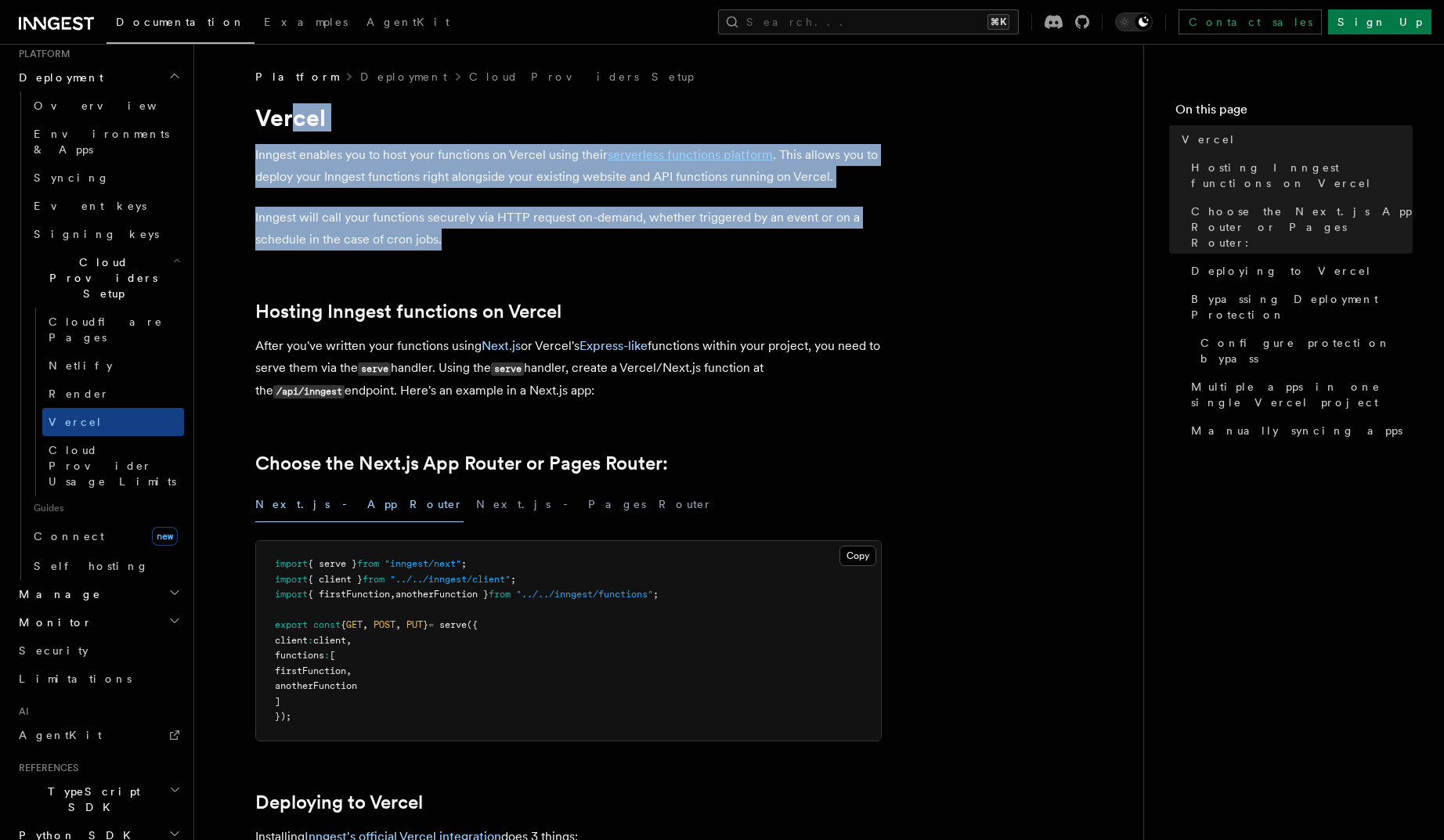
drag, startPoint x: 467, startPoint y: 238, endPoint x: 295, endPoint y: 127, distance: 204.7
click at [354, 185] on p "Inngest enables you to host your functions on Vercel using their serverless fun…" at bounding box center [568, 166] width 626 height 44
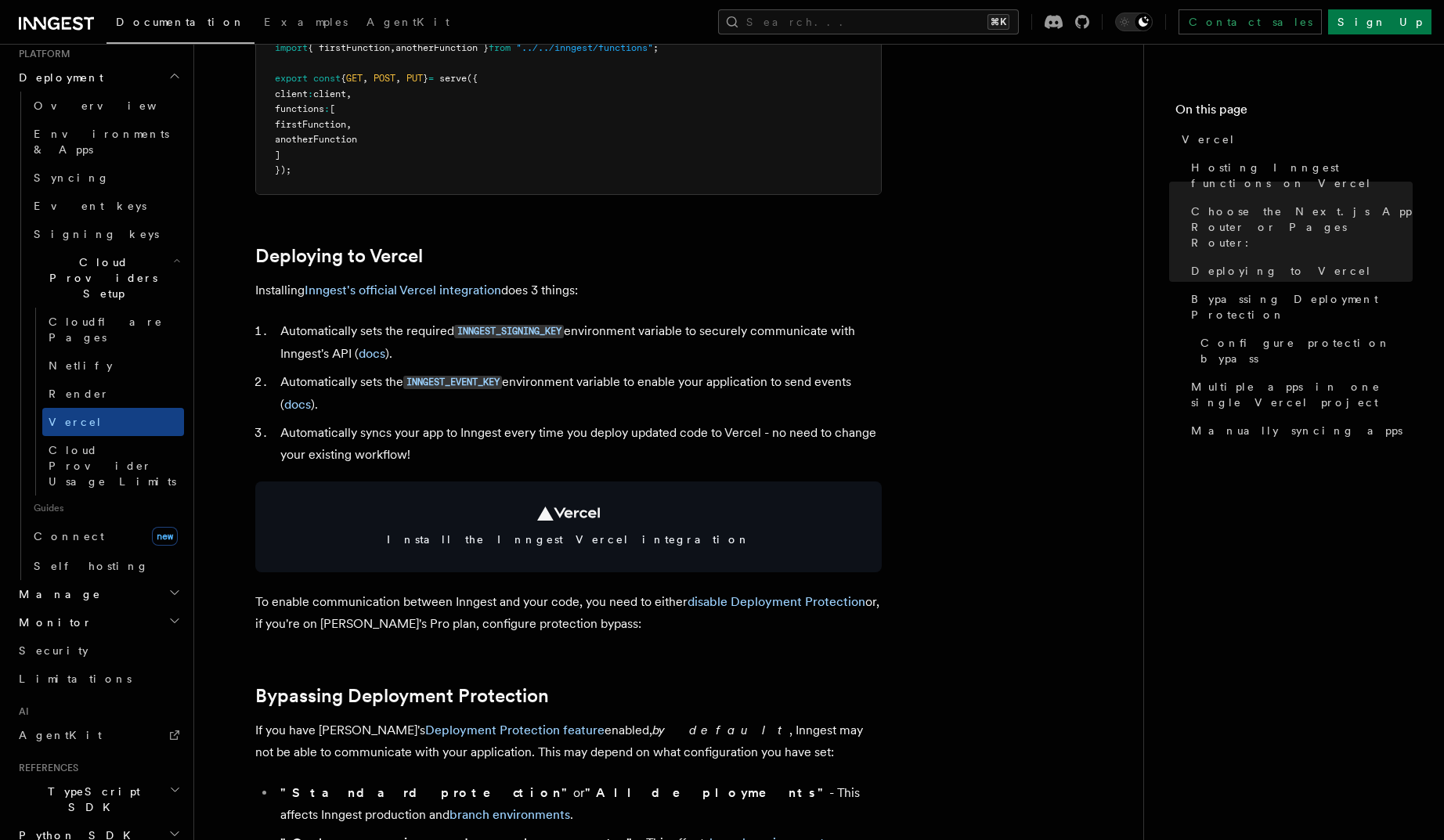
scroll to position [622, 0]
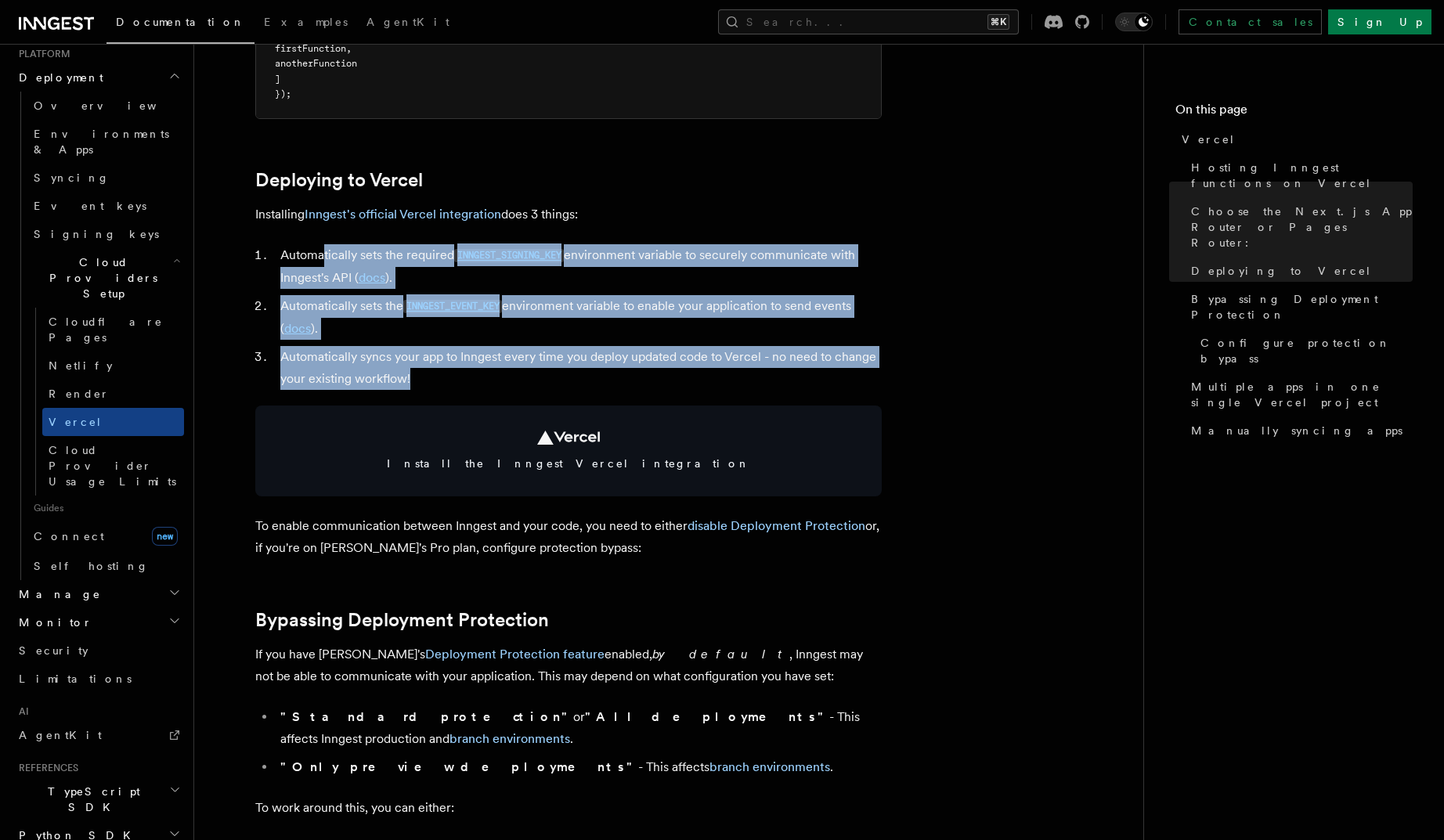
drag, startPoint x: 429, startPoint y: 375, endPoint x: 323, endPoint y: 261, distance: 155.7
click at [323, 262] on ol "Automatically sets the required INNGEST_SIGNING_KEY environment variable to sec…" at bounding box center [568, 317] width 626 height 145
click at [474, 362] on li "Automatically syncs your app to Inngest every time you deploy updated code to V…" at bounding box center [578, 367] width 606 height 44
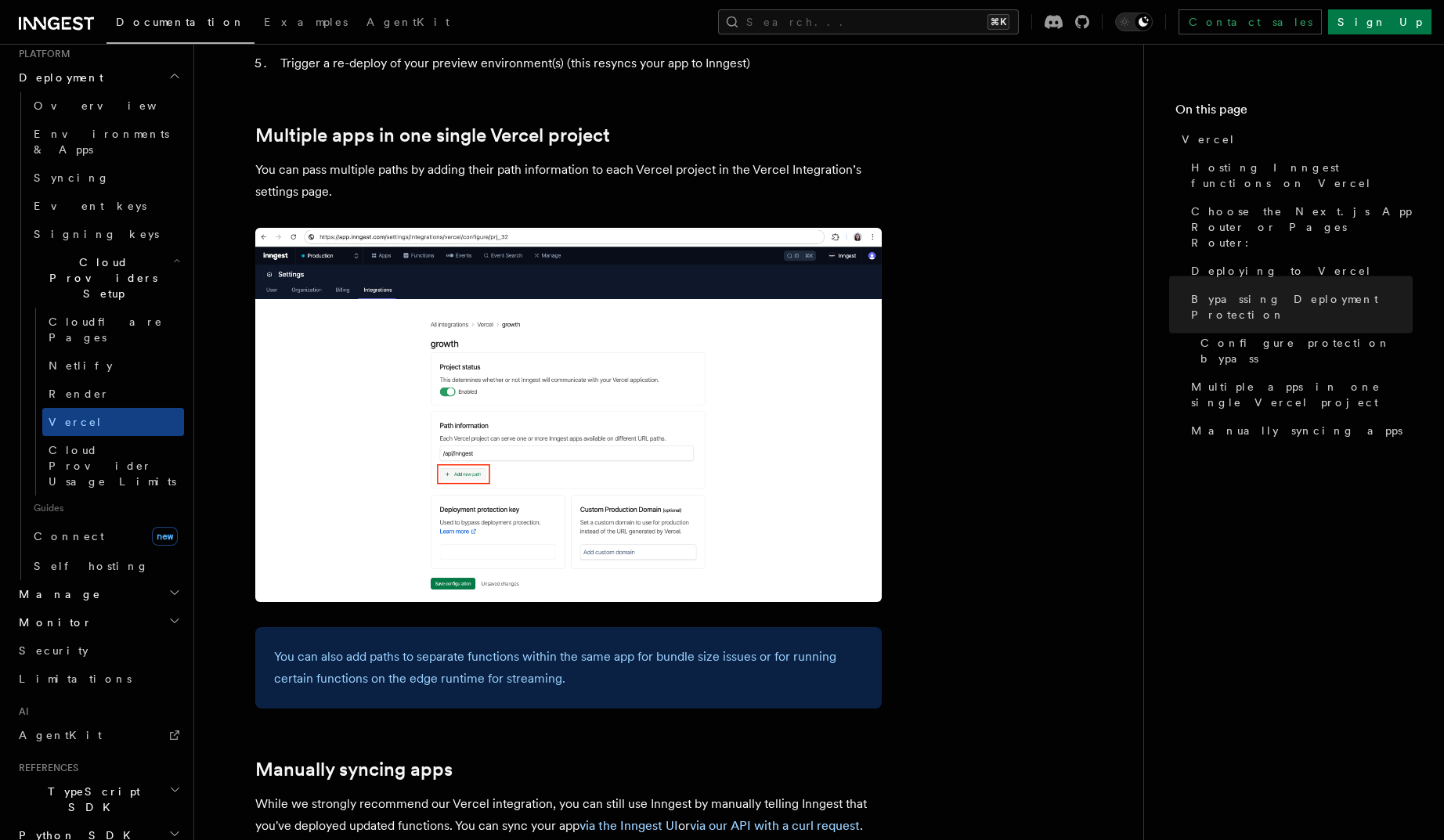
scroll to position [2397, 0]
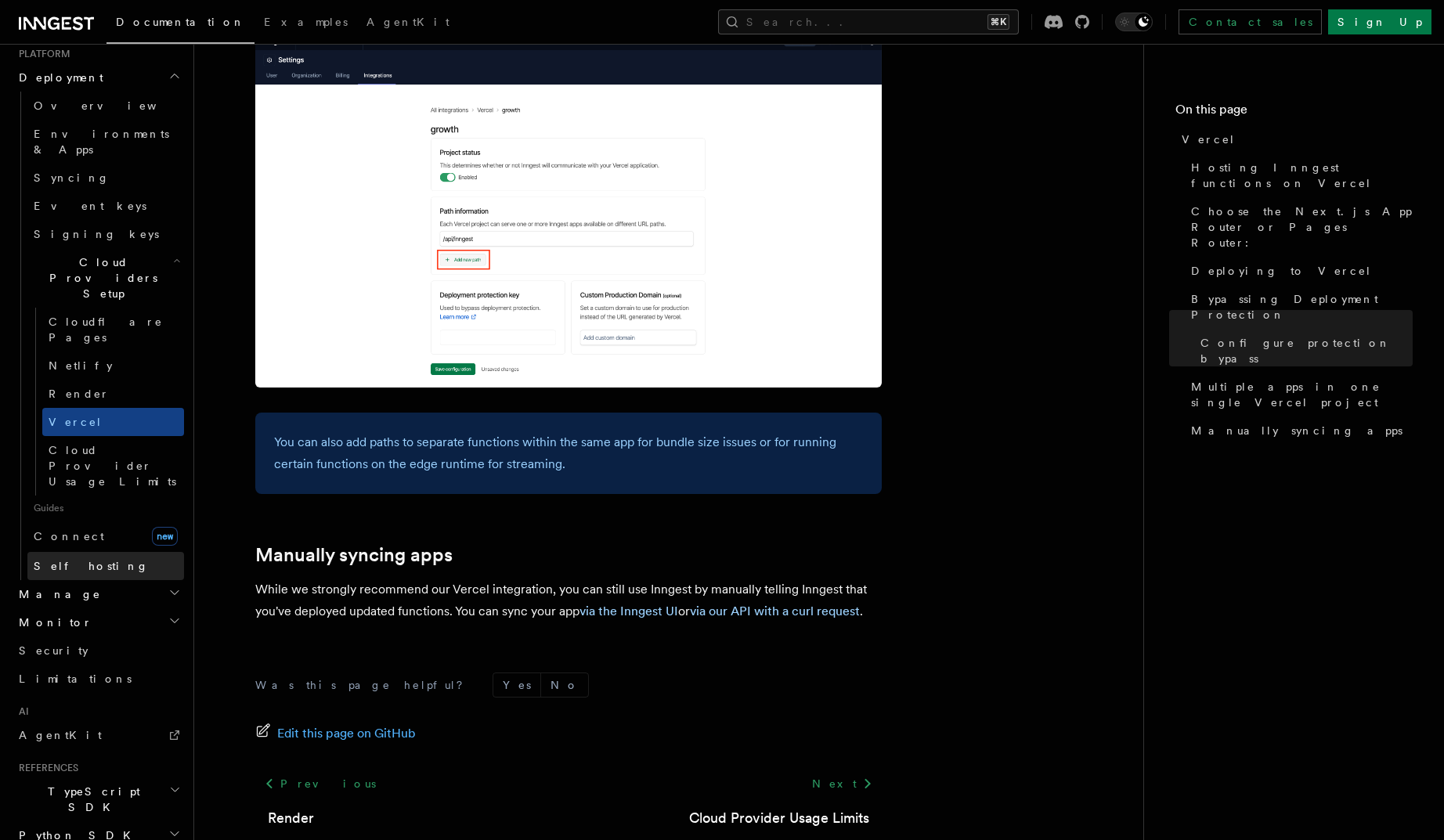
click at [78, 559] on span "Self hosting" at bounding box center [91, 565] width 115 height 12
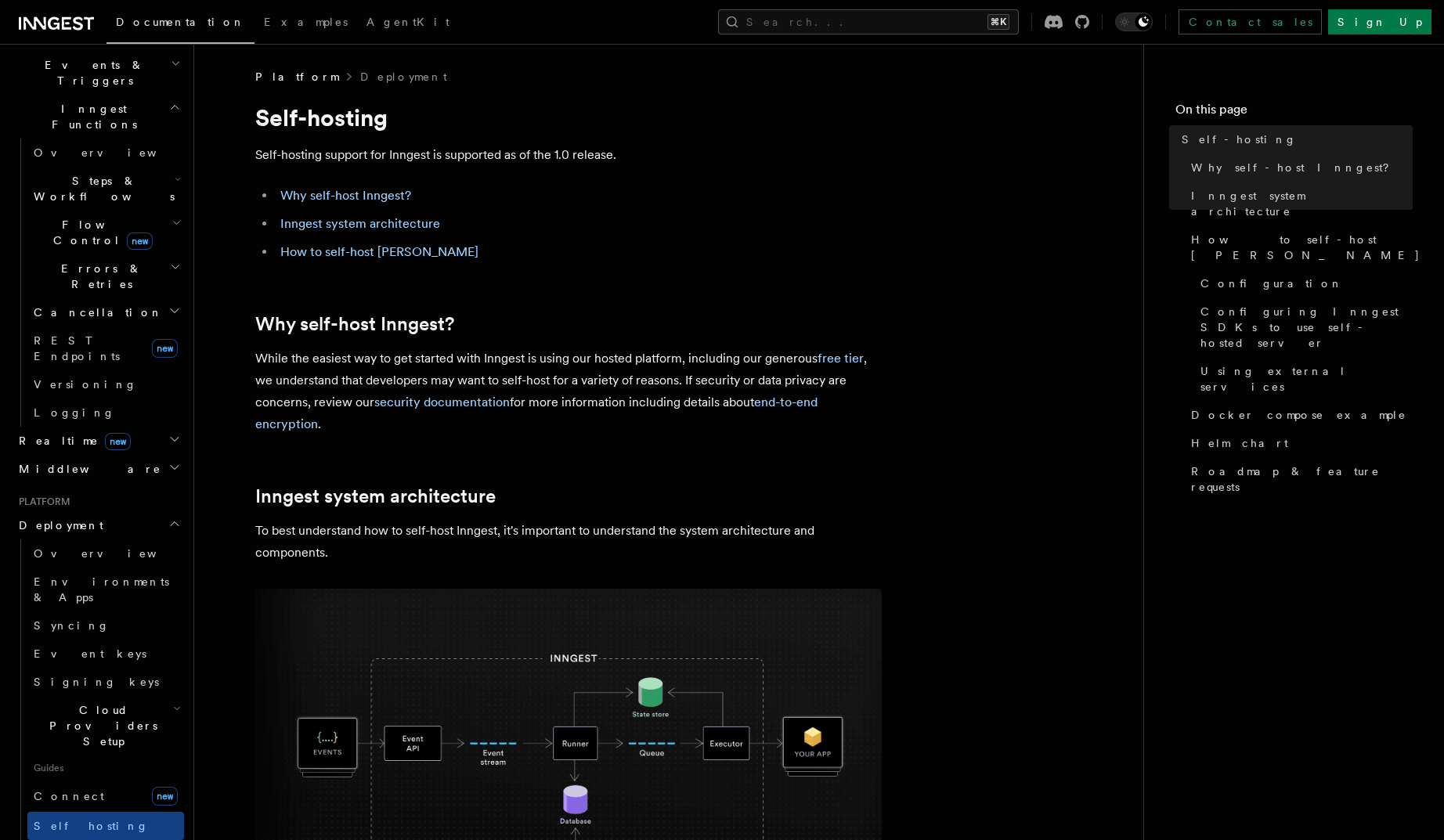
scroll to position [365, 0]
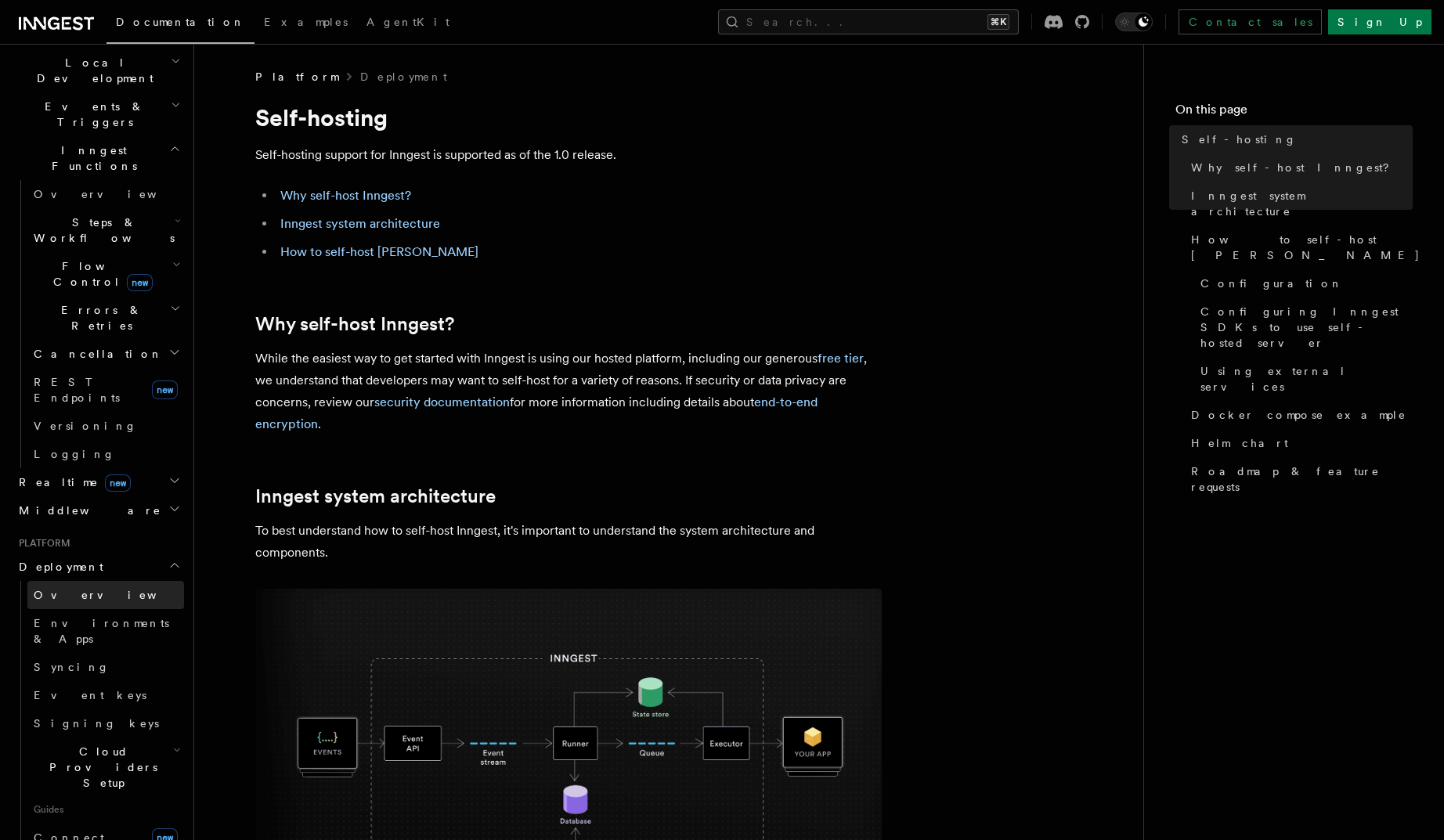
click at [109, 581] on link "Overview" at bounding box center [106, 595] width 157 height 28
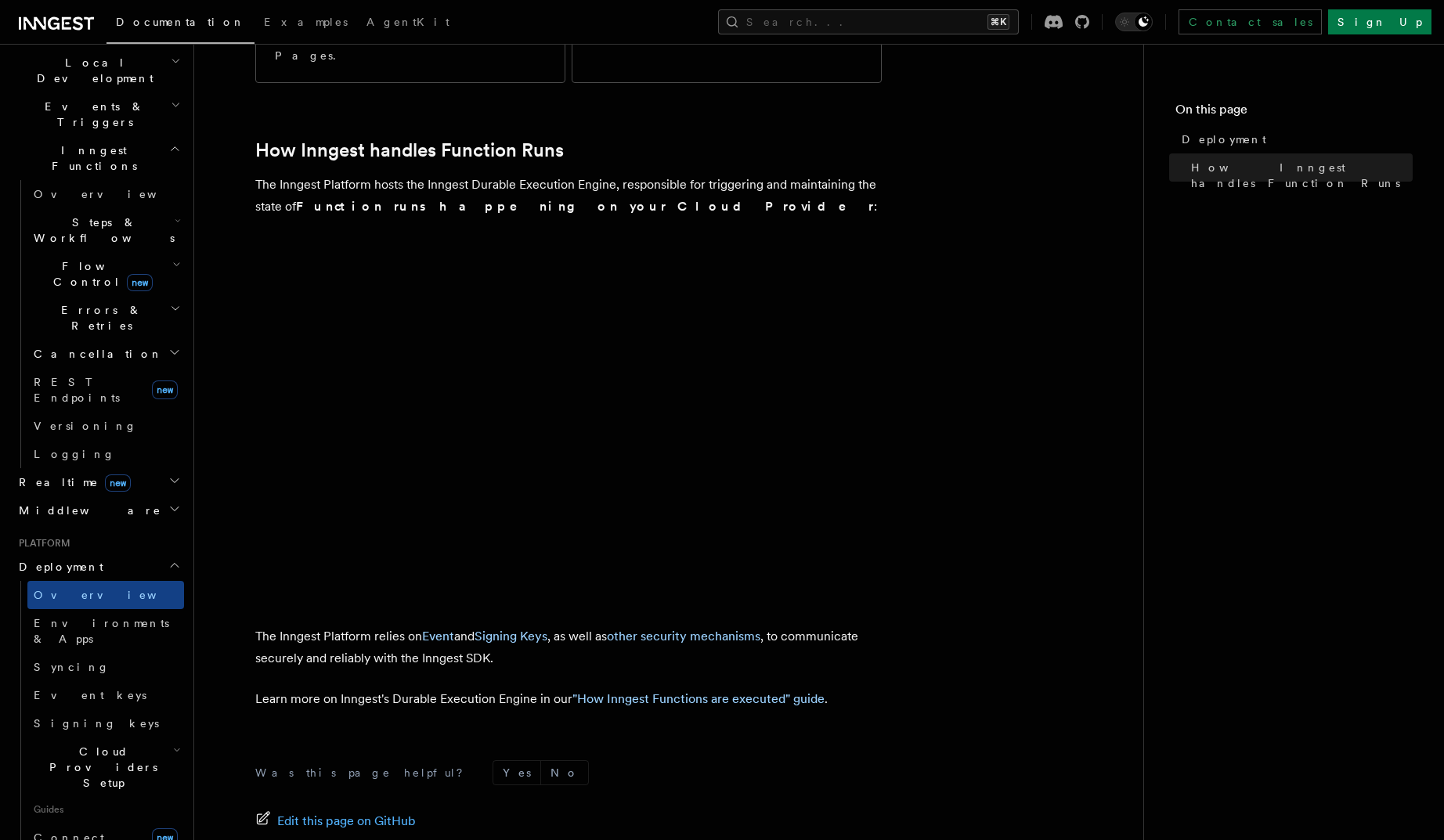
scroll to position [367, 0]
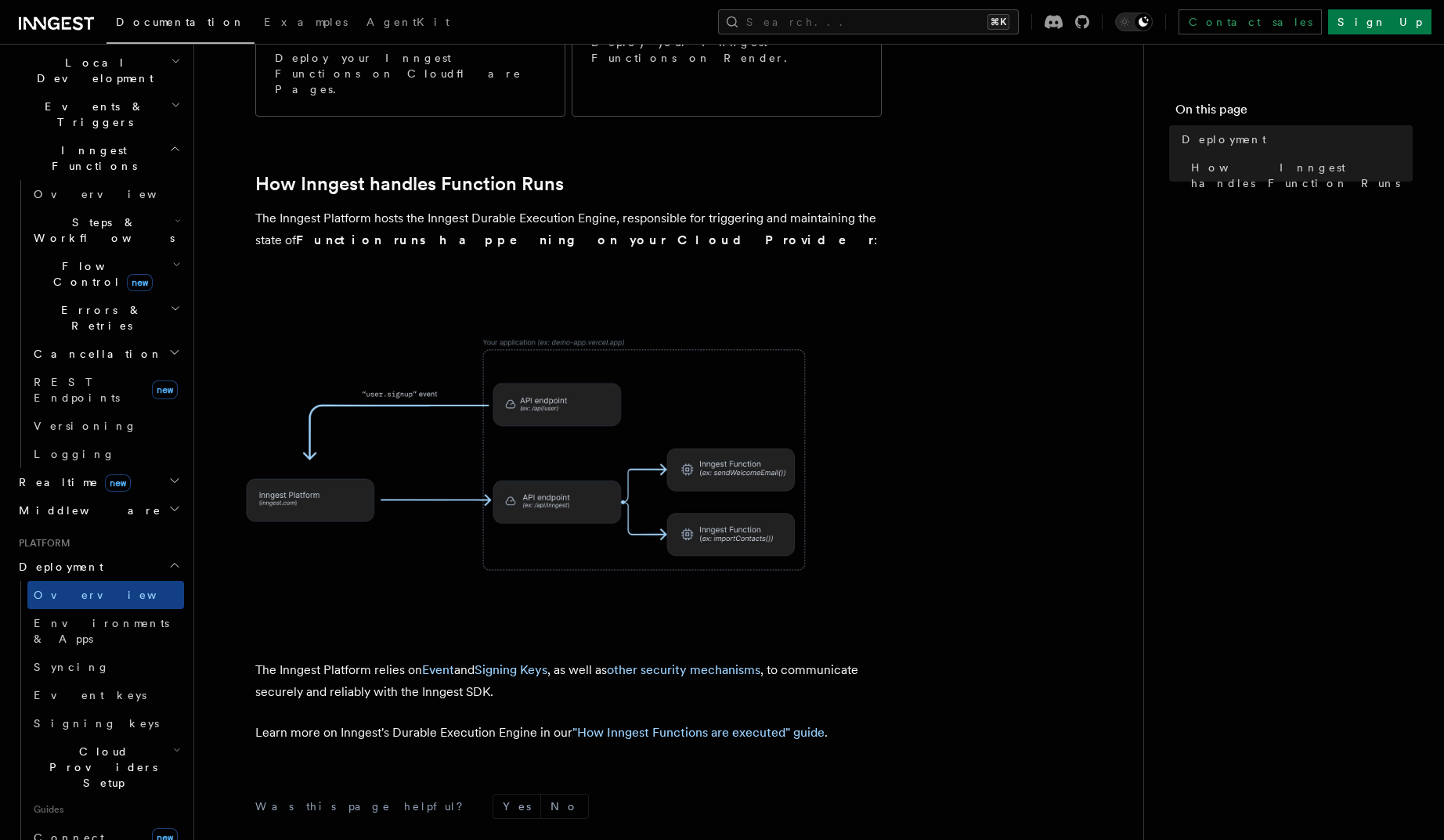
click at [477, 207] on p "The Inngest Platform hosts the Inngest Durable Execution Engine, responsible fo…" at bounding box center [568, 229] width 626 height 44
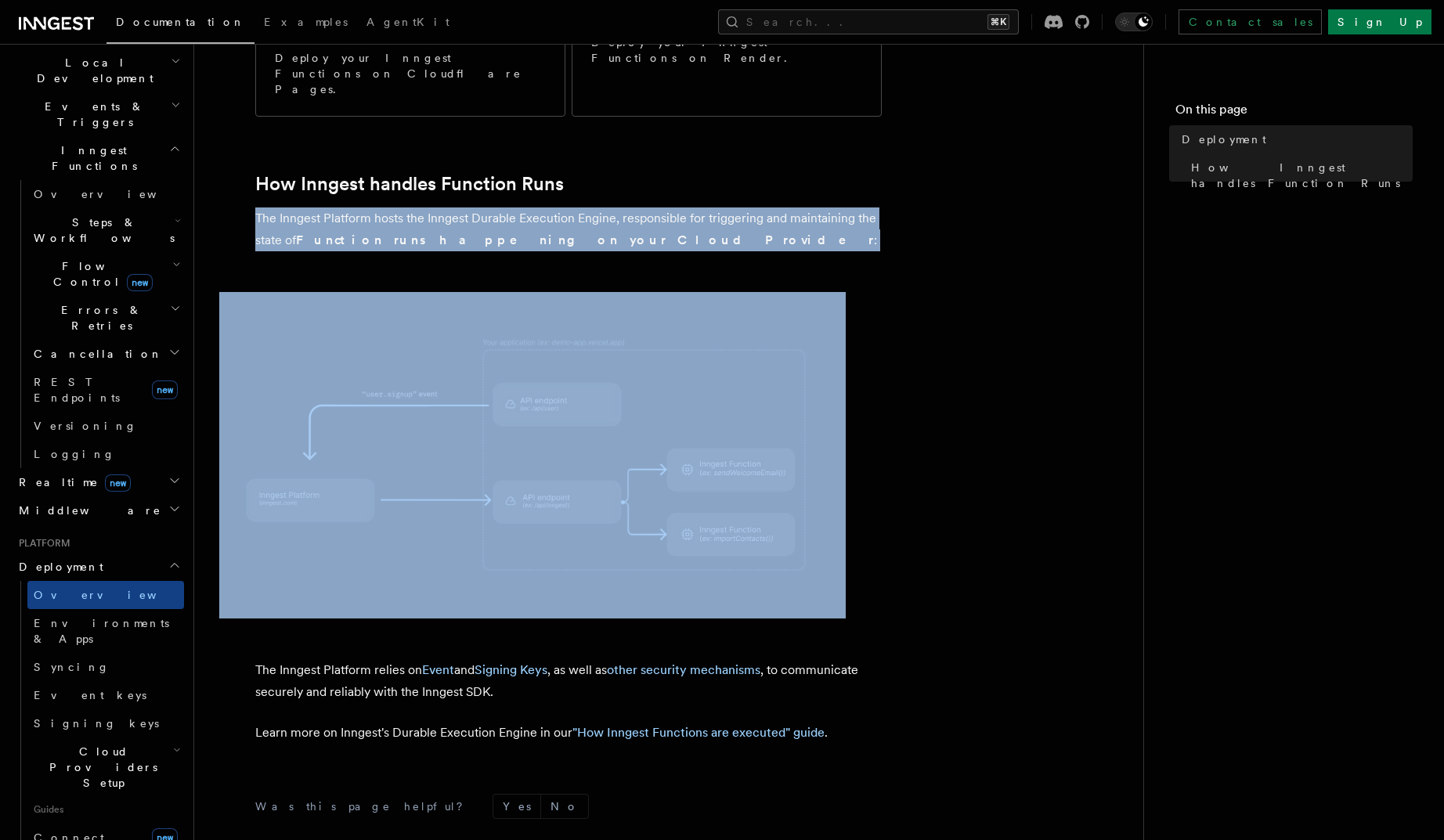
click at [477, 207] on p "The Inngest Platform hosts the Inngest Durable Execution Engine, responsible fo…" at bounding box center [568, 229] width 626 height 44
click at [490, 207] on p "The Inngest Platform hosts the Inngest Durable Execution Engine, responsible fo…" at bounding box center [568, 229] width 626 height 44
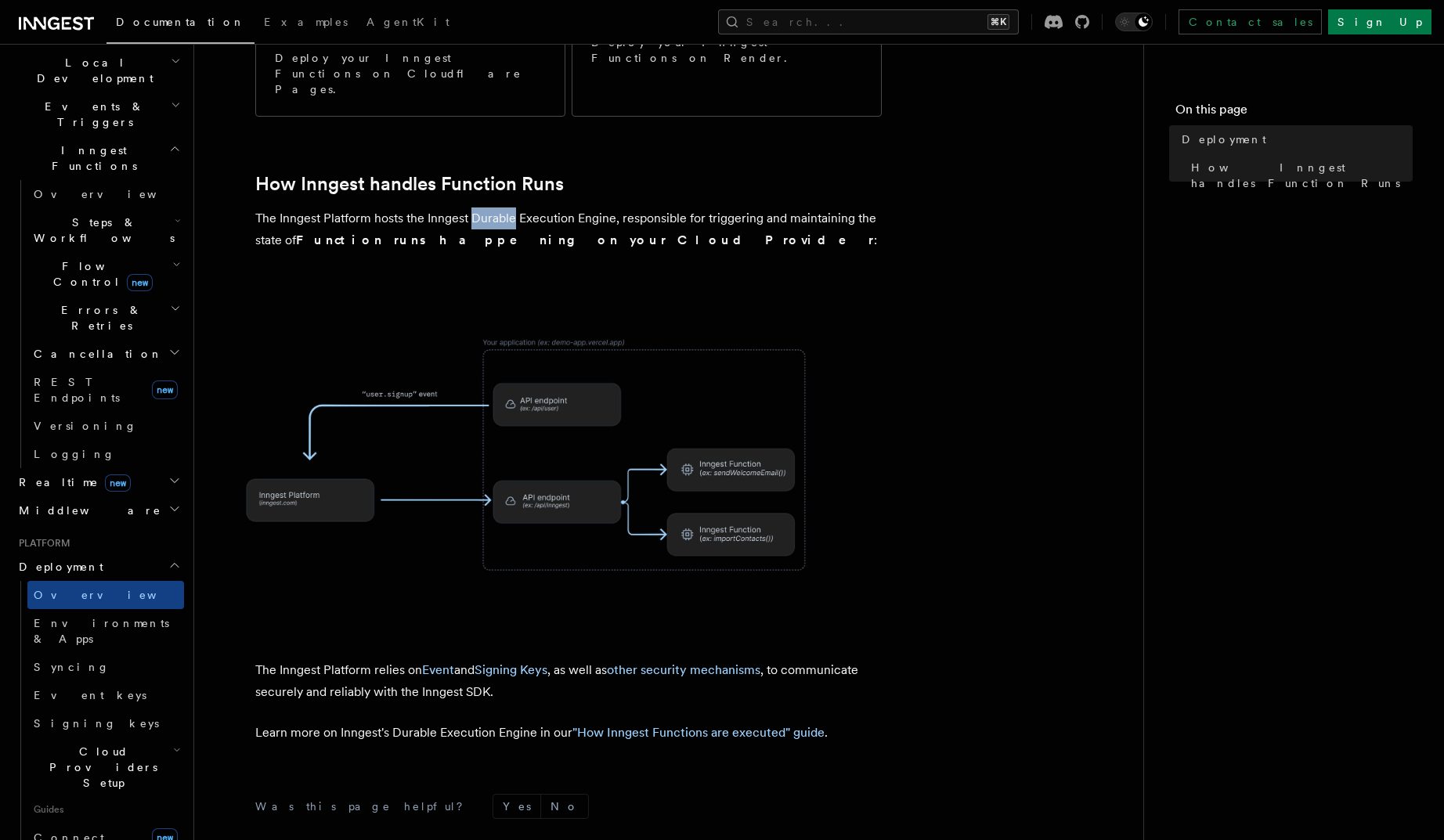
click at [490, 207] on p "The Inngest Platform hosts the Inngest Durable Execution Engine, responsible fo…" at bounding box center [568, 229] width 626 height 44
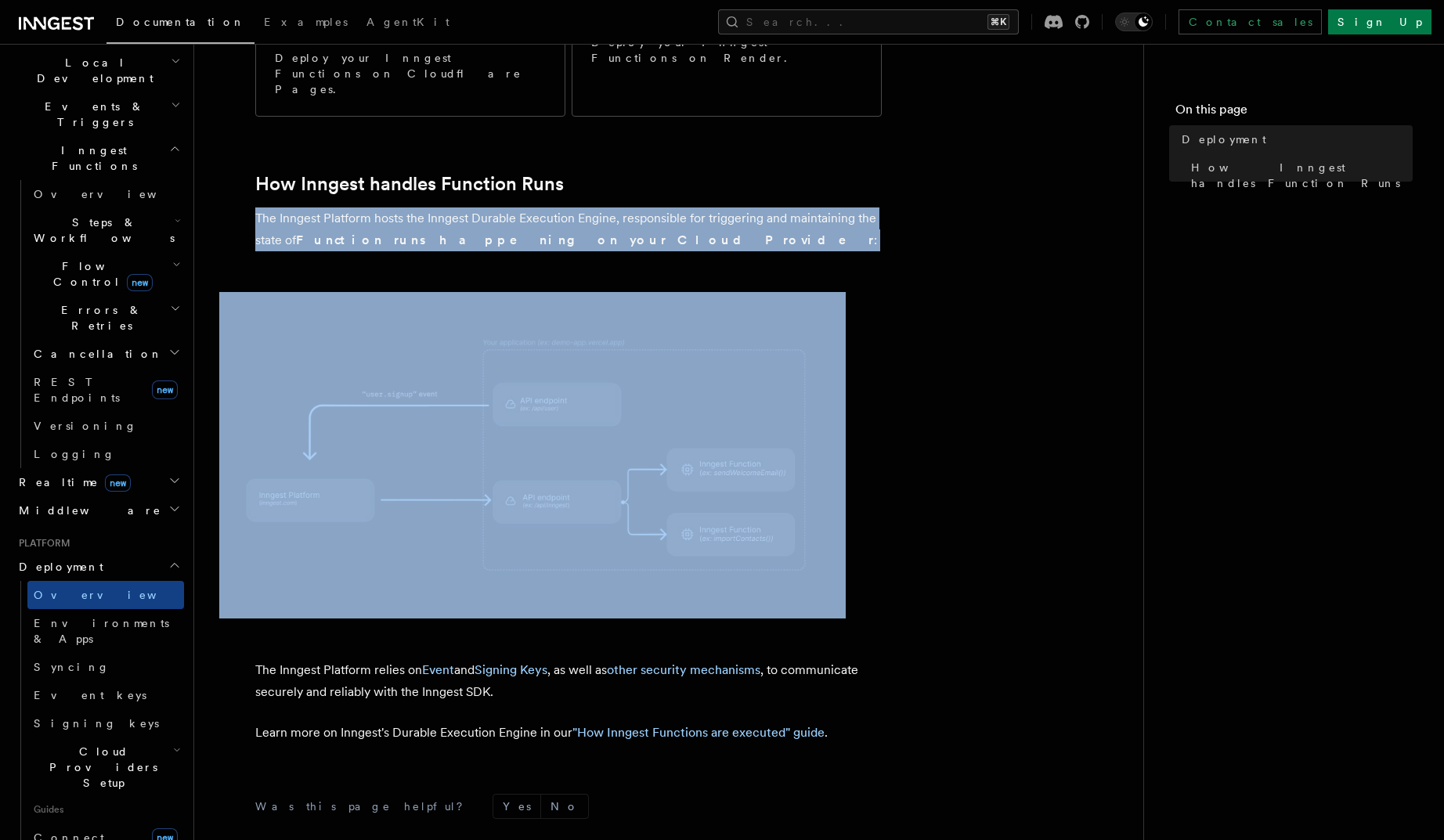
click at [490, 207] on p "The Inngest Platform hosts the Inngest Durable Execution Engine, responsible fo…" at bounding box center [568, 229] width 626 height 44
click at [483, 207] on p "The Inngest Platform hosts the Inngest Durable Execution Engine, responsible fo…" at bounding box center [568, 229] width 626 height 44
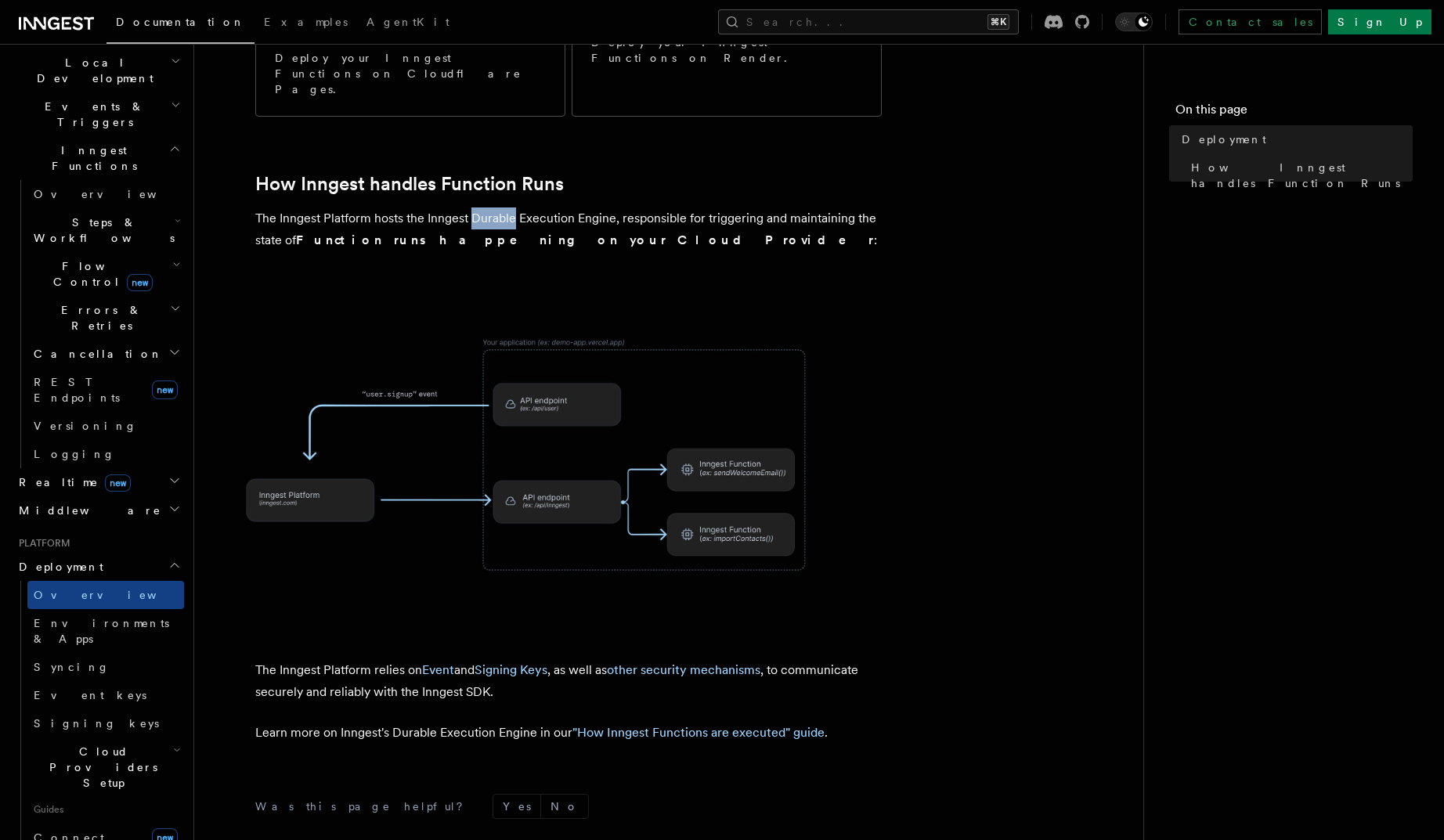
click at [483, 207] on p "The Inngest Platform hosts the Inngest Durable Execution Engine, responsible fo…" at bounding box center [568, 229] width 626 height 44
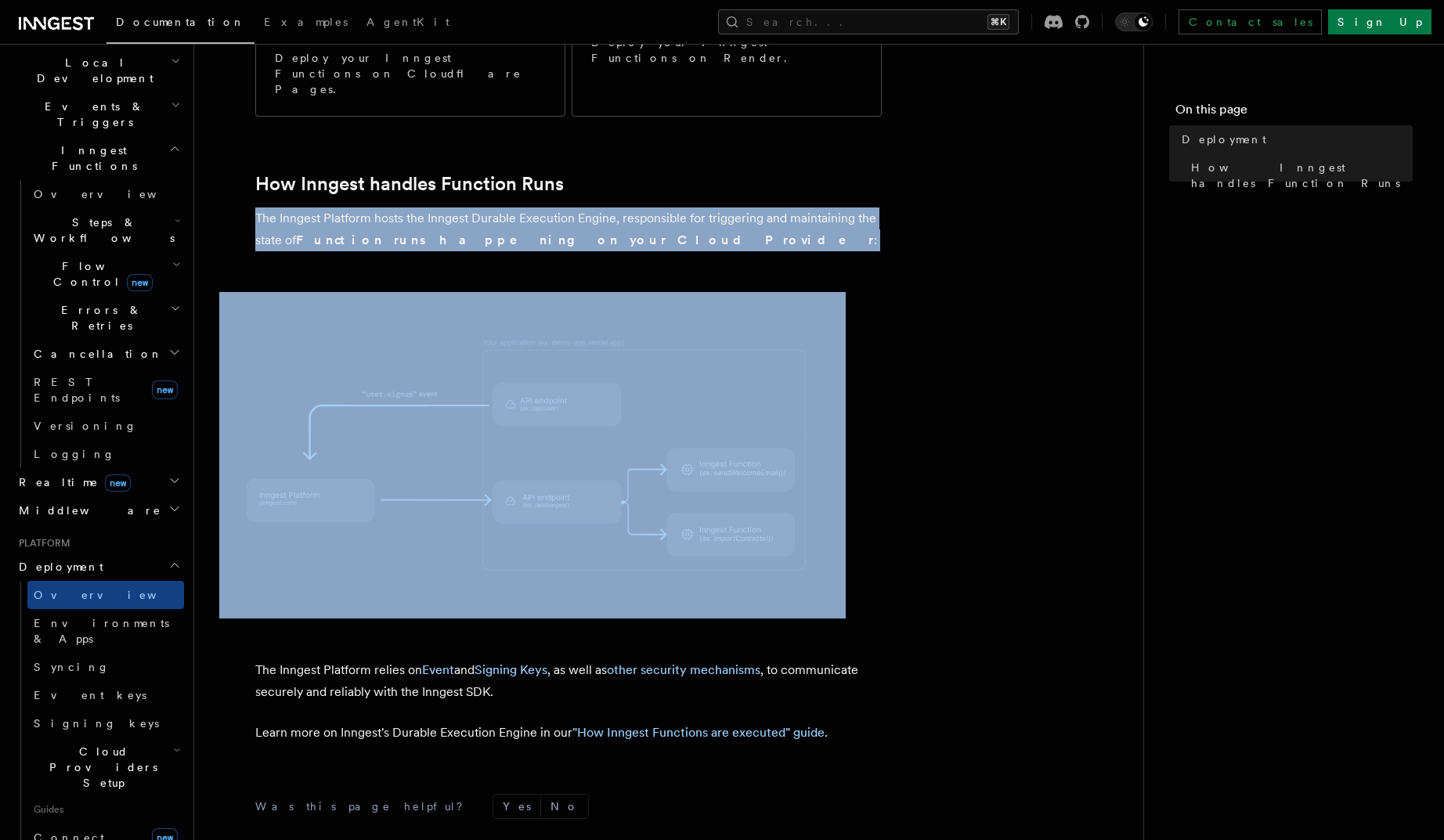
click at [483, 207] on p "The Inngest Platform hosts the Inngest Durable Execution Engine, responsible fo…" at bounding box center [568, 229] width 626 height 44
click at [493, 207] on p "The Inngest Platform hosts the Inngest Durable Execution Engine, responsible fo…" at bounding box center [568, 229] width 626 height 44
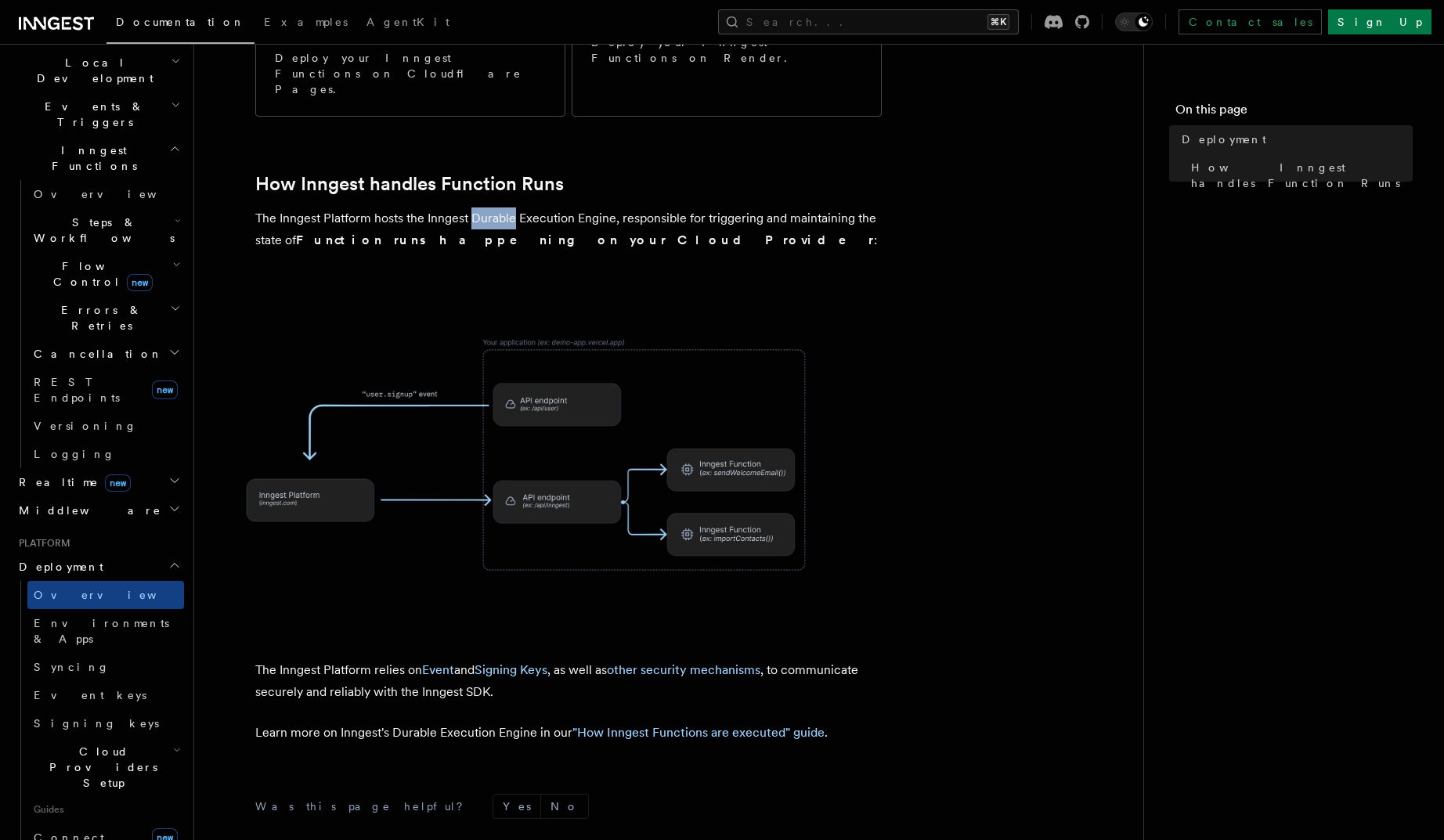
click at [493, 207] on p "The Inngest Platform hosts the Inngest Durable Execution Engine, responsible fo…" at bounding box center [568, 229] width 626 height 44
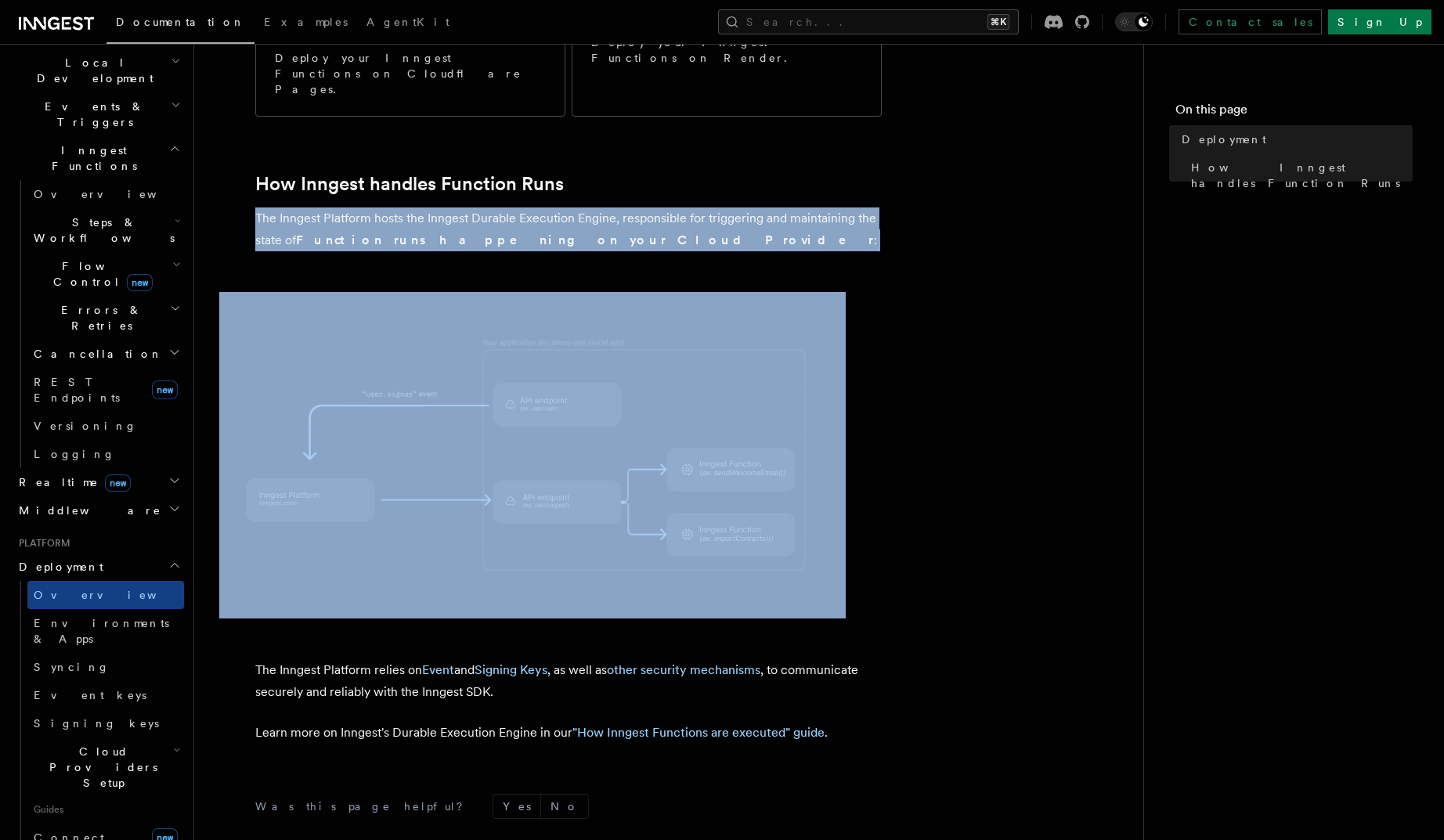
click at [492, 207] on p "The Inngest Platform hosts the Inngest Durable Execution Engine, responsible fo…" at bounding box center [568, 229] width 626 height 44
click at [475, 207] on p "The Inngest Platform hosts the Inngest Durable Execution Engine, responsible fo…" at bounding box center [568, 229] width 626 height 44
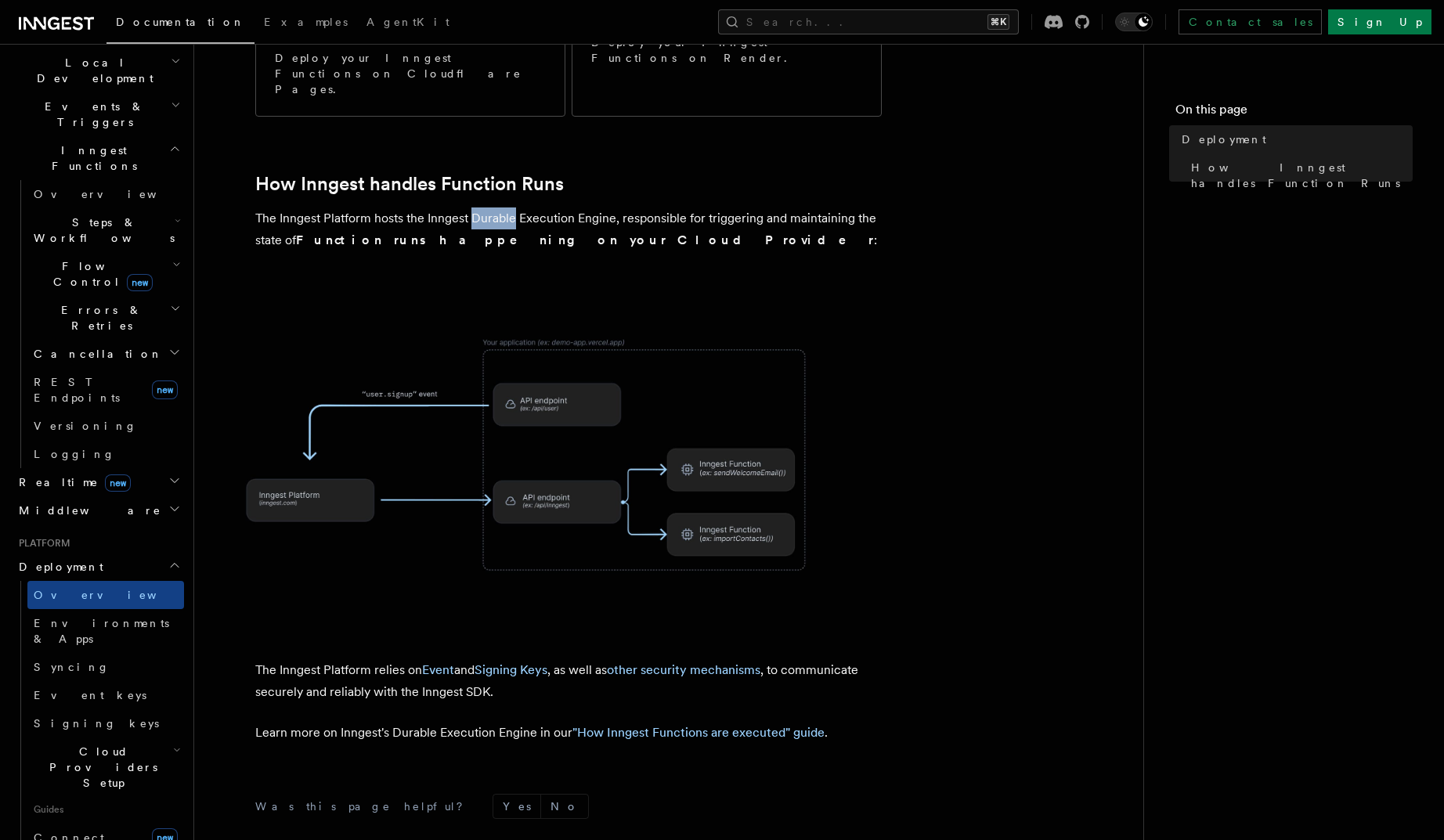
click at [475, 207] on p "The Inngest Platform hosts the Inngest Durable Execution Engine, responsible fo…" at bounding box center [568, 229] width 626 height 44
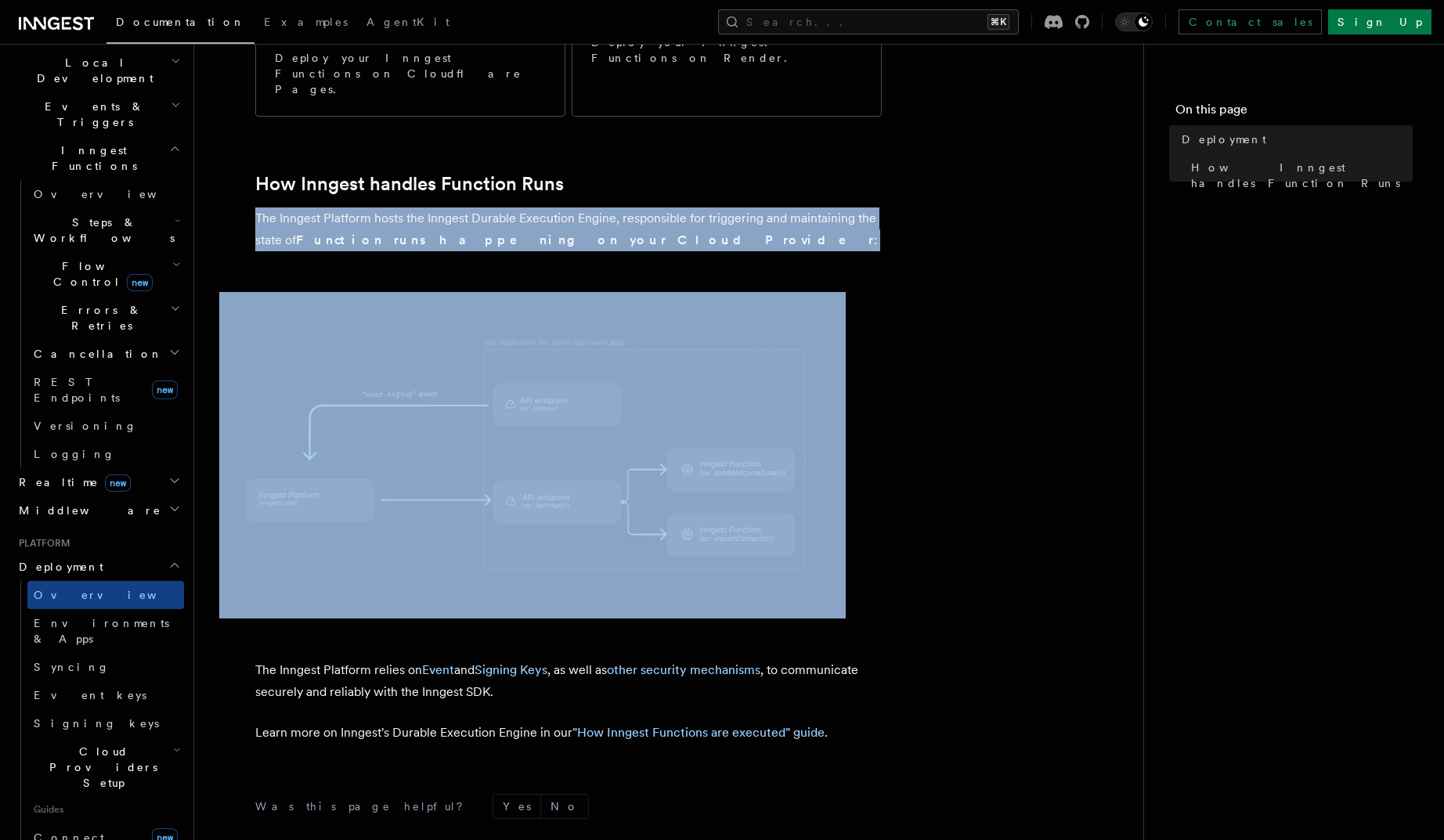
click at [475, 207] on p "The Inngest Platform hosts the Inngest Durable Execution Engine, responsible fo…" at bounding box center [568, 229] width 626 height 44
click at [485, 207] on p "The Inngest Platform hosts the Inngest Durable Execution Engine, responsible fo…" at bounding box center [568, 229] width 626 height 44
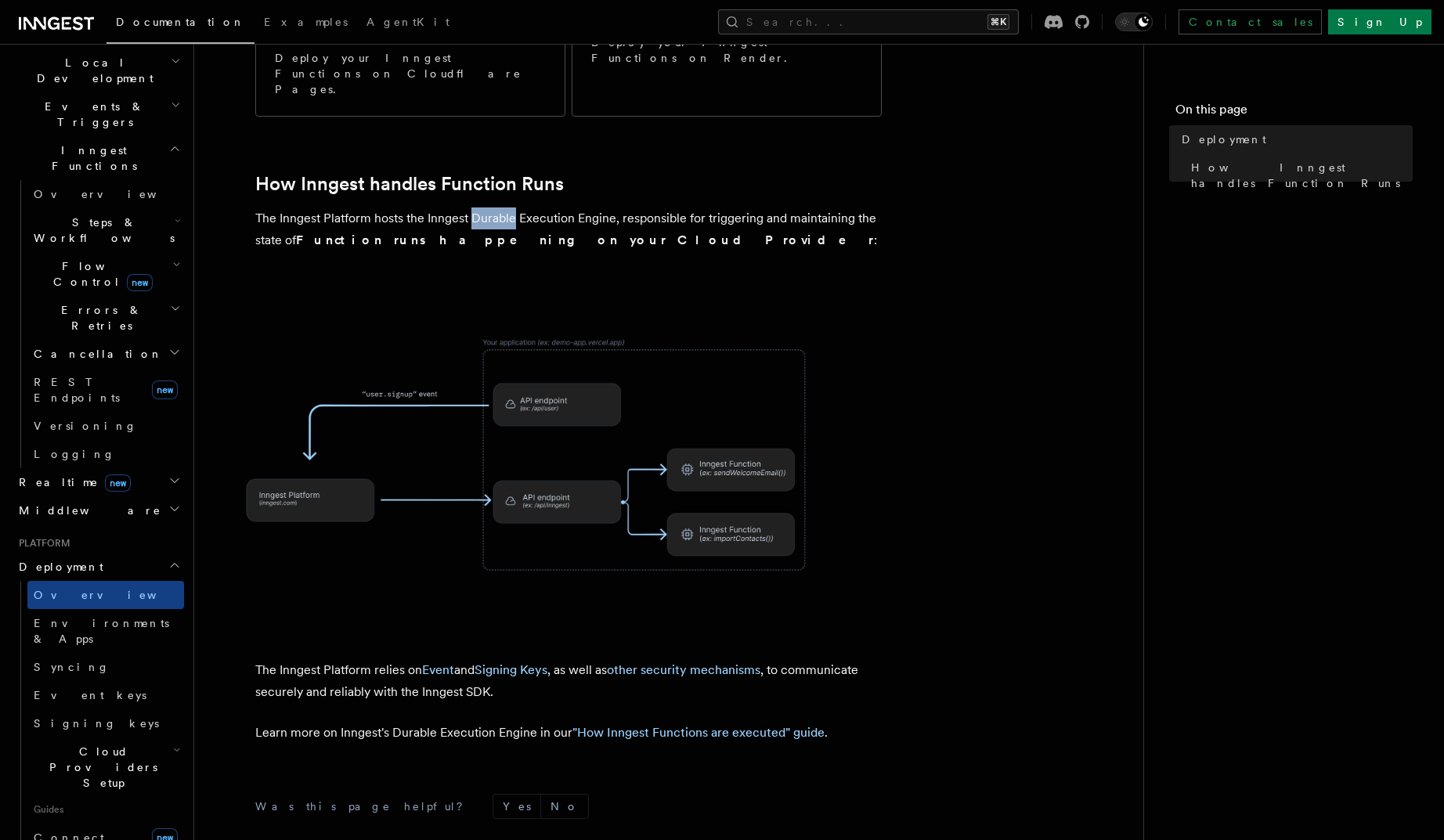
click at [485, 207] on p "The Inngest Platform hosts the Inngest Durable Execution Engine, responsible fo…" at bounding box center [568, 229] width 626 height 44
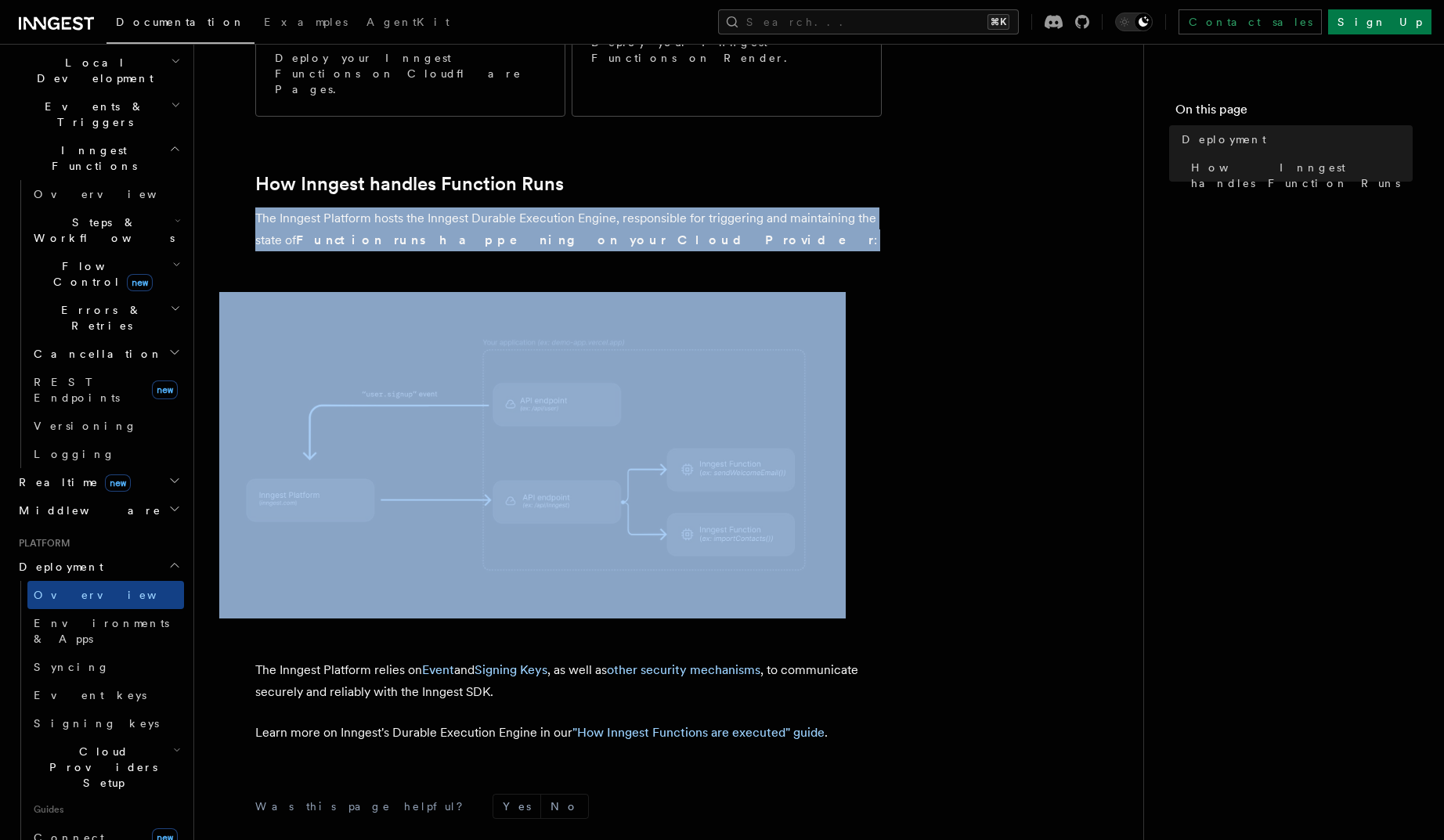
click at [485, 207] on p "The Inngest Platform hosts the Inngest Durable Execution Engine, responsible fo…" at bounding box center [568, 229] width 626 height 44
click at [411, 233] on strong "Function runs happening on your Cloud Provider" at bounding box center [585, 240] width 578 height 15
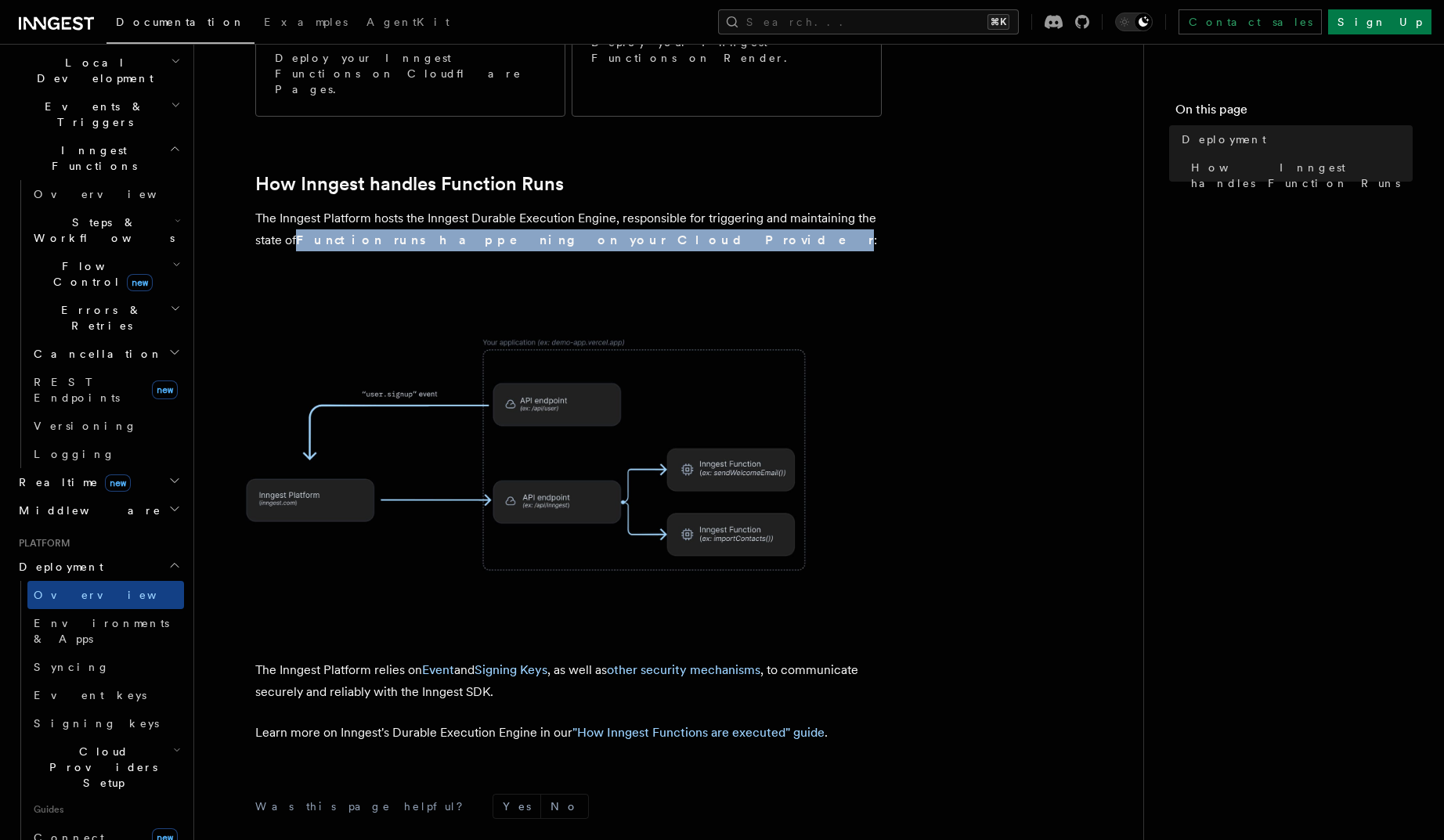
drag, startPoint x: 296, startPoint y: 152, endPoint x: 578, endPoint y: 156, distance: 282.0
click at [578, 207] on p "The Inngest Platform hosts the Inngest Durable Execution Engine, responsible fo…" at bounding box center [568, 229] width 626 height 44
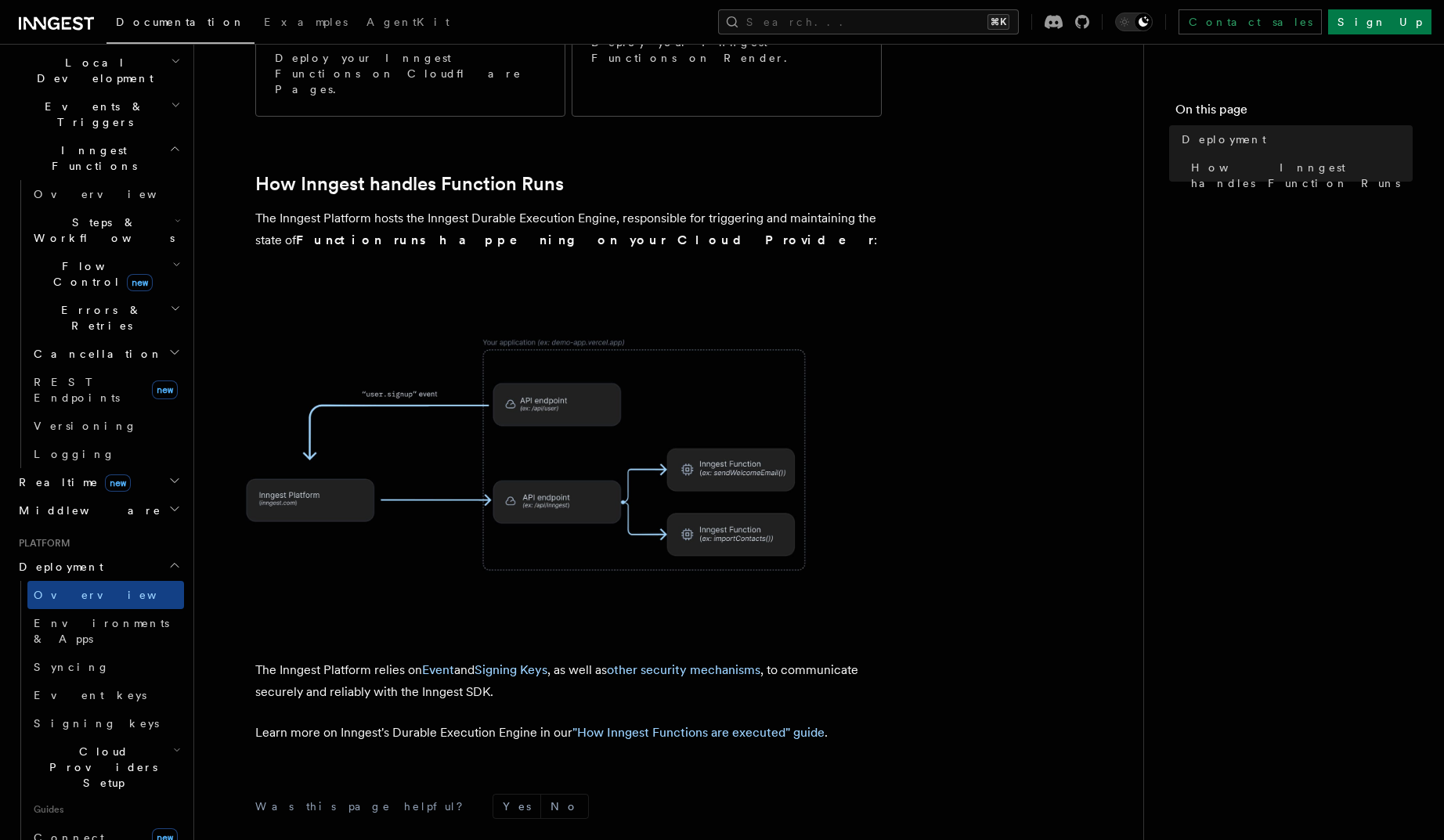
click at [651, 207] on p "The Inngest Platform hosts the Inngest Durable Execution Engine, responsible fo…" at bounding box center [568, 229] width 626 height 44
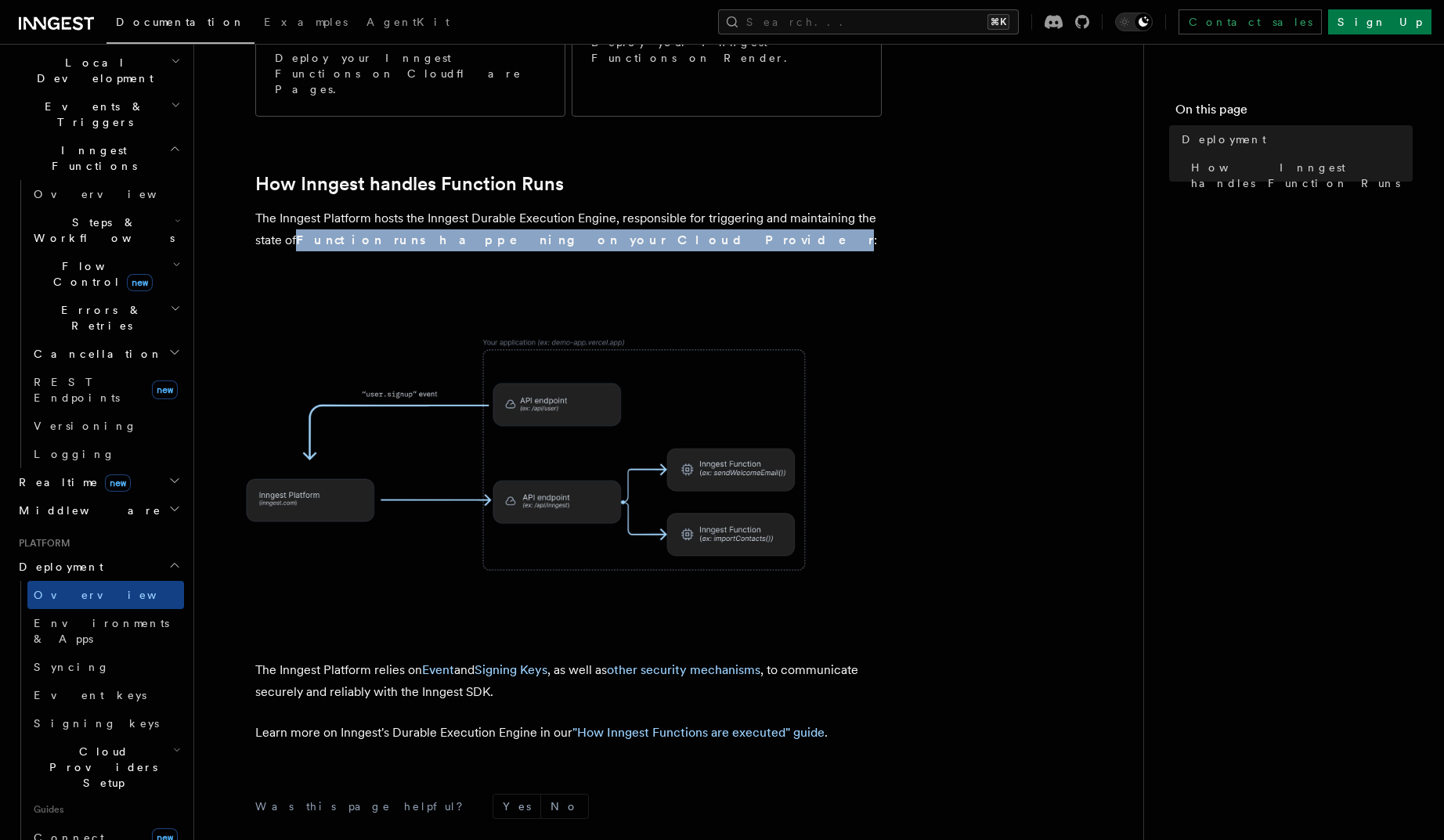
drag, startPoint x: 577, startPoint y: 155, endPoint x: 301, endPoint y: 151, distance: 276.0
click at [301, 207] on p "The Inngest Platform hosts the Inngest Durable Execution Engine, responsible fo…" at bounding box center [568, 229] width 626 height 44
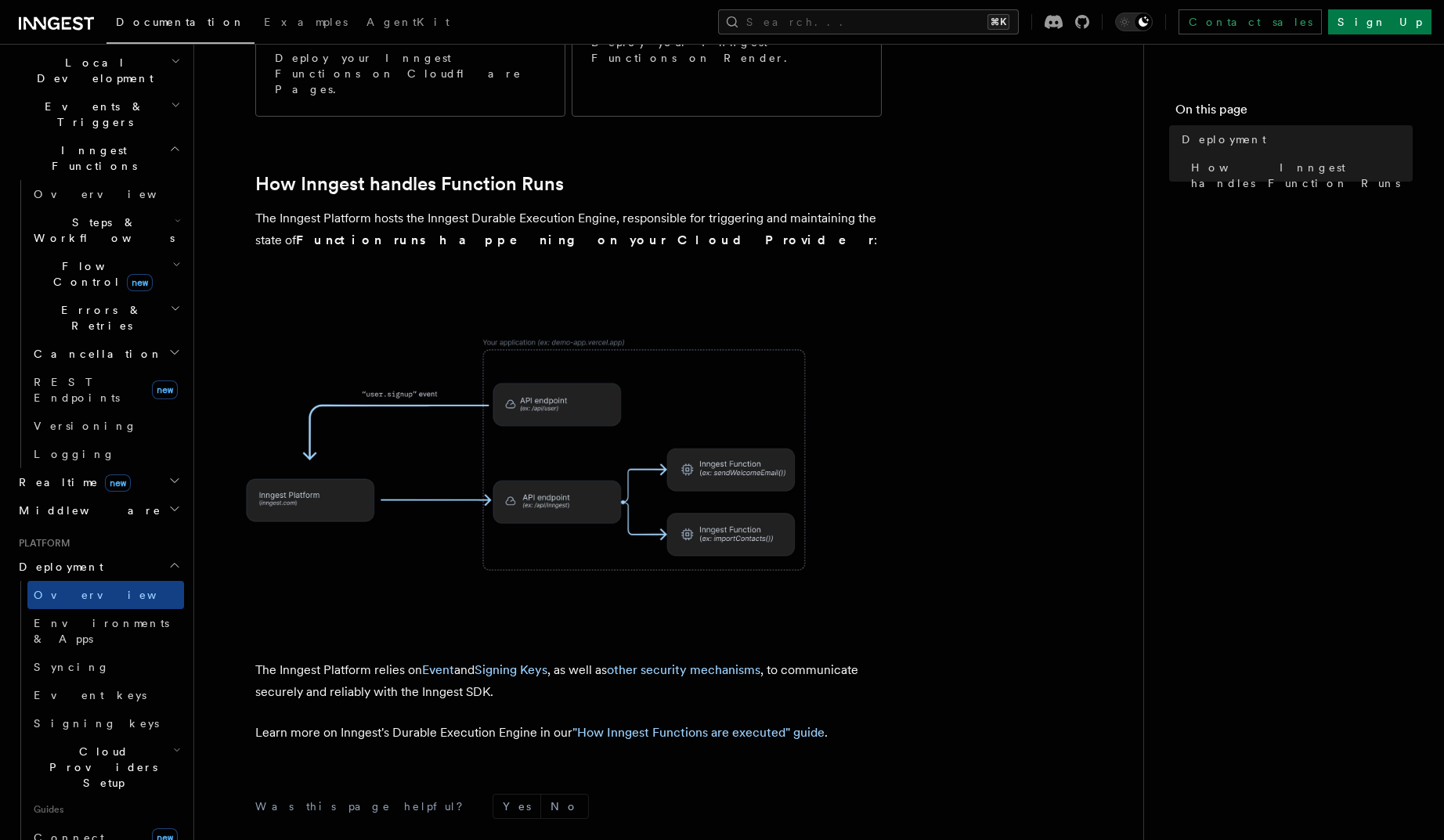
click at [323, 207] on p "The Inngest Platform hosts the Inngest Durable Execution Engine, responsible fo…" at bounding box center [568, 229] width 626 height 44
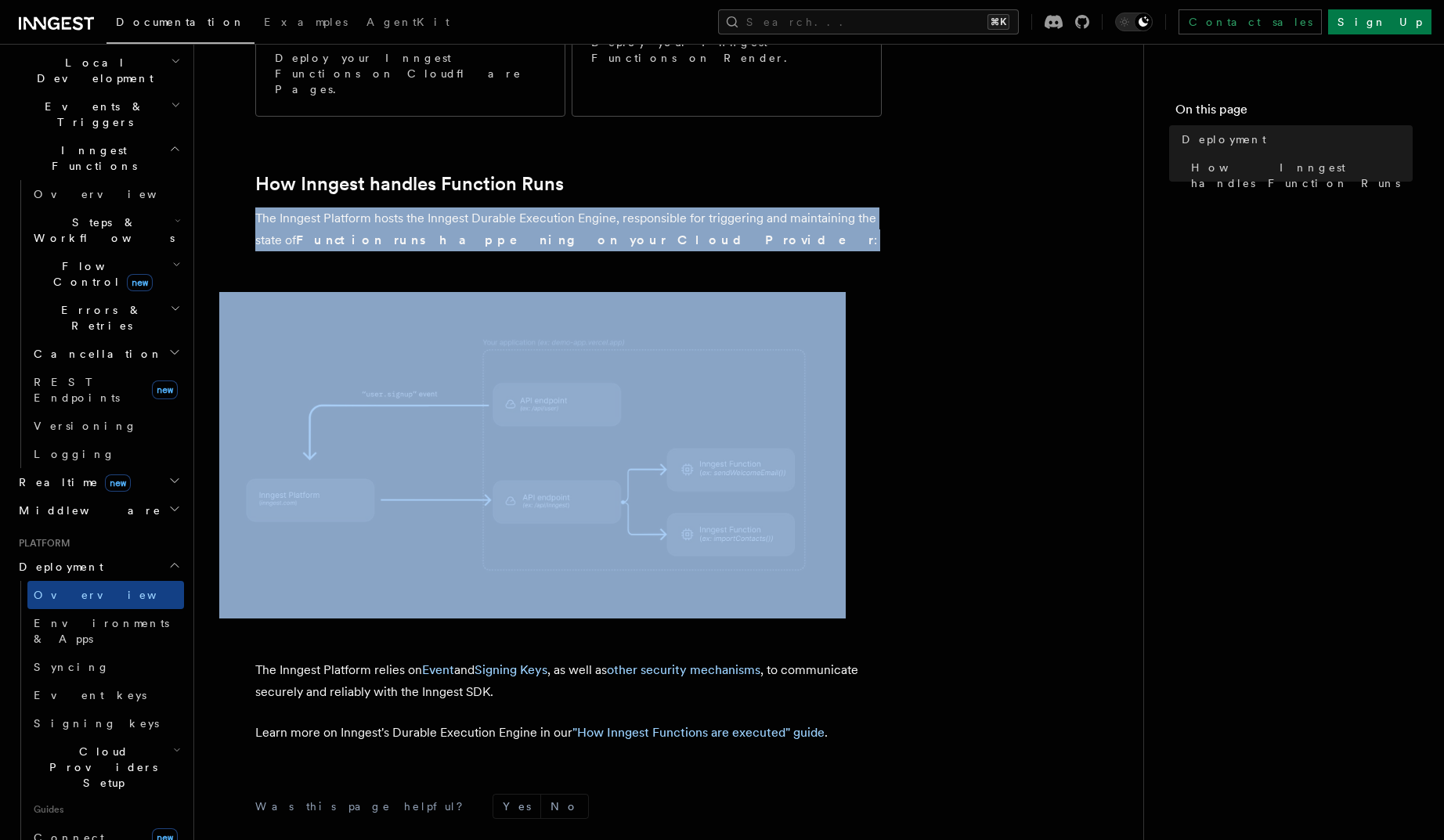
click at [323, 207] on p "The Inngest Platform hosts the Inngest Durable Execution Engine, responsible fo…" at bounding box center [568, 229] width 626 height 44
click at [352, 207] on p "The Inngest Platform hosts the Inngest Durable Execution Engine, responsible fo…" at bounding box center [568, 229] width 626 height 44
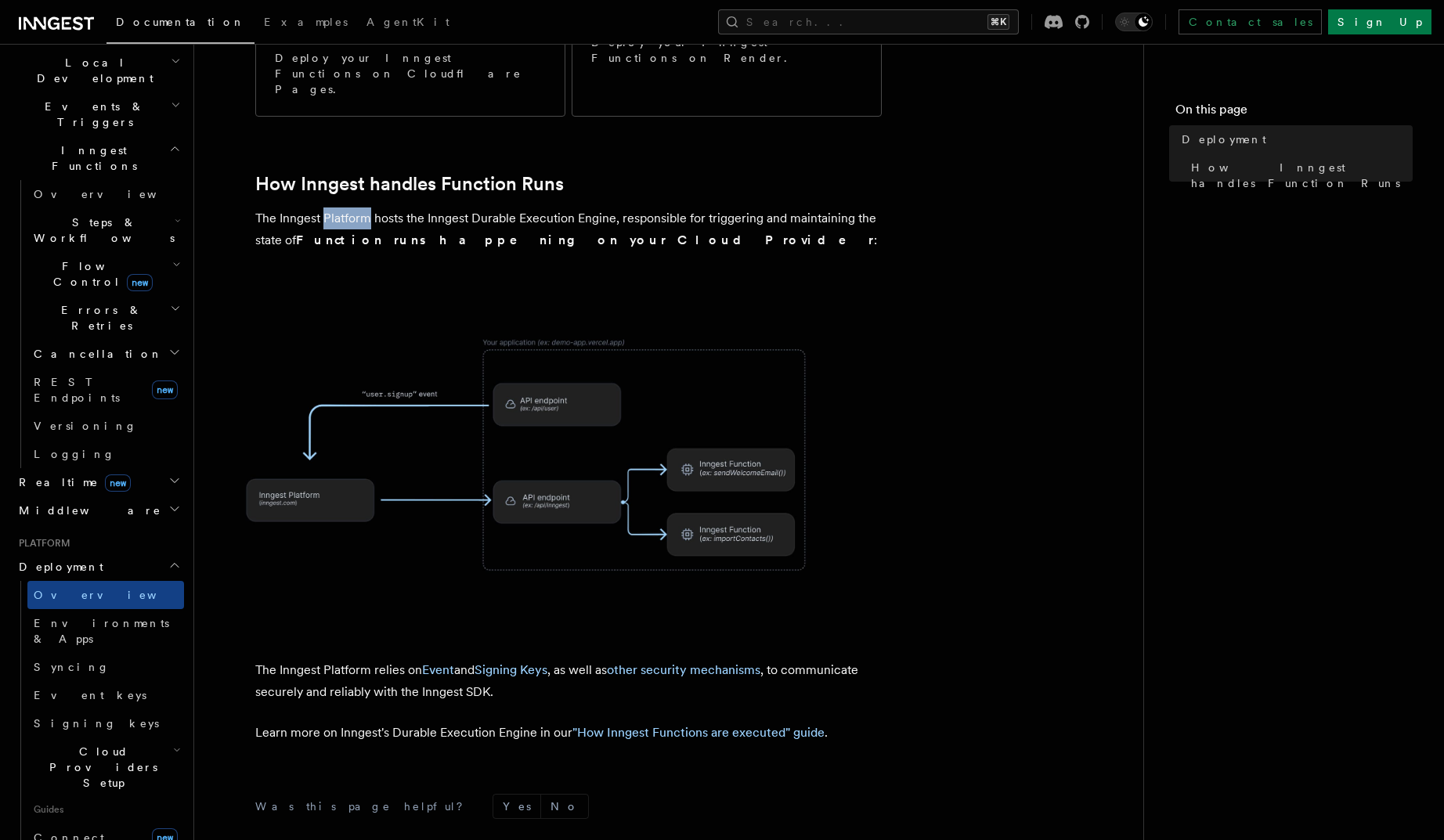
click at [352, 207] on p "The Inngest Platform hosts the Inngest Durable Execution Engine, responsible fo…" at bounding box center [568, 229] width 626 height 44
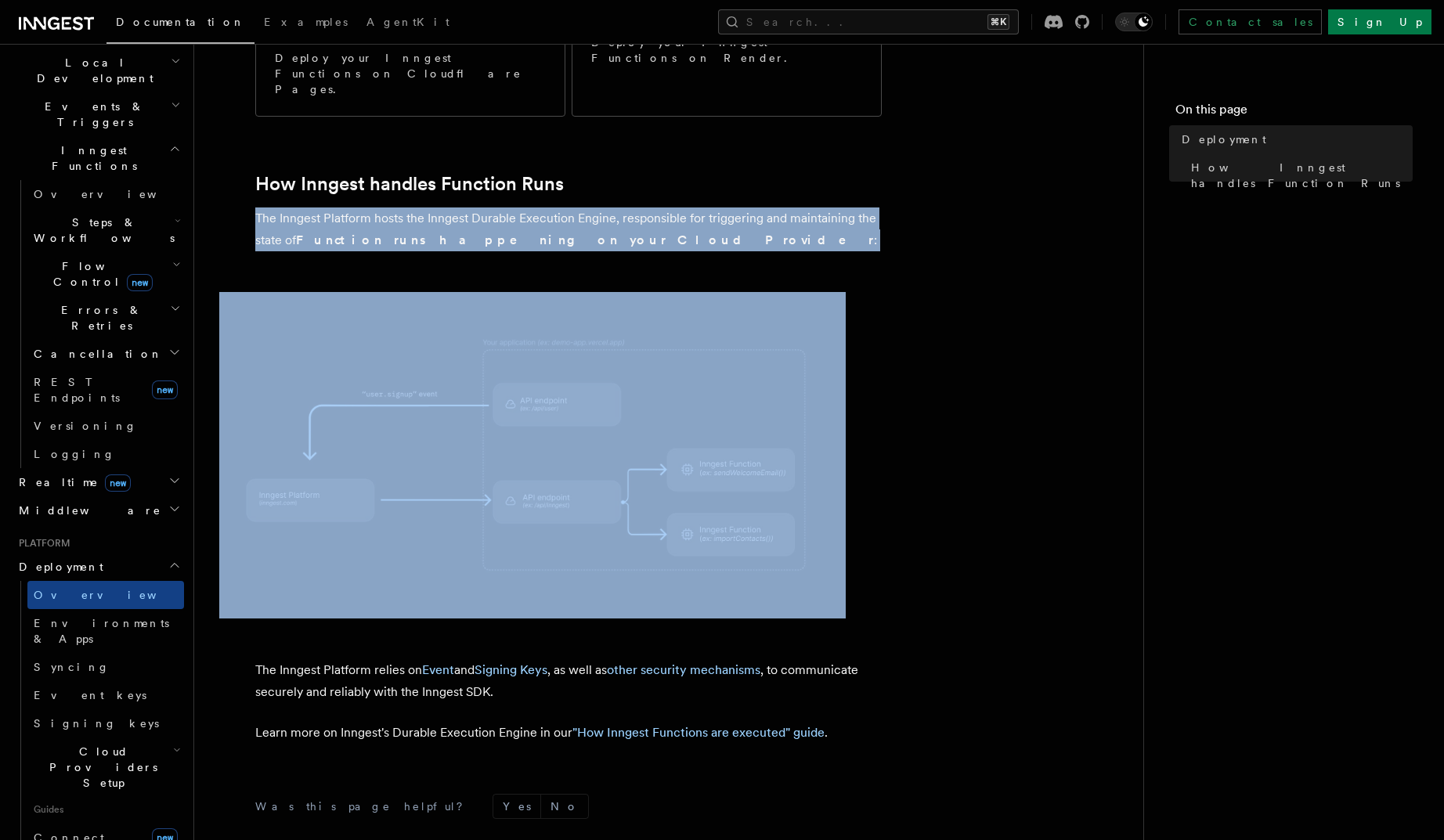
click at [352, 207] on p "The Inngest Platform hosts the Inngest Durable Execution Engine, responsible fo…" at bounding box center [568, 229] width 626 height 44
click at [353, 207] on p "The Inngest Platform hosts the Inngest Durable Execution Engine, responsible fo…" at bounding box center [568, 229] width 626 height 44
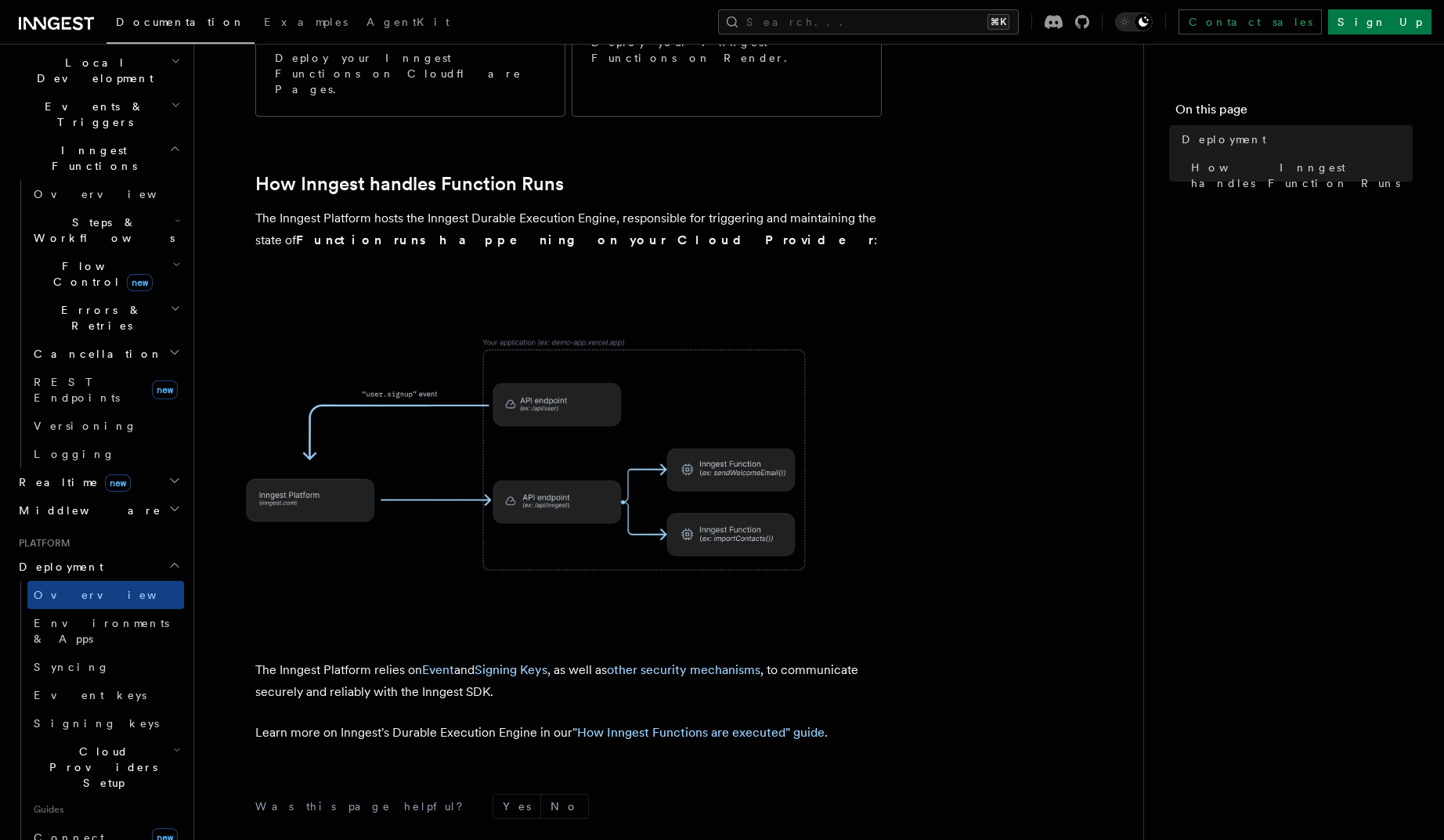
scroll to position [496, 0]
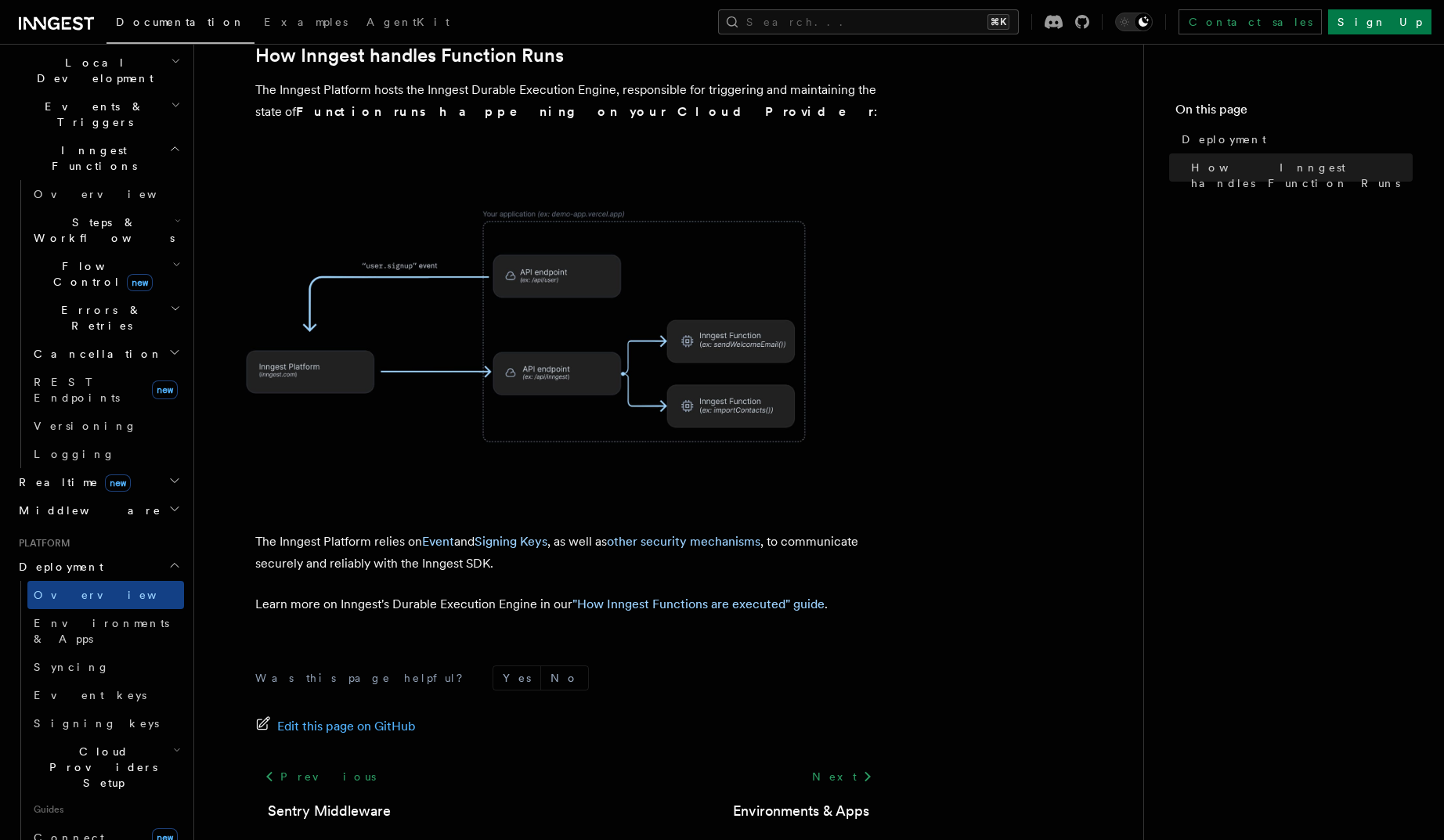
click at [352, 531] on p "The Inngest Platform relies on Event and Signing Keys , as well as other securi…" at bounding box center [568, 552] width 626 height 44
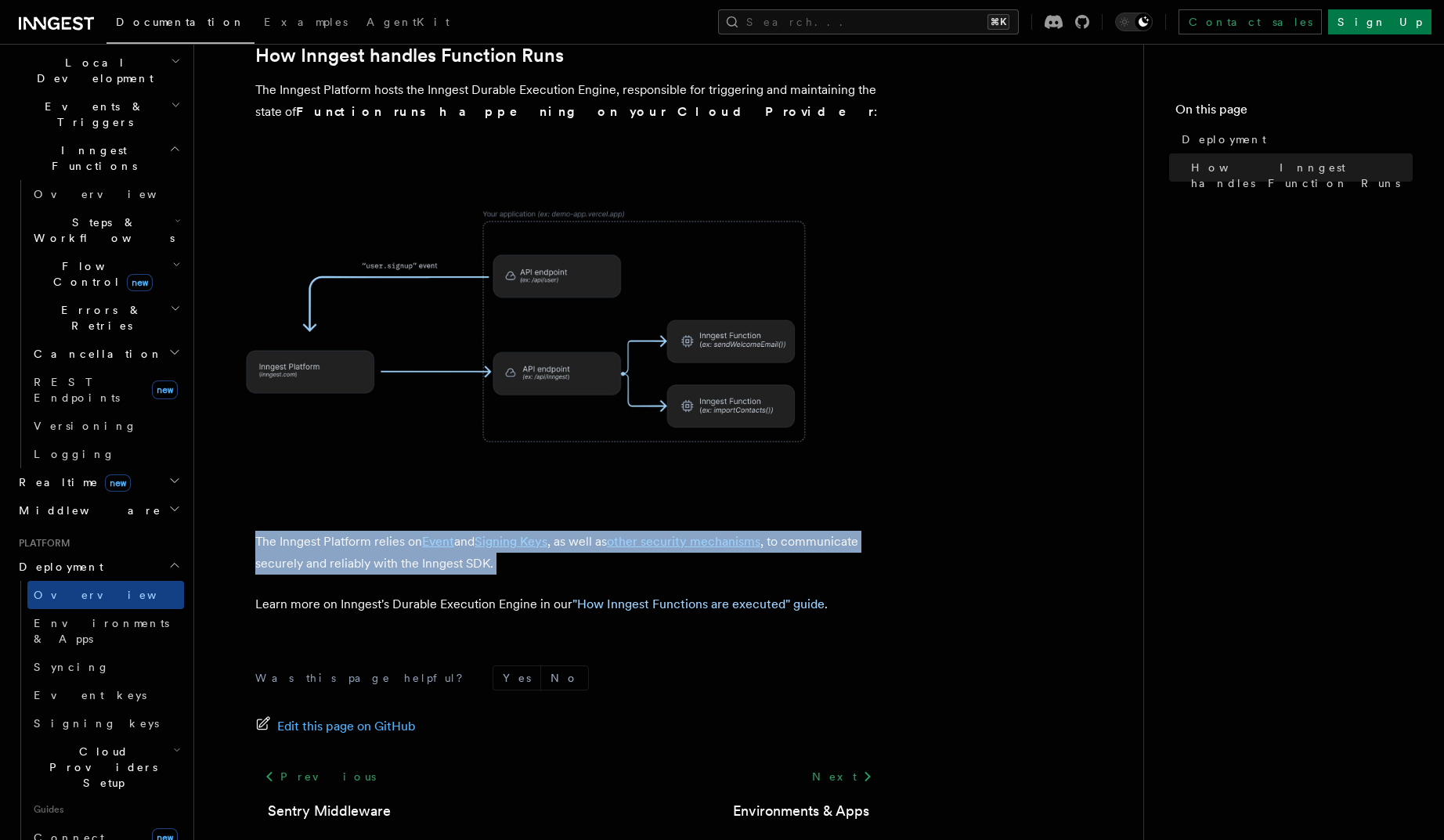
click at [352, 531] on p "The Inngest Platform relies on Event and Signing Keys , as well as other securi…" at bounding box center [568, 552] width 626 height 44
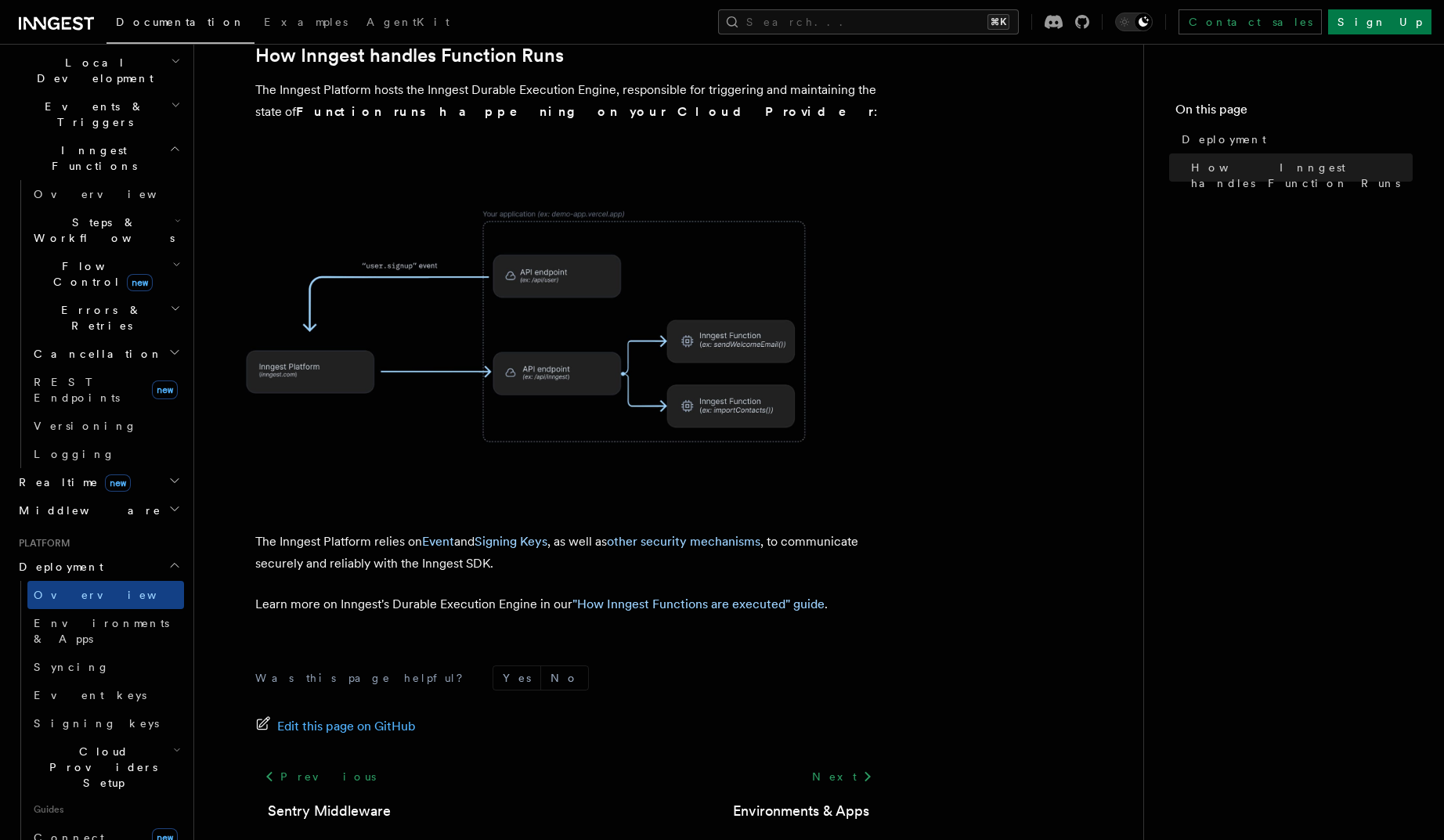
click at [354, 593] on p "Learn more on Inngest's Durable Execution Engine in our "How Inngest Functions …" at bounding box center [568, 604] width 626 height 22
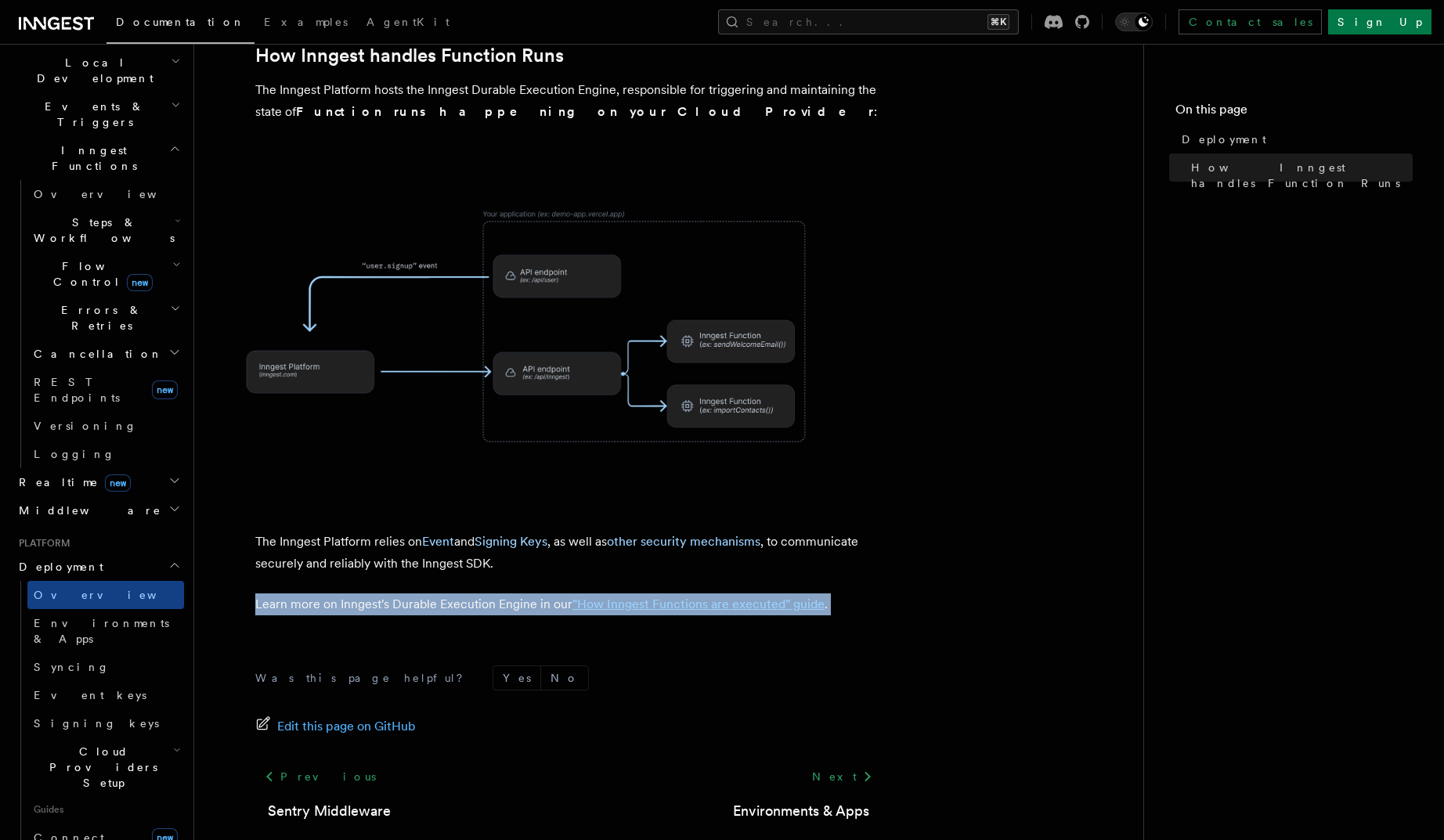
click at [354, 593] on p "Learn more on Inngest's Durable Execution Engine in our "How Inngest Functions …" at bounding box center [568, 604] width 626 height 22
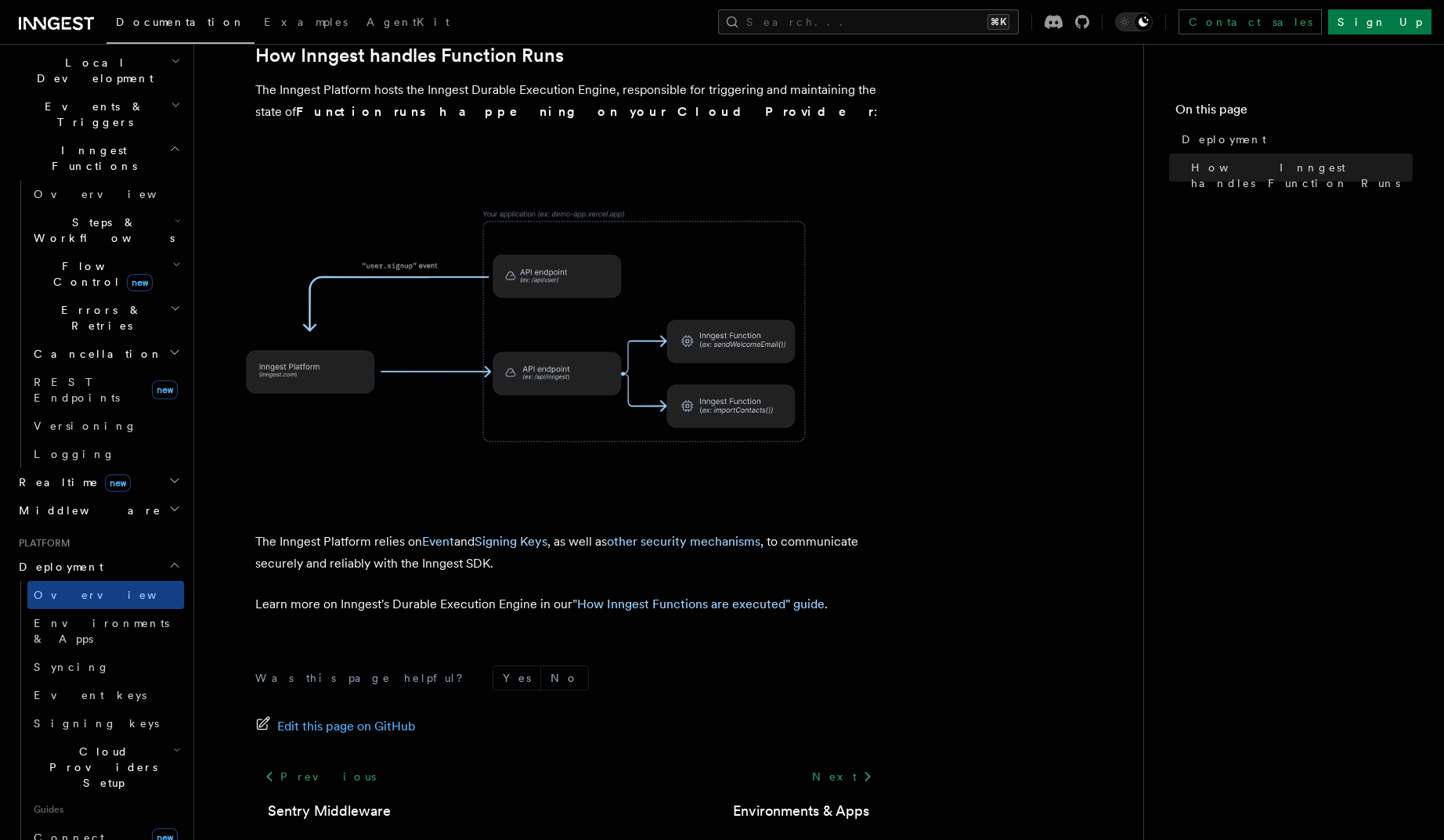
click at [347, 531] on p "The Inngest Platform relies on Event and Signing Keys , as well as other securi…" at bounding box center [568, 552] width 626 height 44
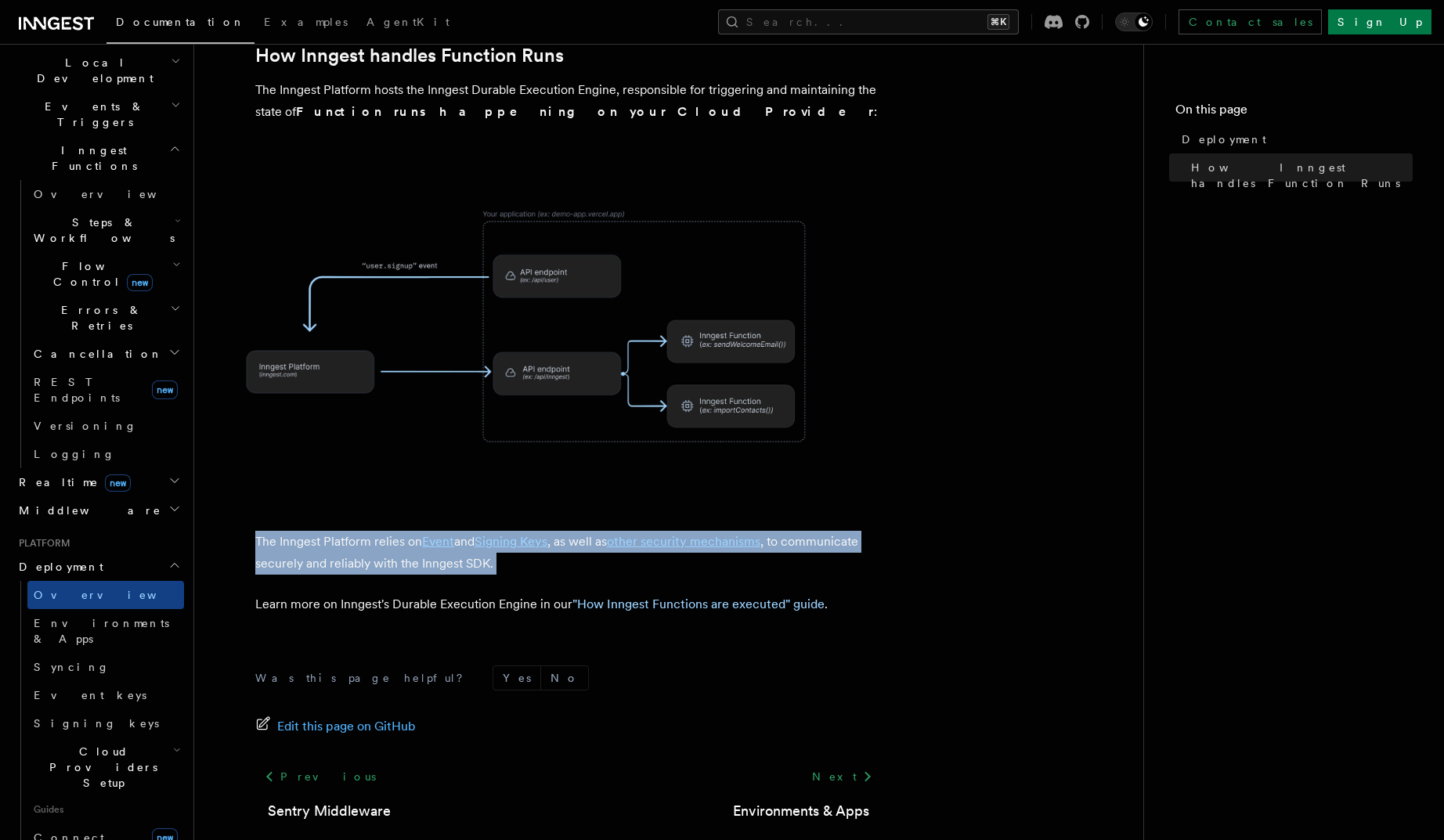
click at [347, 531] on p "The Inngest Platform relies on Event and Signing Keys , as well as other securi…" at bounding box center [568, 552] width 626 height 44
click at [350, 531] on p "The Inngest Platform relies on Event and Signing Keys , as well as other securi…" at bounding box center [568, 552] width 626 height 44
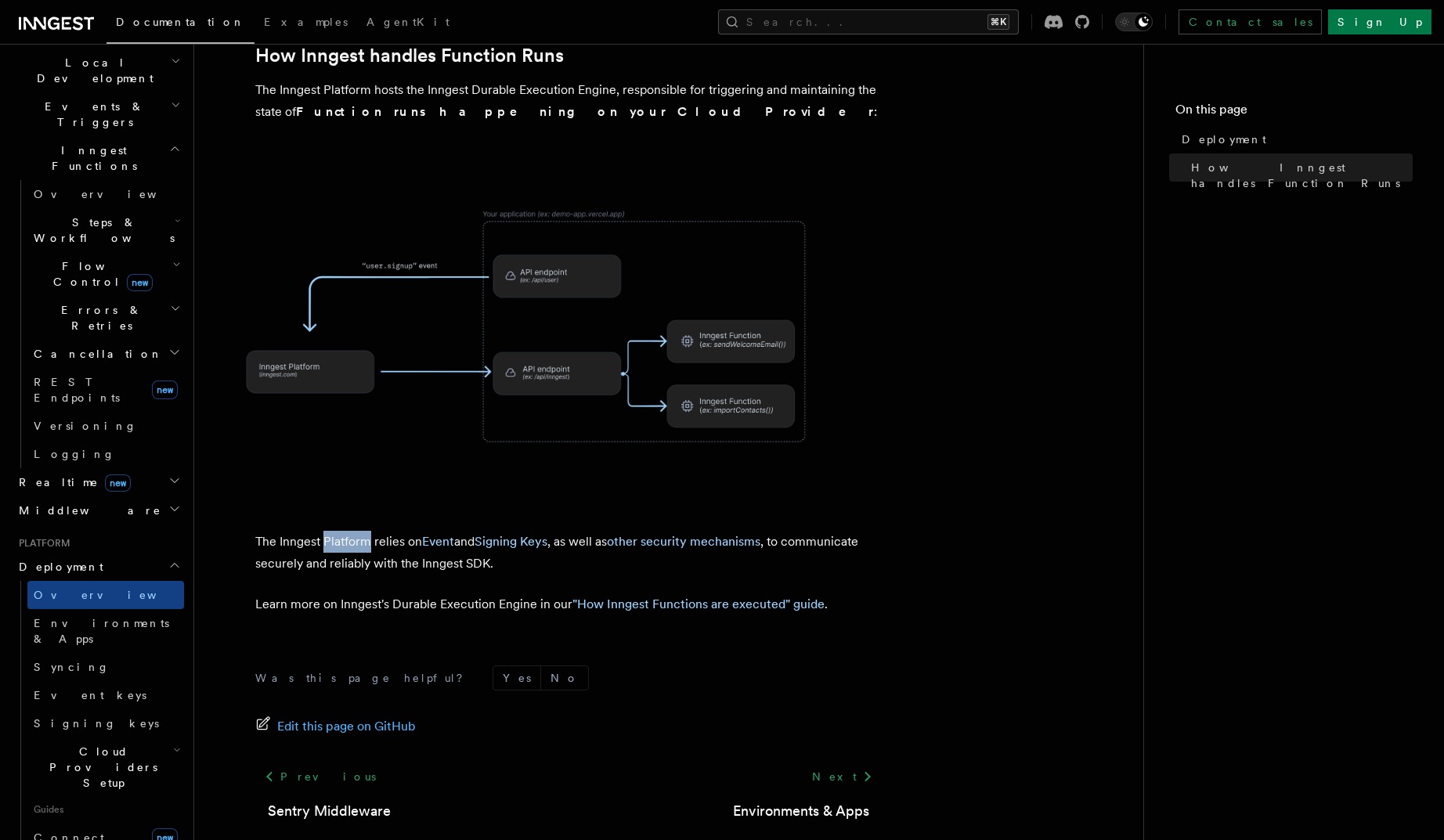
click at [350, 531] on p "The Inngest Platform relies on Event and Signing Keys , as well as other securi…" at bounding box center [568, 552] width 626 height 44
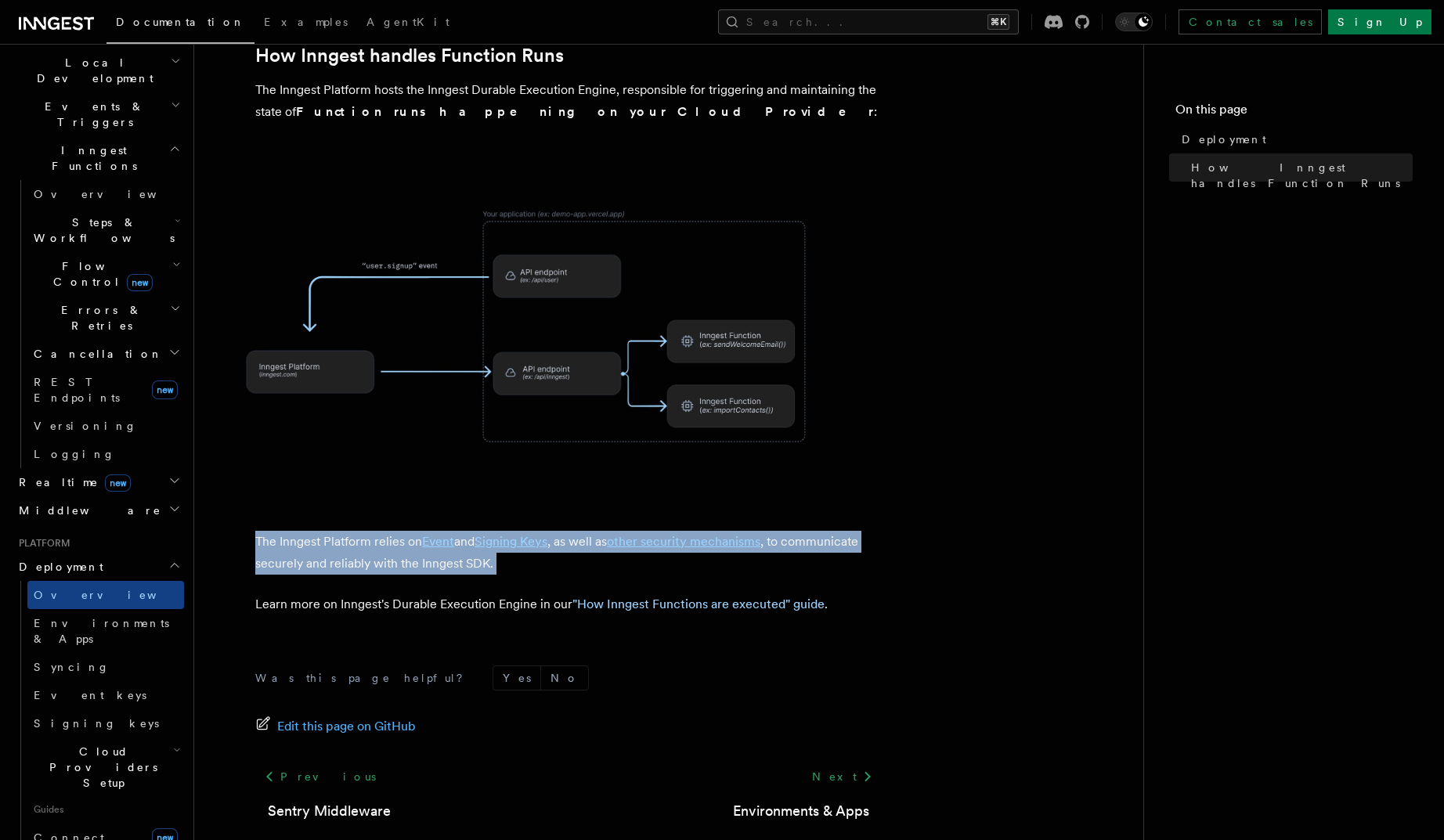
click at [350, 531] on p "The Inngest Platform relies on Event and Signing Keys , as well as other securi…" at bounding box center [568, 552] width 626 height 44
click at [342, 531] on p "The Inngest Platform relies on Event and Signing Keys , as well as other securi…" at bounding box center [568, 552] width 626 height 44
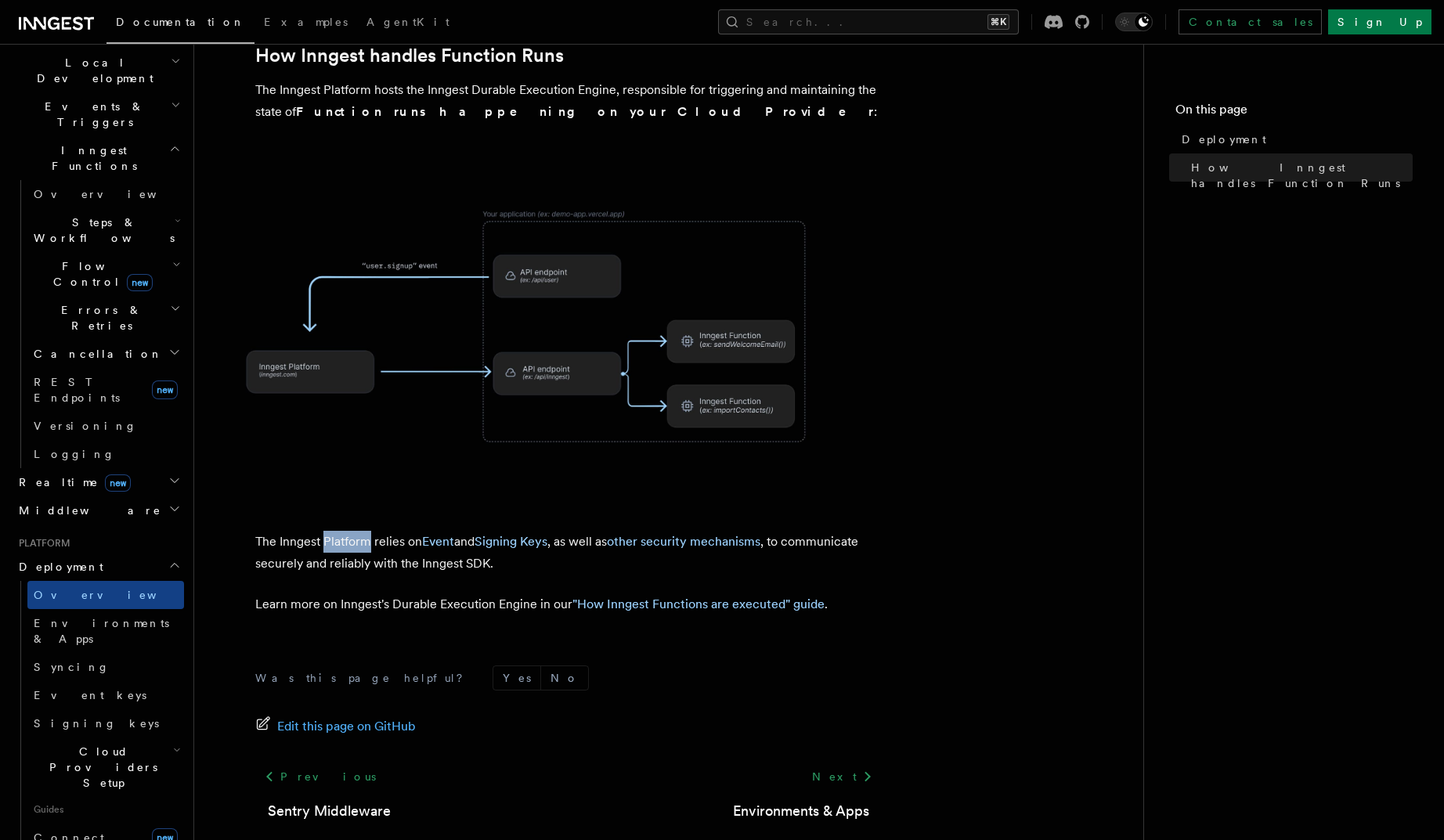
click at [342, 531] on p "The Inngest Platform relies on Event and Signing Keys , as well as other securi…" at bounding box center [568, 552] width 626 height 44
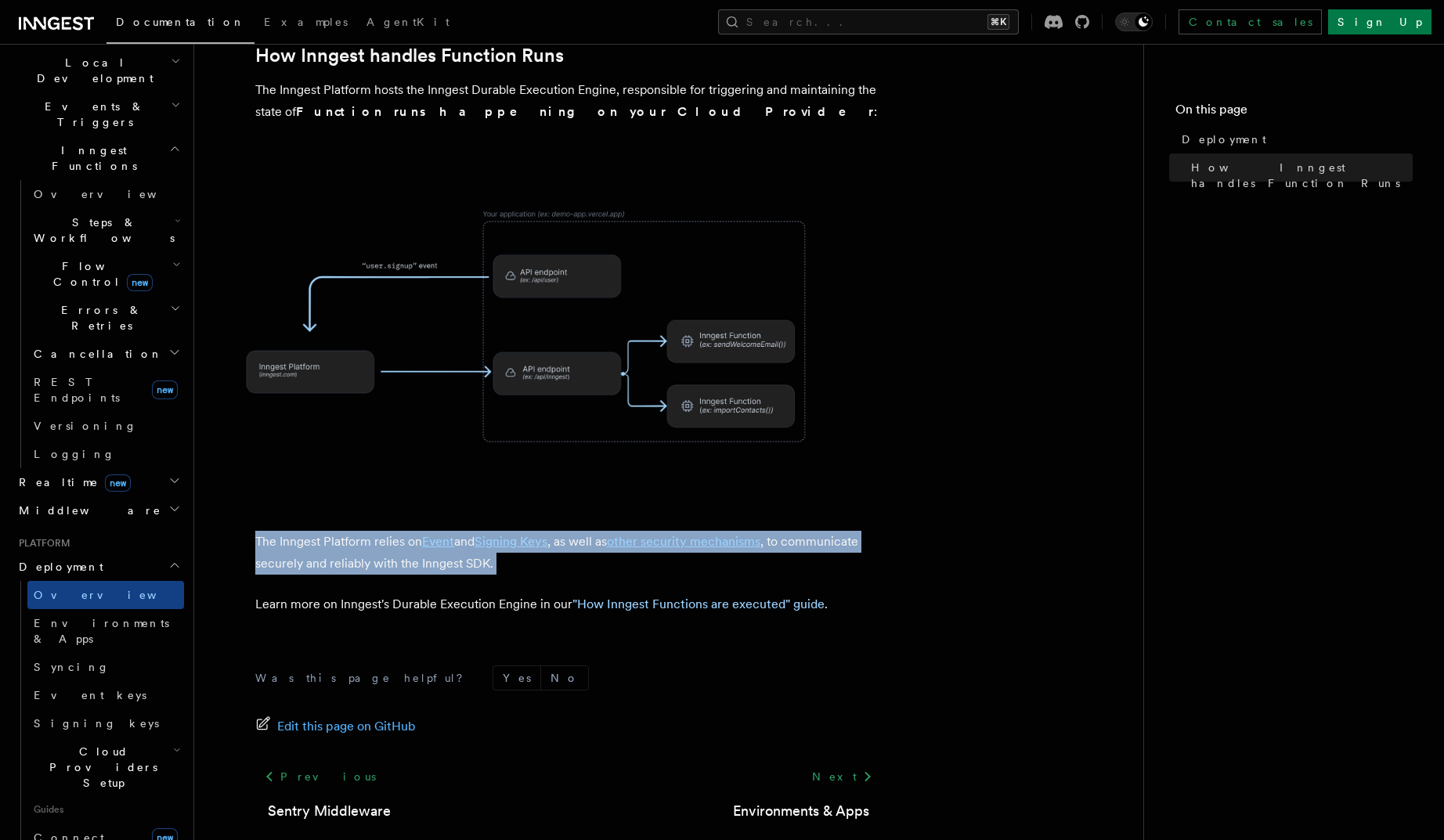
click at [342, 531] on p "The Inngest Platform relies on Event and Signing Keys , as well as other securi…" at bounding box center [568, 552] width 626 height 44
click at [339, 531] on p "The Inngest Platform relies on Event and Signing Keys , as well as other securi…" at bounding box center [568, 552] width 626 height 44
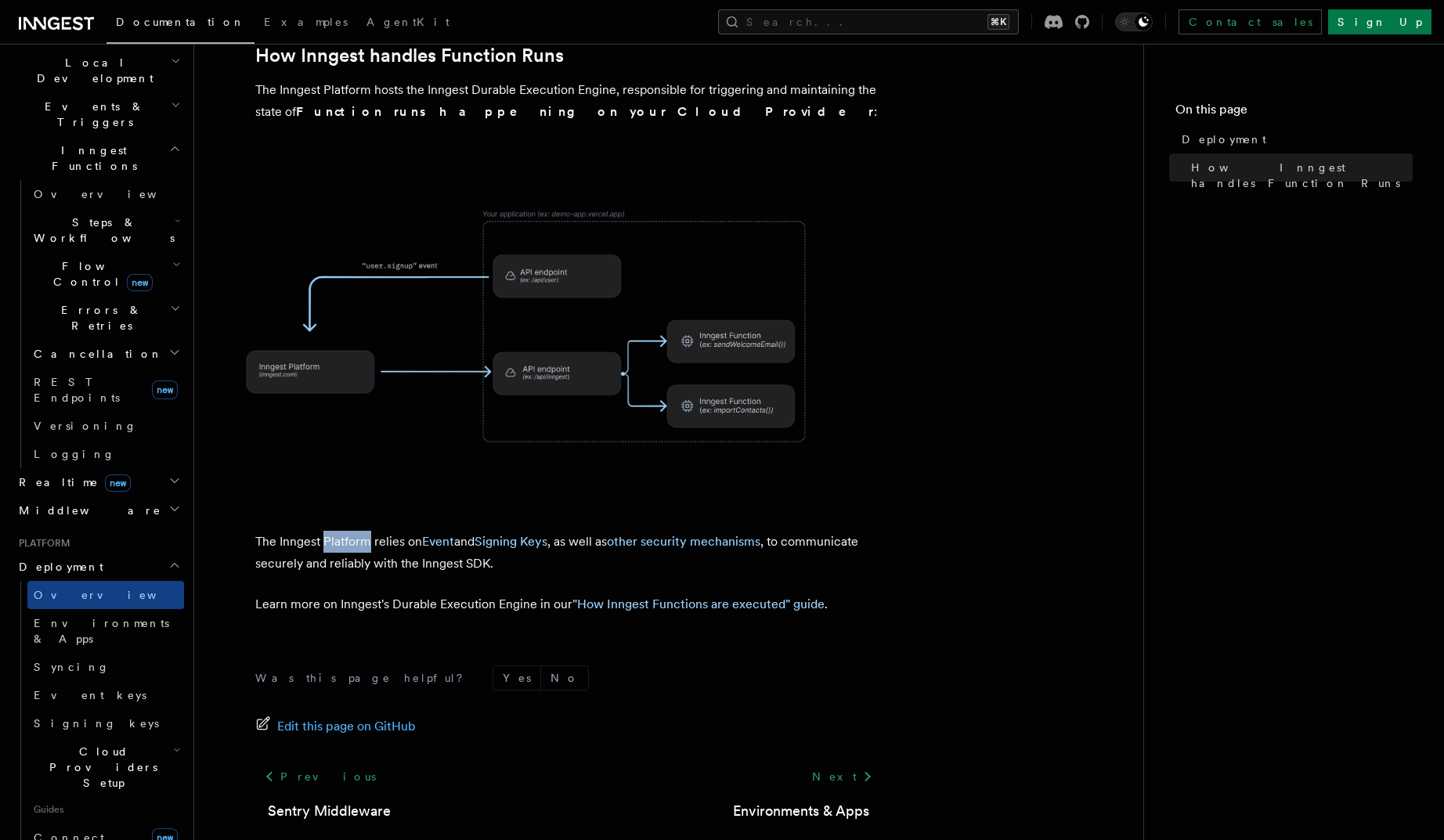
click at [339, 531] on p "The Inngest Platform relies on Event and Signing Keys , as well as other securi…" at bounding box center [568, 552] width 626 height 44
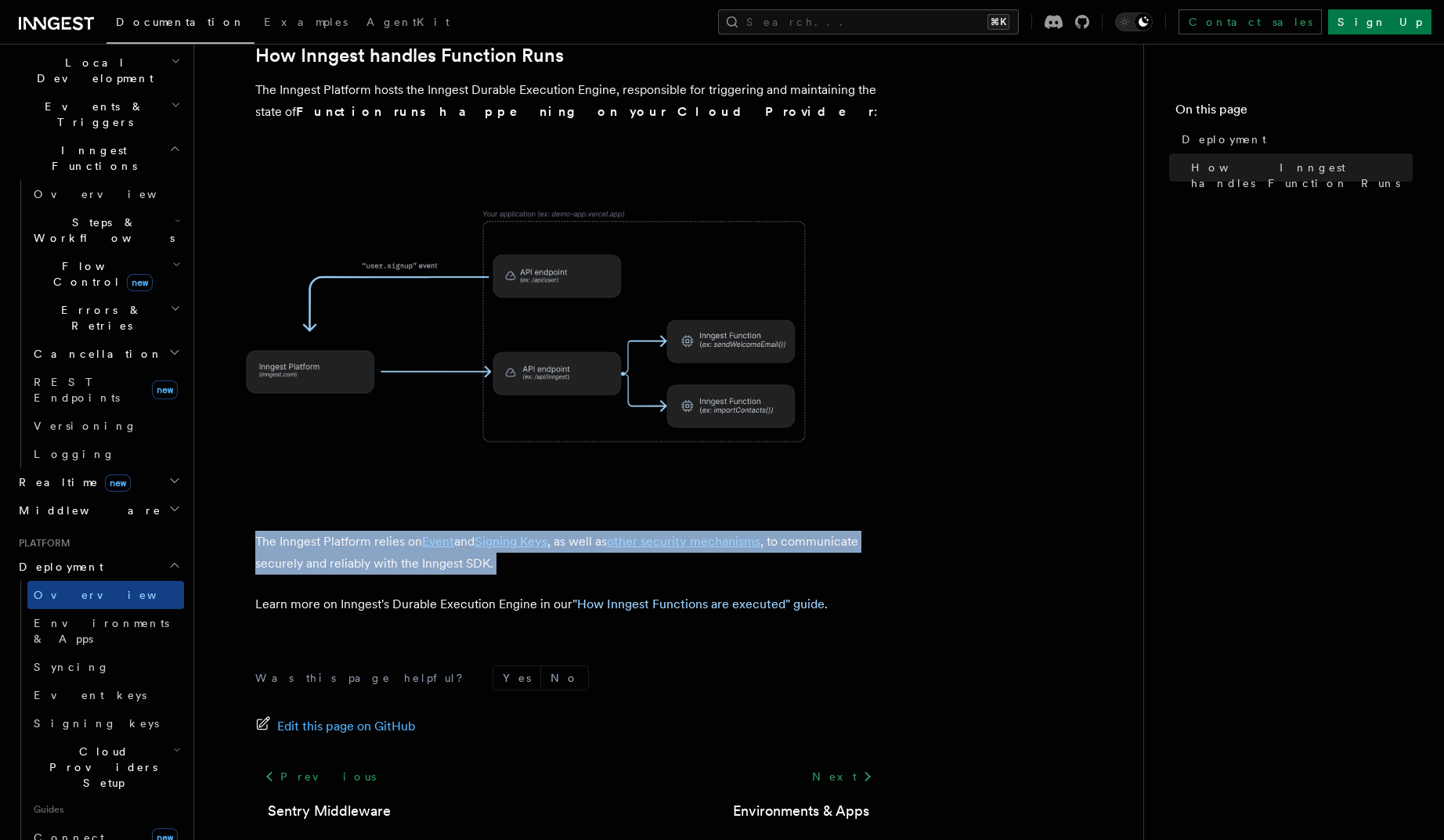
click at [339, 531] on p "The Inngest Platform relies on Event and Signing Keys , as well as other securi…" at bounding box center [568, 552] width 626 height 44
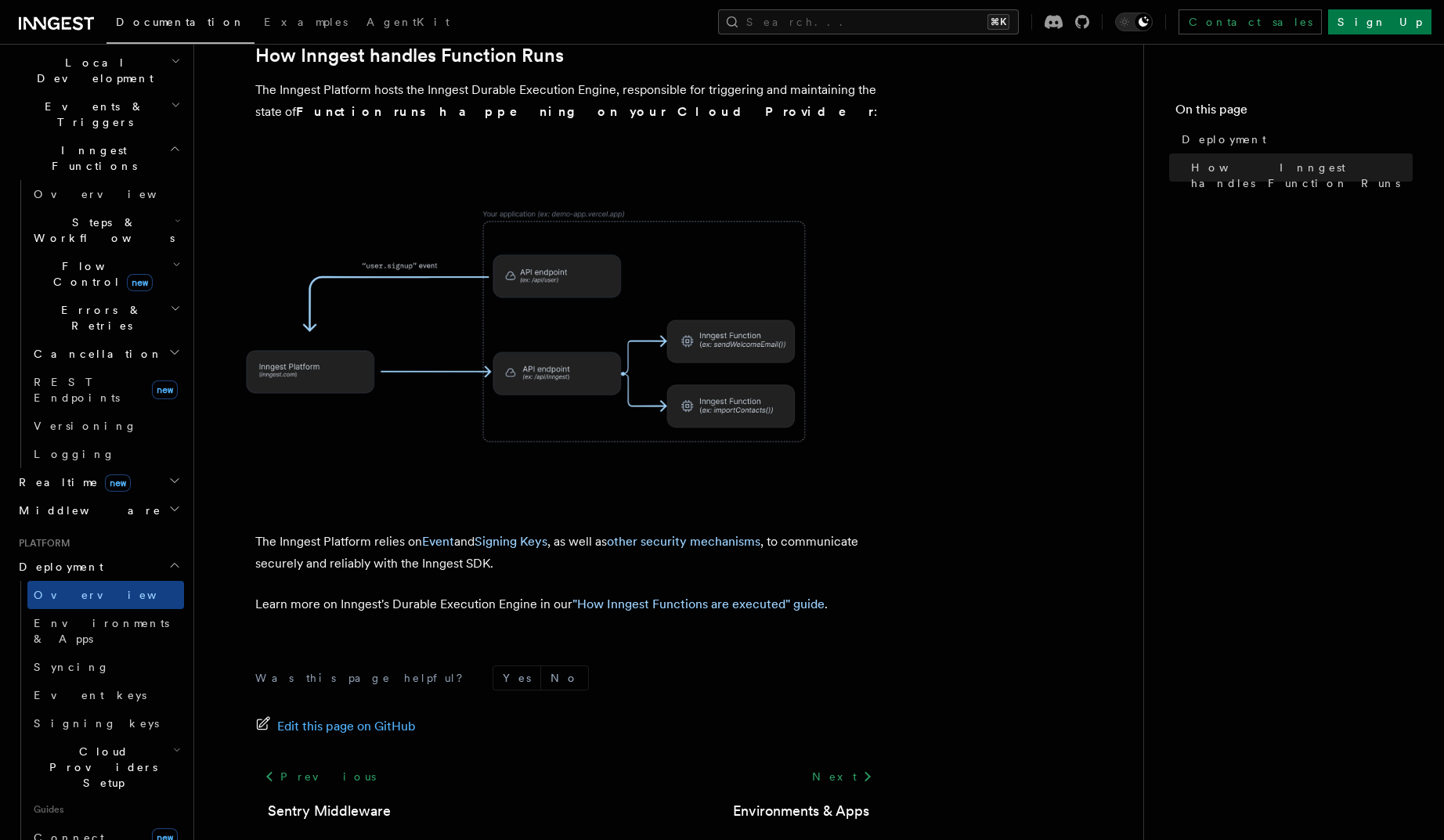
click at [318, 531] on p "The Inngest Platform relies on Event and Signing Keys , as well as other securi…" at bounding box center [568, 552] width 626 height 44
click at [90, 653] on link "Syncing" at bounding box center [106, 667] width 157 height 28
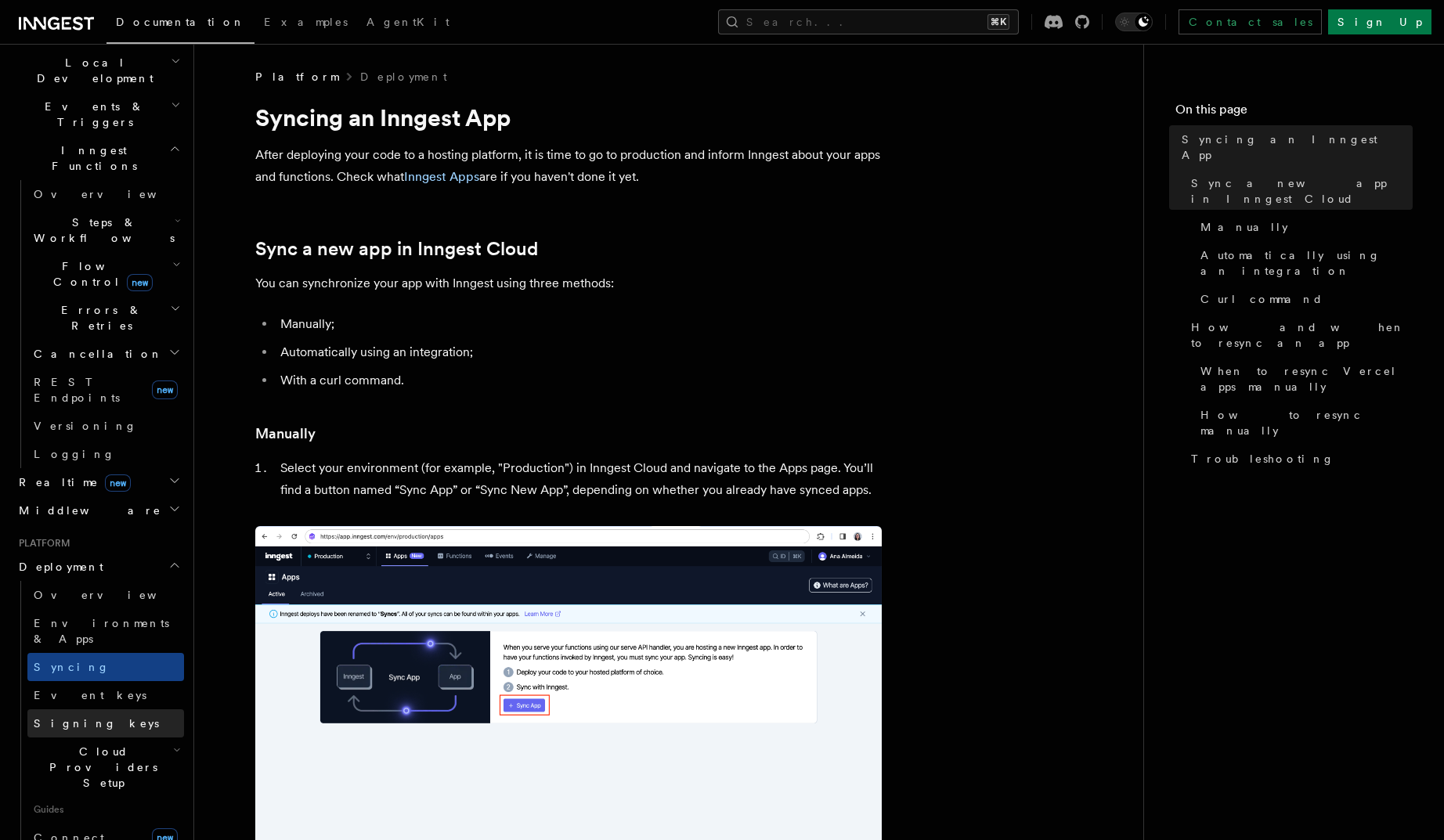
click at [85, 666] on span "Signing keys" at bounding box center [97, 723] width 125 height 12
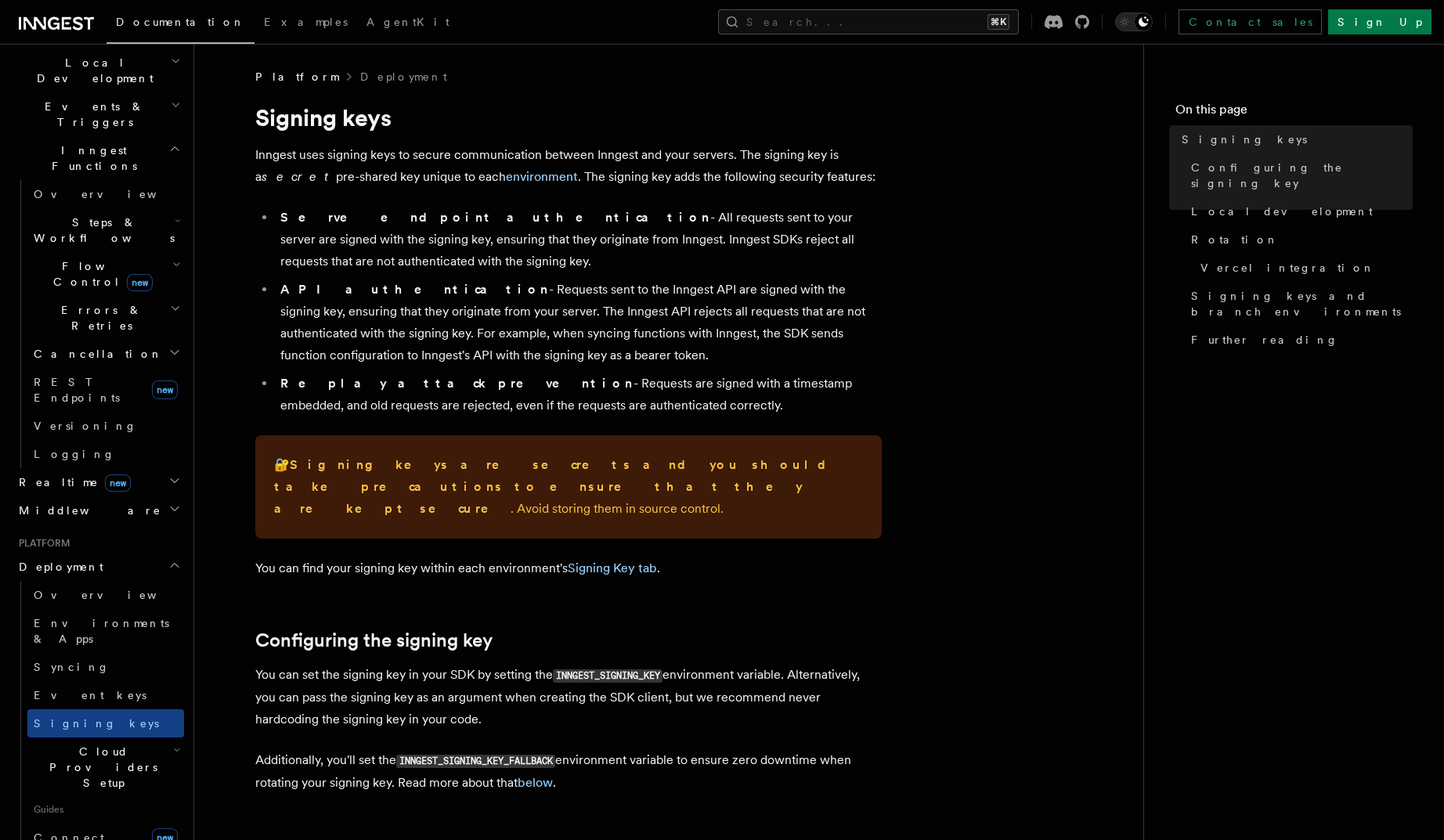
click at [173, 666] on icon "button" at bounding box center [177, 749] width 7 height 12
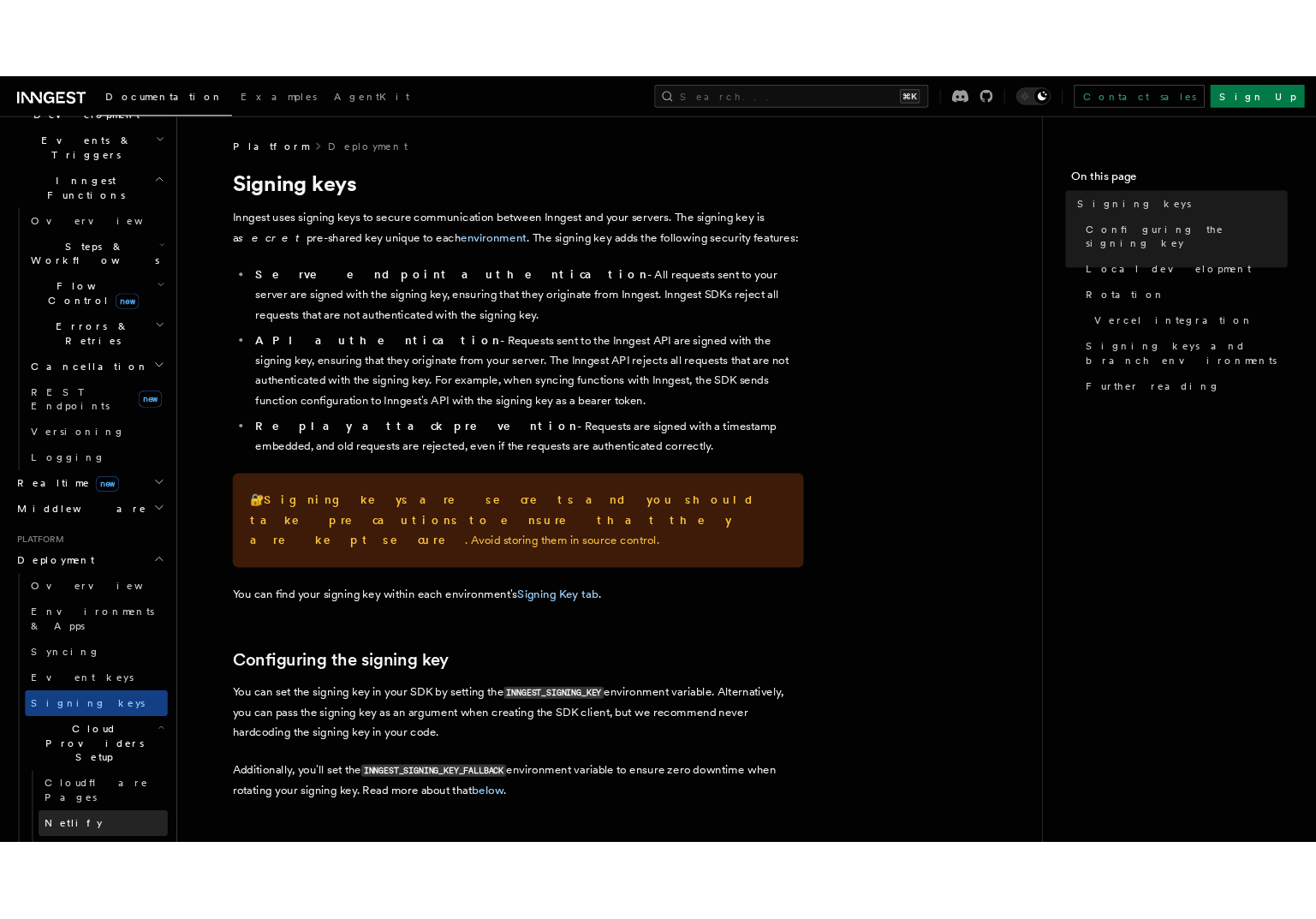
scroll to position [487, 0]
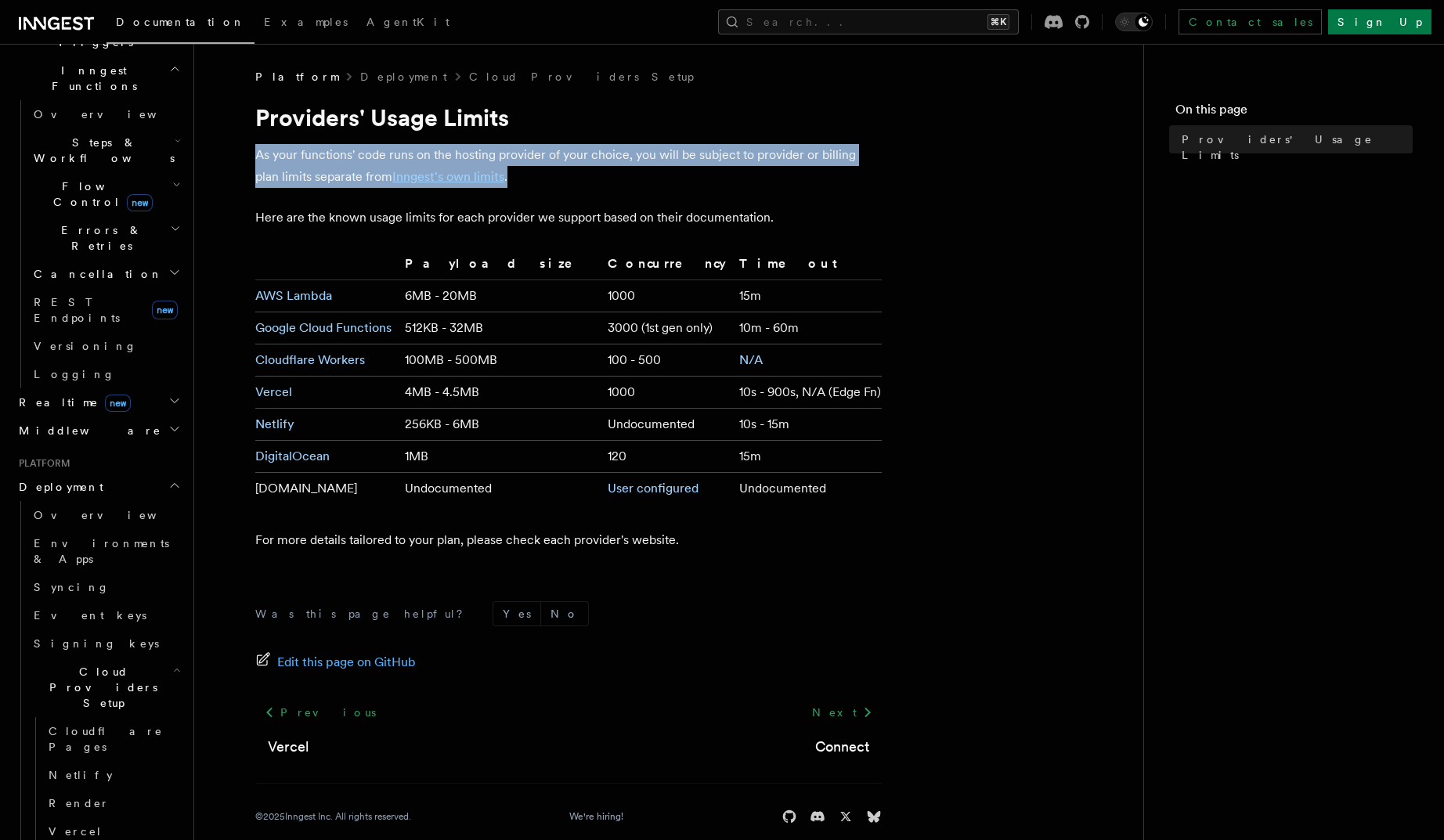
drag, startPoint x: 248, startPoint y: 156, endPoint x: 548, endPoint y: 185, distance: 301.4
click at [548, 185] on article "Platform Deployment Cloud Providers Setup Providers' Usage Limits As your funct…" at bounding box center [668, 465] width 899 height 793
click at [548, 185] on p "As your functions' code runs on the hosting provider of your choice, you will b…" at bounding box center [568, 166] width 626 height 44
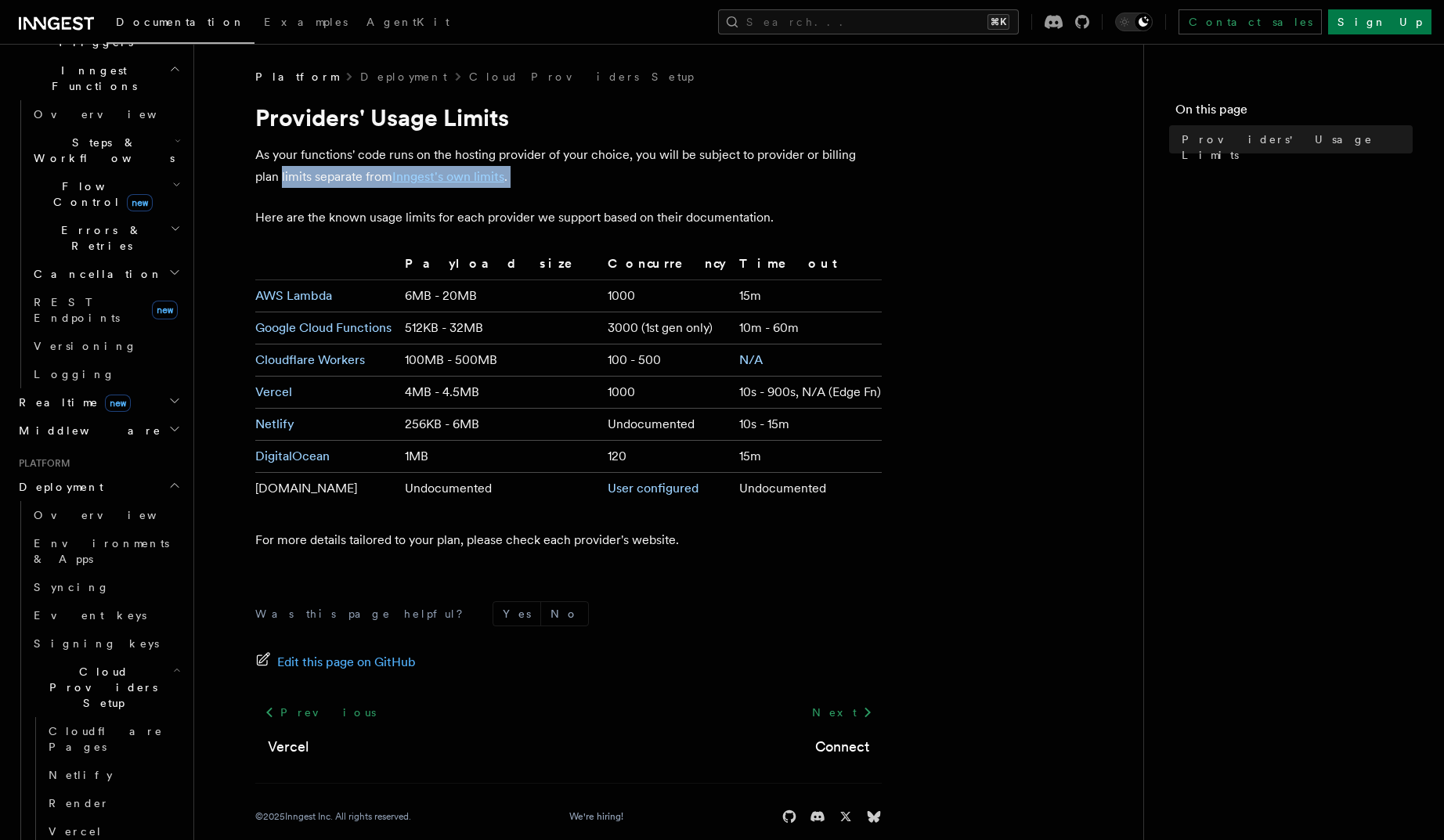
drag, startPoint x: 548, startPoint y: 185, endPoint x: 222, endPoint y: 168, distance: 326.4
click at [222, 168] on article "Platform Deployment Cloud Providers Setup Providers' Usage Limits As your funct…" at bounding box center [668, 465] width 899 height 793
click at [310, 157] on p "As your functions' code runs on the hosting provider of your choice, you will b…" at bounding box center [568, 166] width 626 height 44
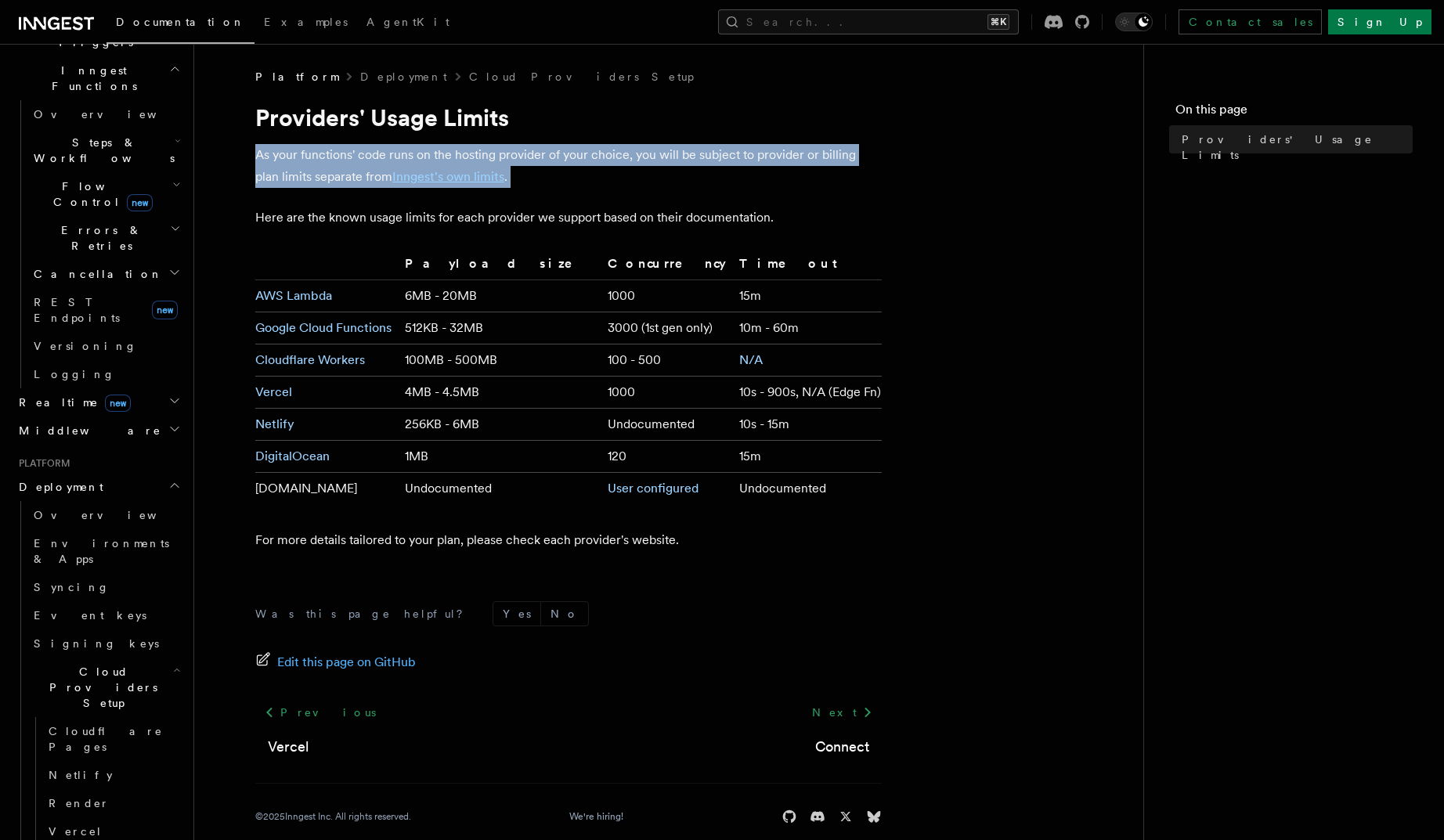
click at [310, 157] on p "As your functions' code runs on the hosting provider of your choice, you will b…" at bounding box center [568, 166] width 626 height 44
click at [320, 157] on p "As your functions' code runs on the hosting provider of your choice, you will b…" at bounding box center [568, 166] width 626 height 44
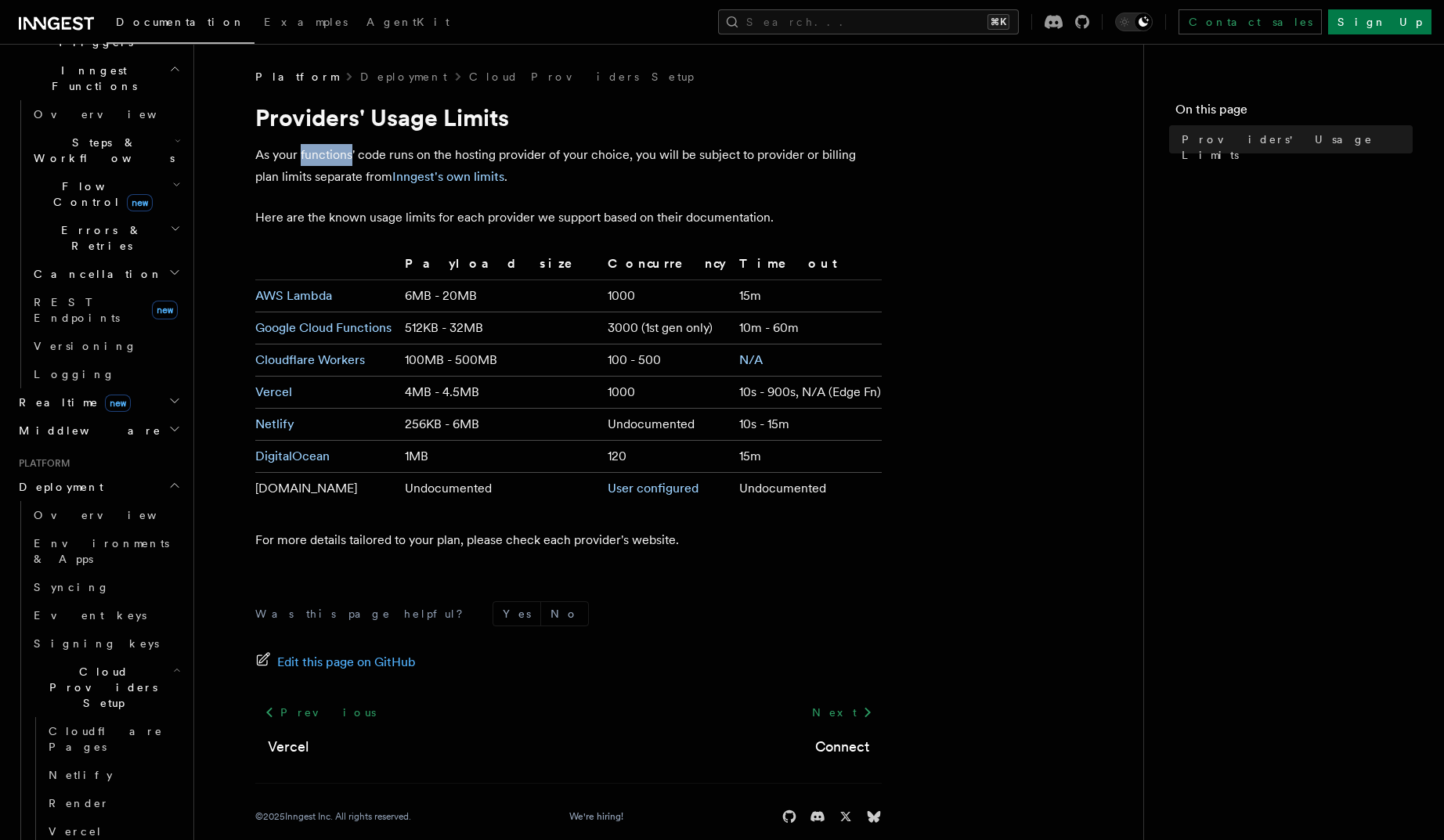
click at [320, 157] on p "As your functions' code runs on the hosting provider of your choice, you will b…" at bounding box center [568, 166] width 626 height 44
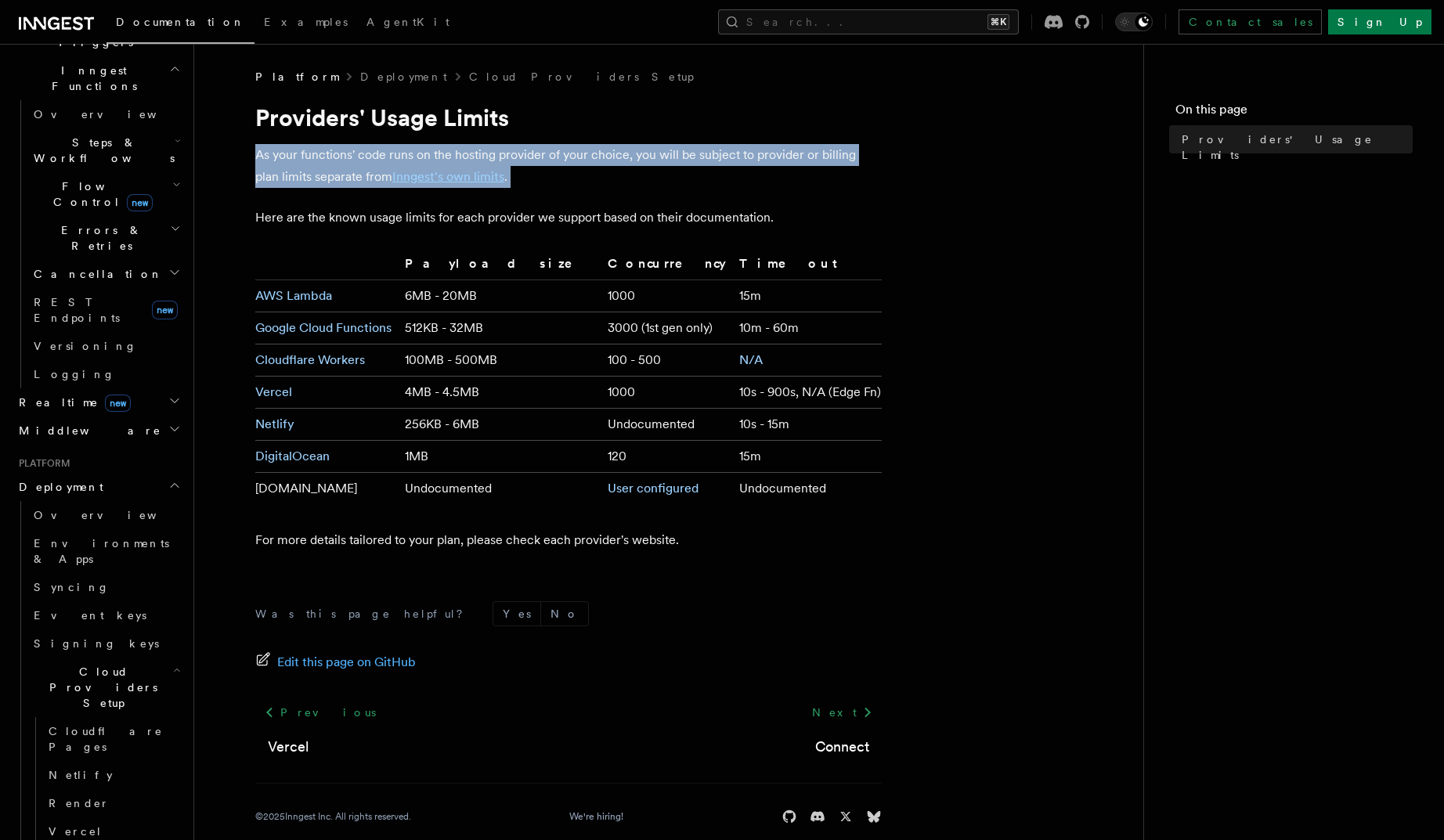
click at [320, 157] on p "As your functions' code runs on the hosting provider of your choice, you will b…" at bounding box center [568, 166] width 626 height 44
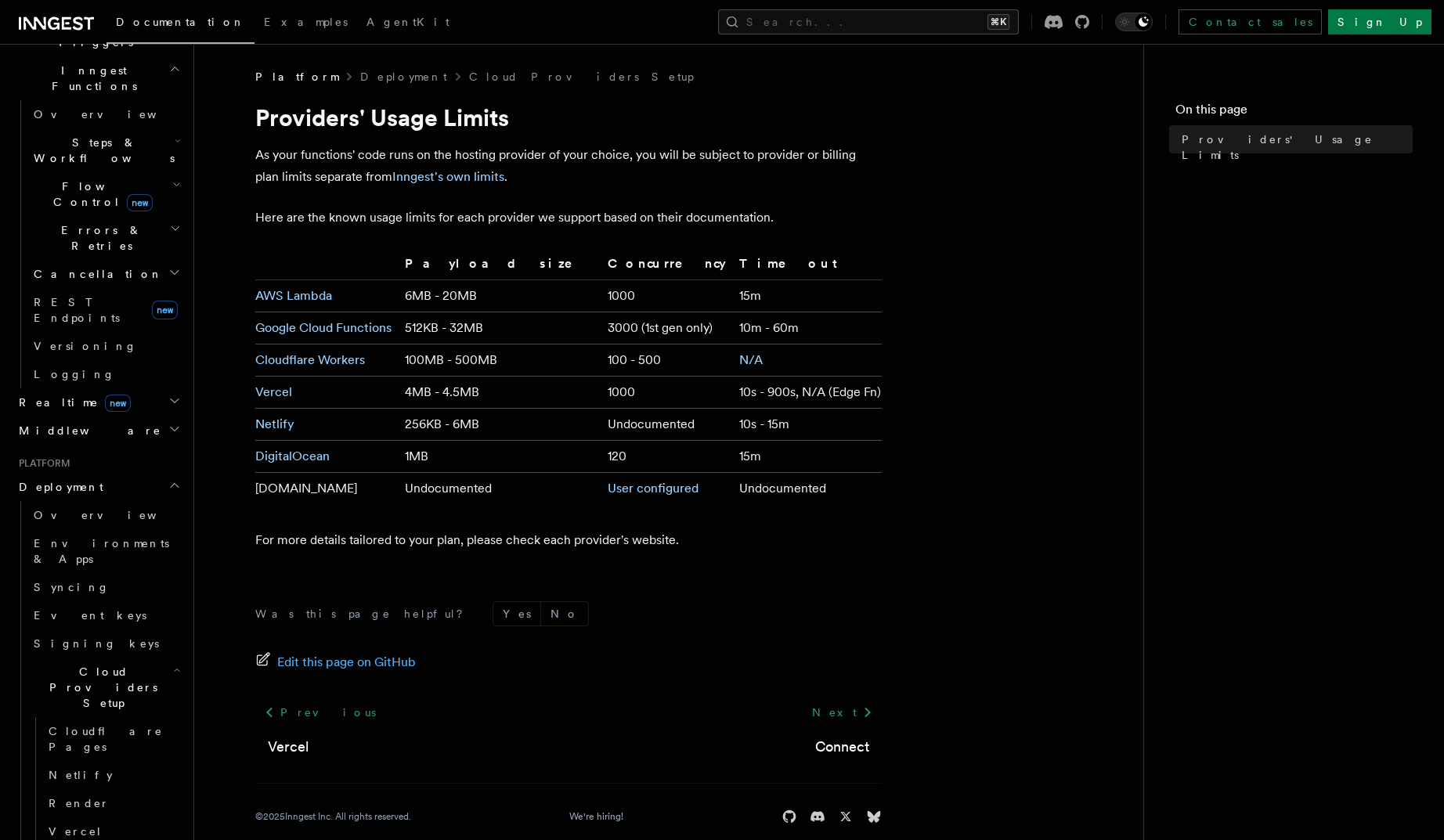
click at [309, 163] on p "As your functions' code runs on the hosting provider of your choice, you will b…" at bounding box center [568, 166] width 626 height 44
click at [100, 666] on link "Render" at bounding box center [113, 803] width 142 height 28
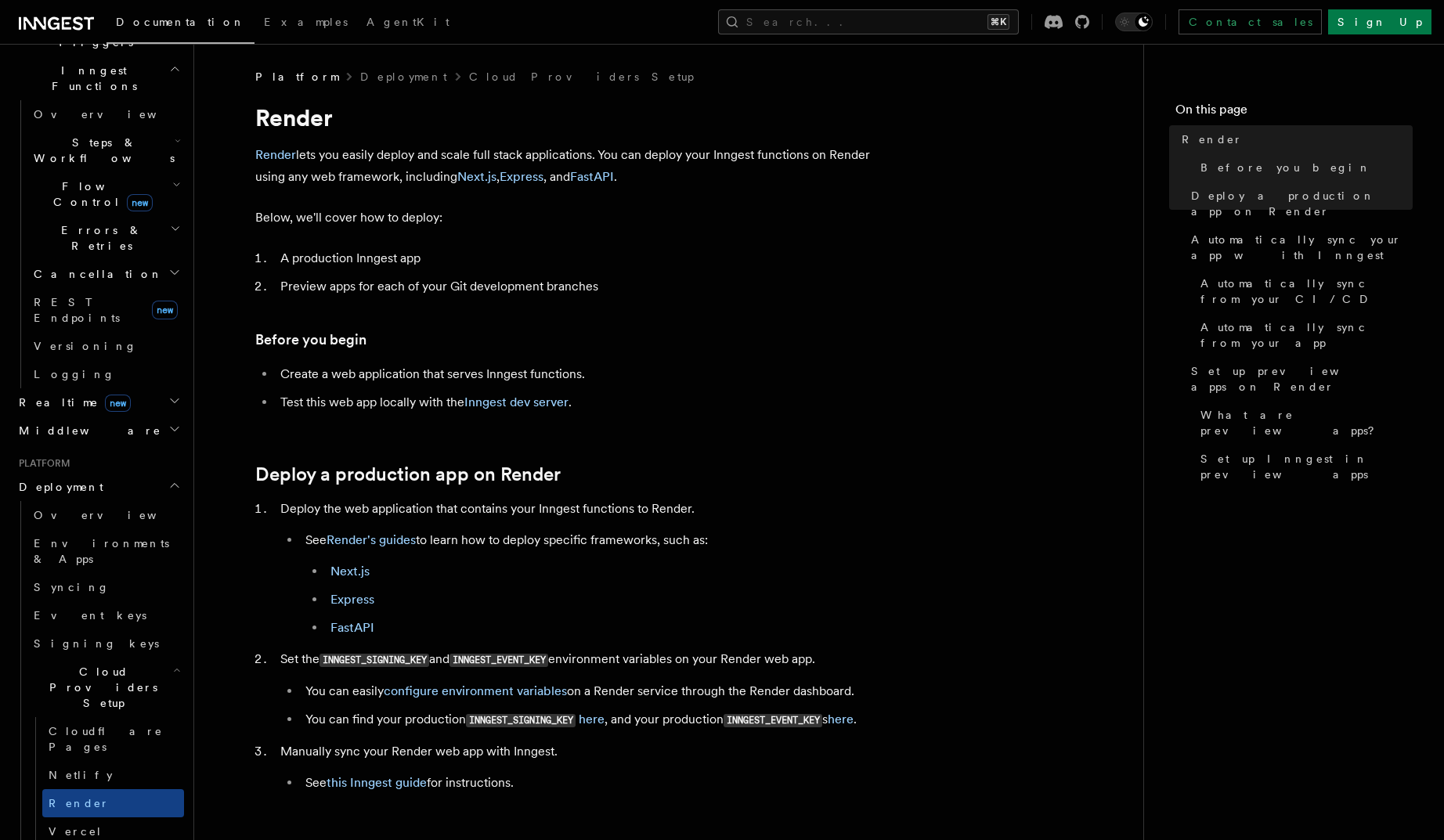
click at [162, 417] on h2 "Middleware" at bounding box center [98, 431] width 172 height 28
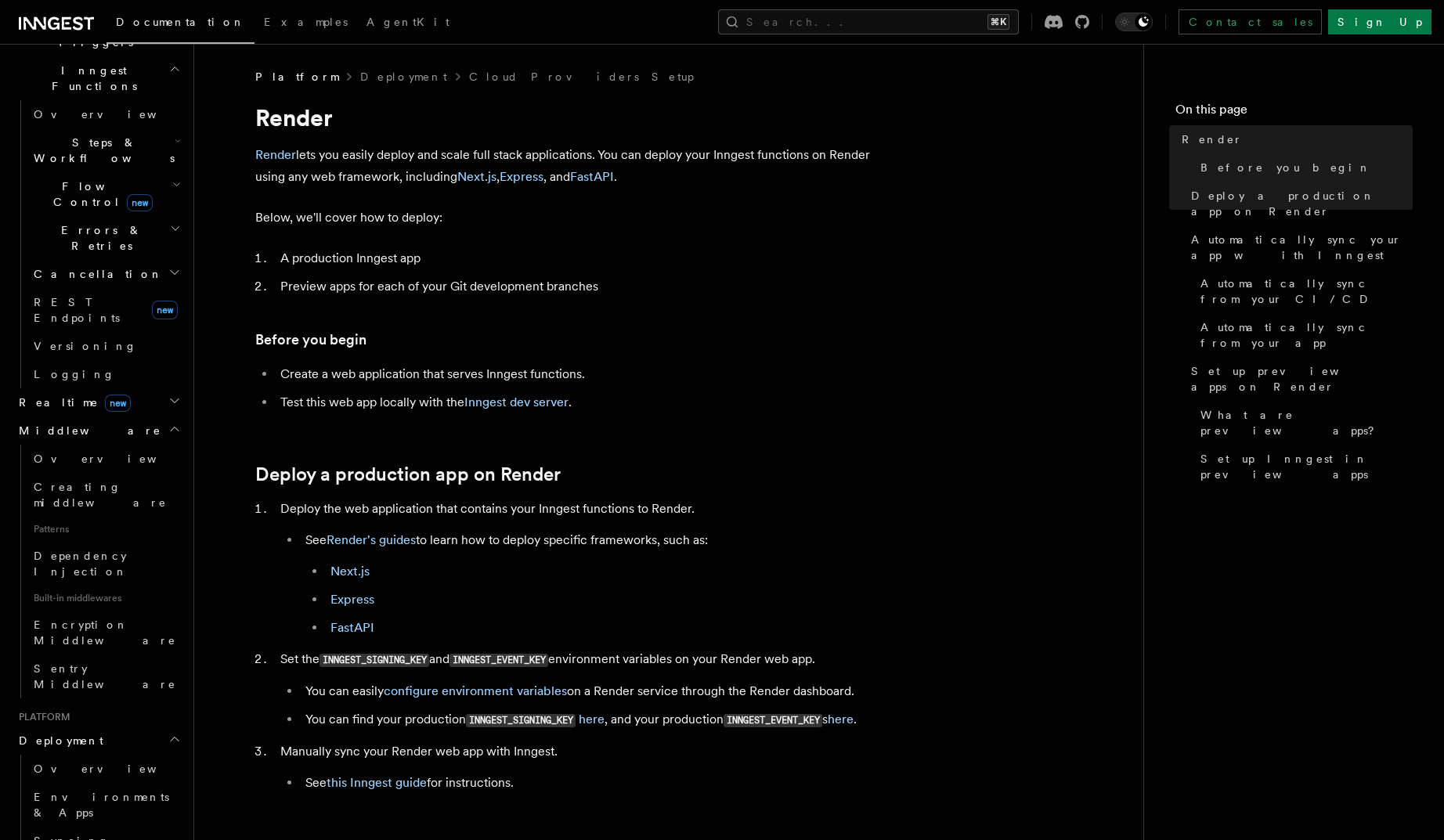
click at [162, 417] on h2 "Middleware" at bounding box center [98, 431] width 172 height 28
